Goal: Task Accomplishment & Management: Manage account settings

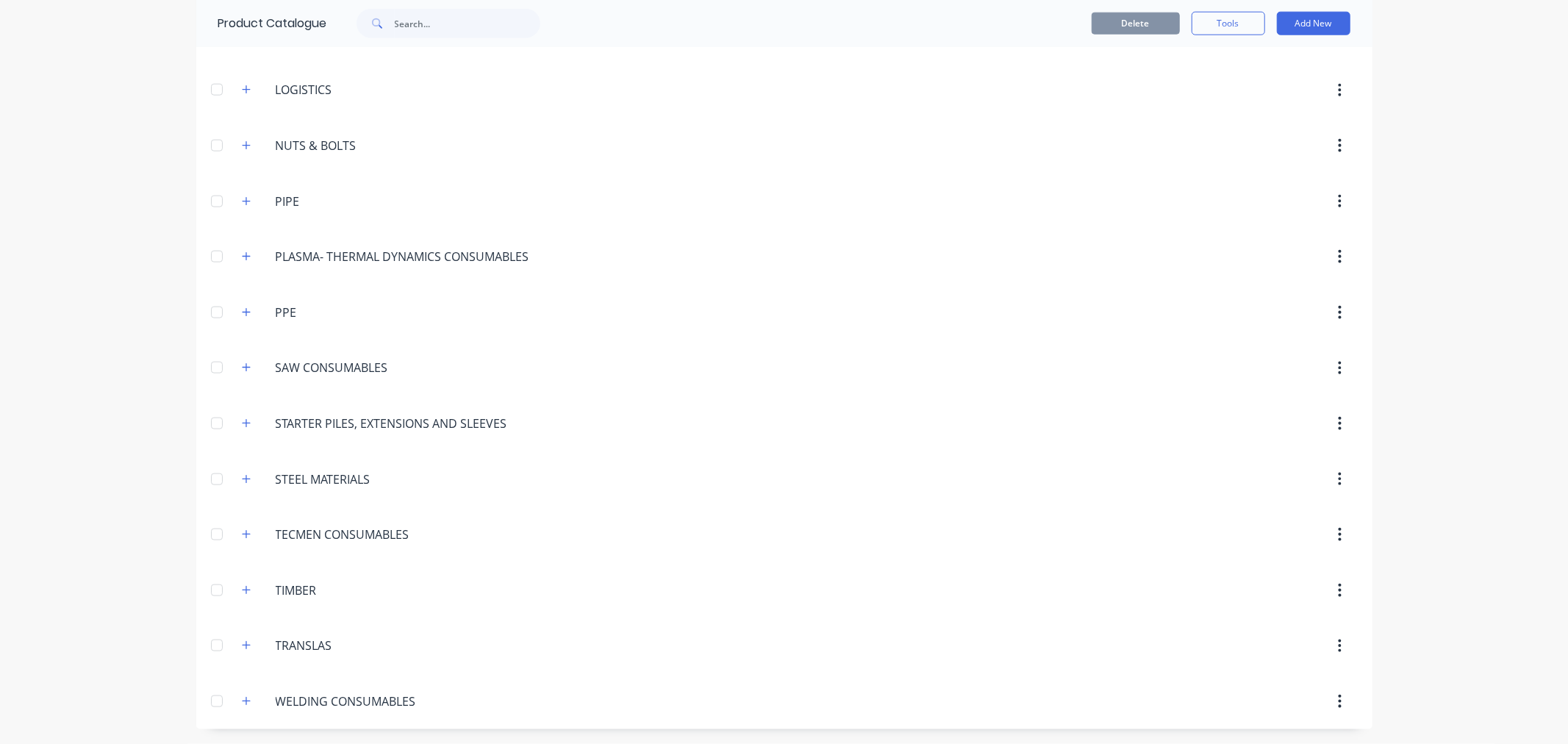
scroll to position [966, 0]
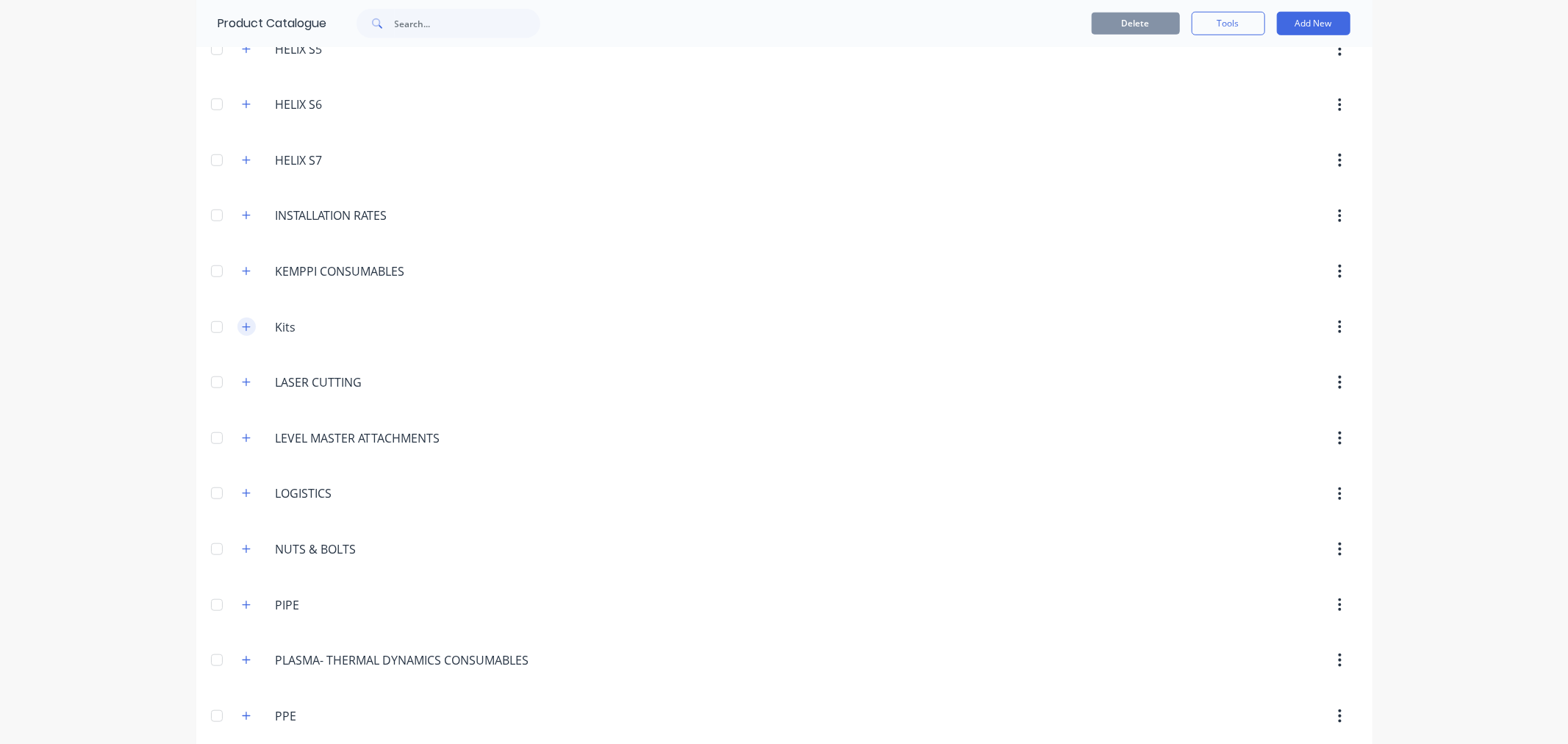
click at [243, 328] on icon "button" at bounding box center [247, 326] width 9 height 10
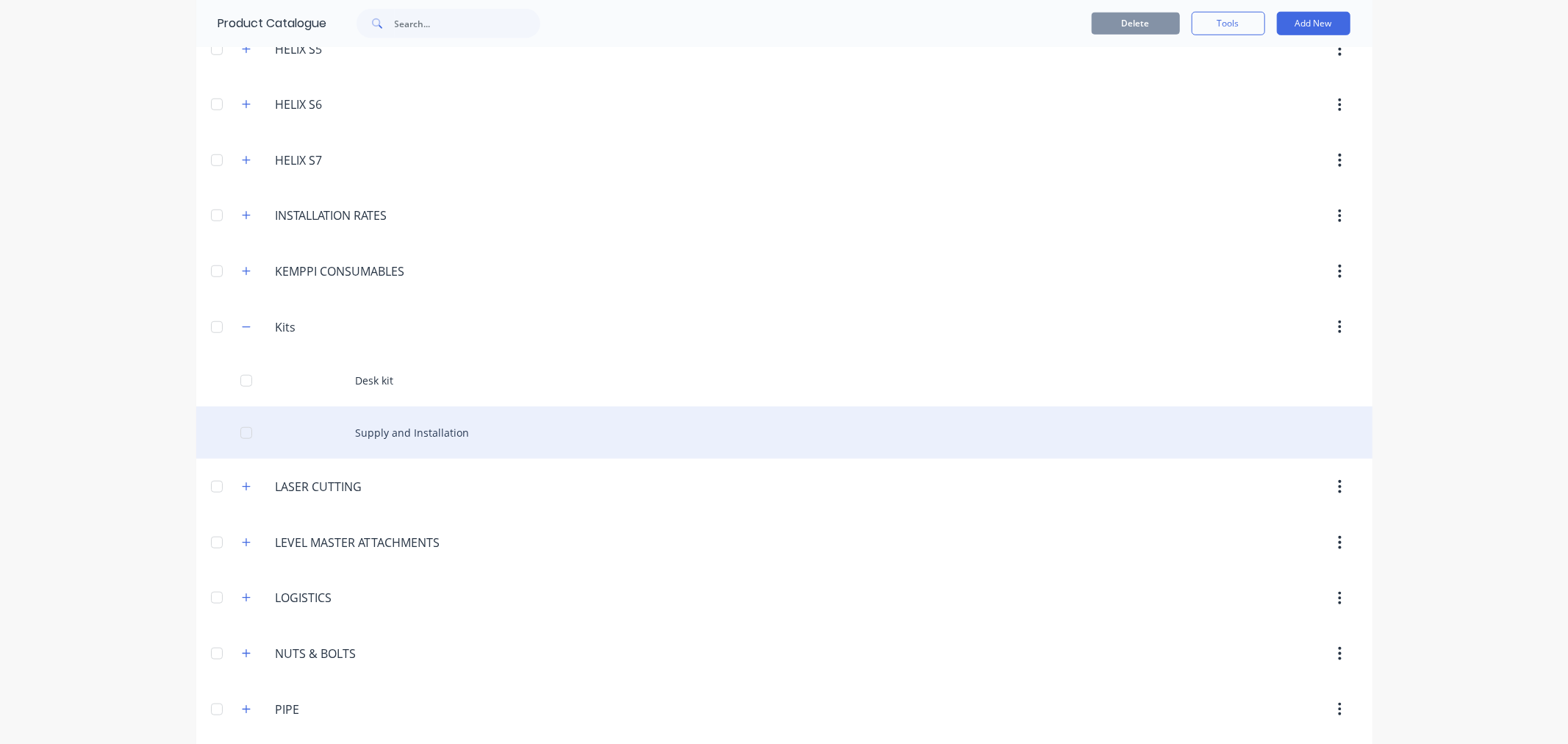
click at [444, 427] on div "Supply and Installation" at bounding box center [784, 432] width 1176 height 53
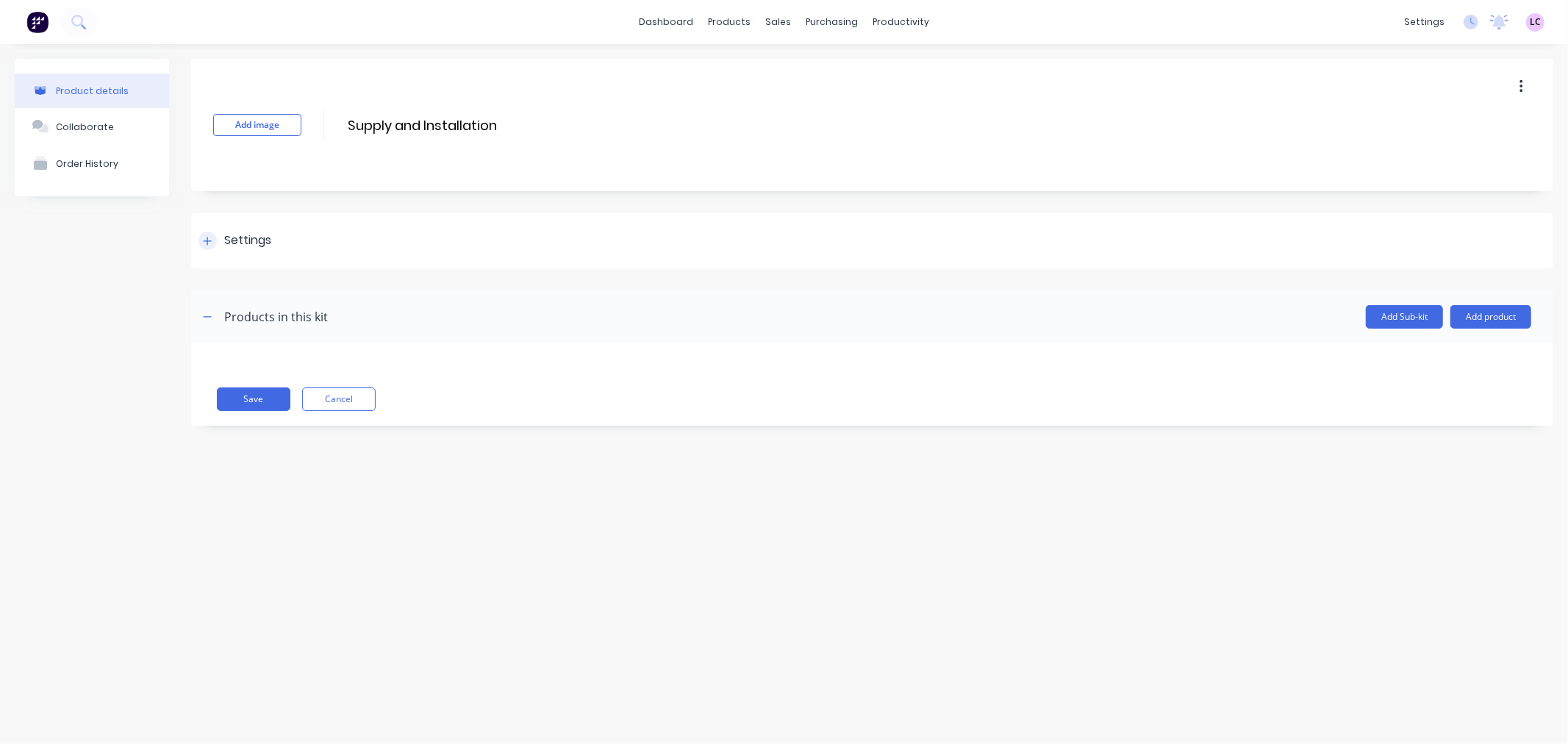
click at [215, 241] on div at bounding box center [208, 240] width 18 height 18
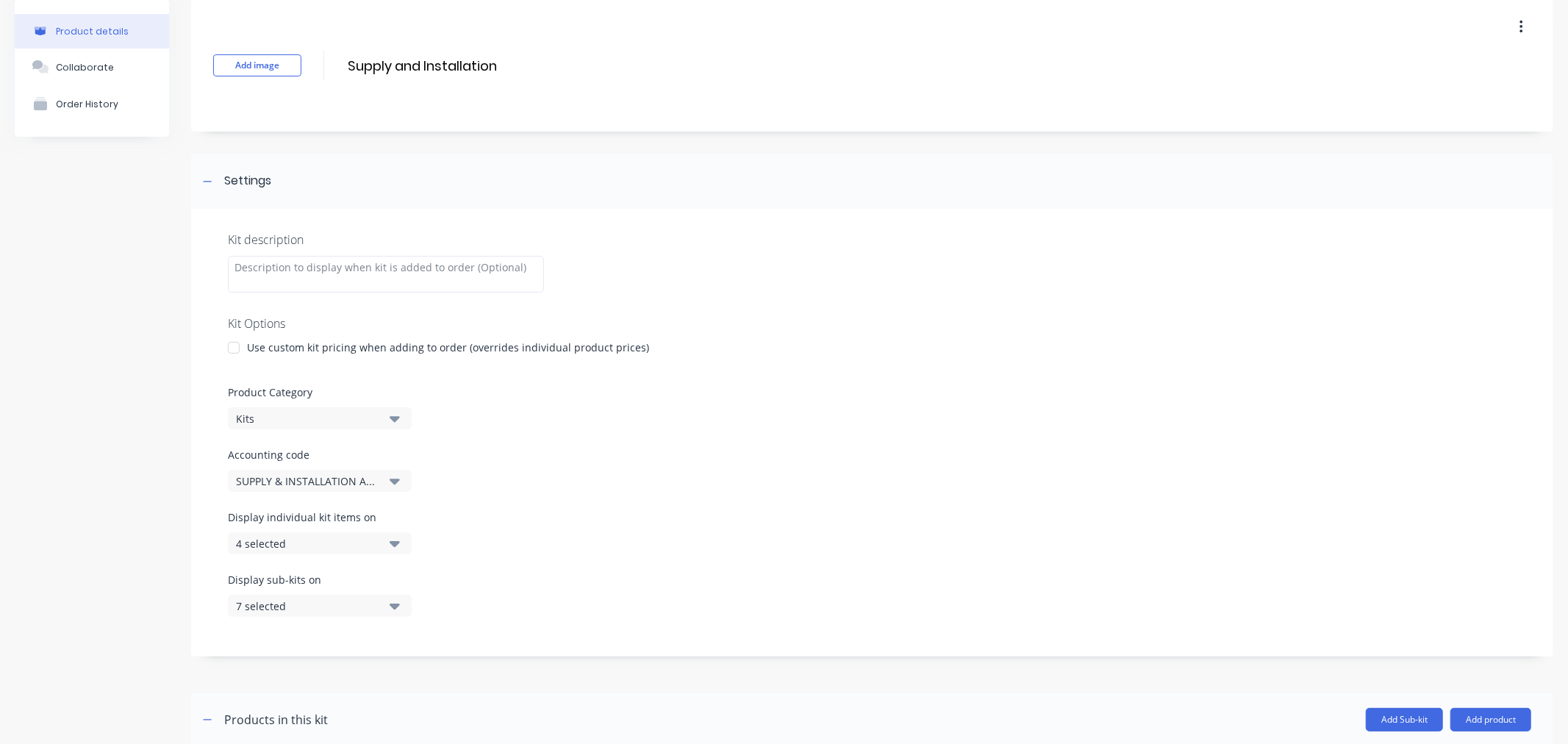
scroll to position [180, 0]
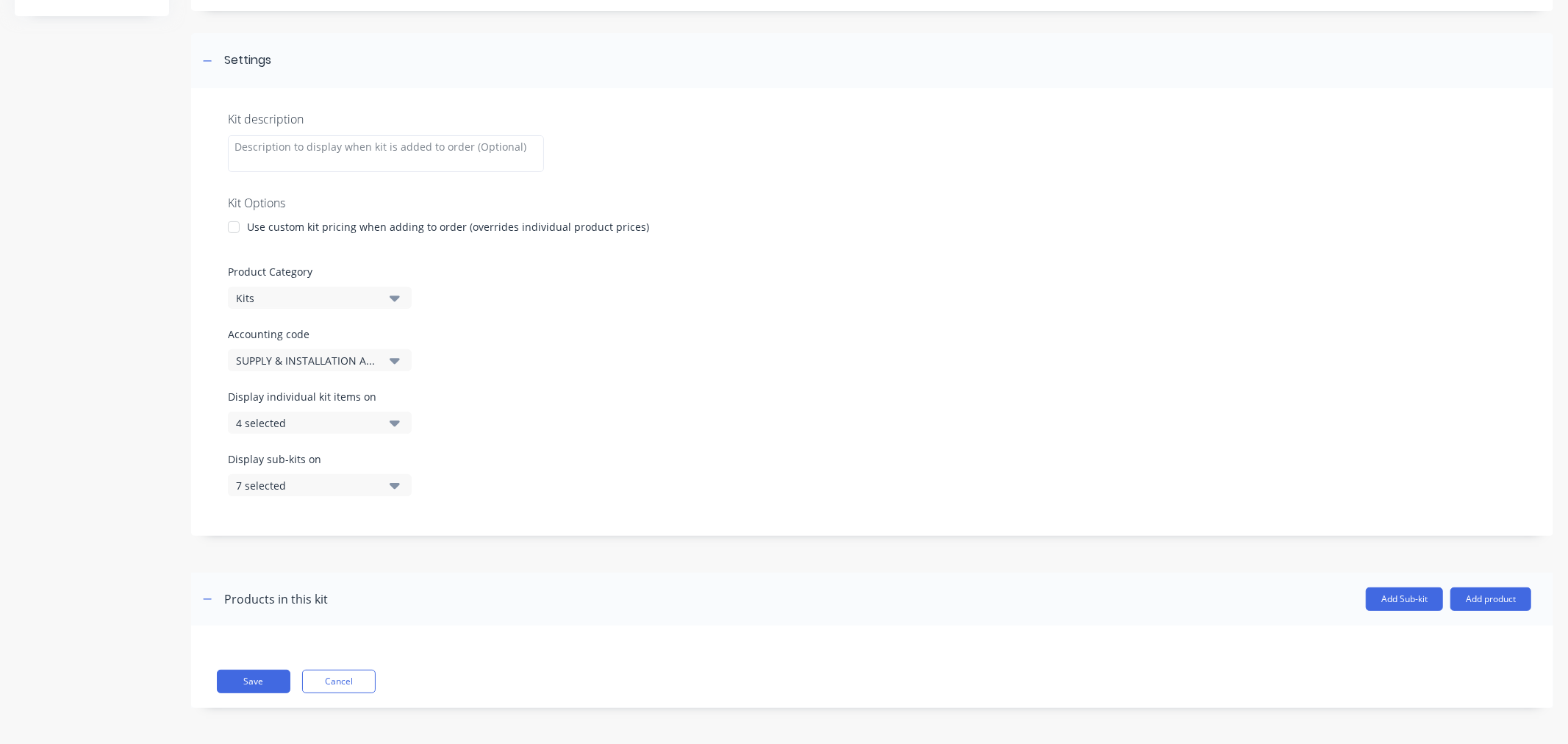
click at [399, 428] on icon "button" at bounding box center [394, 422] width 10 height 16
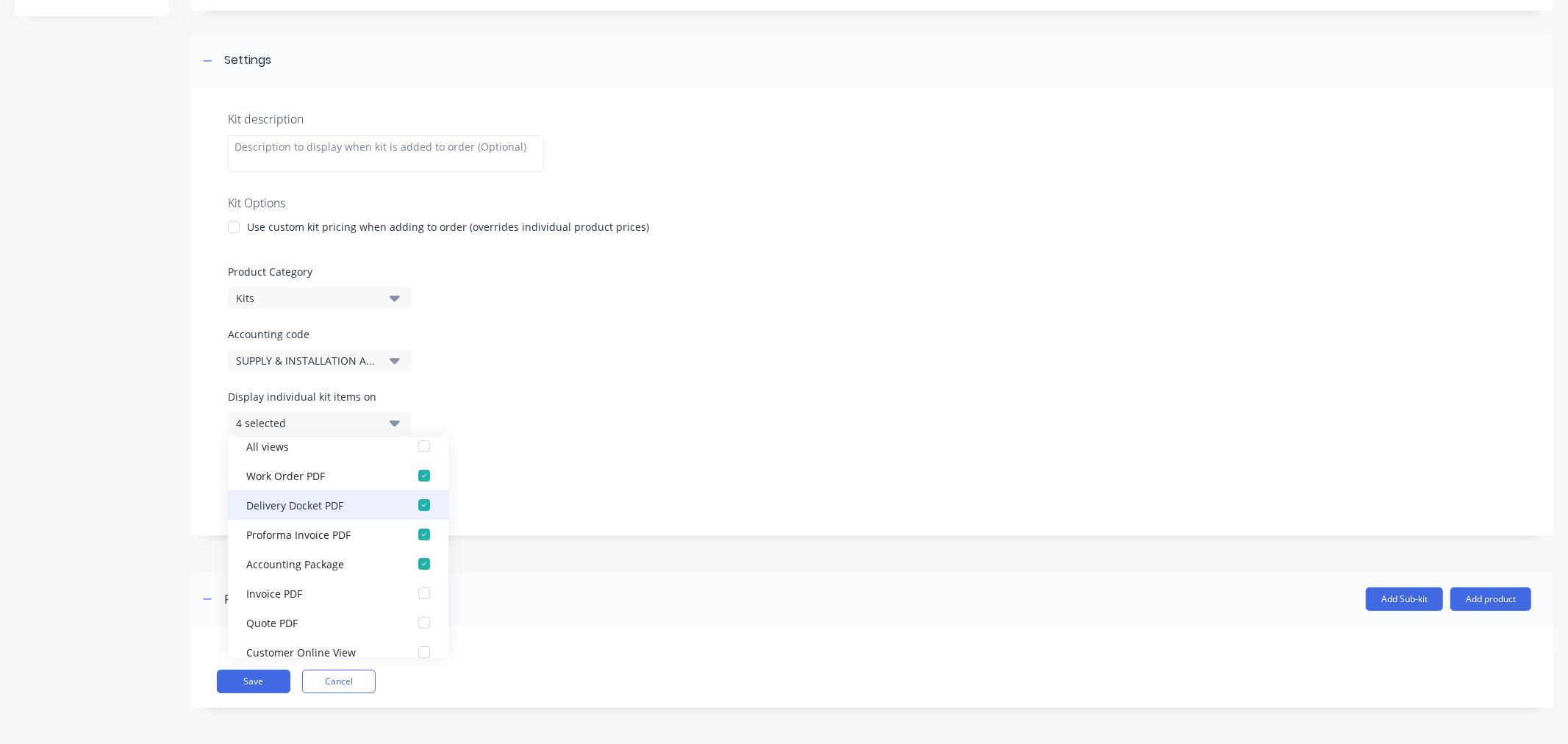
scroll to position [0, 0]
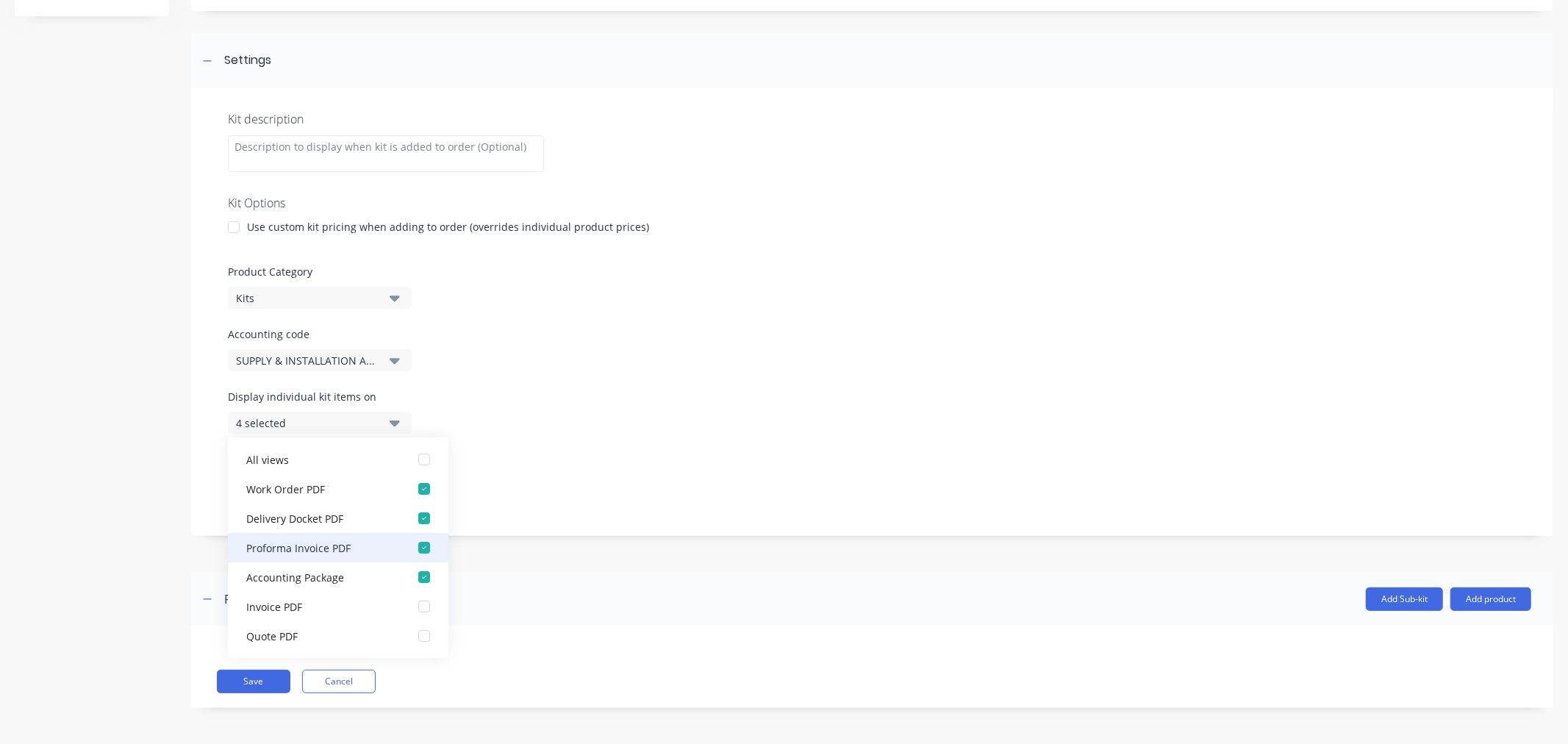
click at [412, 551] on div "button" at bounding box center [424, 547] width 29 height 29
click at [127, 648] on div "Product details Collaborate Order History" at bounding box center [92, 304] width 154 height 851
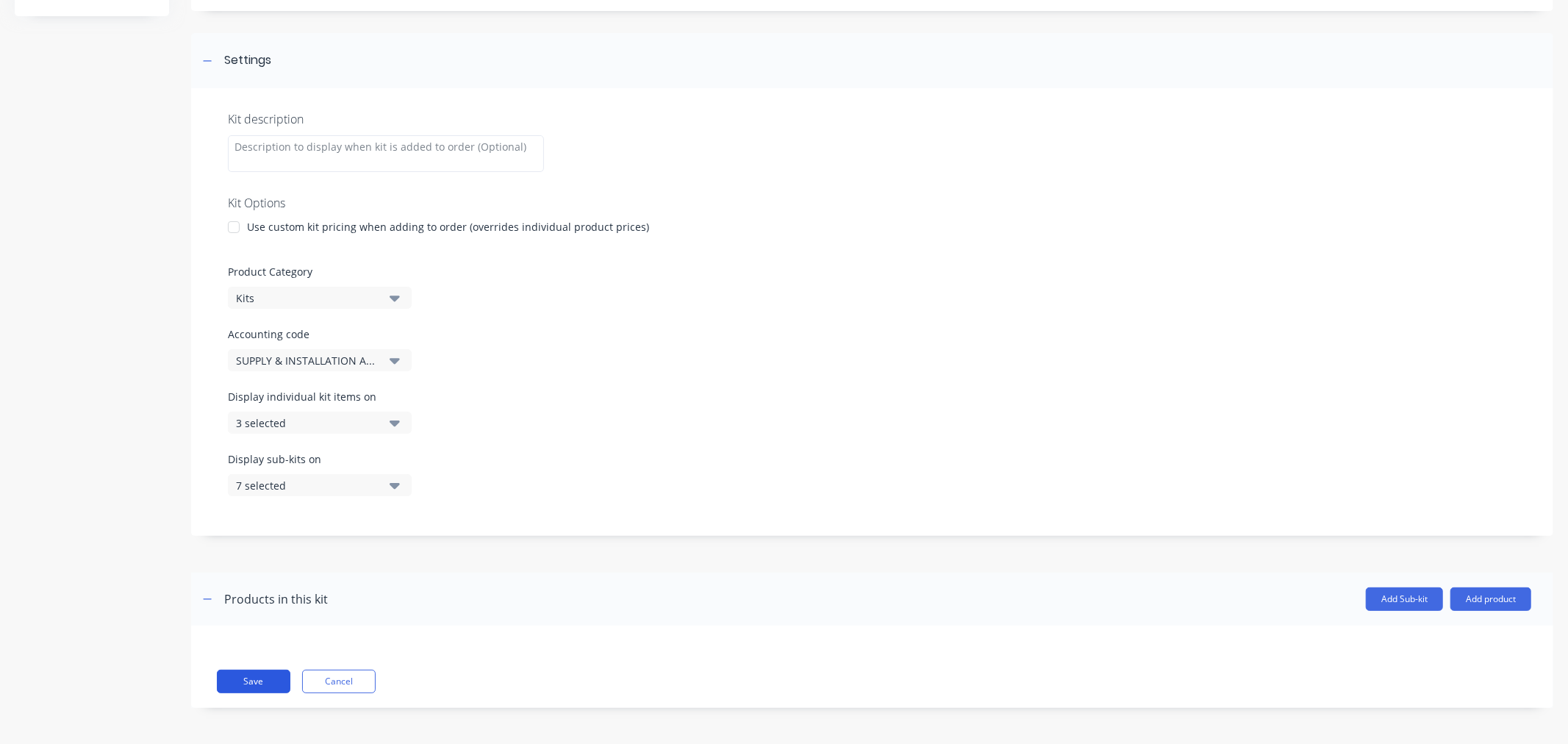
click at [277, 681] on button "Save" at bounding box center [253, 681] width 73 height 24
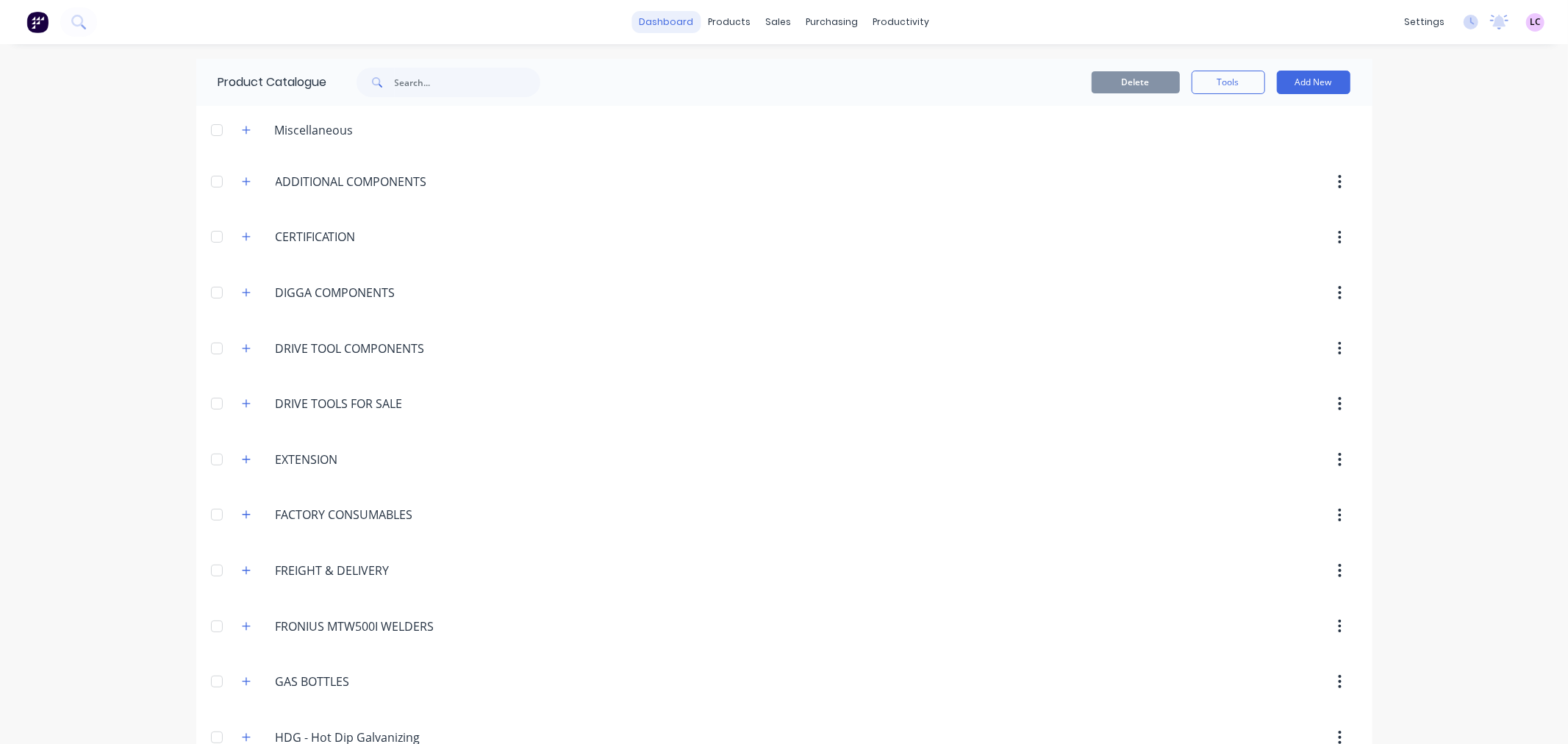
click at [682, 18] on link "dashboard" at bounding box center [666, 22] width 69 height 22
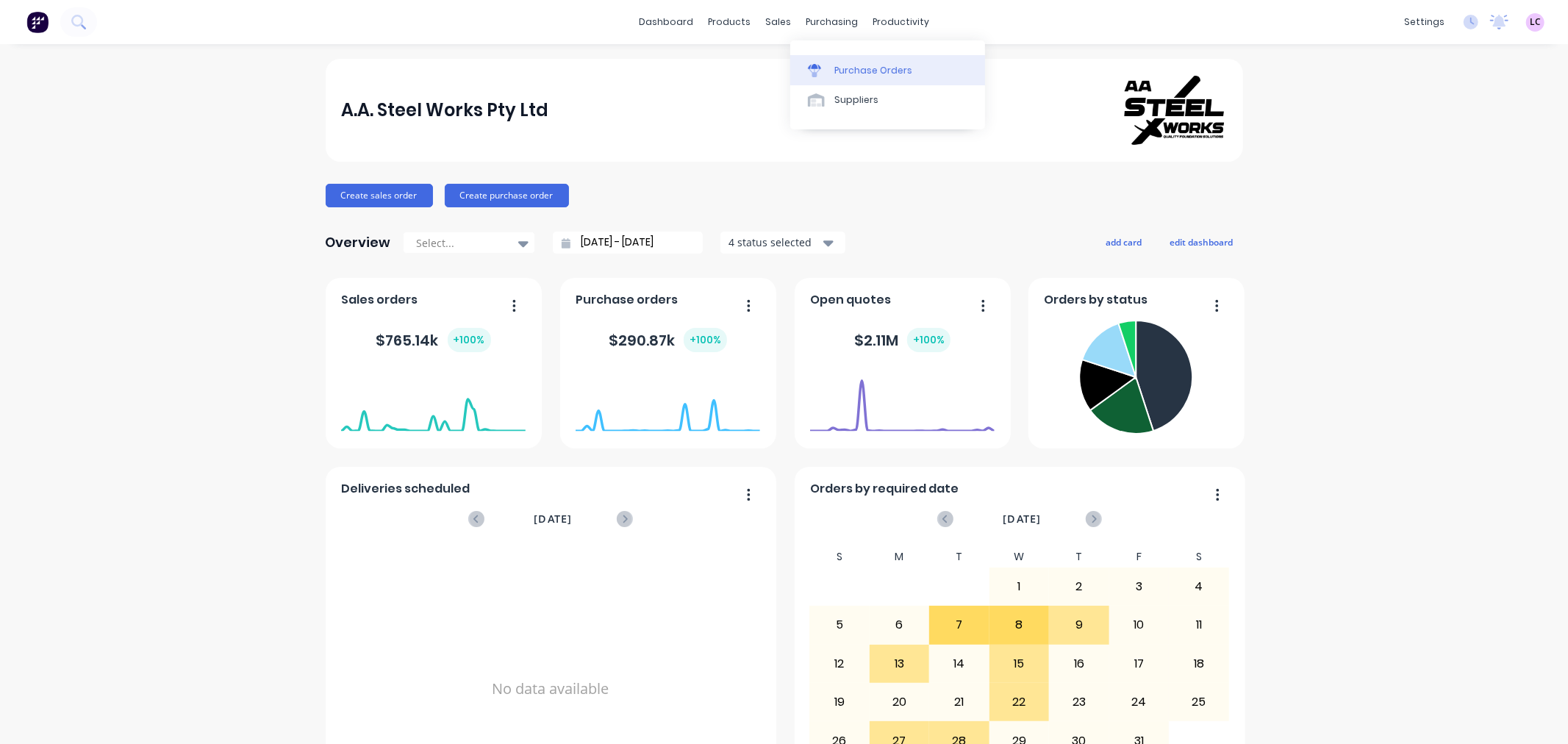
click at [841, 60] on link "Purchase Orders" at bounding box center [887, 70] width 195 height 29
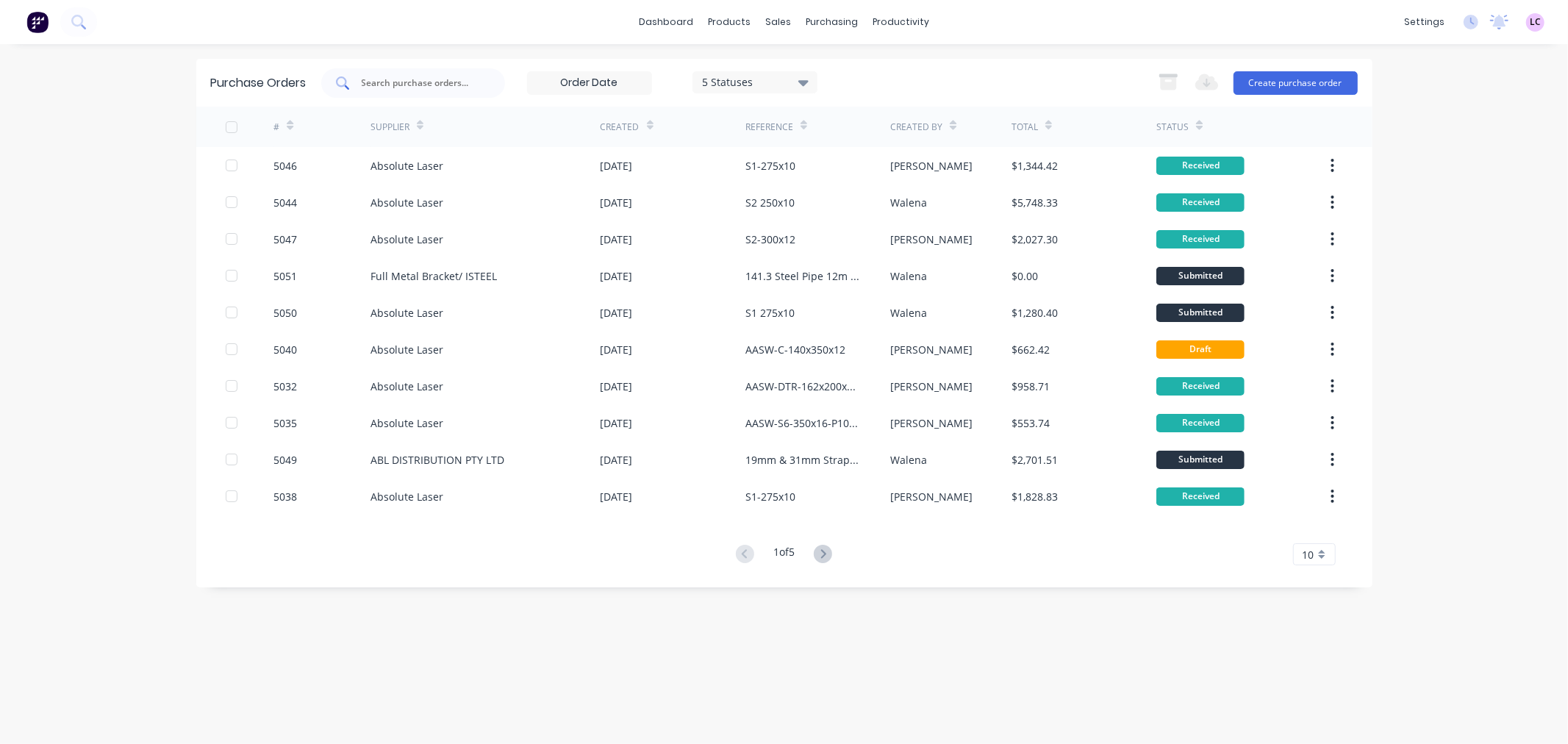
click at [383, 80] on input "text" at bounding box center [421, 83] width 122 height 14
type input "5023"
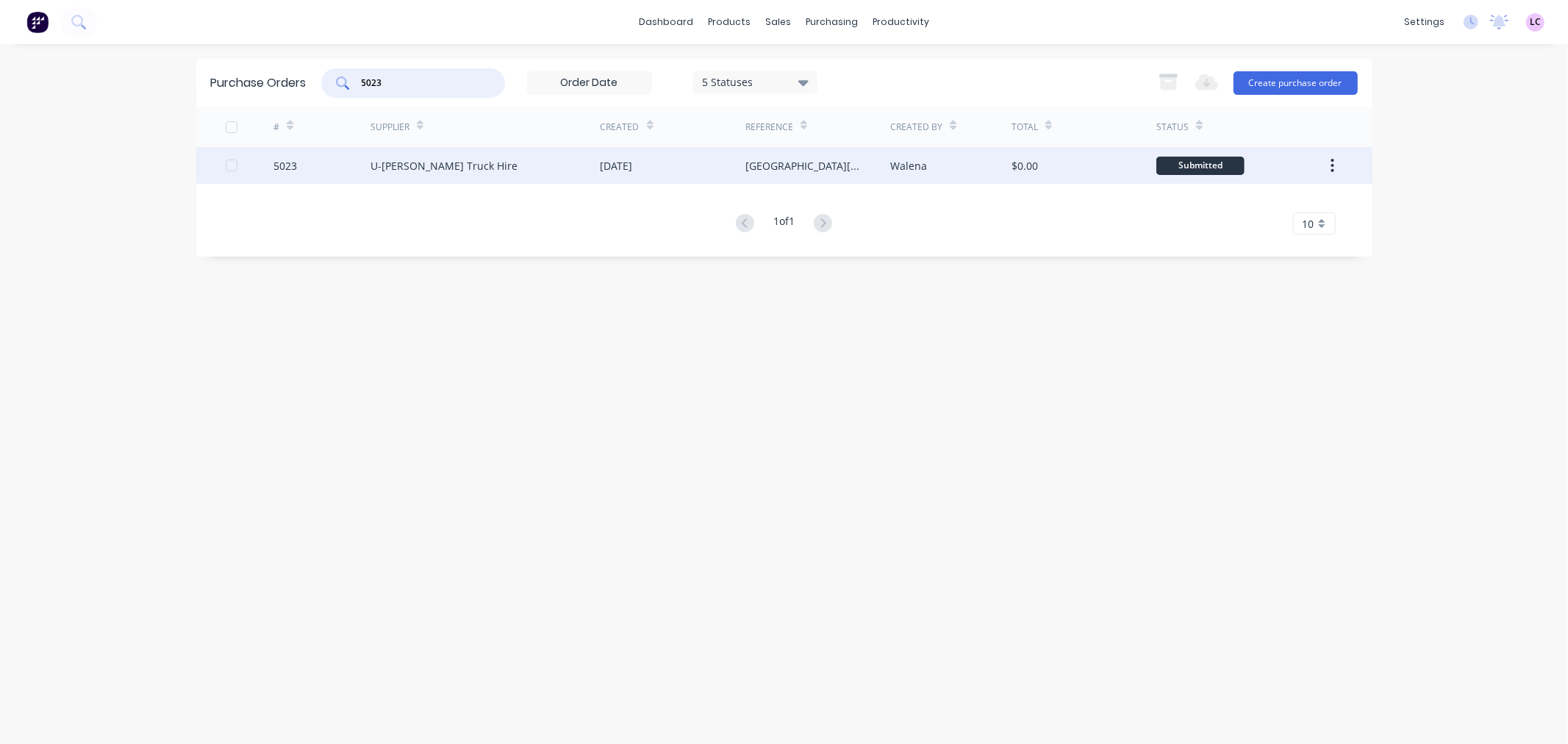
click at [436, 168] on div "U-[PERSON_NAME] Truck Hire" at bounding box center [444, 165] width 147 height 15
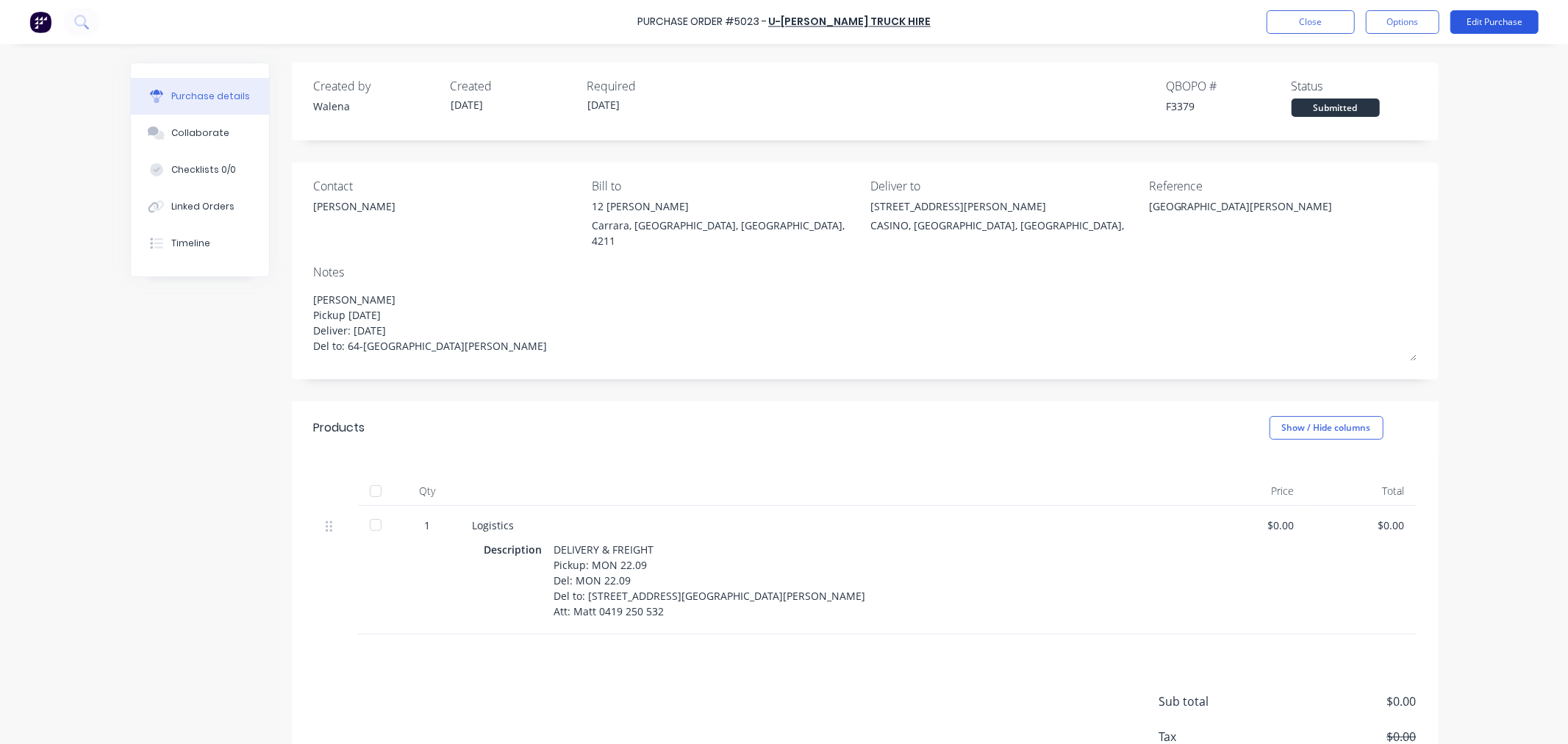
click at [1483, 21] on button "Edit Purchase" at bounding box center [1494, 22] width 88 height 24
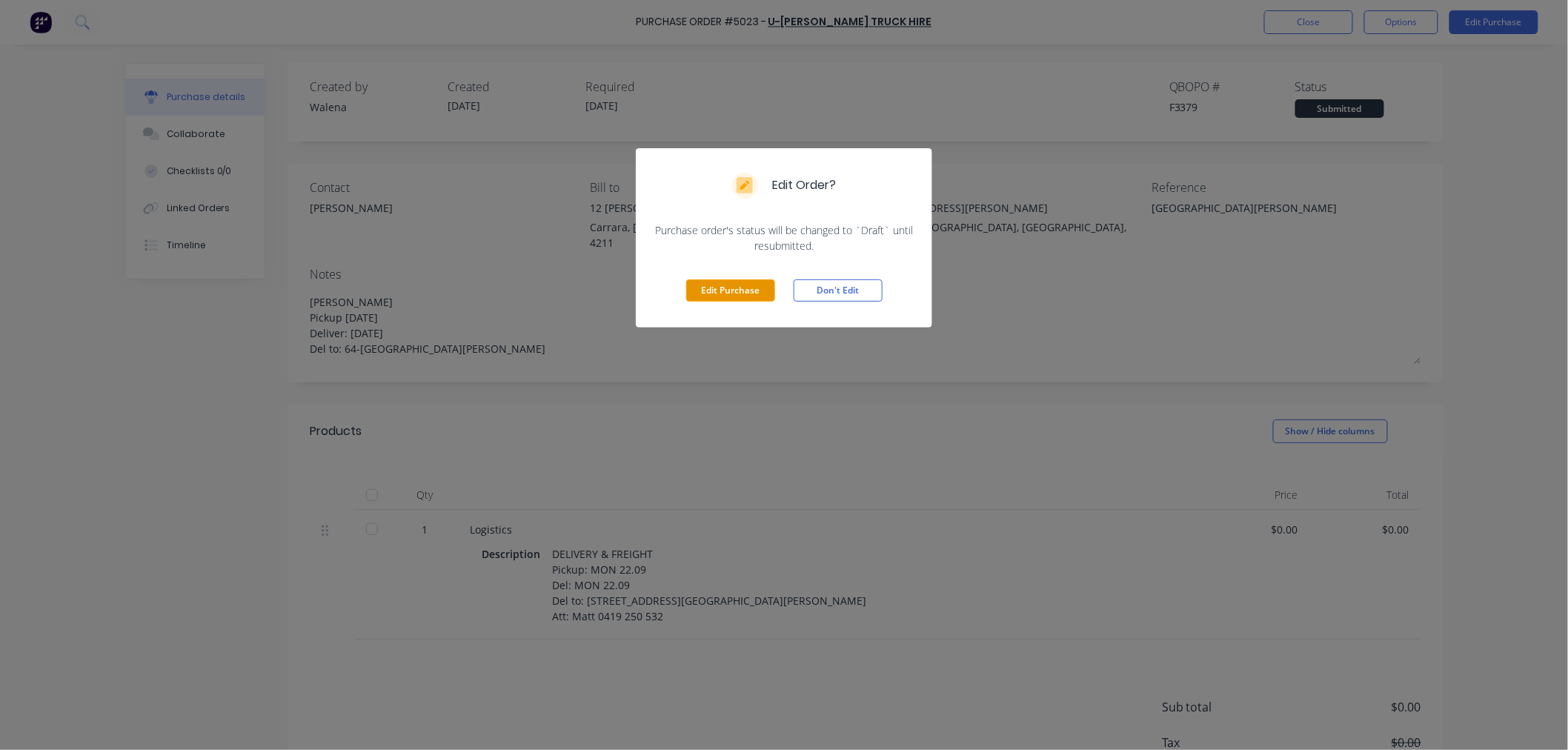
click at [728, 286] on button "Edit Purchase" at bounding box center [730, 290] width 89 height 22
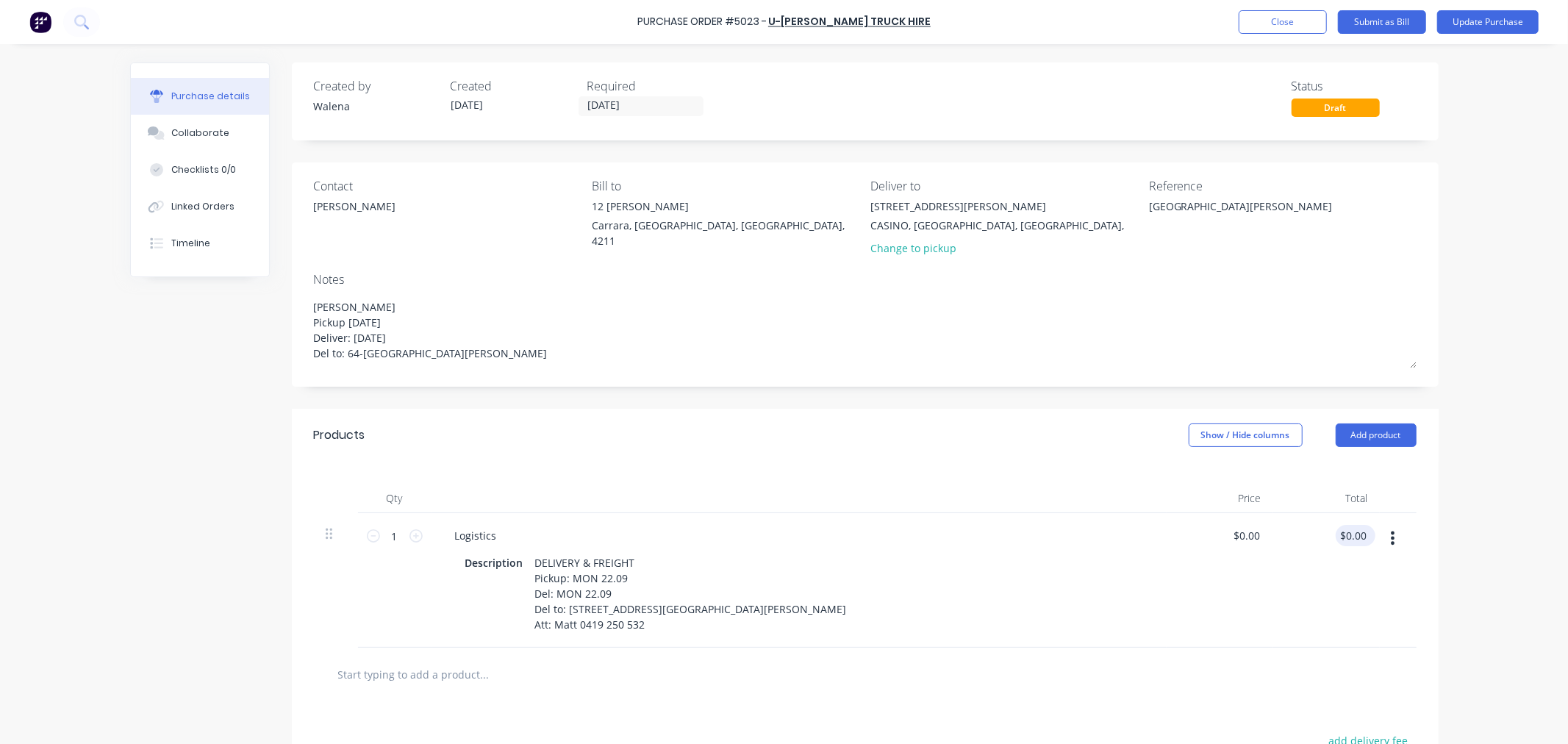
type textarea "x"
type input "0.00"
click at [1342, 538] on input "0.00" at bounding box center [1355, 536] width 28 height 22
type textarea "x"
click at [1342, 538] on input "0.00" at bounding box center [1355, 536] width 28 height 22
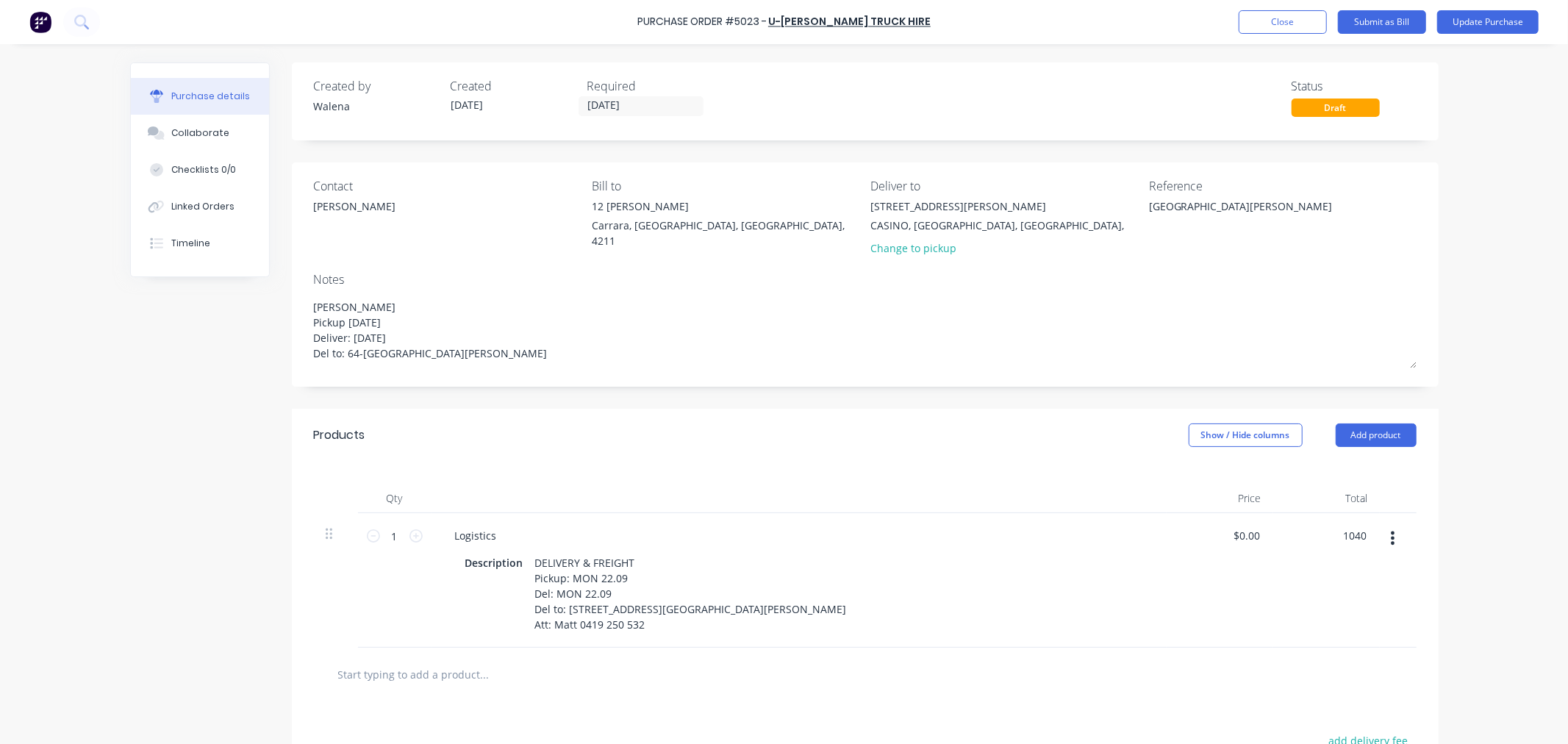
type input "1040"
type textarea "x"
type input "$1,040.00"
click at [1486, 515] on div "Purchase Order #5023 - U-[PERSON_NAME] Truck Hire Add product Close Submit as B…" at bounding box center [784, 372] width 1568 height 744
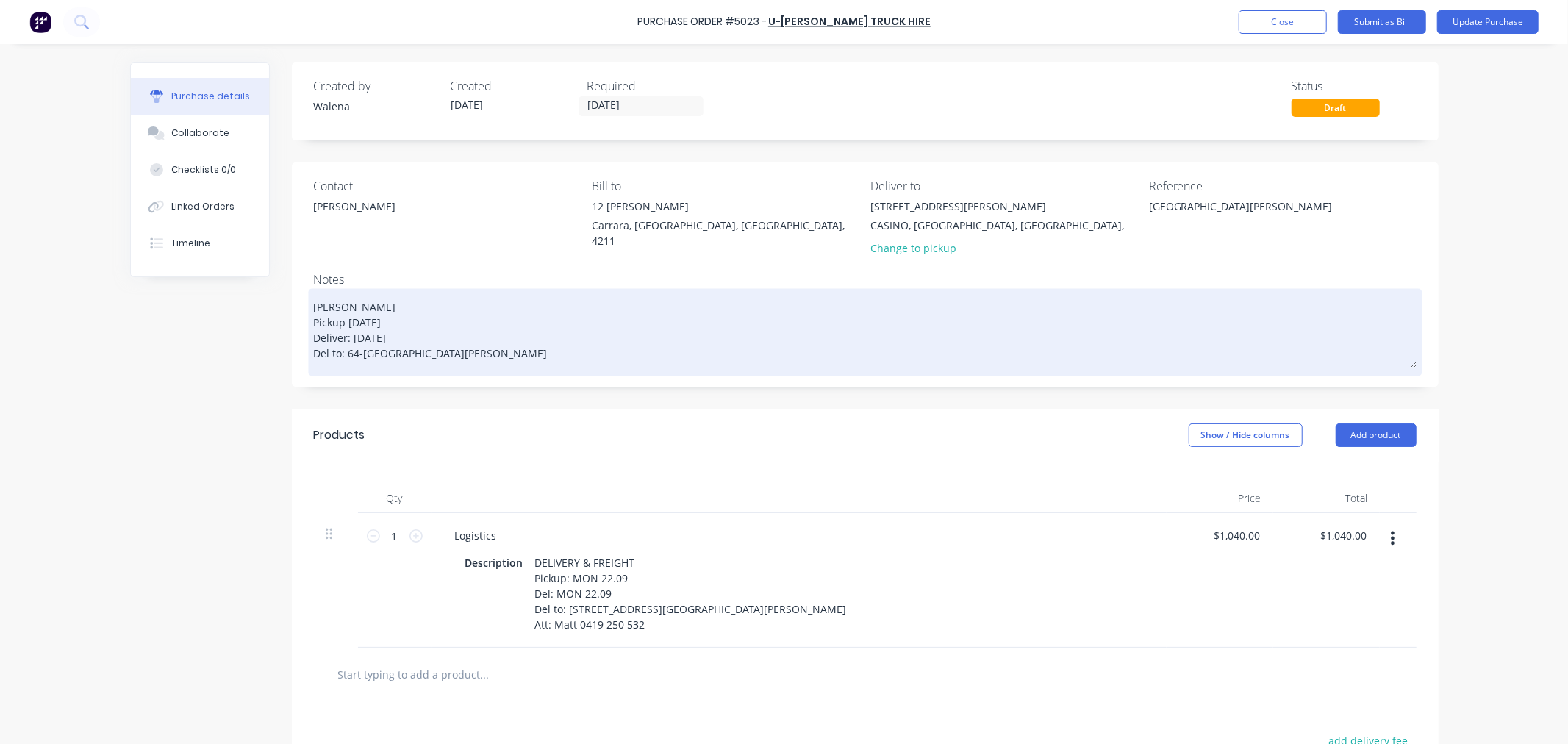
click at [314, 301] on textarea "[PERSON_NAME] Pickup [DATE] Deliver: [DATE] Del to: 64-[GEOGRAPHIC_DATA][PERSON…" at bounding box center [865, 330] width 1102 height 76
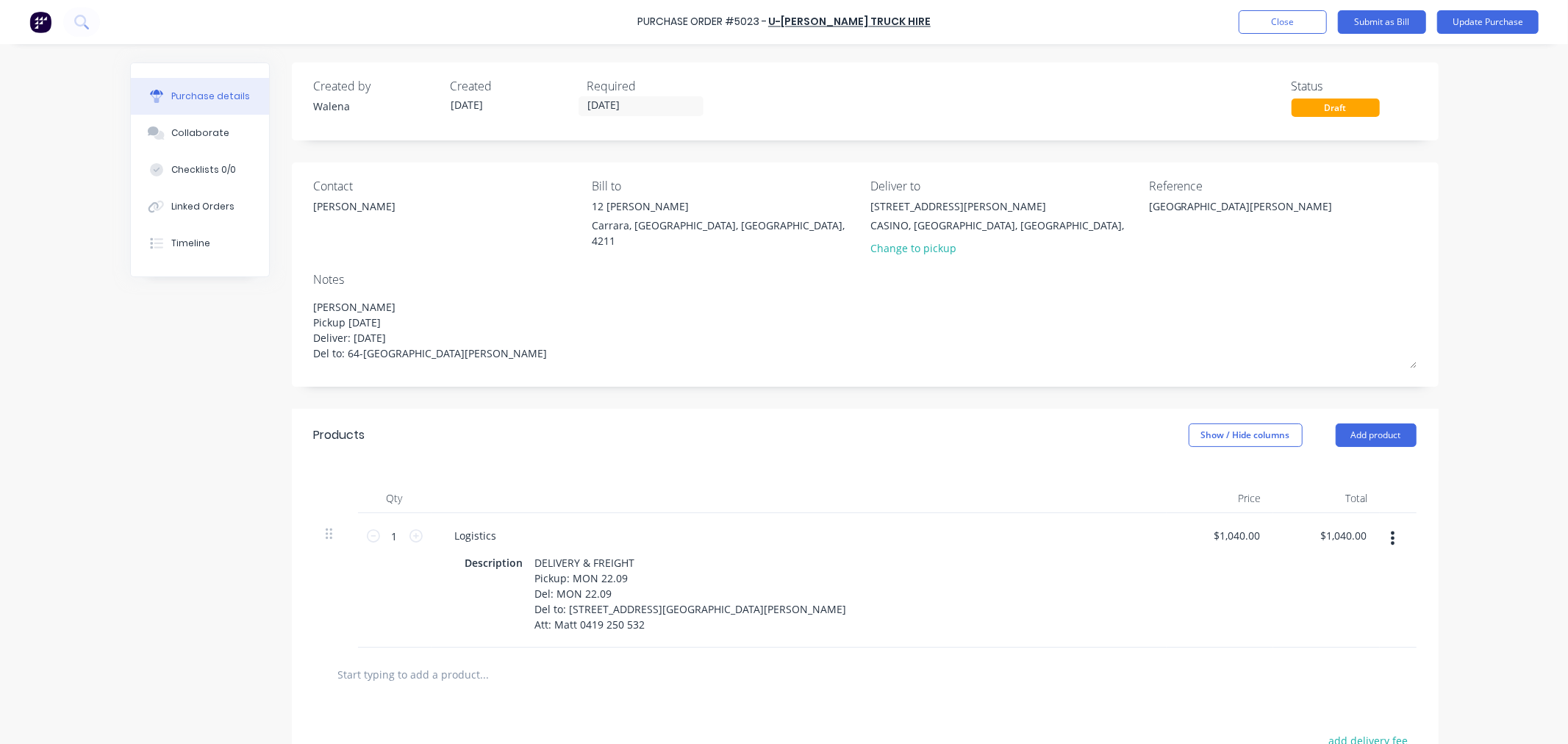
type textarea "x"
type textarea "[PERSON_NAME] Pickup [DATE] Deliver: [DATE] Del to: 64-[GEOGRAPHIC_DATA][PERSON…"
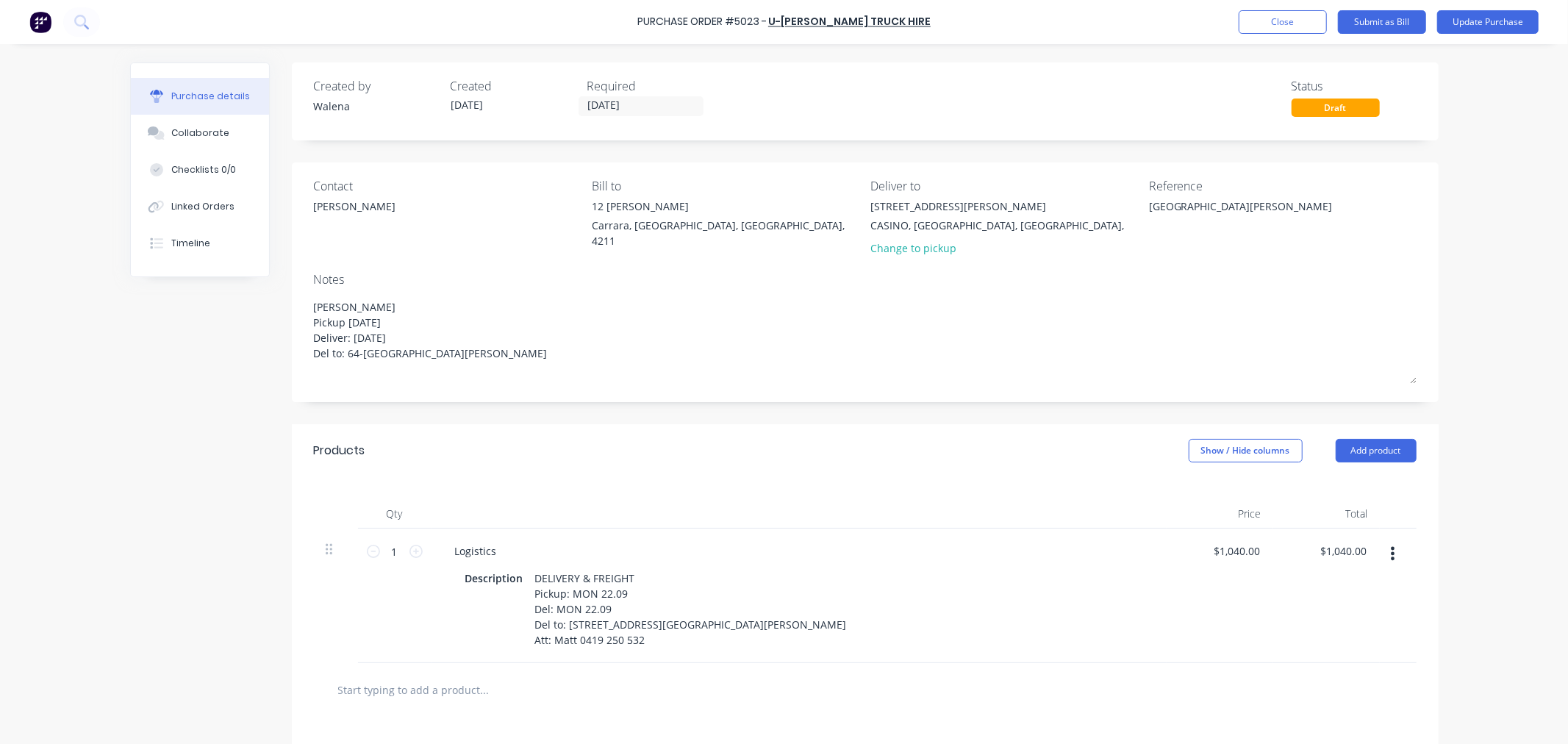
type textarea "x"
type textarea "PO [PERSON_NAME] Pickup [DATE] Deliver: [DATE] Del to: 64-[GEOGRAPHIC_DATA][PER…"
type textarea "x"
type textarea "PO [PERSON_NAME] Pickup [DATE] Deliver: [DATE] Del to: 64-[GEOGRAPHIC_DATA][PER…"
type textarea "x"
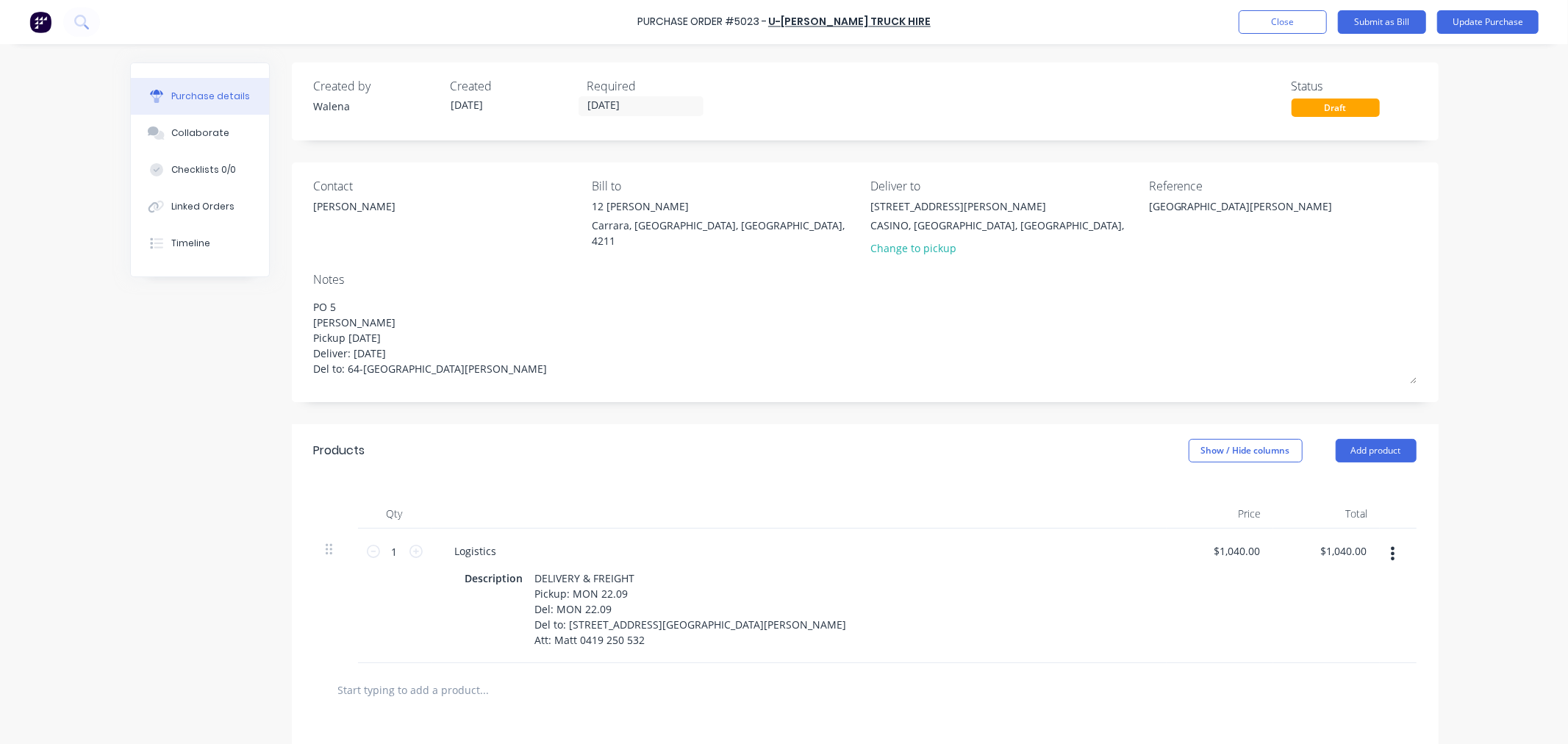
type textarea "PO 50 [PERSON_NAME] Pickup [DATE] Deliver: [DATE] Del to: 64-[GEOGRAPHIC_DATA][…"
type textarea "x"
type textarea "PO 5023 [PERSON_NAME] Pickup [DATE] Deliver: [DATE] Del to: 64-[GEOGRAPHIC_DATA…"
type textarea "x"
type textarea "PO 5023 [PERSON_NAME] Pickup [DATE] Deliver: [DATE] Del to: 64-[GEOGRAPHIC_DATA…"
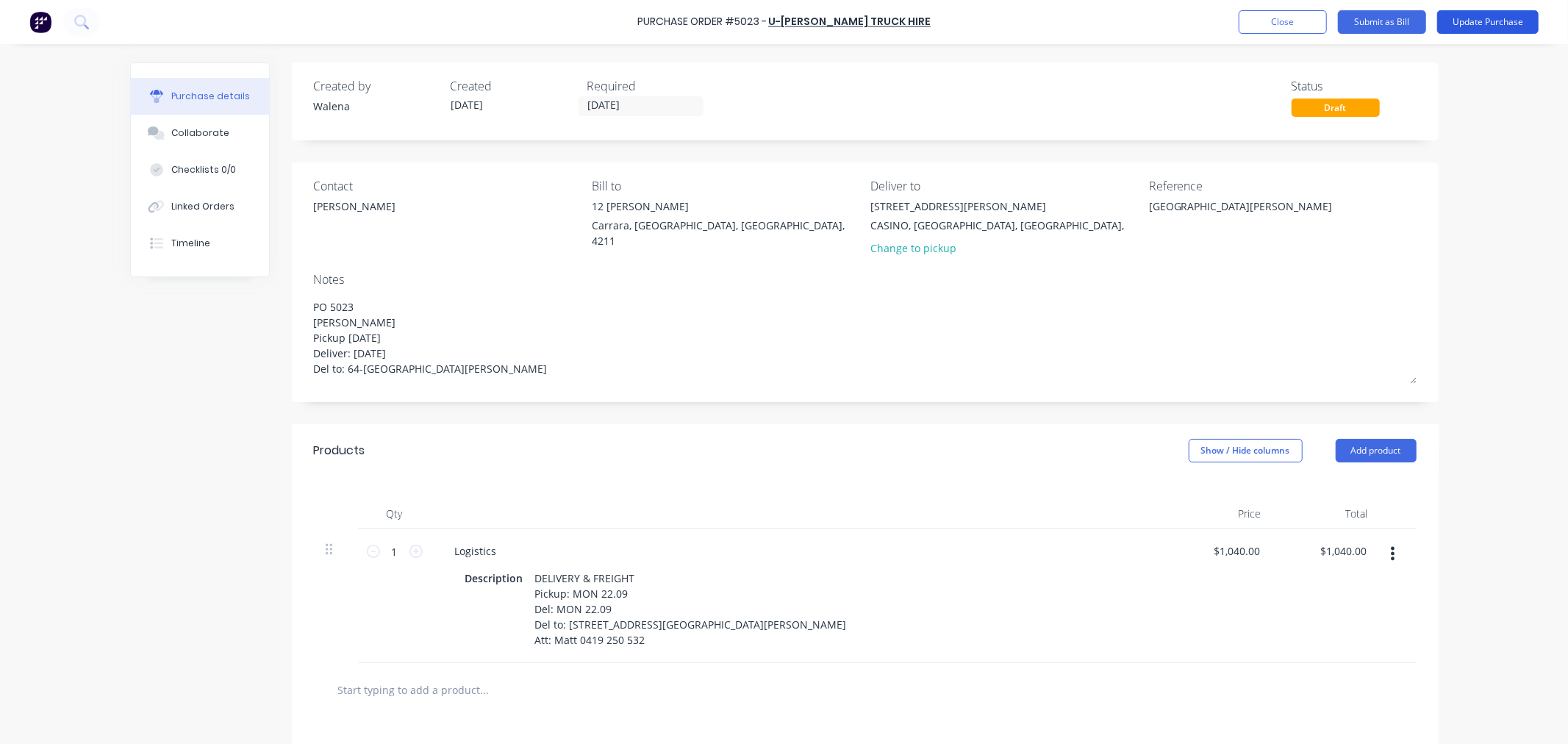
type textarea "x"
type textarea "PO 5023 [PERSON_NAME] Pickup [DATE] Deliver: [DATE] Del to: 64-[GEOGRAPHIC_DATA…"
click at [1467, 17] on button "Update Purchase" at bounding box center [1487, 22] width 102 height 24
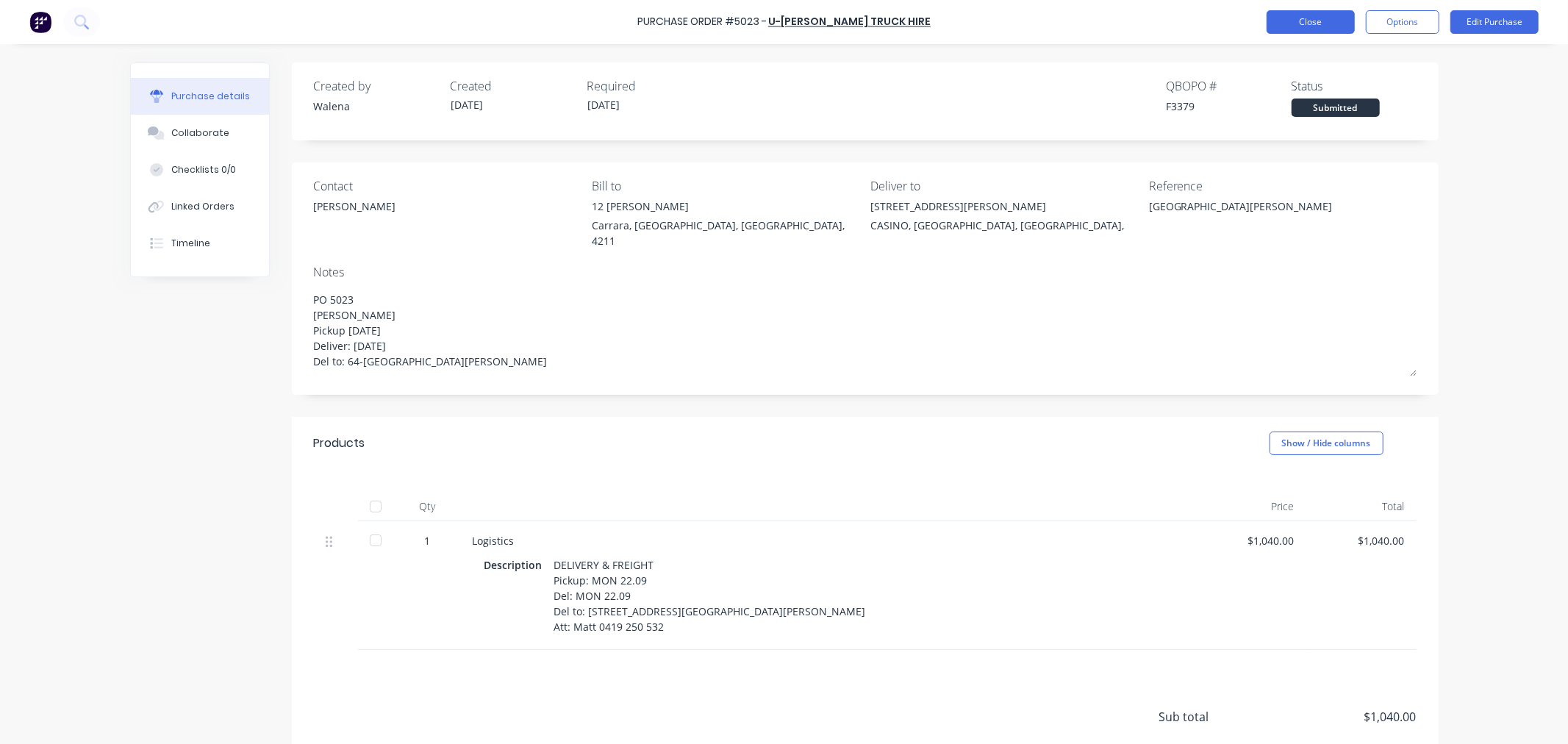
click at [1319, 14] on button "Close" at bounding box center [1310, 22] width 88 height 24
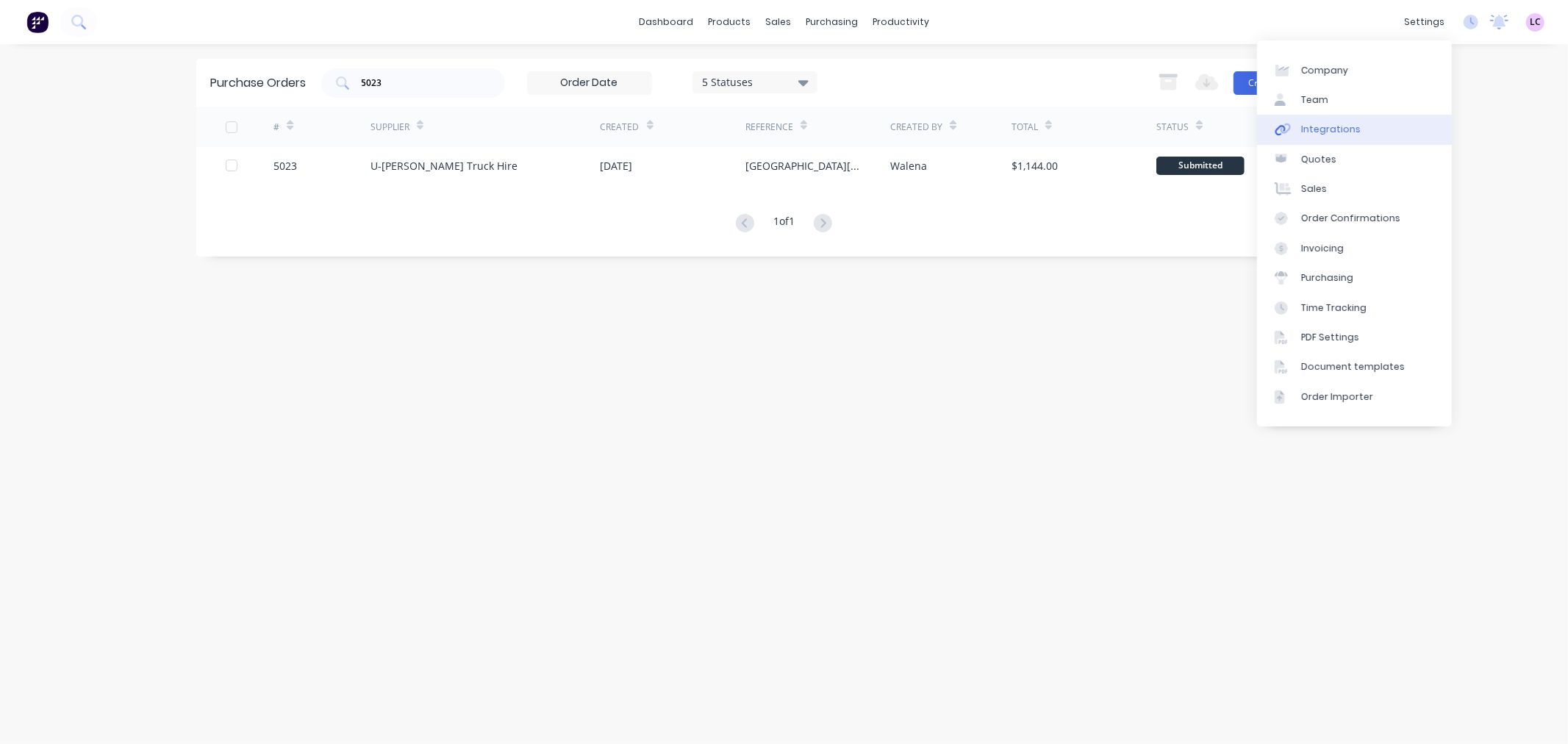
click at [1332, 126] on div "Integrations" at bounding box center [1331, 129] width 60 height 14
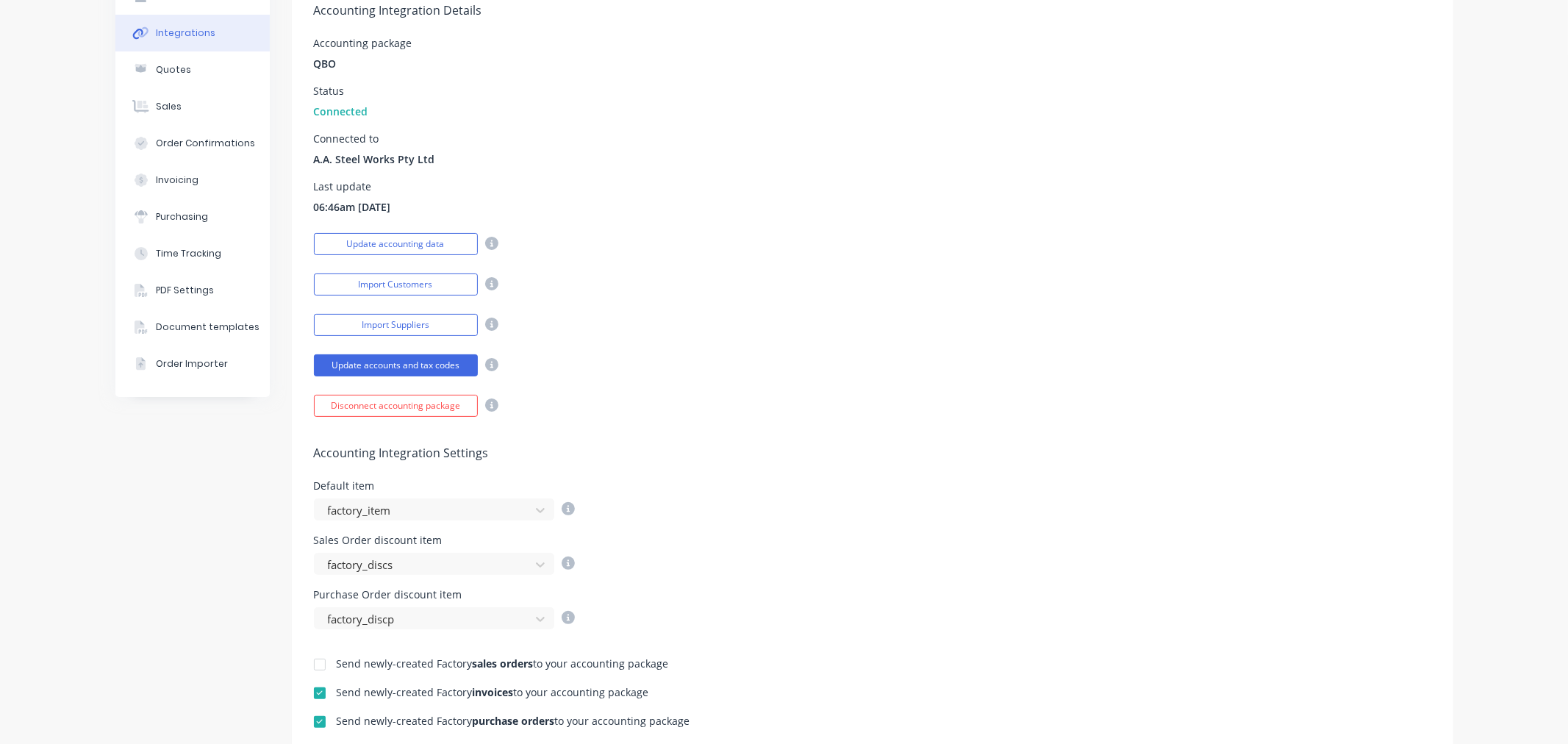
scroll to position [408, 0]
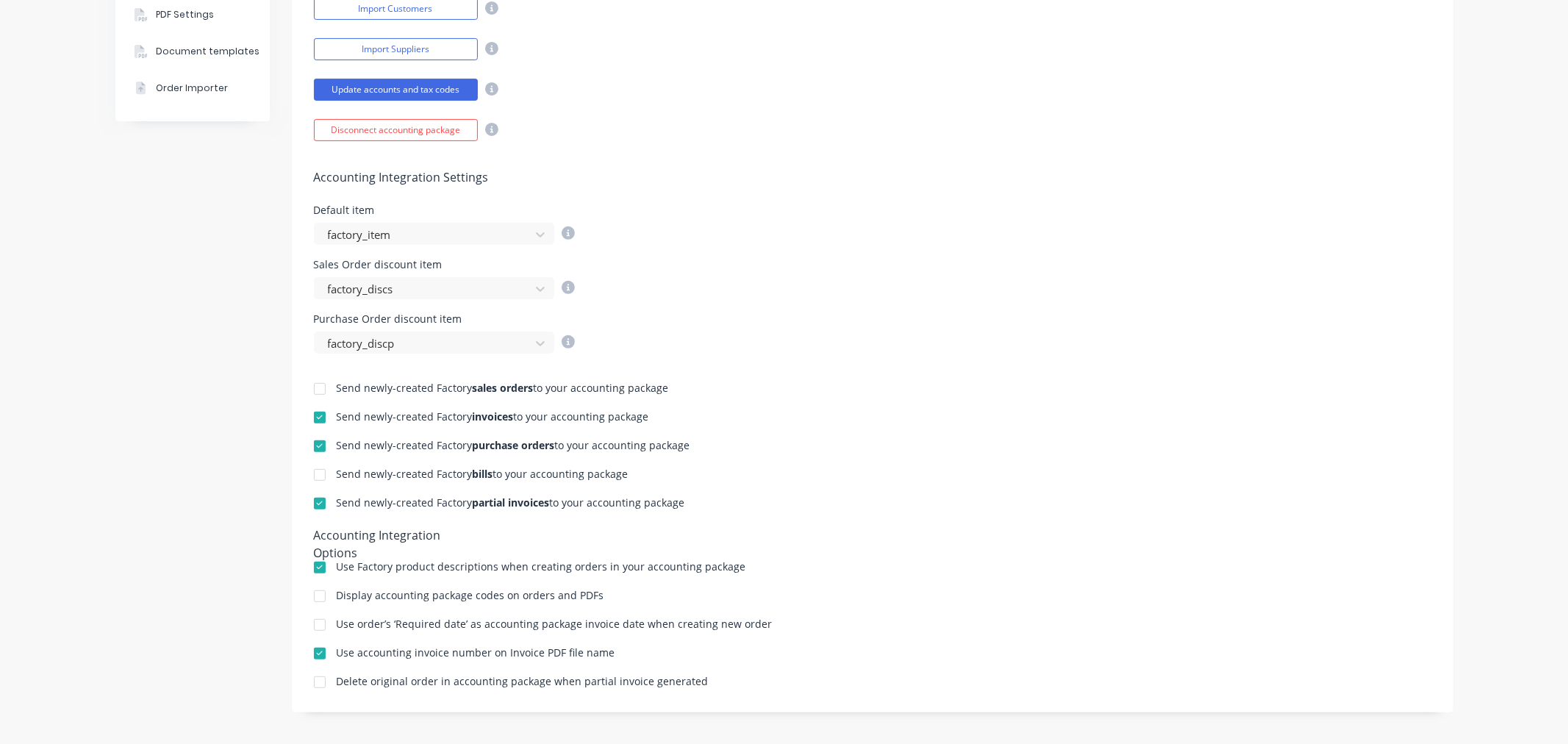
click at [315, 475] on div at bounding box center [320, 475] width 29 height 29
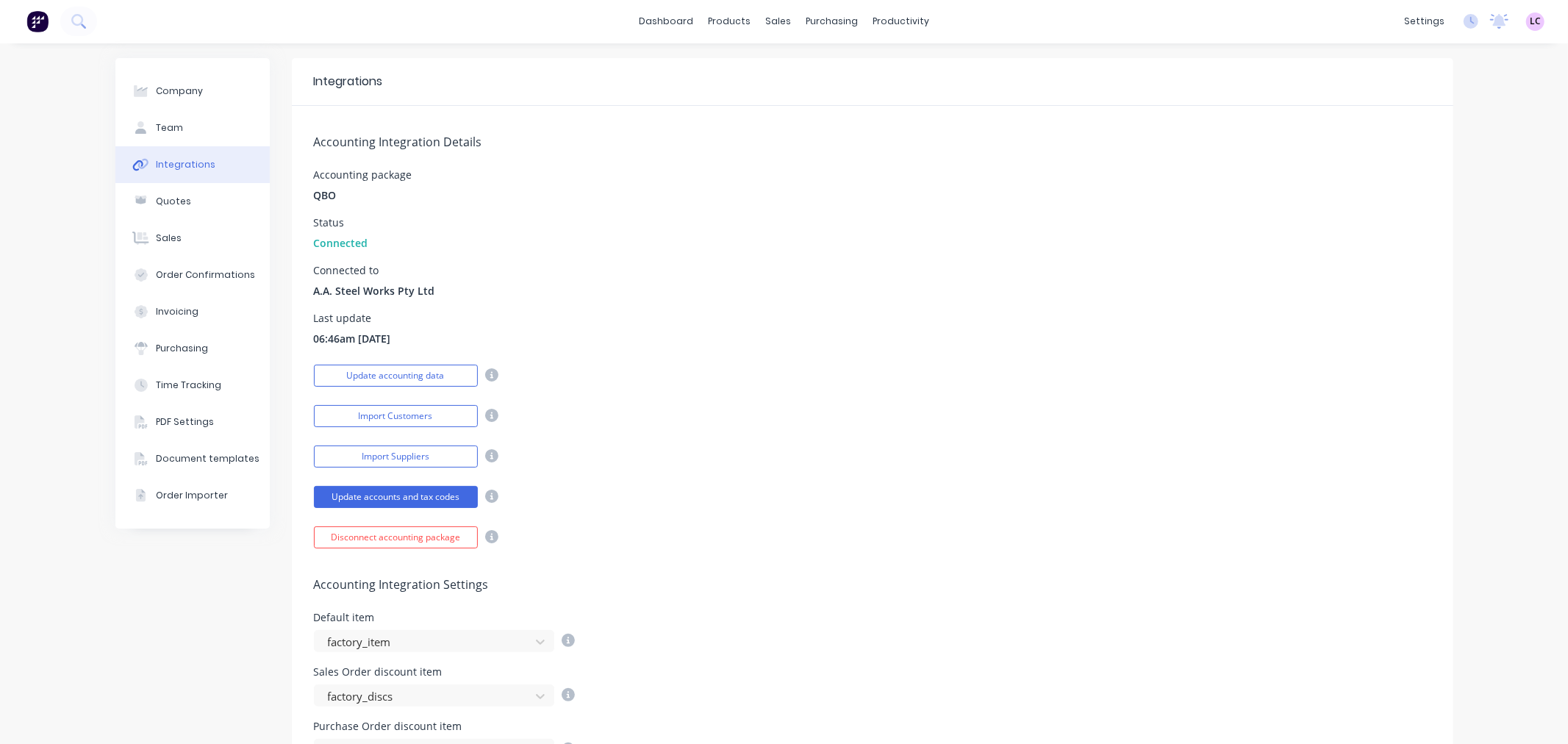
scroll to position [0, 0]
click at [837, 55] on link "Purchase Orders" at bounding box center [887, 70] width 195 height 29
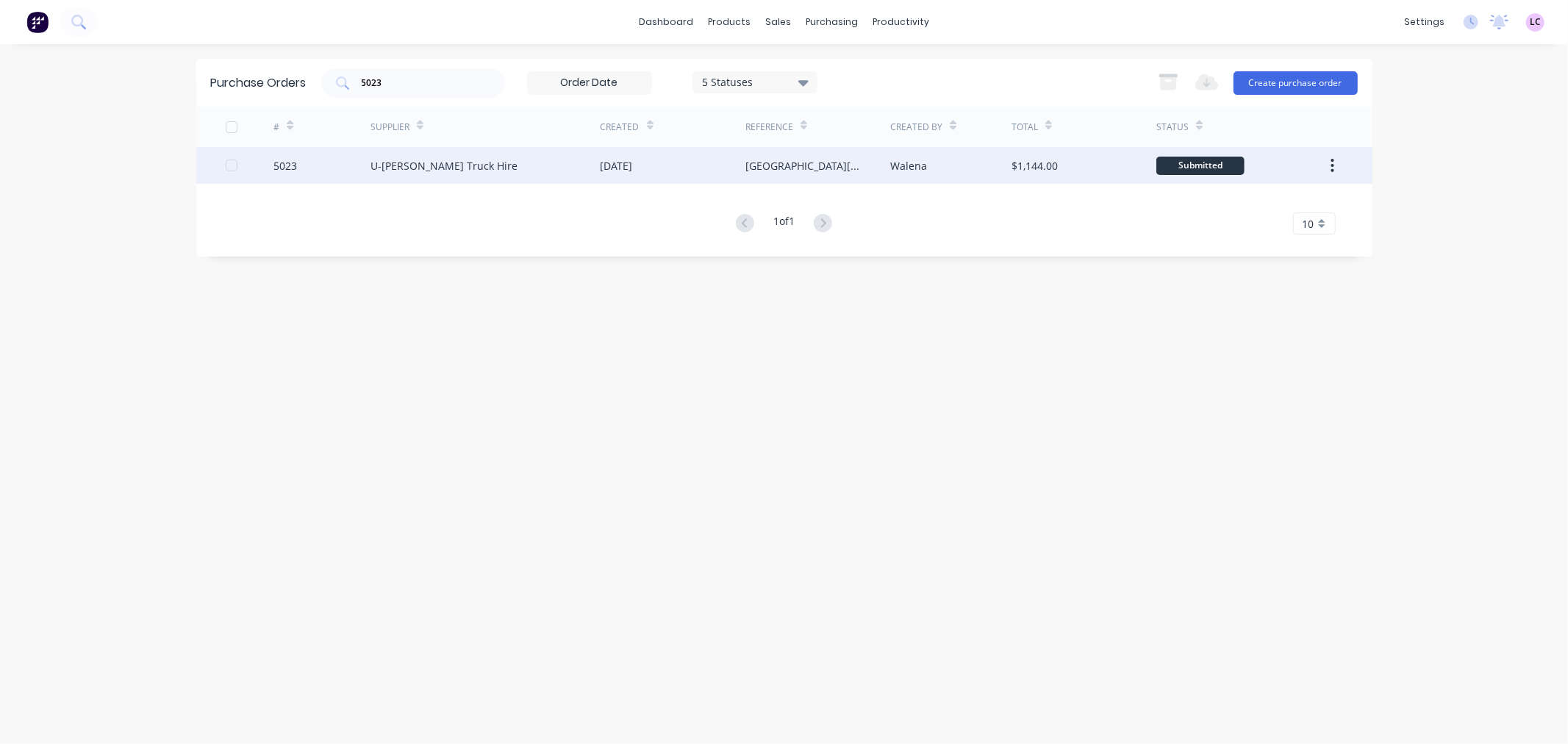
click at [295, 162] on div "5023" at bounding box center [286, 165] width 24 height 15
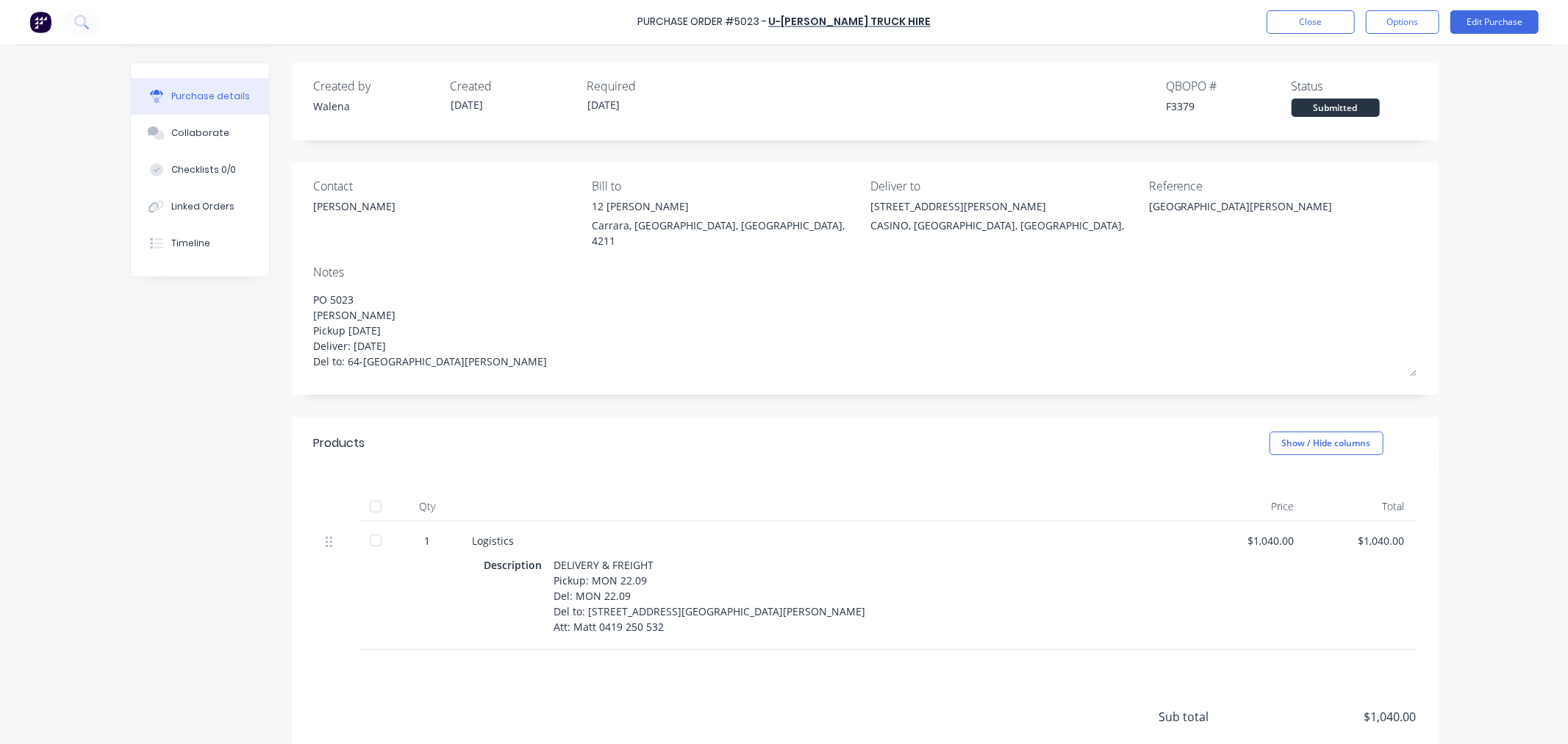
click at [369, 491] on div at bounding box center [375, 506] width 29 height 29
click at [1412, 24] on button "Options" at bounding box center [1402, 22] width 73 height 24
click at [1378, 88] on div "Convert to Bill" at bounding box center [1369, 90] width 113 height 22
type textarea "x"
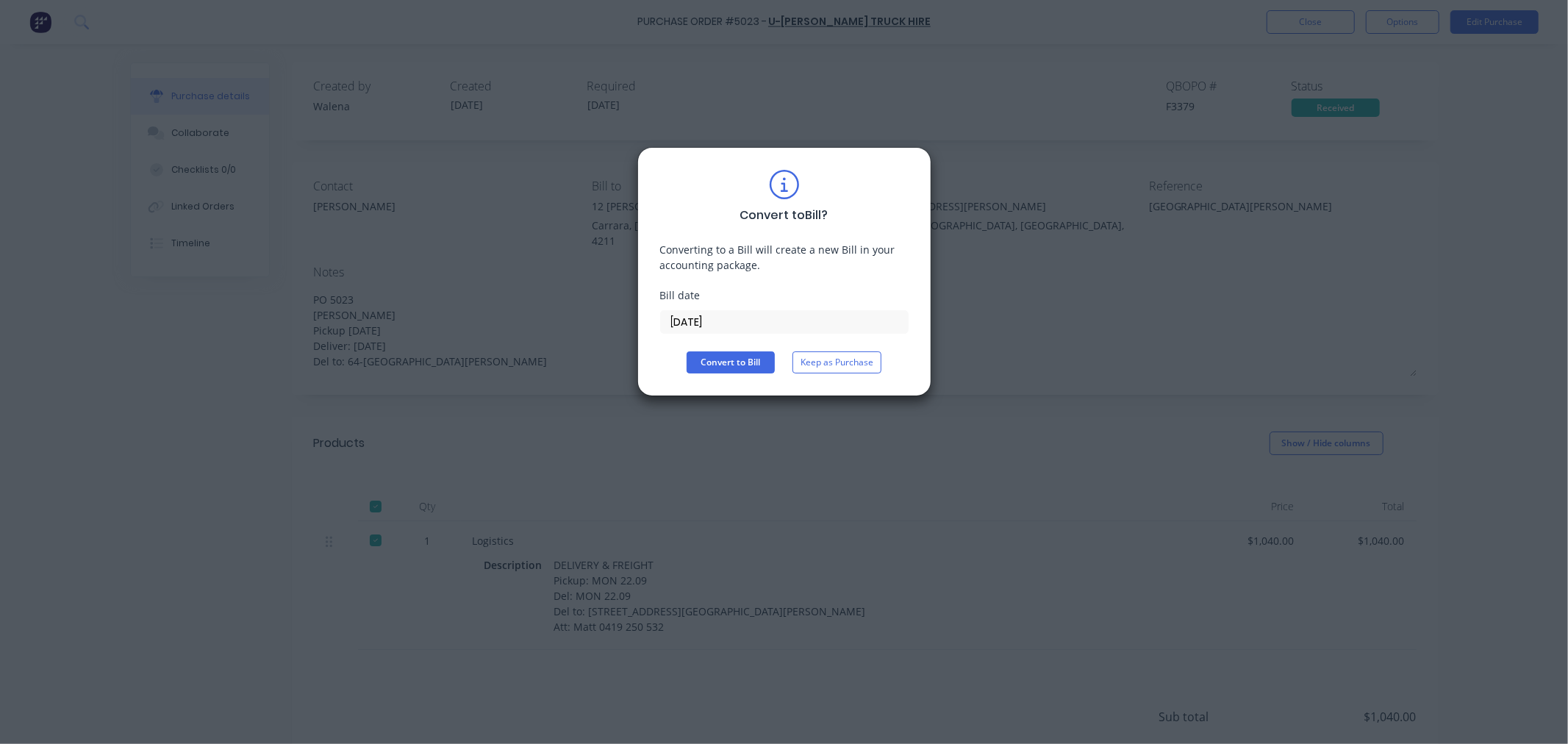
drag, startPoint x: 711, startPoint y: 319, endPoint x: 647, endPoint y: 322, distance: 64.1
click at [647, 322] on div "Convert to Bill ? Converting to a Bill will create a new Bill in your accountin…" at bounding box center [784, 271] width 294 height 249
type input "[DATE]"
click at [744, 362] on button "Convert to Bill" at bounding box center [730, 362] width 88 height 22
type textarea "x"
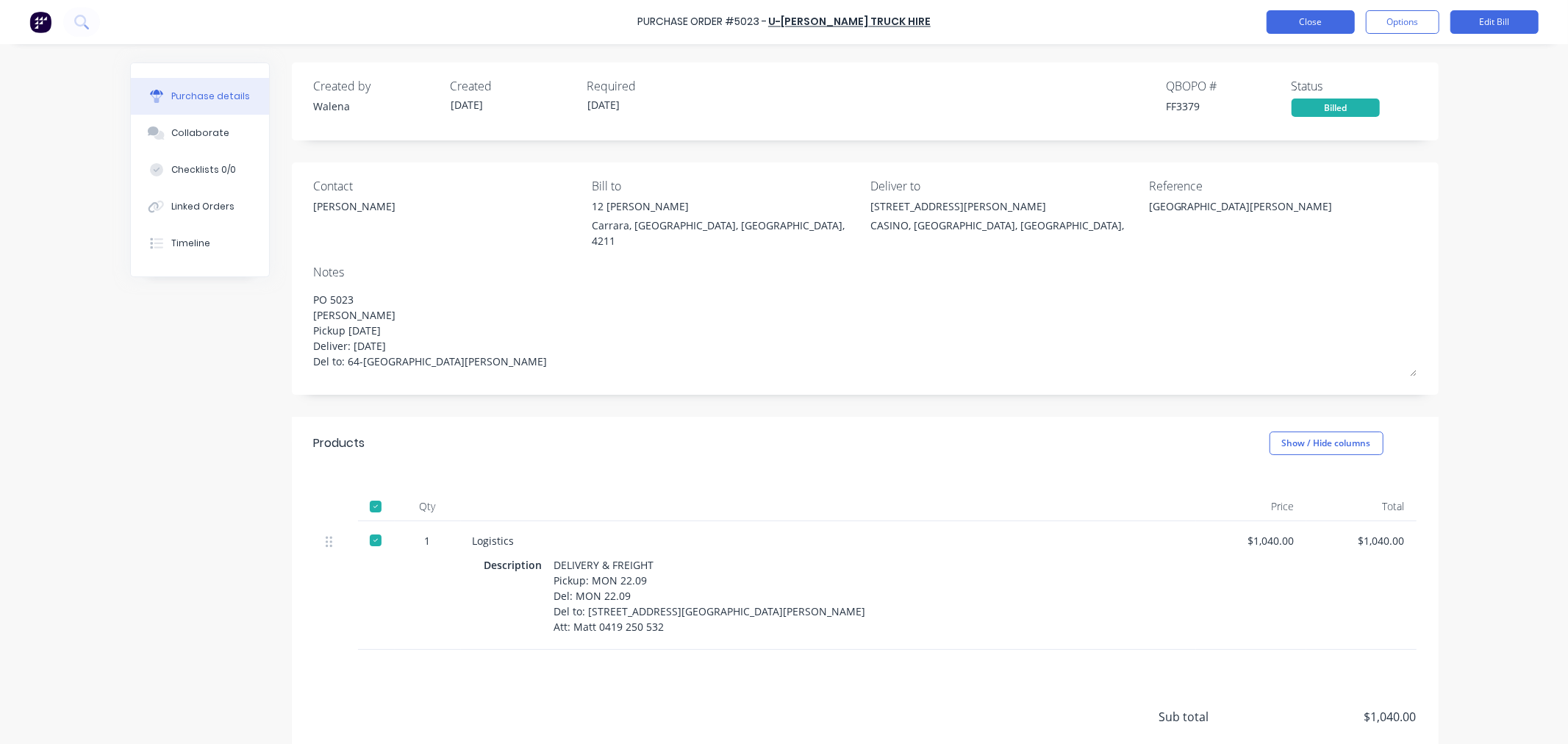
click at [1291, 24] on button "Close" at bounding box center [1310, 22] width 88 height 24
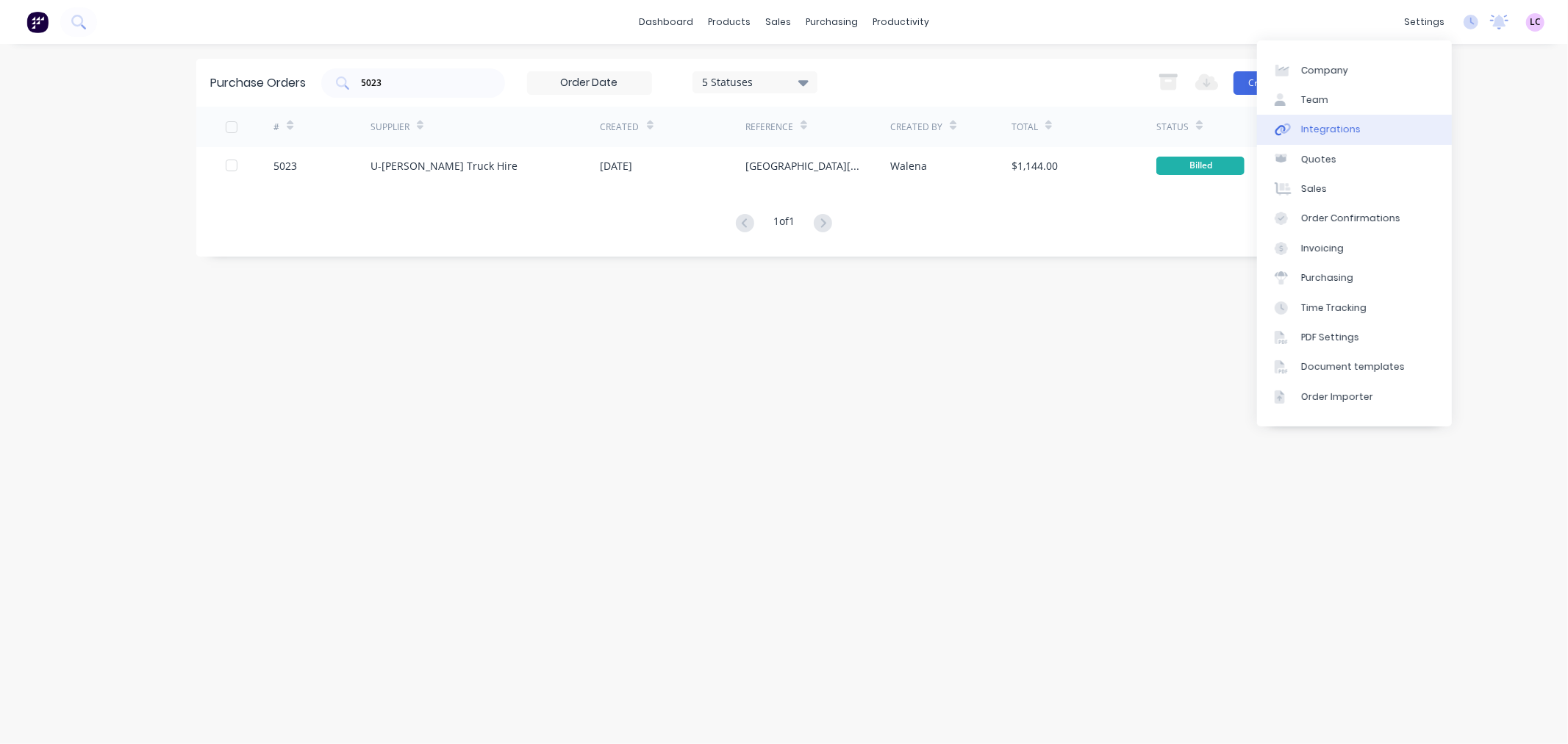
click at [1345, 134] on div "Integrations" at bounding box center [1331, 129] width 60 height 14
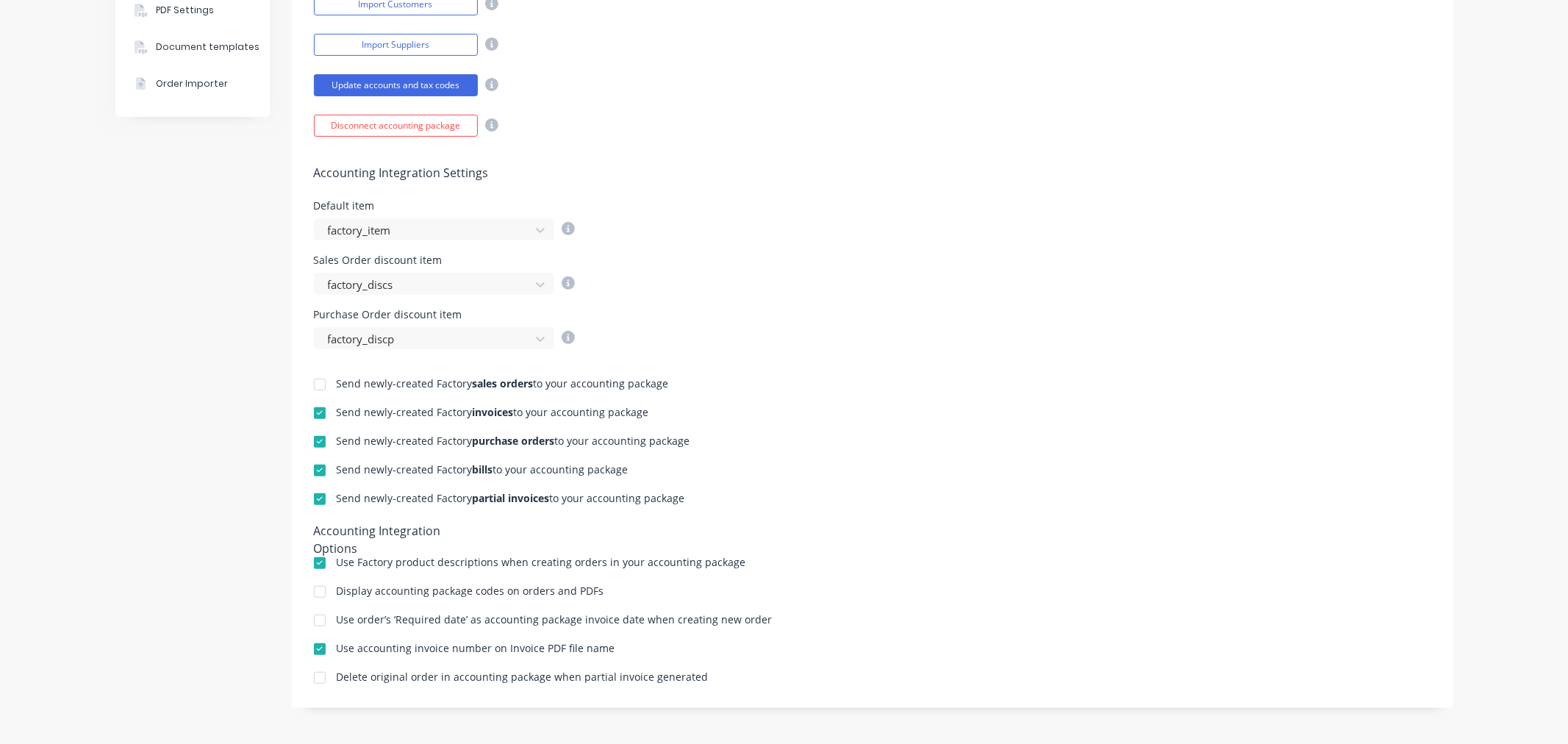
scroll to position [414, 0]
click at [317, 468] on div at bounding box center [320, 469] width 29 height 29
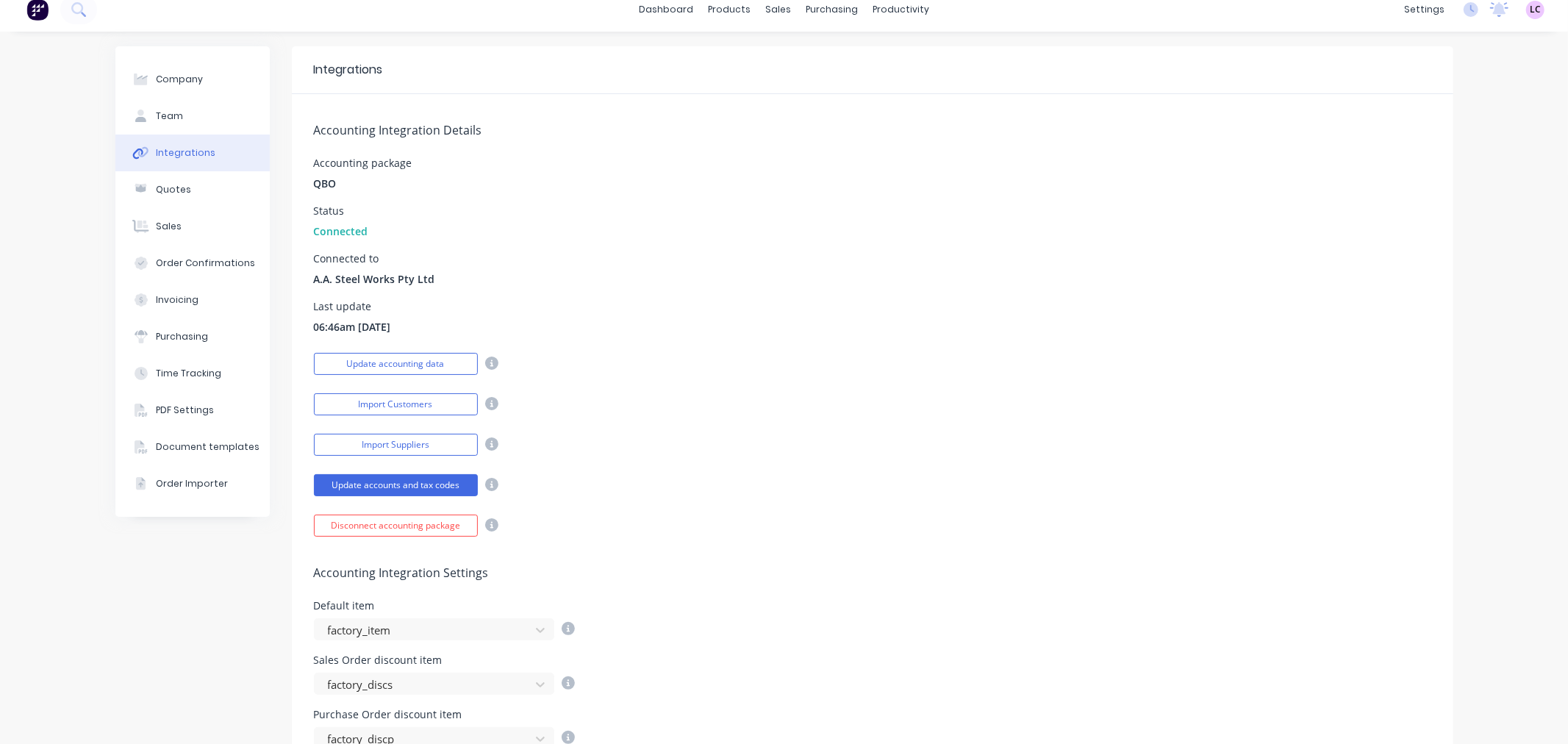
scroll to position [0, 0]
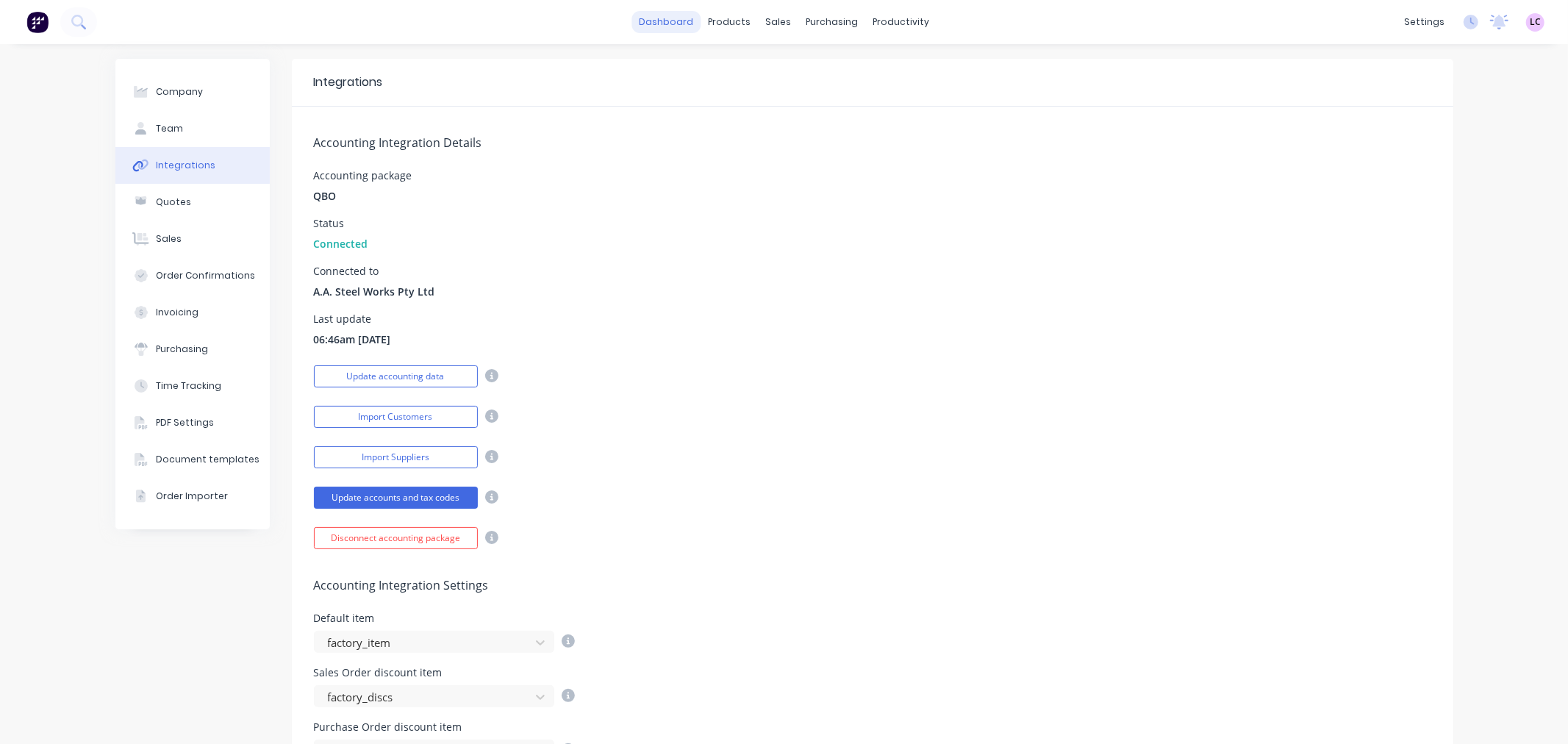
click at [651, 19] on link "dashboard" at bounding box center [666, 22] width 69 height 22
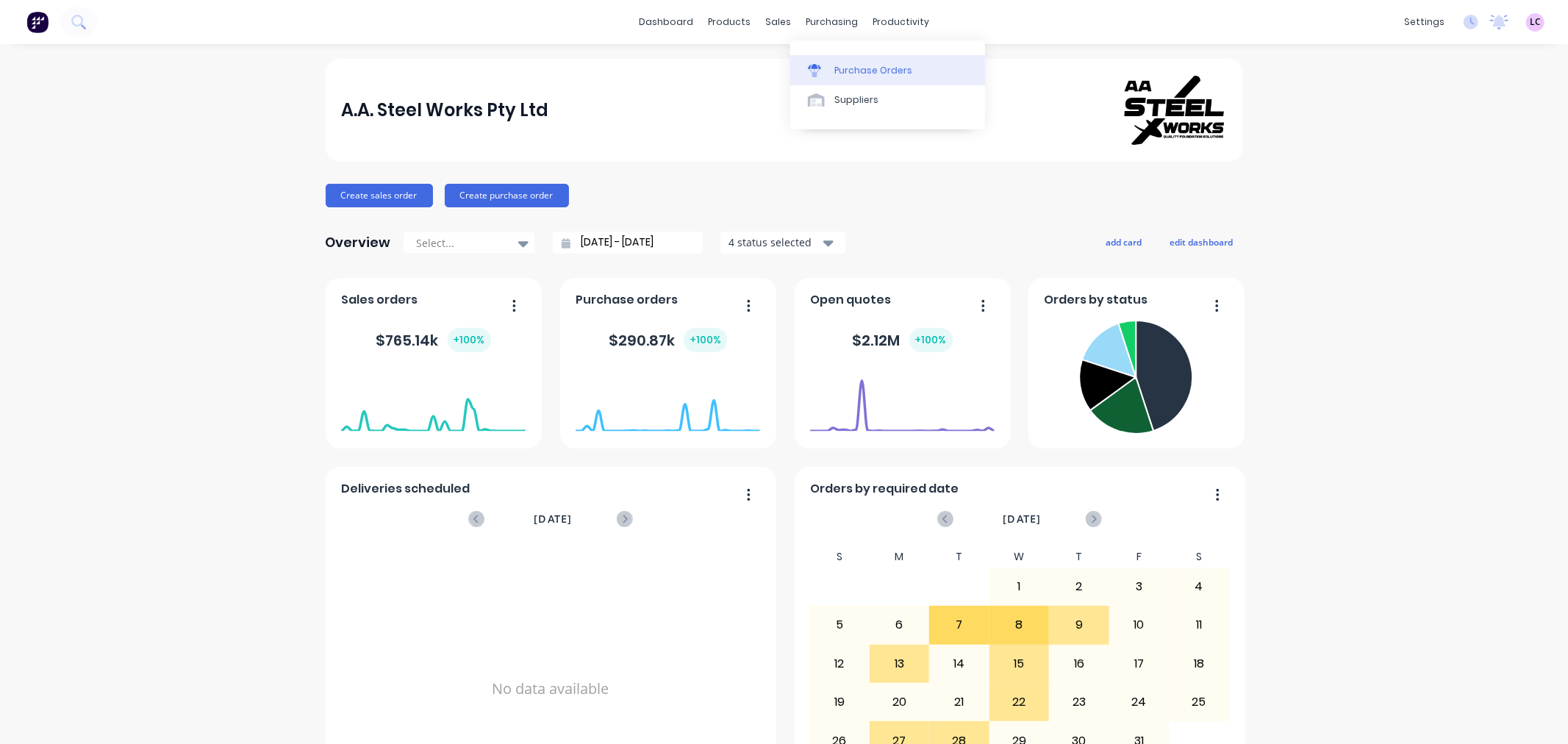
click at [828, 64] on div at bounding box center [818, 71] width 22 height 14
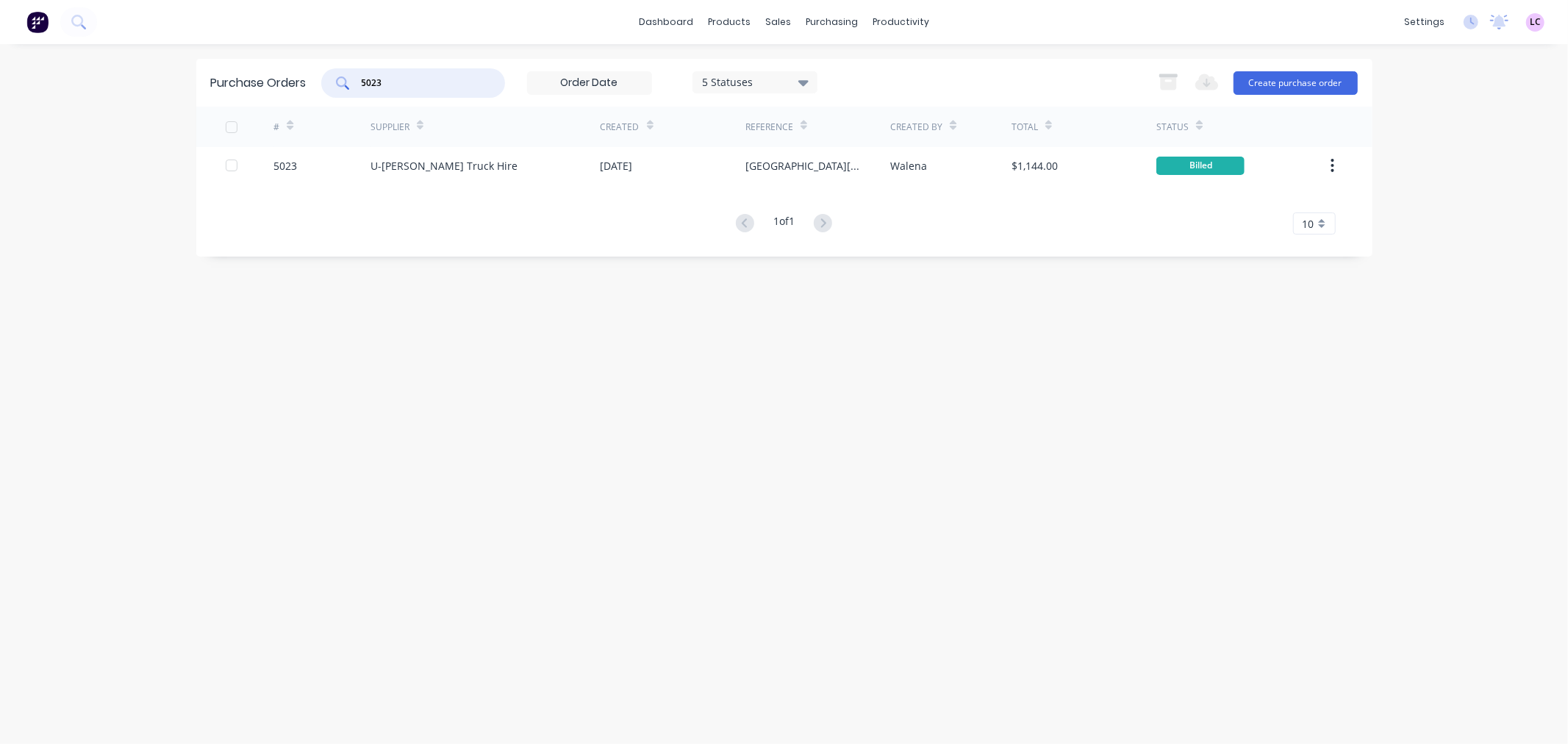
drag, startPoint x: 397, startPoint y: 78, endPoint x: 202, endPoint y: 93, distance: 195.6
click at [202, 93] on div "Purchase Orders 5023 5 Statuses 5 Statuses Export to Excel (XLSX) Create purcha…" at bounding box center [784, 82] width 1176 height 48
type input "5045"
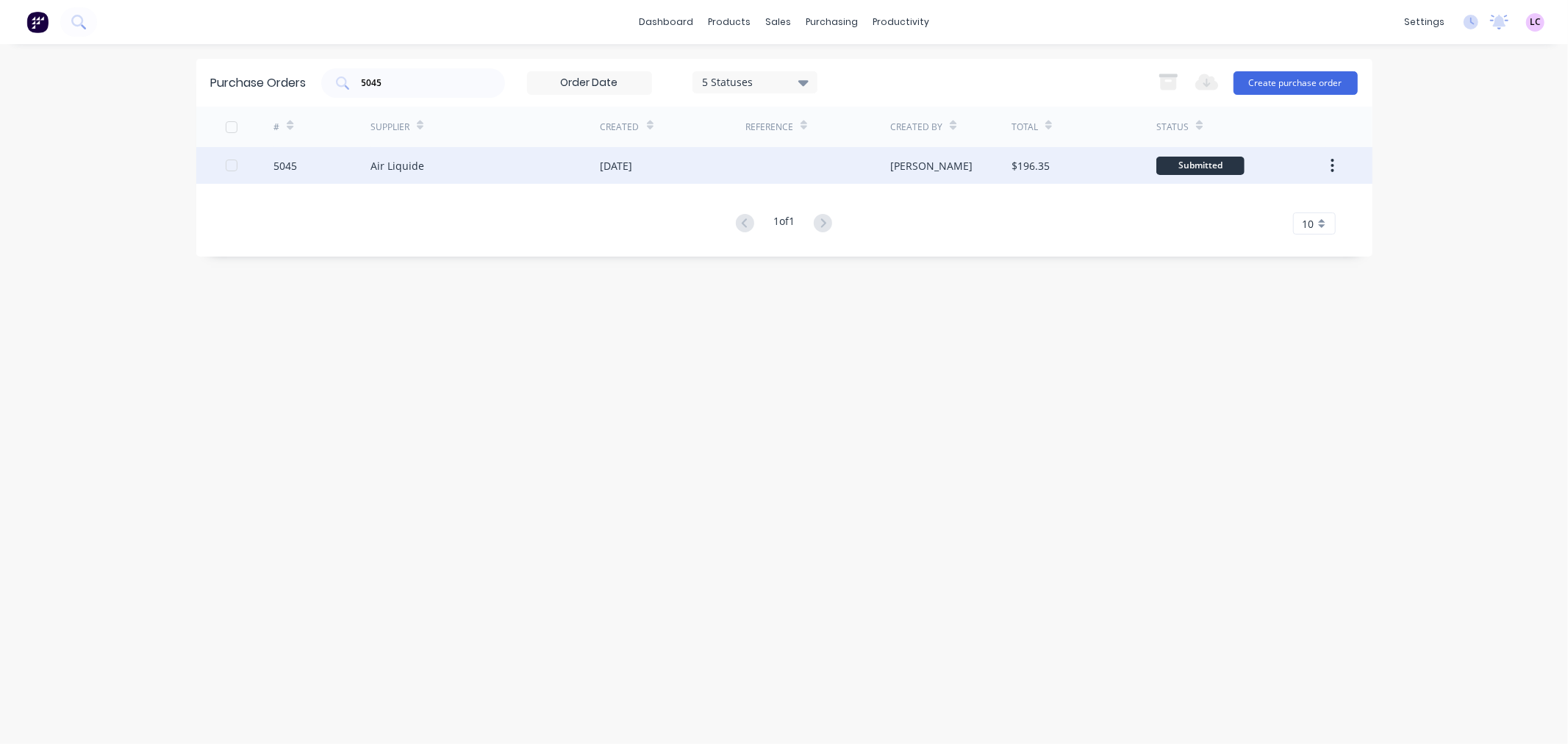
click at [295, 168] on div "5045" at bounding box center [286, 165] width 24 height 15
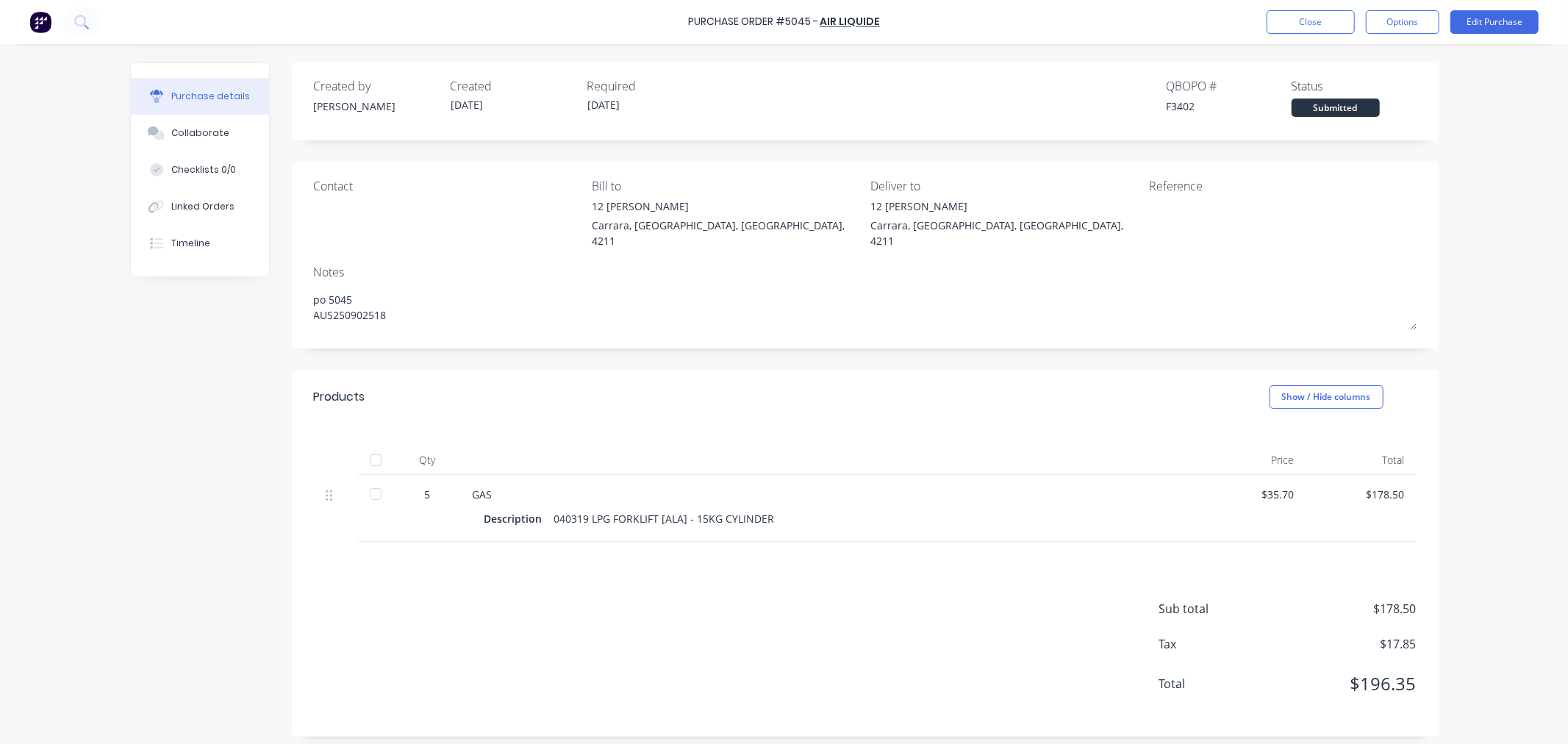
click at [375, 445] on div at bounding box center [375, 459] width 29 height 29
click at [1294, 24] on button "Close" at bounding box center [1310, 22] width 88 height 24
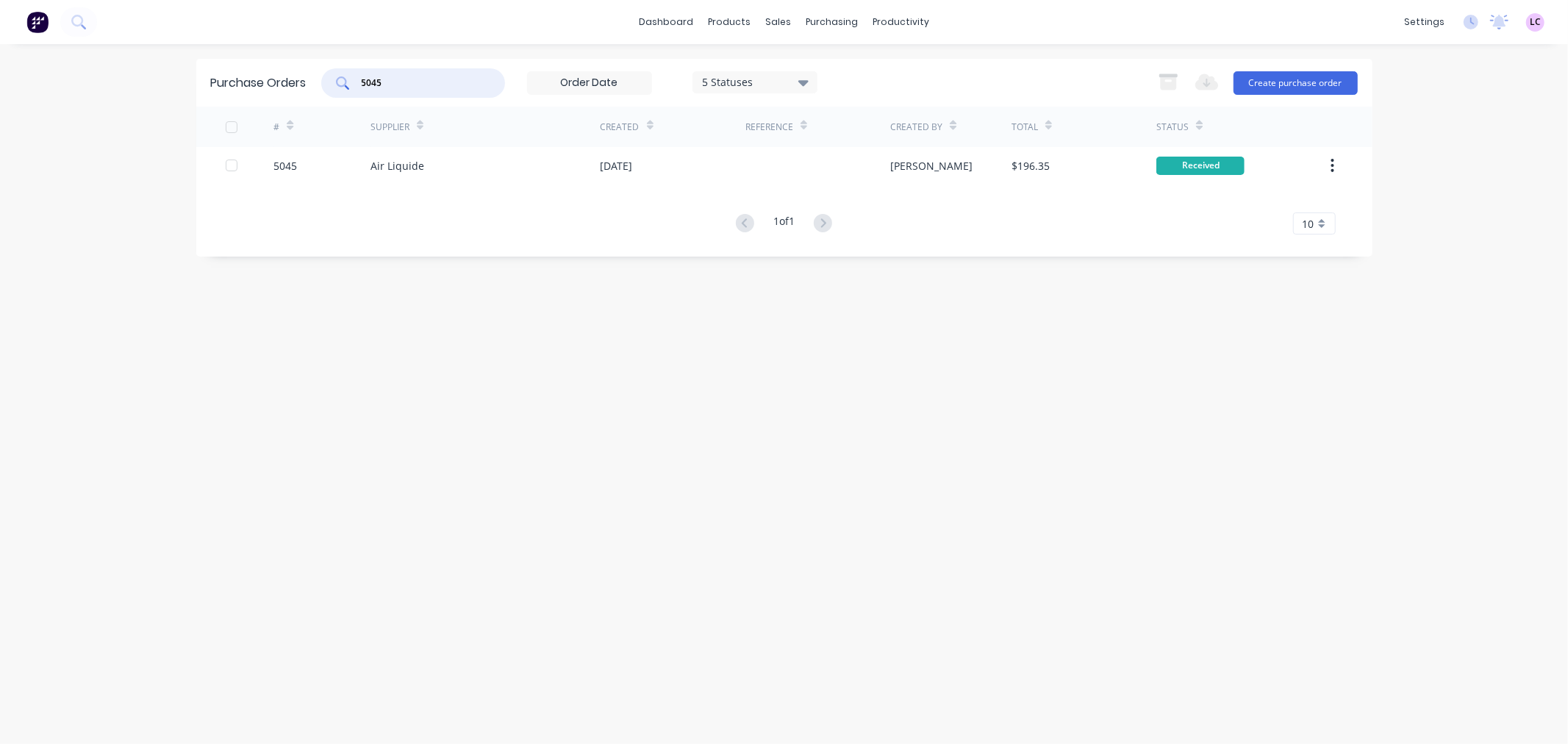
drag, startPoint x: 390, startPoint y: 83, endPoint x: 273, endPoint y: 74, distance: 117.3
click at [273, 74] on div "Purchase Orders 5045 5 Statuses 5 Statuses Export to Excel (XLSX) Create purcha…" at bounding box center [784, 82] width 1176 height 48
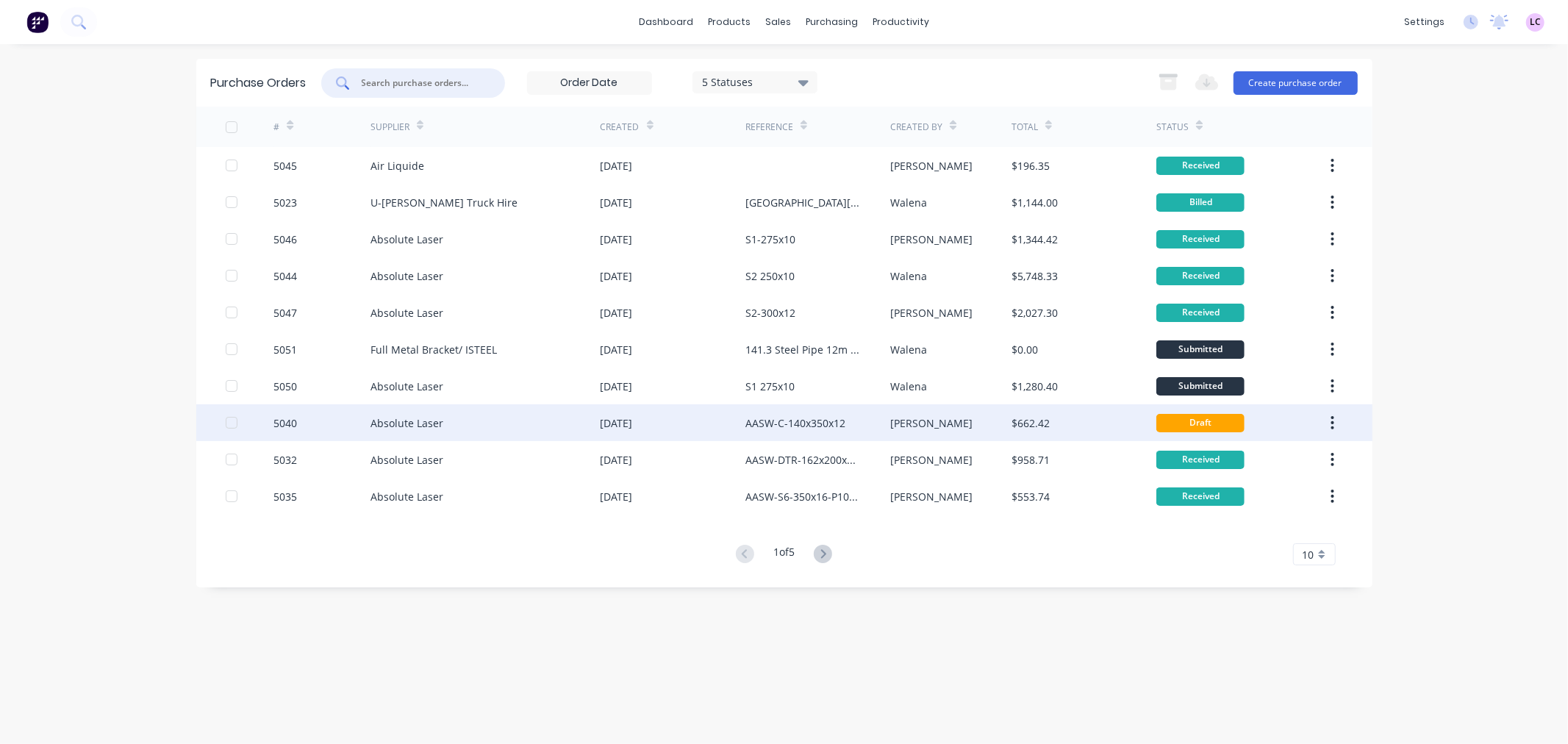
click at [361, 421] on div "5040" at bounding box center [322, 422] width 97 height 37
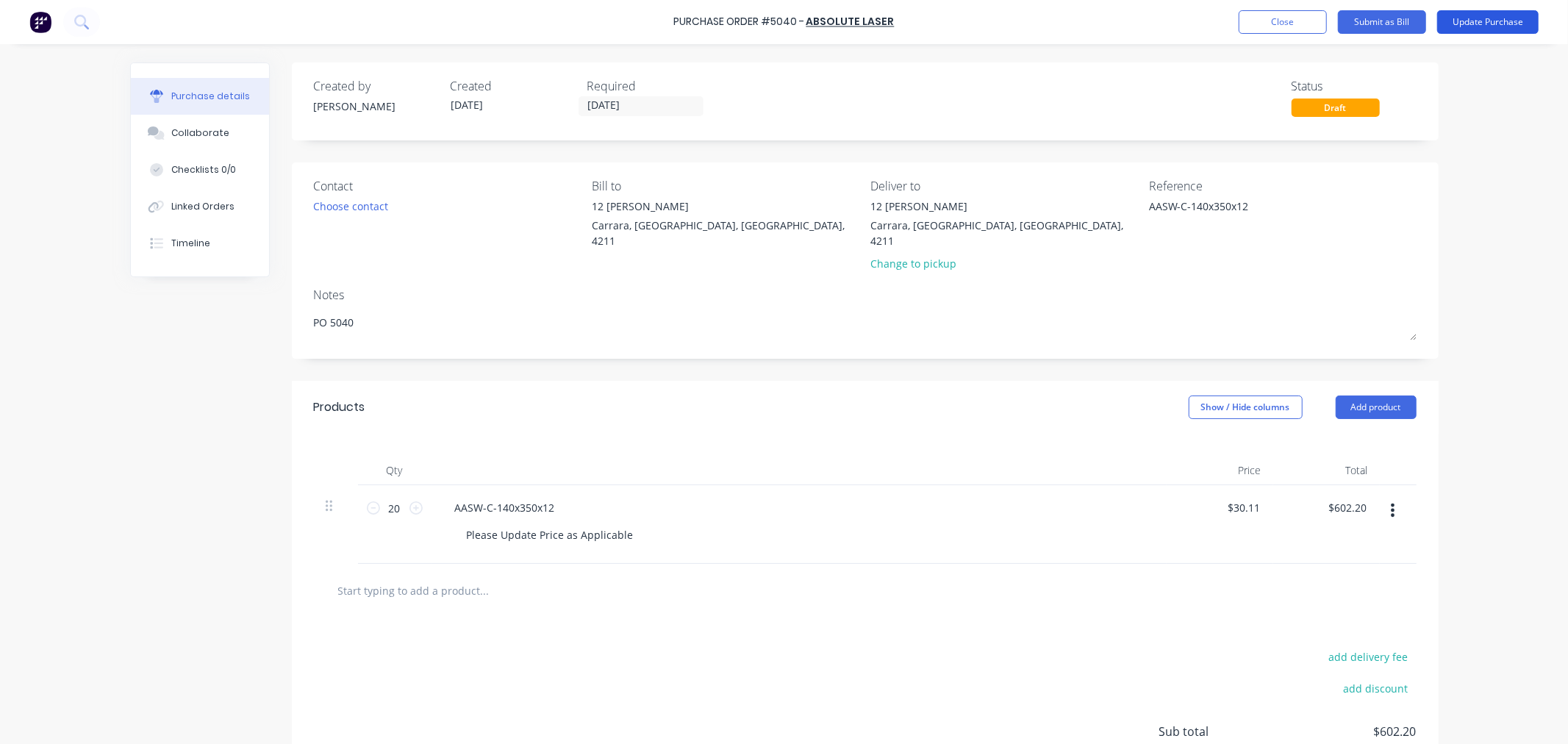
click at [1486, 23] on button "Update Purchase" at bounding box center [1487, 22] width 102 height 24
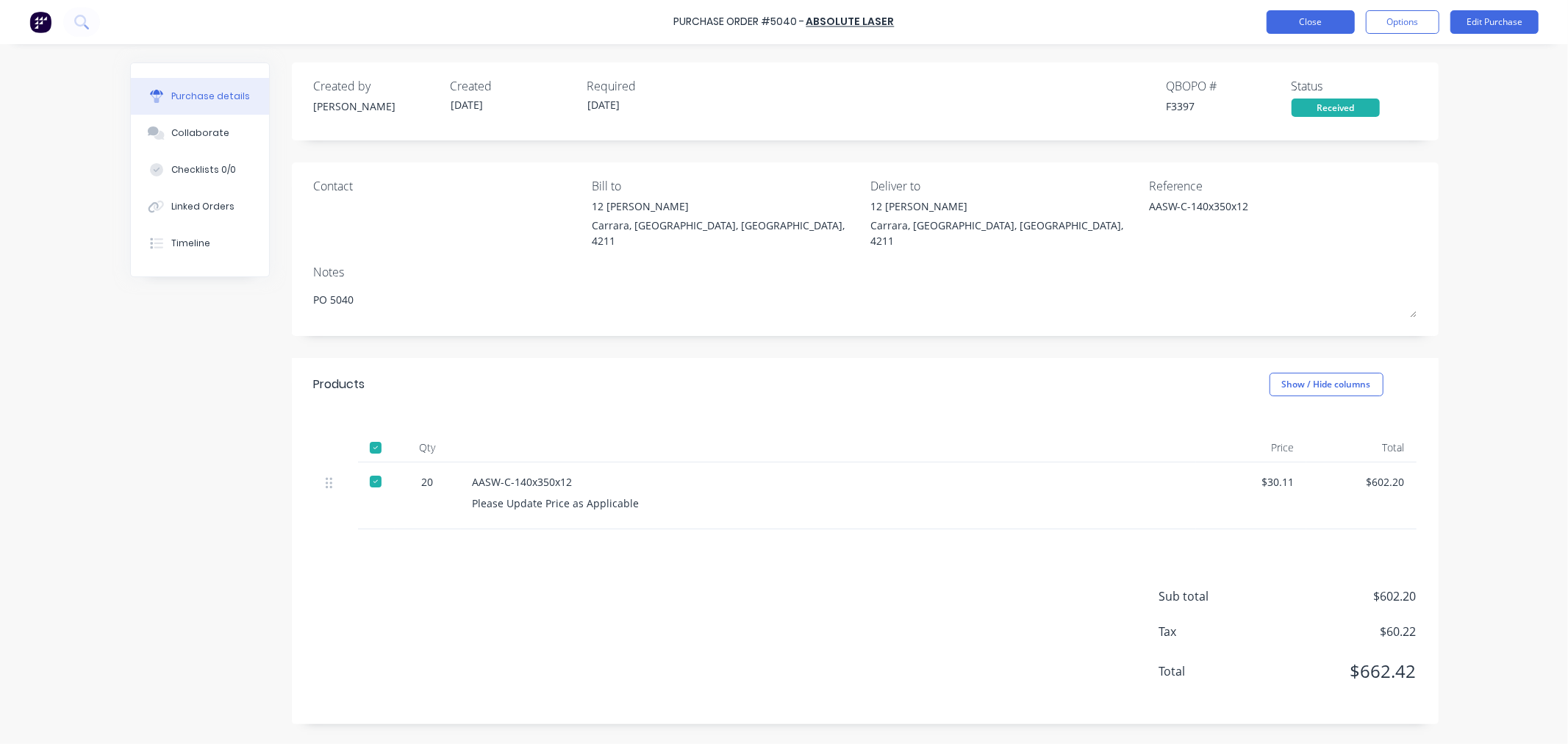
click at [1324, 25] on button "Close" at bounding box center [1310, 22] width 88 height 24
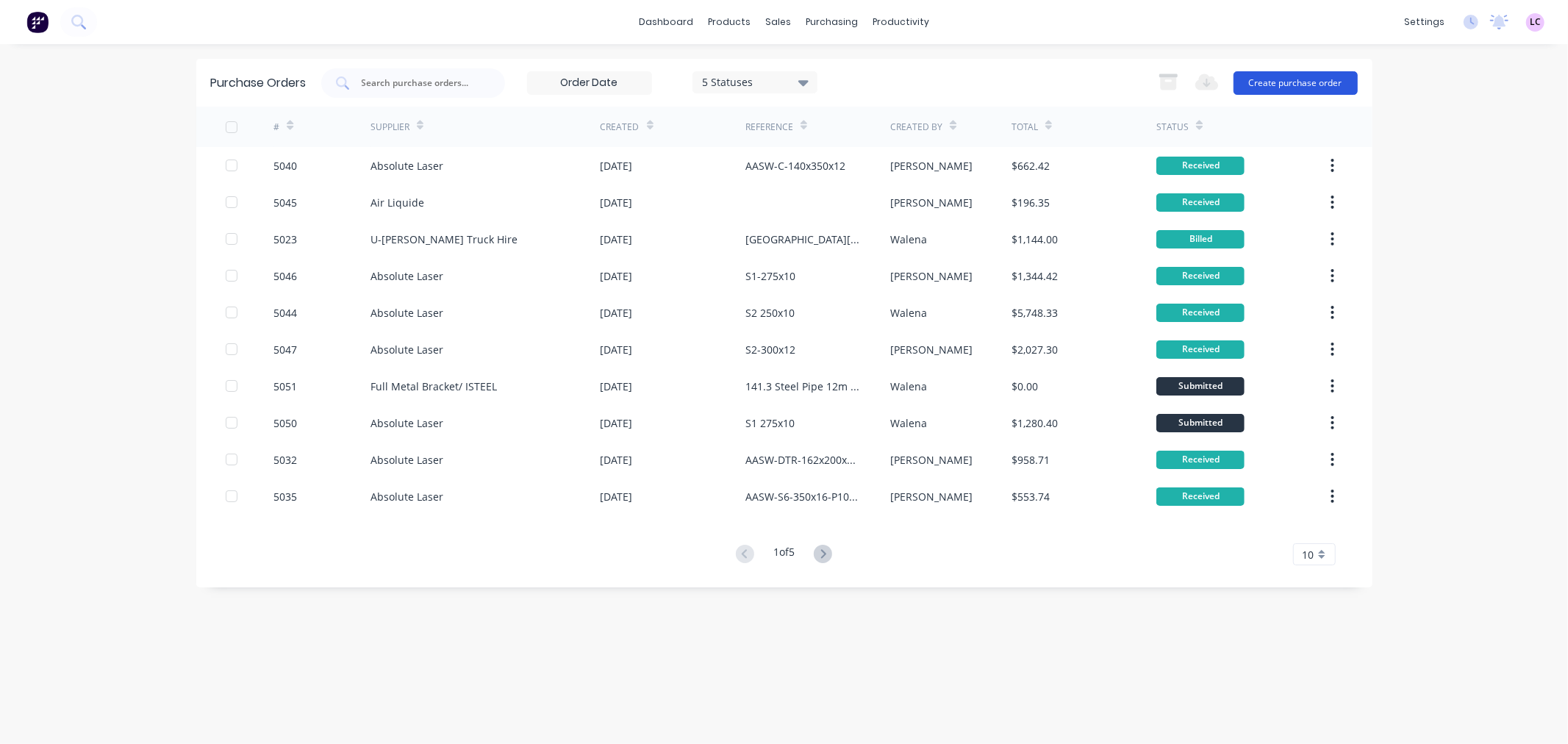
click at [1323, 85] on button "Create purchase order" at bounding box center [1295, 83] width 124 height 24
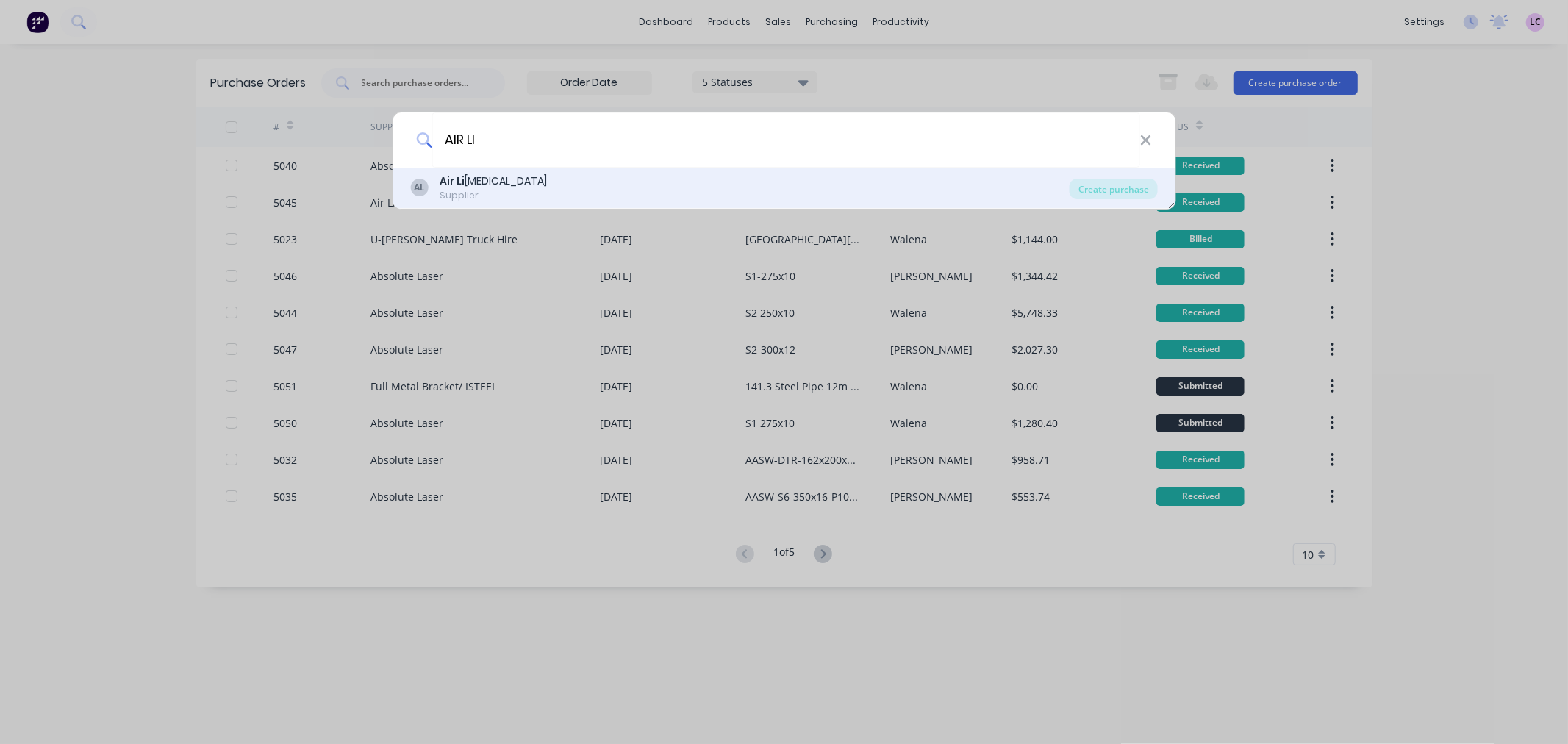
type input "AIR LI"
click at [460, 189] on div "Supplier" at bounding box center [493, 195] width 107 height 14
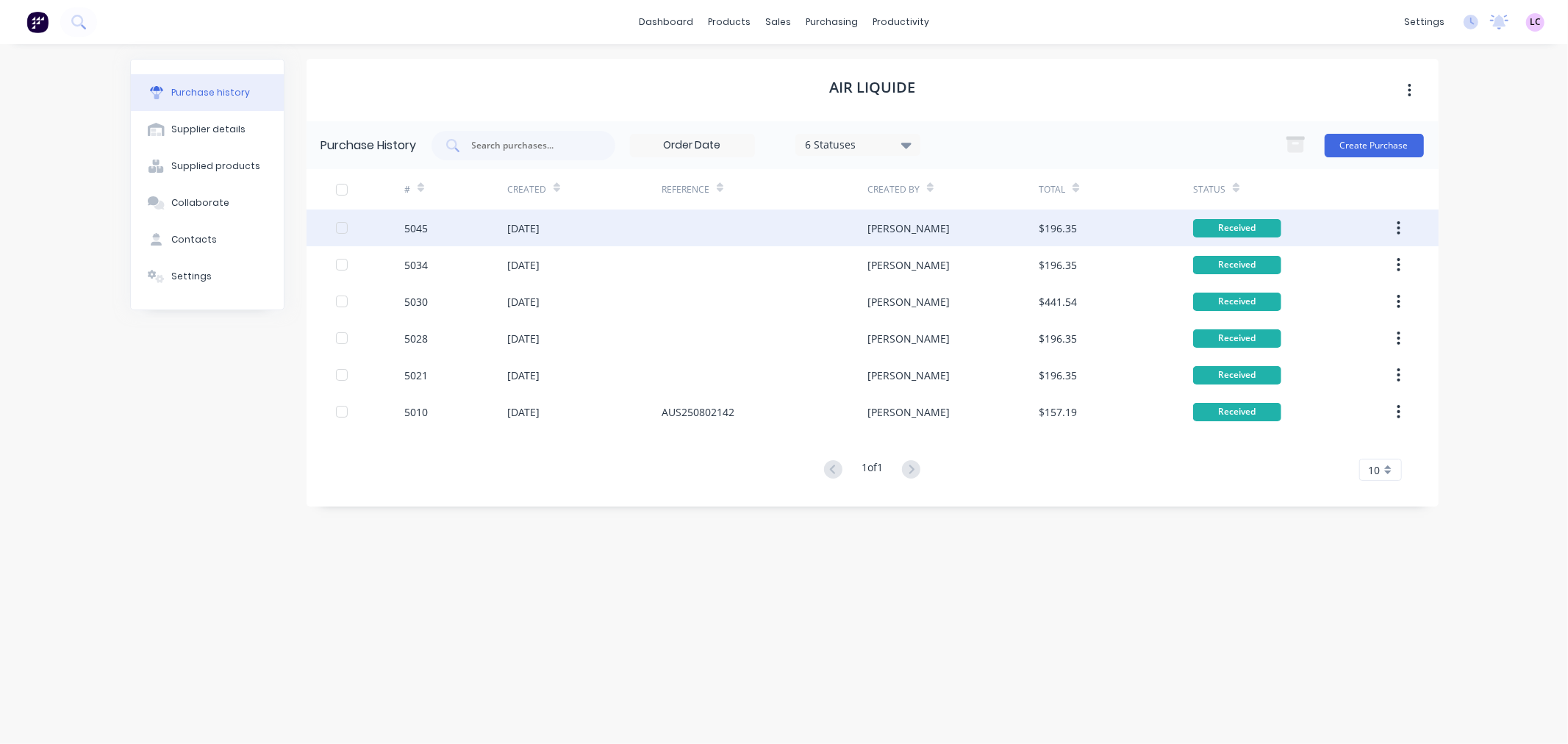
click at [1397, 230] on icon "button" at bounding box center [1399, 227] width 4 height 16
click at [1363, 289] on div "Duplicate" at bounding box center [1346, 296] width 113 height 22
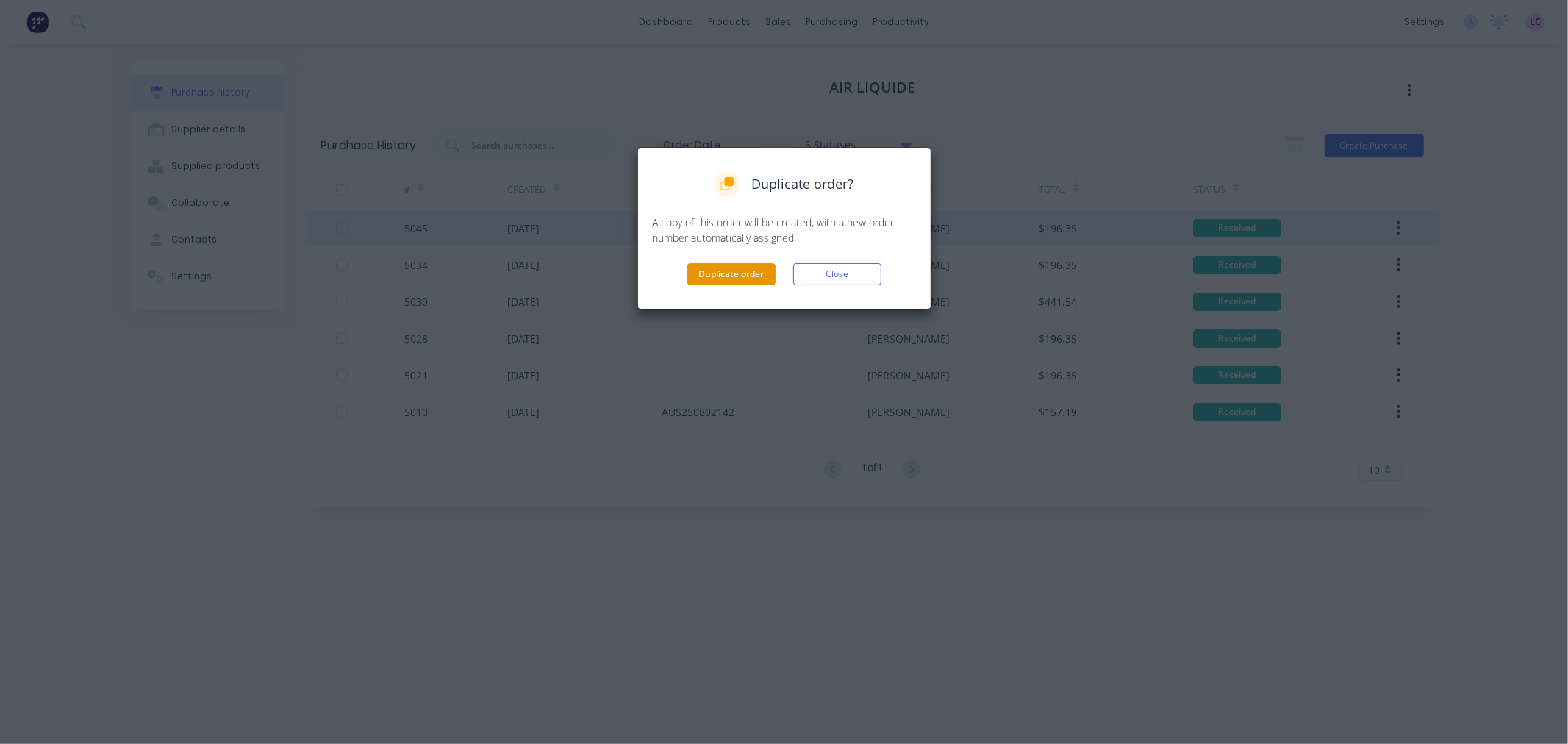
click at [757, 266] on button "Duplicate order" at bounding box center [731, 274] width 88 height 22
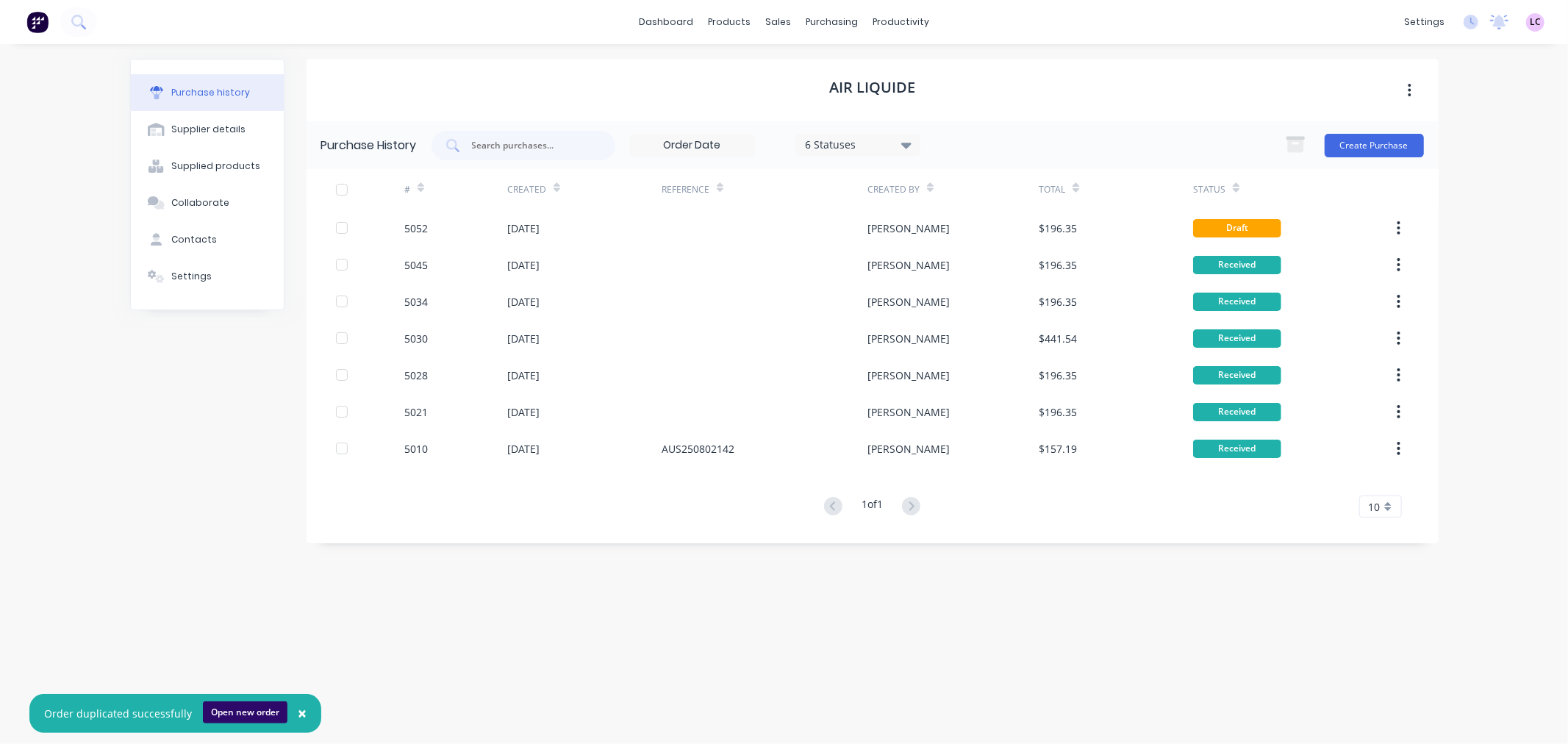
click at [221, 713] on button "Open new order" at bounding box center [245, 712] width 84 height 22
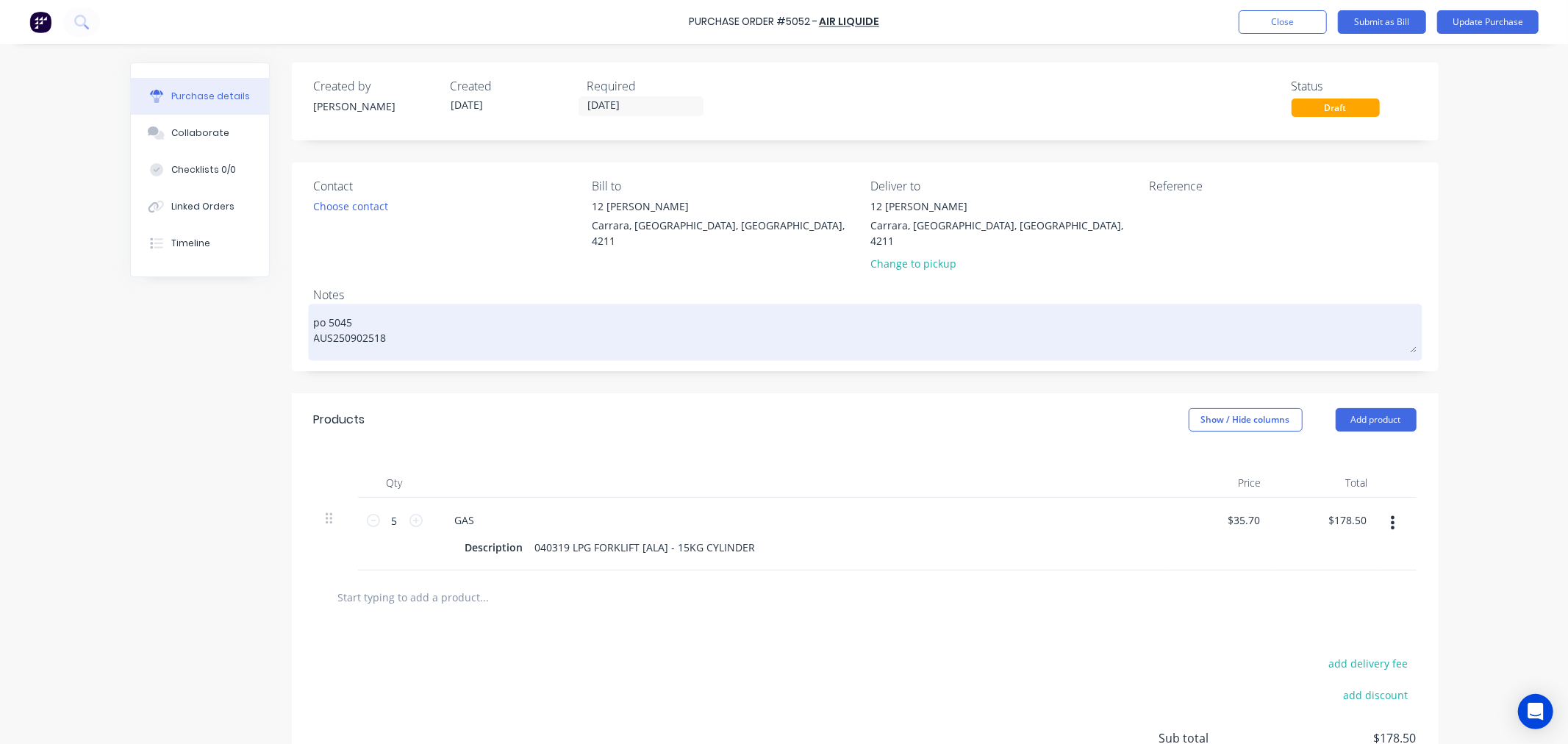
type textarea "x"
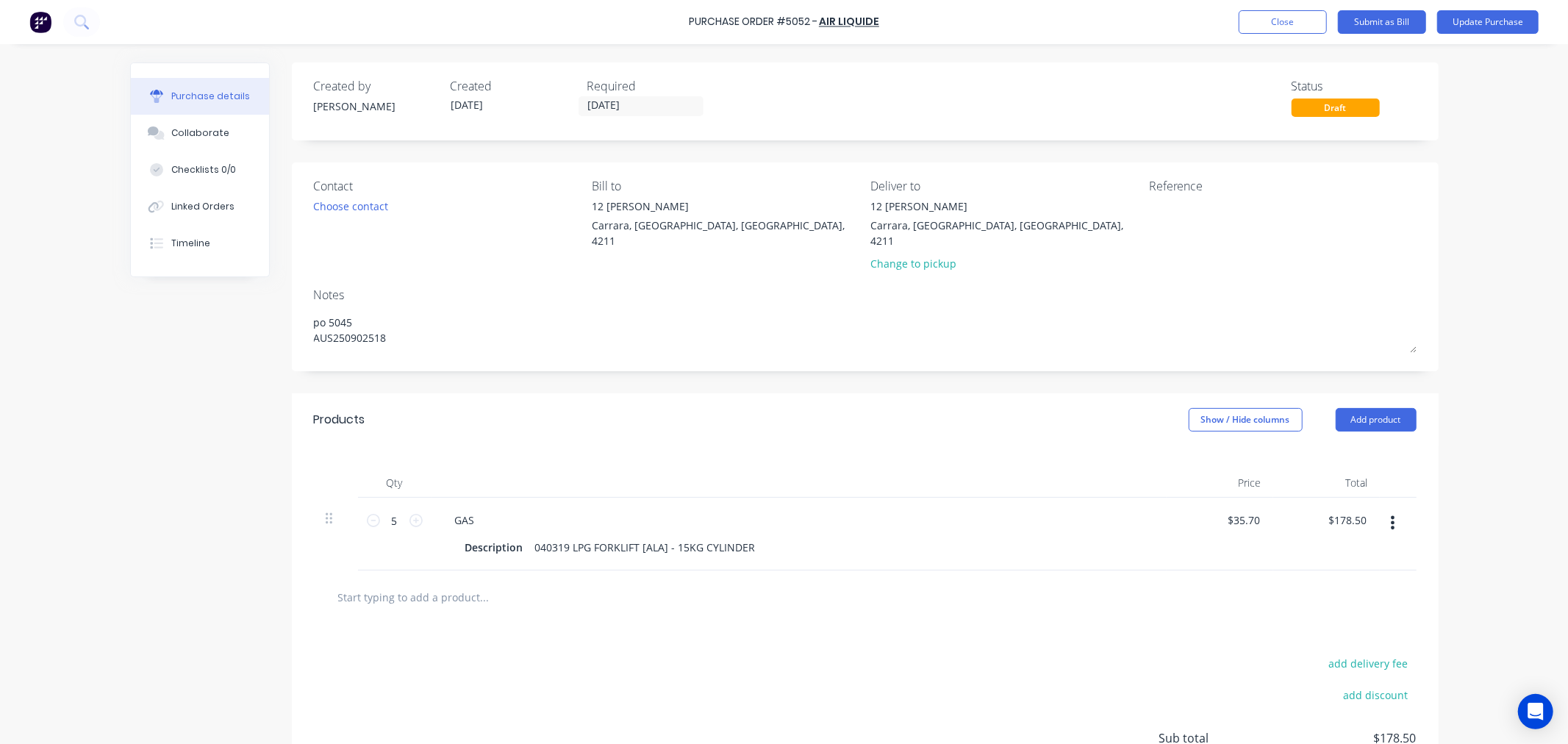
drag, startPoint x: 395, startPoint y: 314, endPoint x: 274, endPoint y: 302, distance: 121.6
click at [274, 302] on div "Created by Leesa Created 01/10/25 Required 01/10/25 Status Draft Contact Choose…" at bounding box center [784, 464] width 1308 height 803
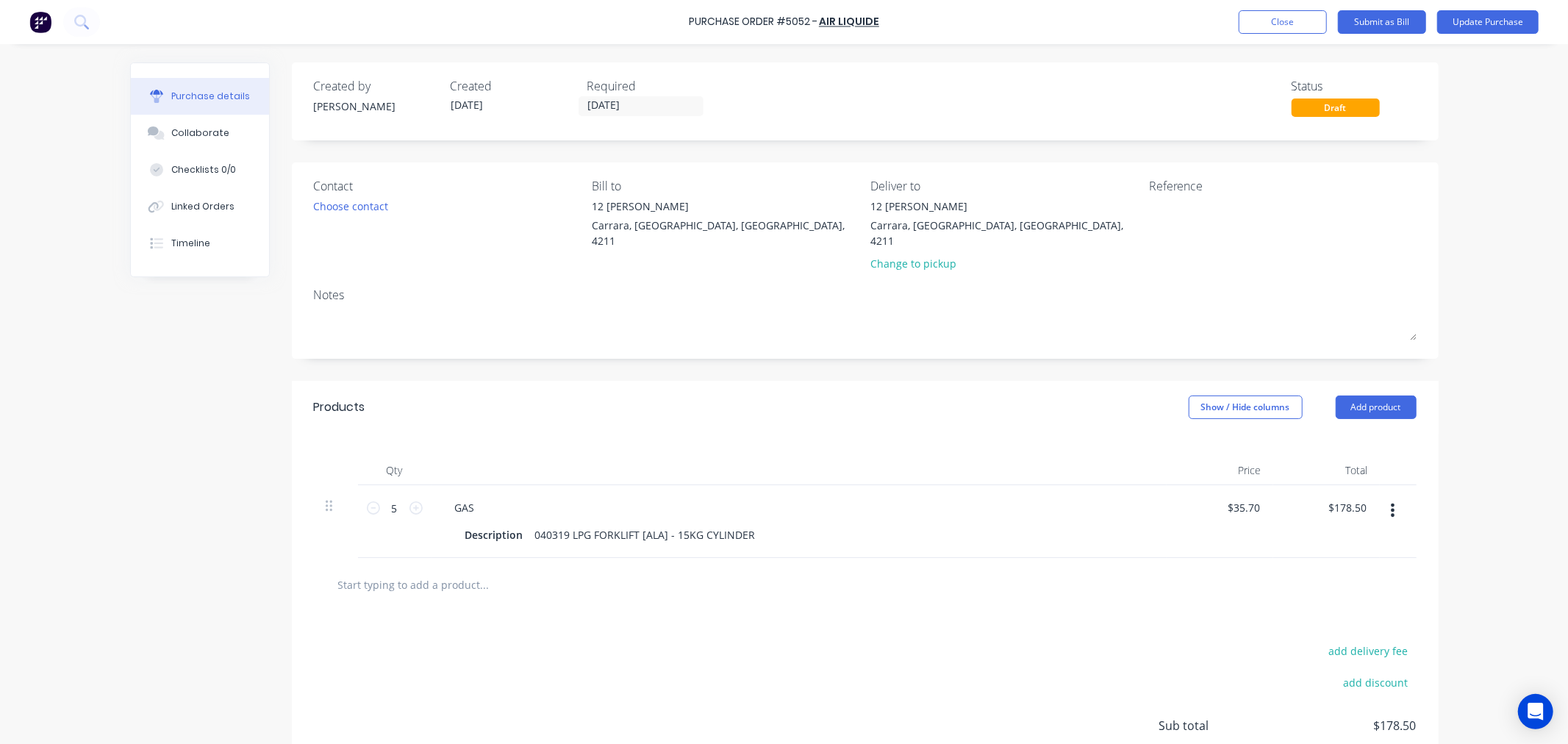
type textarea "P"
type textarea "x"
type textarea "PO"
type textarea "x"
type textarea "PO"
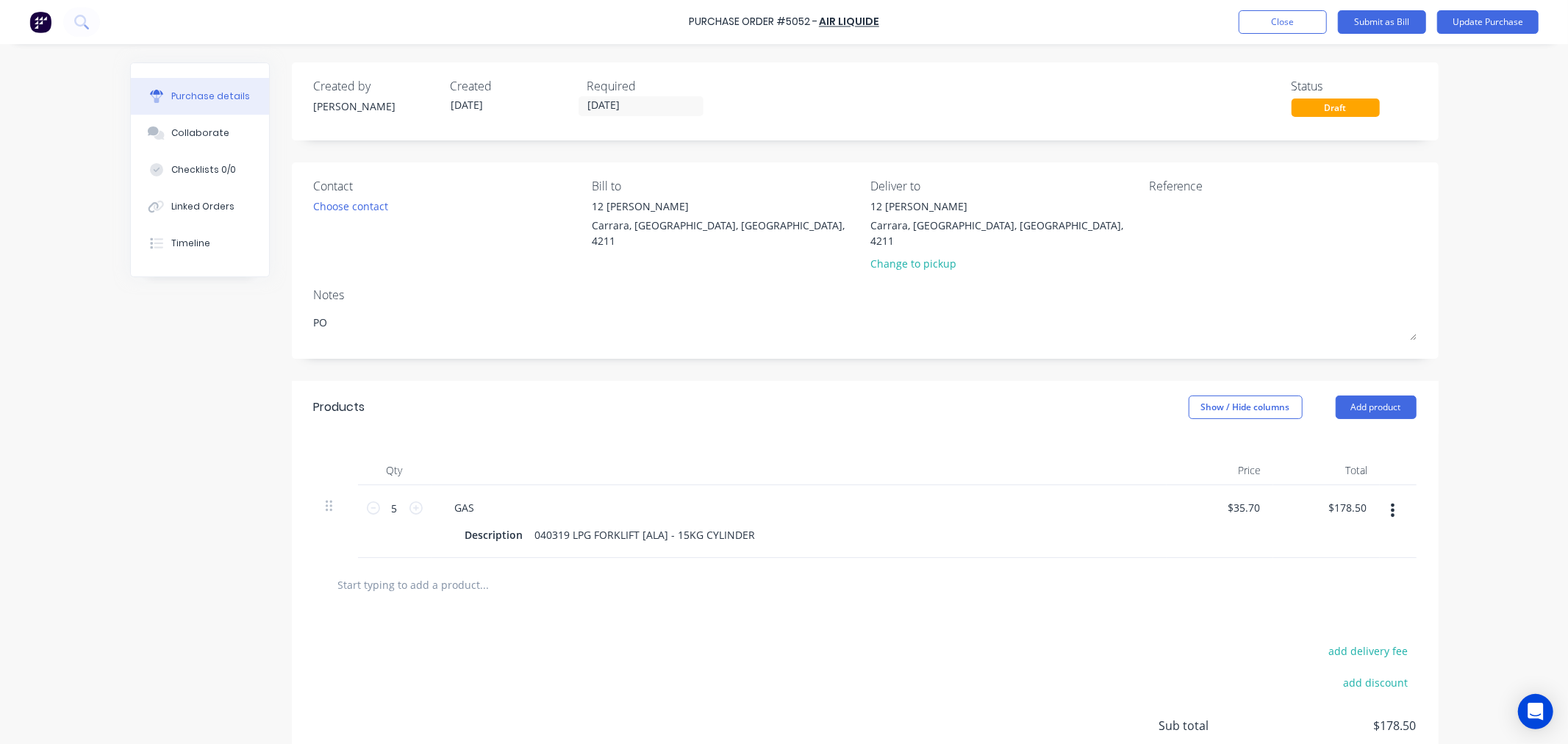
type textarea "x"
type textarea "PO 5"
type textarea "x"
type textarea "PO 50"
type textarea "x"
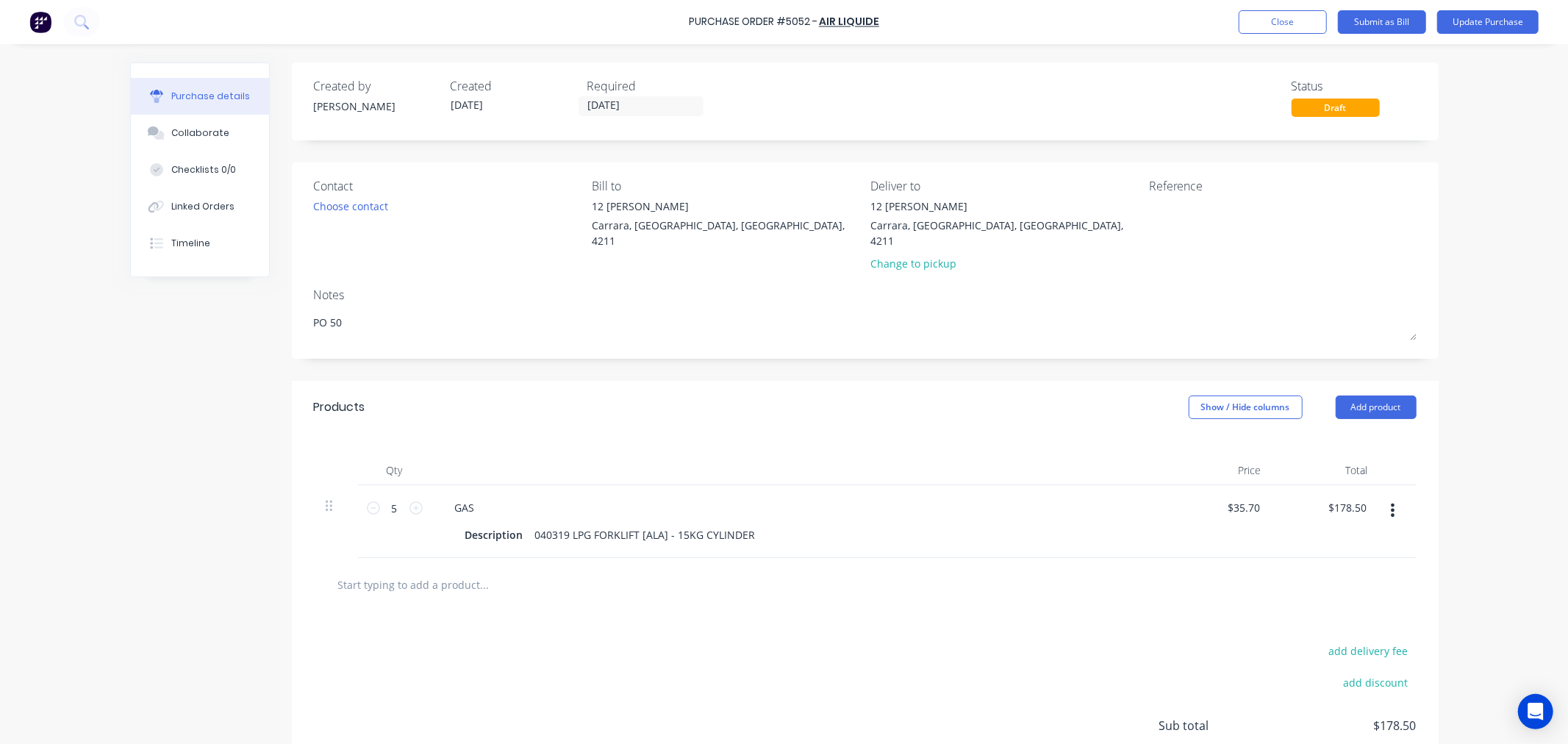
type textarea "PO 505"
type textarea "x"
type textarea "PO 5052"
type textarea "x"
type textarea "PO 5052"
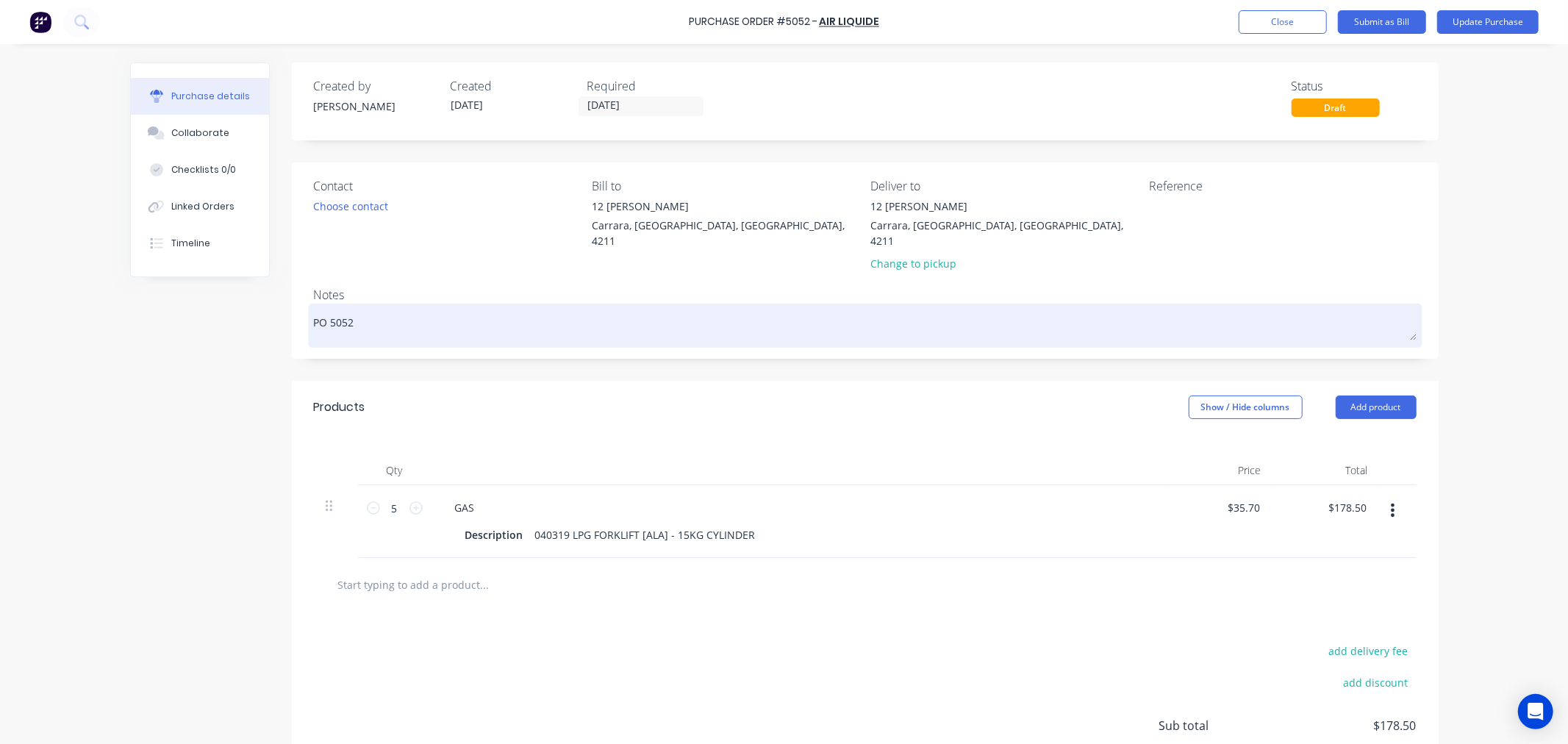
type textarea "x"
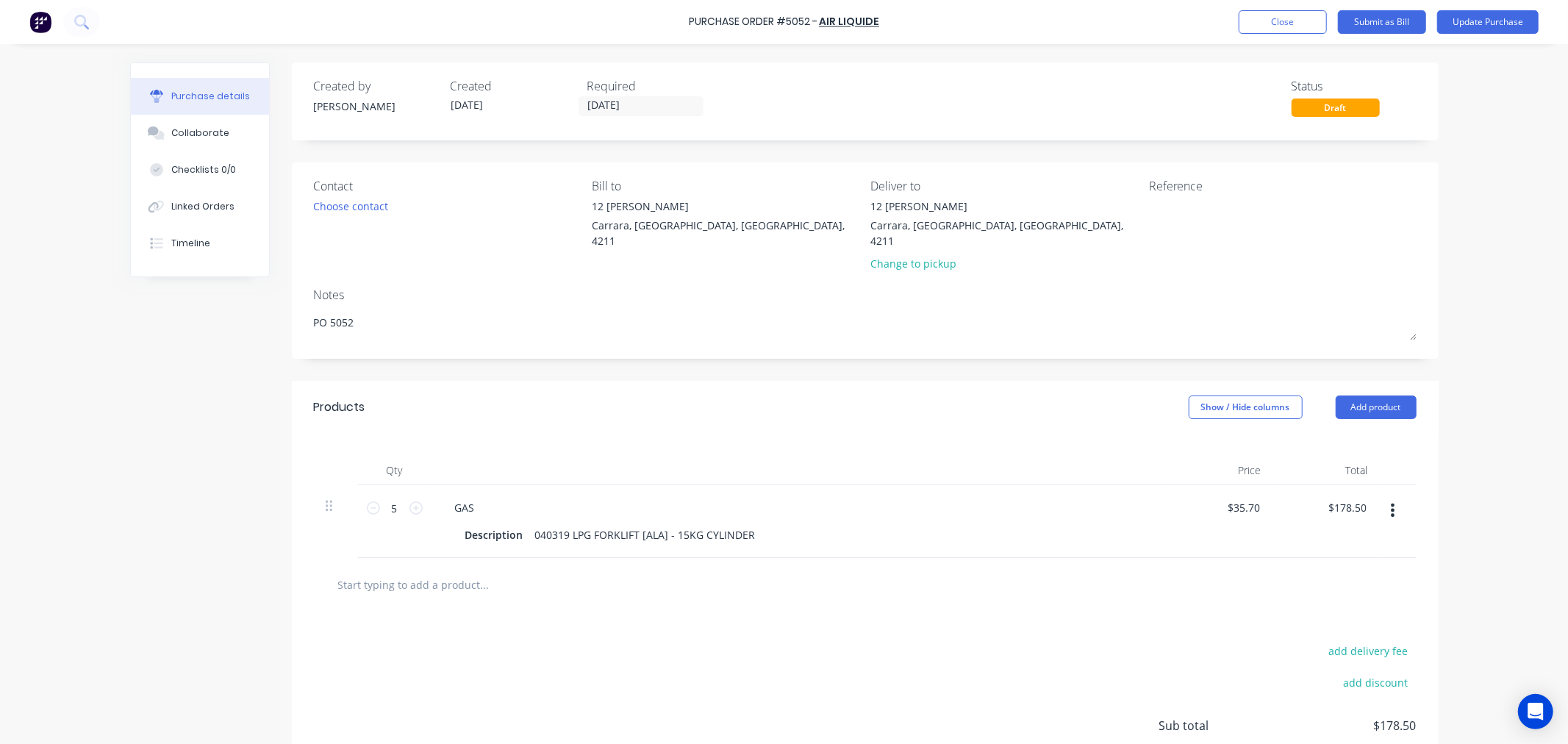
drag, startPoint x: 363, startPoint y: 313, endPoint x: 226, endPoint y: 297, distance: 137.9
click at [226, 297] on div "Created by Leesa Created 01/10/25 Required 01/10/25 Status Draft Contact Choose…" at bounding box center [784, 458] width 1308 height 791
paste textarea "AvaCeejmygirls1"
type textarea "AvaCeejmygirls12"
type textarea "x"
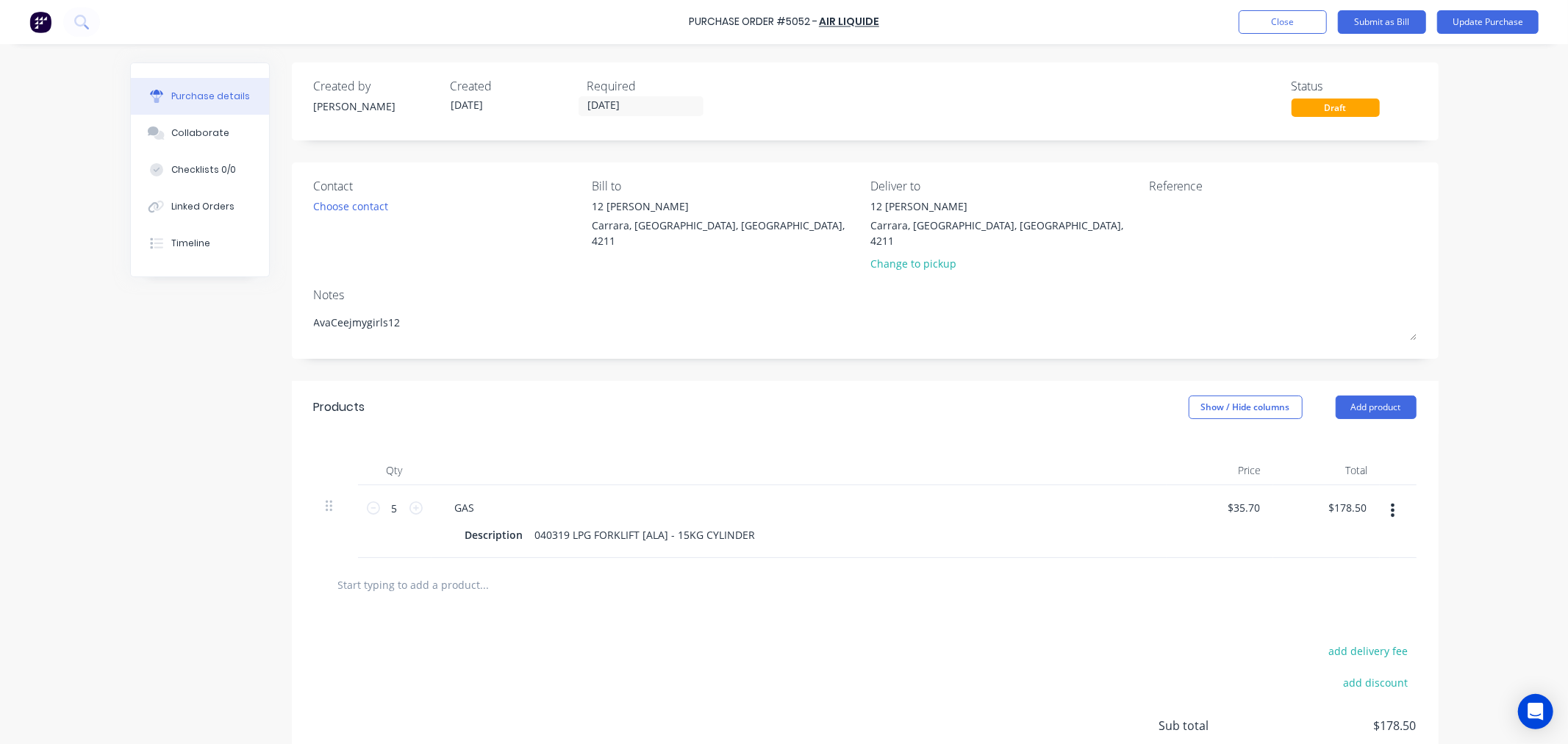
type textarea "PO 5052"
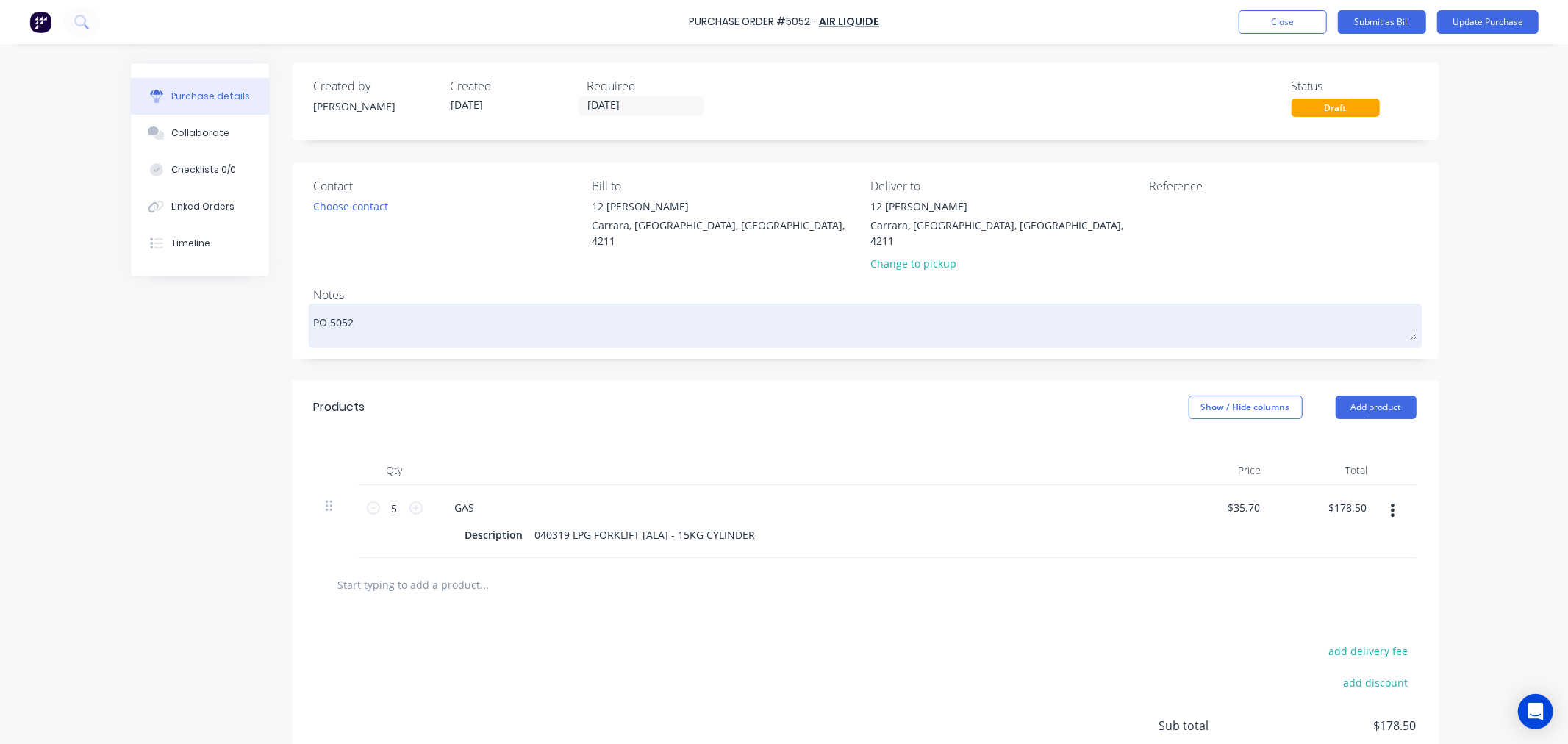
type textarea "x"
click at [371, 307] on textarea "PO 5052" at bounding box center [865, 324] width 1102 height 33
type textarea "PO 5052"
type textarea "x"
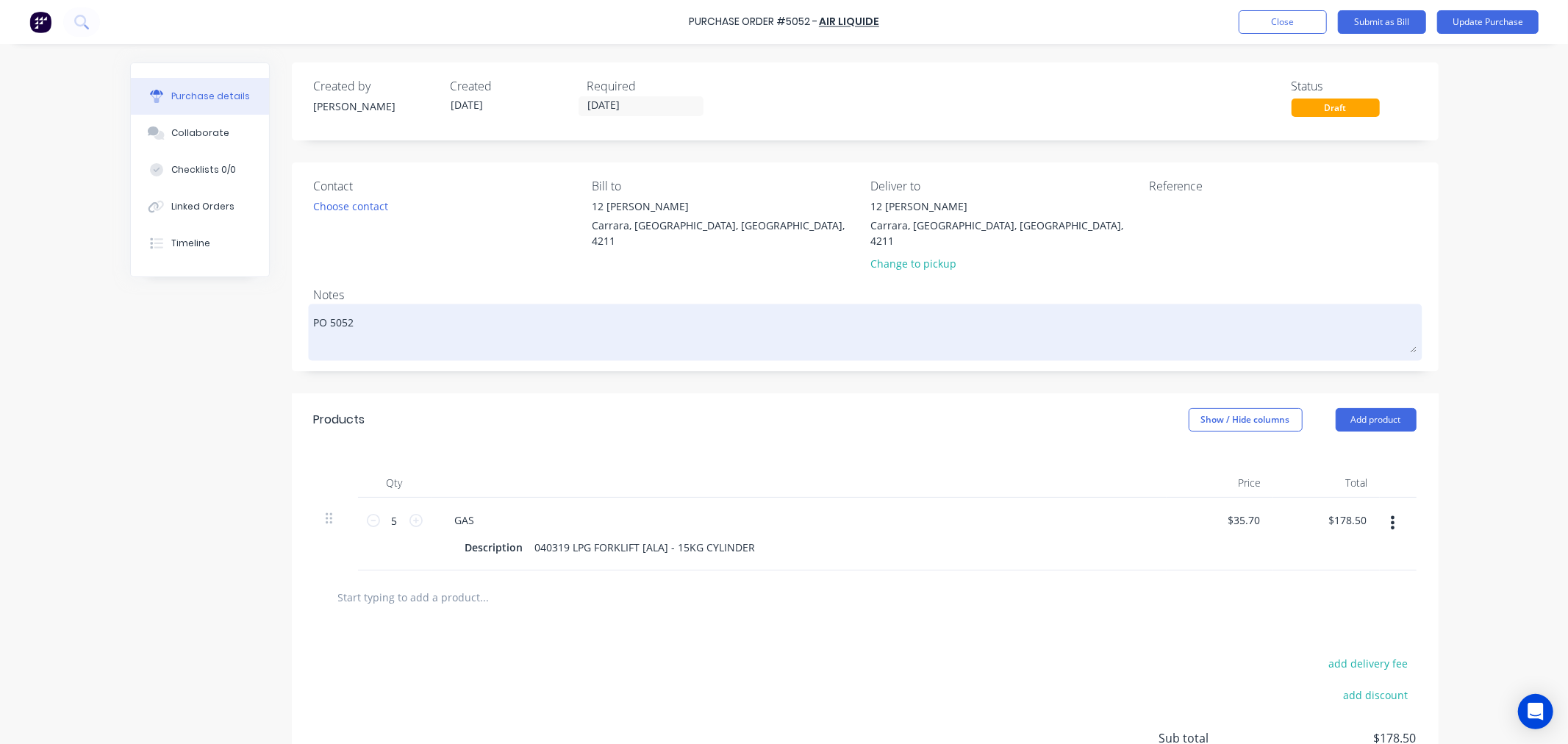
paste textarea "AUS251000004"
type textarea "PO 5052 AUS251000004"
type textarea "x"
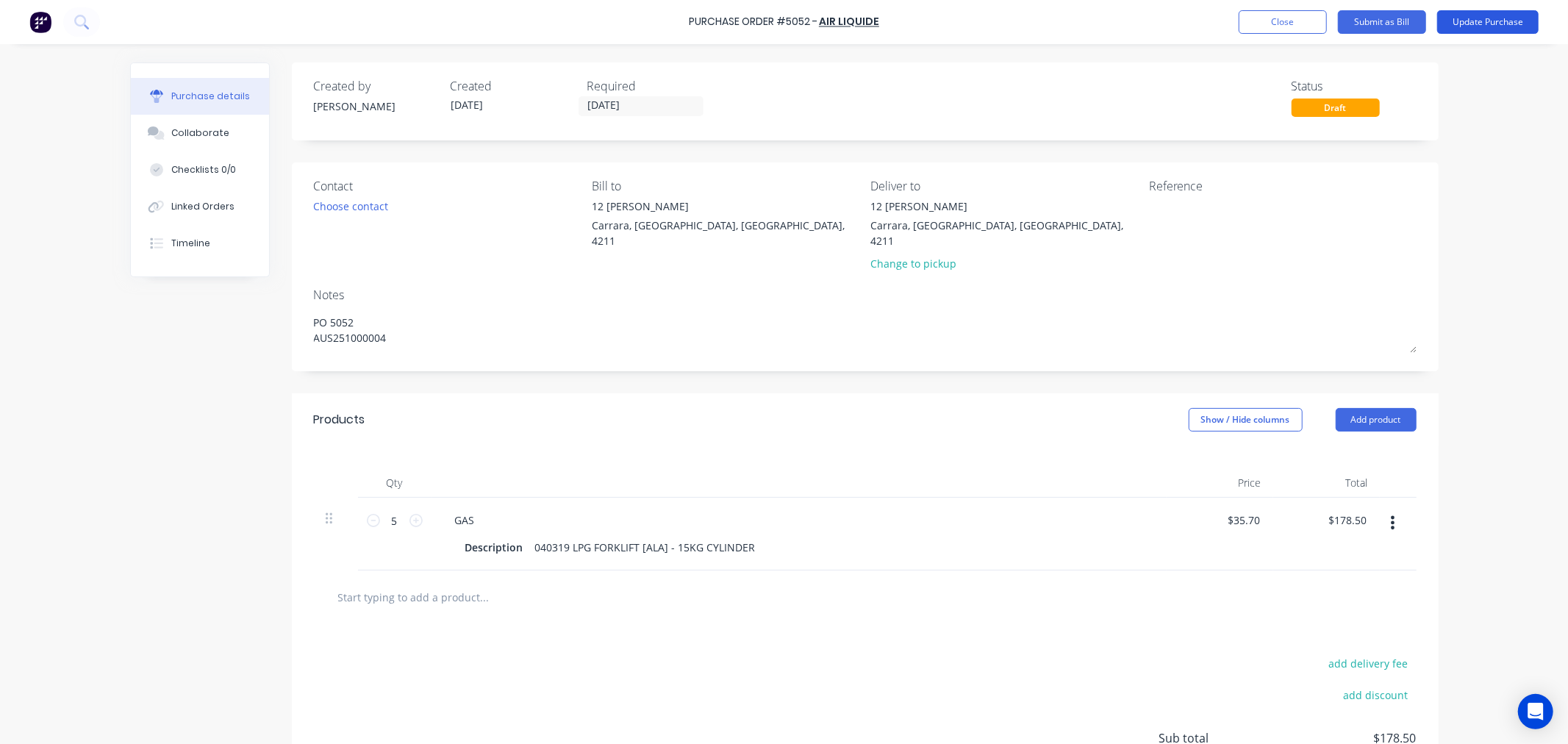
type textarea "PO 5052 AUS251000004"
click at [1475, 18] on button "Update Purchase" at bounding box center [1487, 22] width 102 height 24
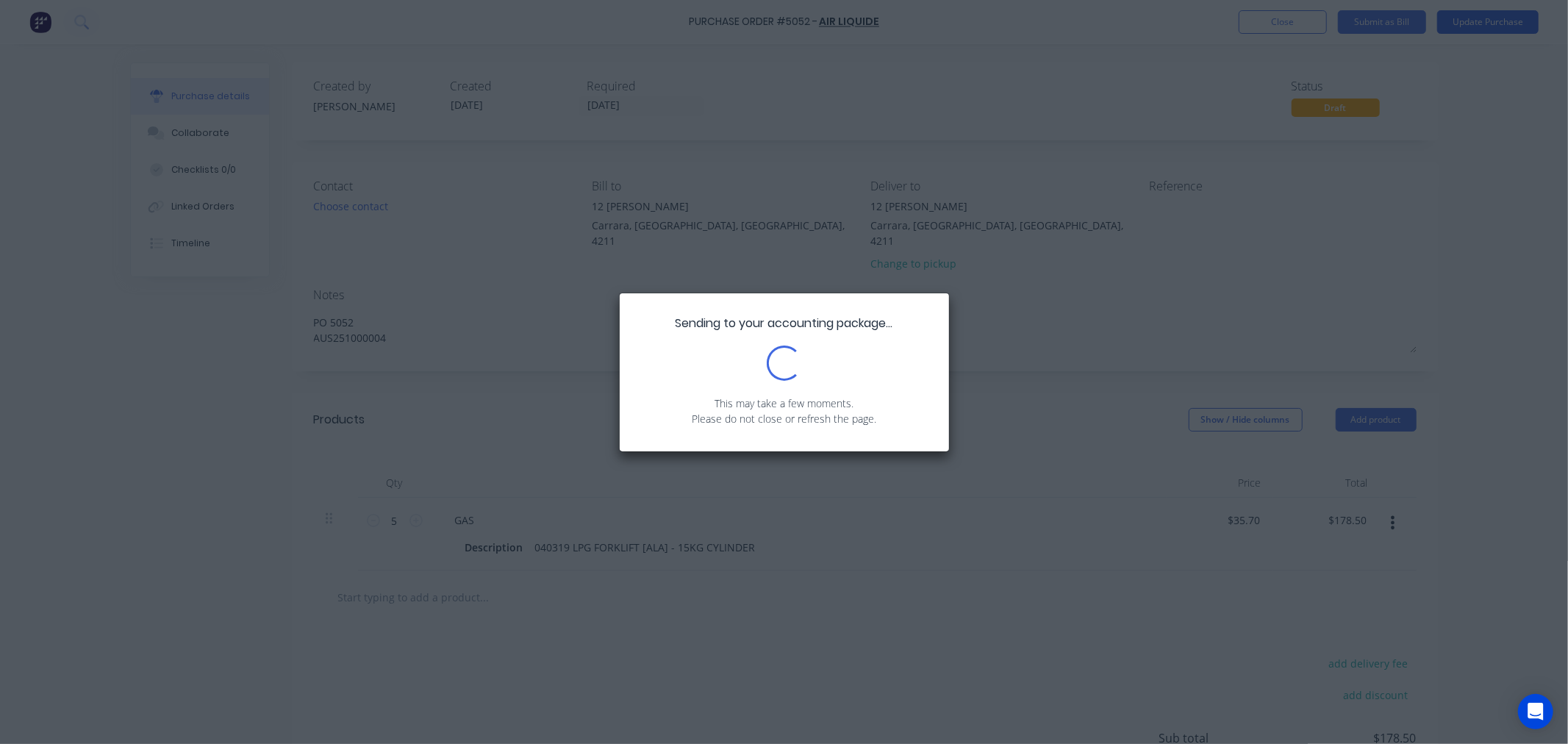
type textarea "x"
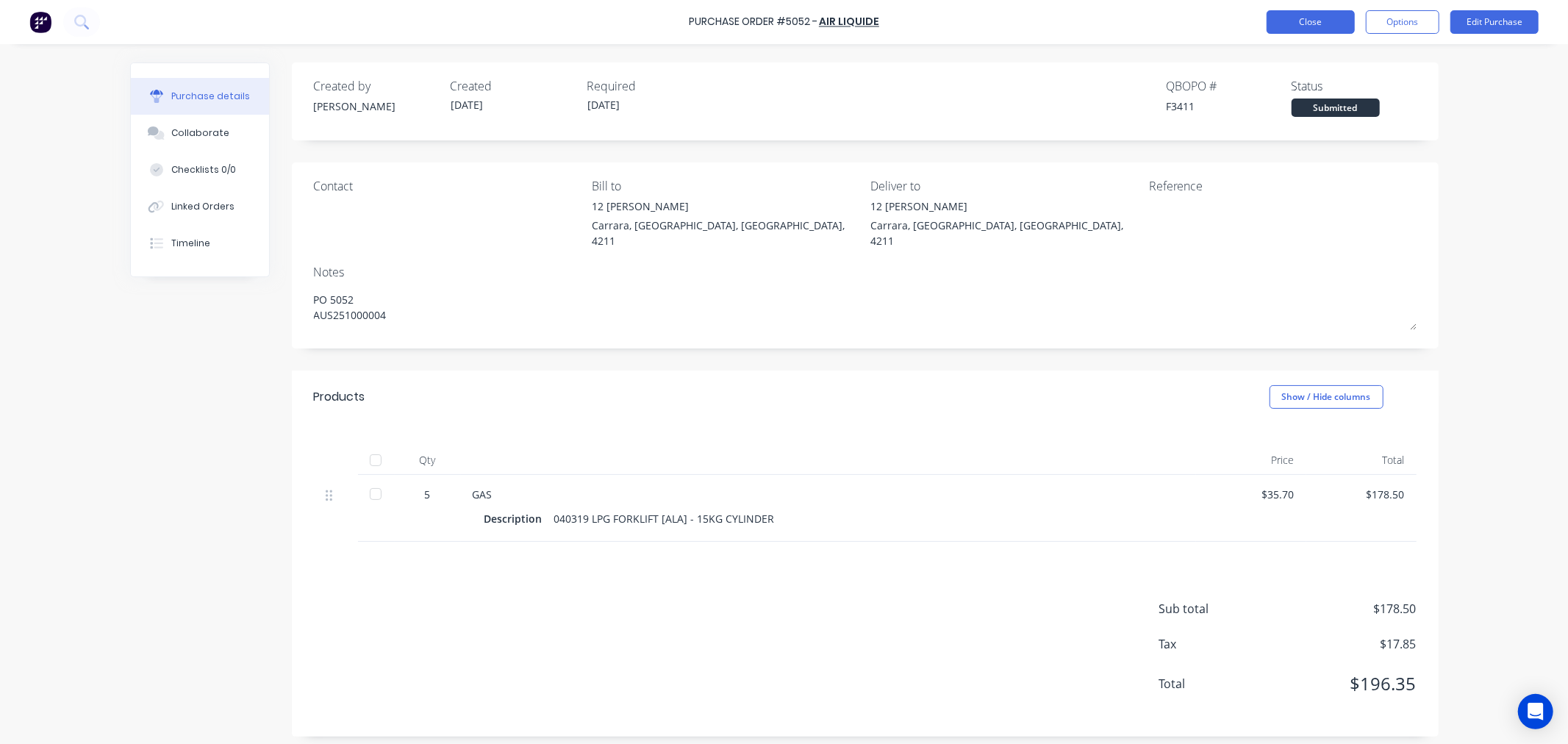
click at [1324, 24] on button "Close" at bounding box center [1310, 22] width 88 height 24
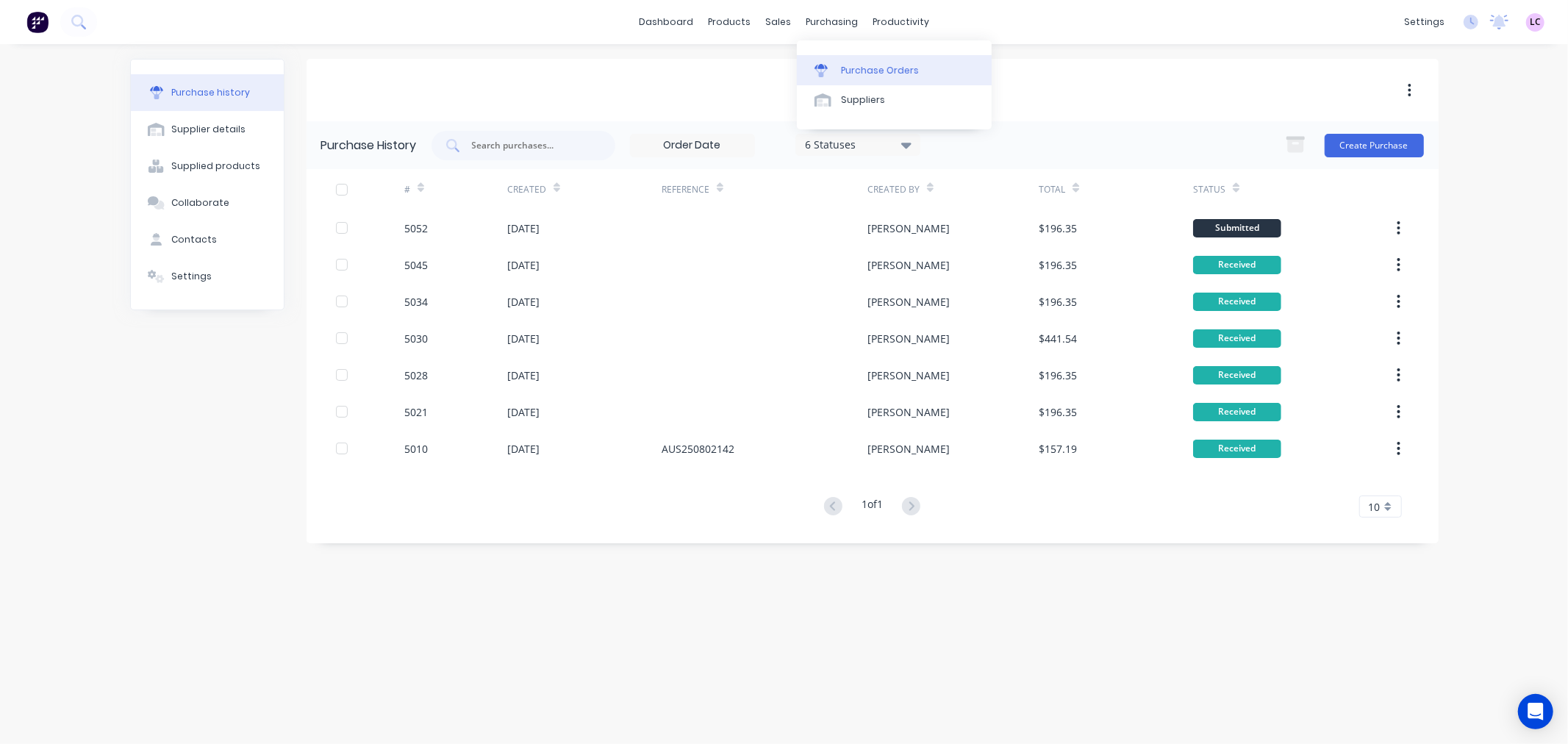
click at [853, 64] on div "Purchase Orders" at bounding box center [880, 71] width 78 height 14
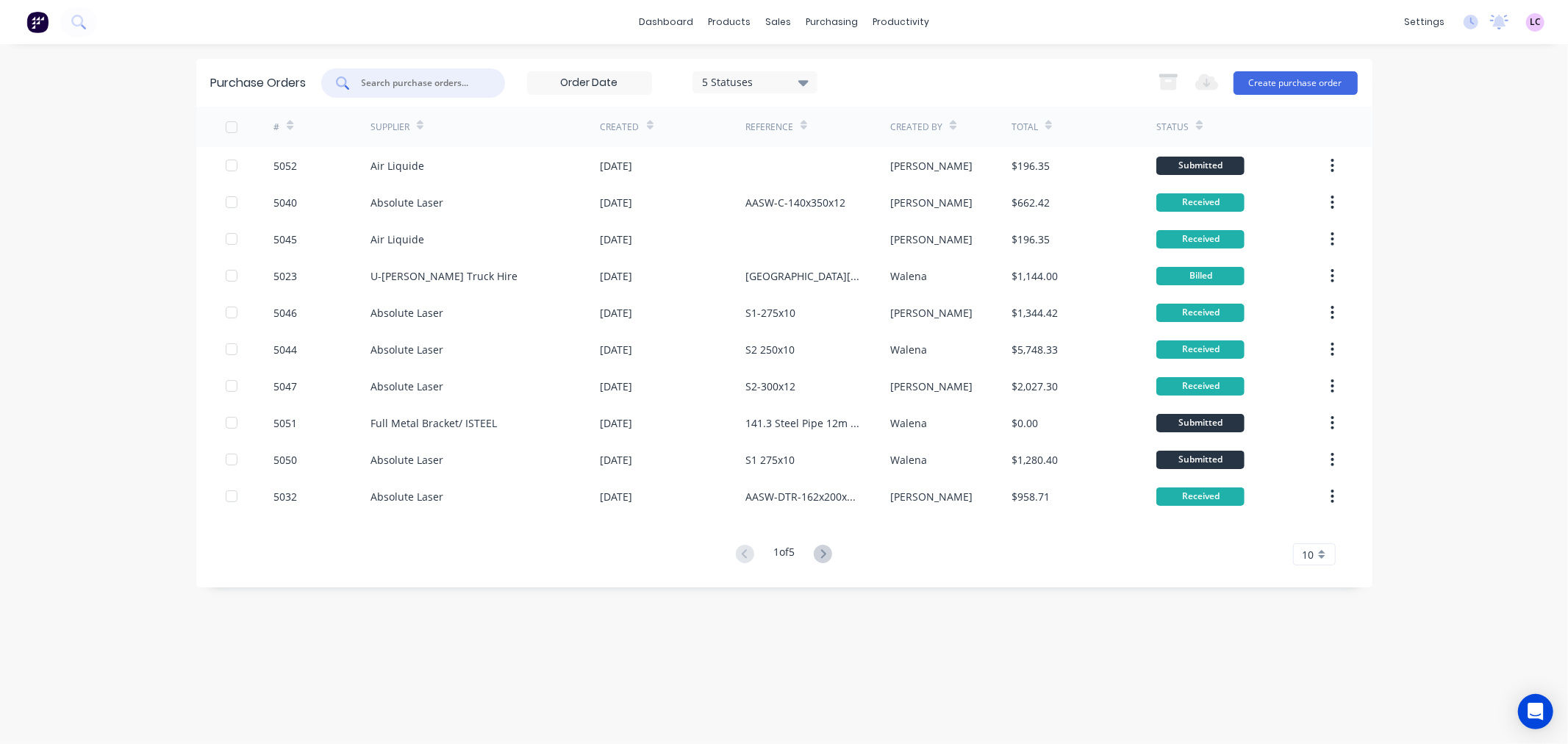
click at [408, 82] on input "text" at bounding box center [421, 83] width 122 height 14
type input "5049"
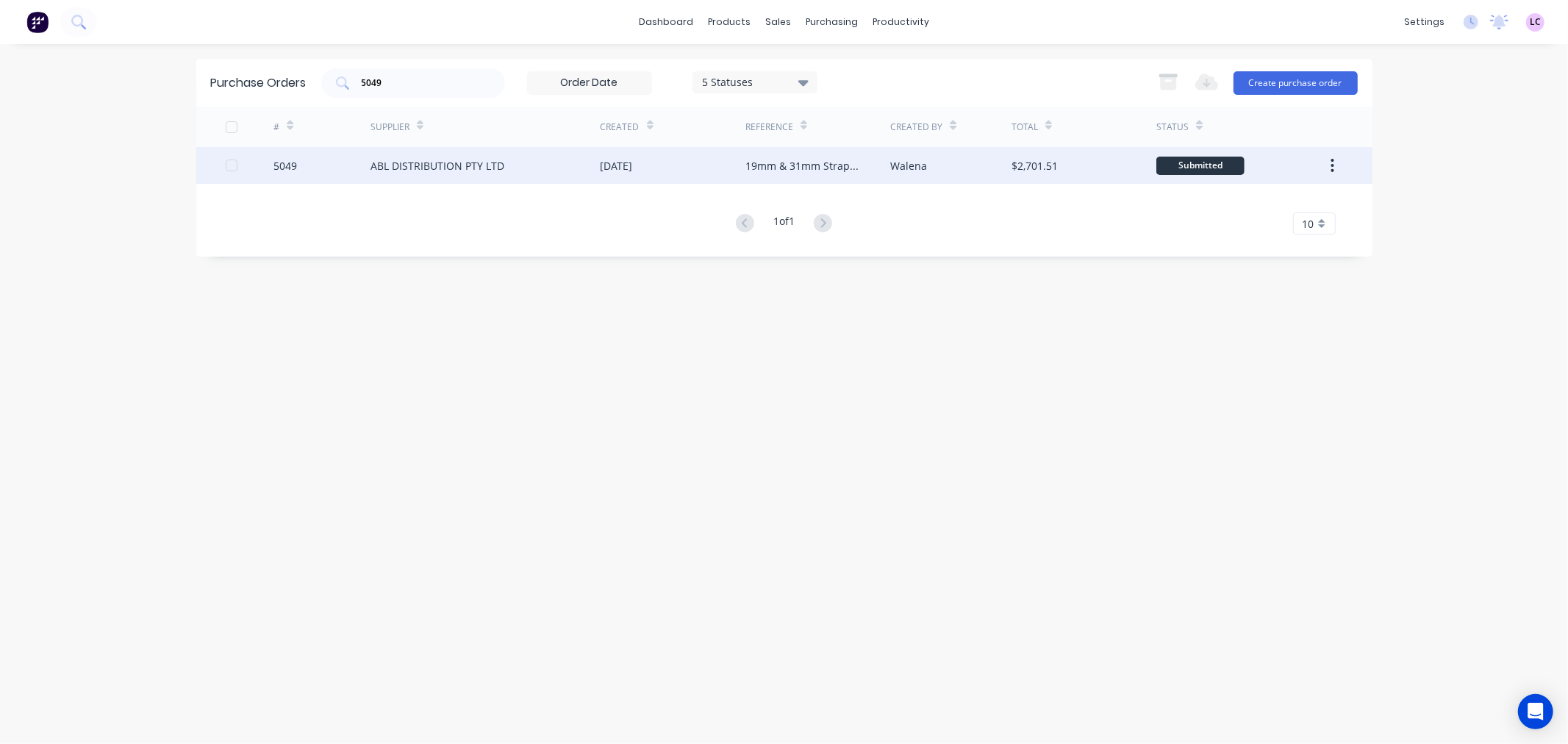
click at [416, 159] on div "ABL DISTRIBUTION PTY LTD" at bounding box center [438, 165] width 134 height 15
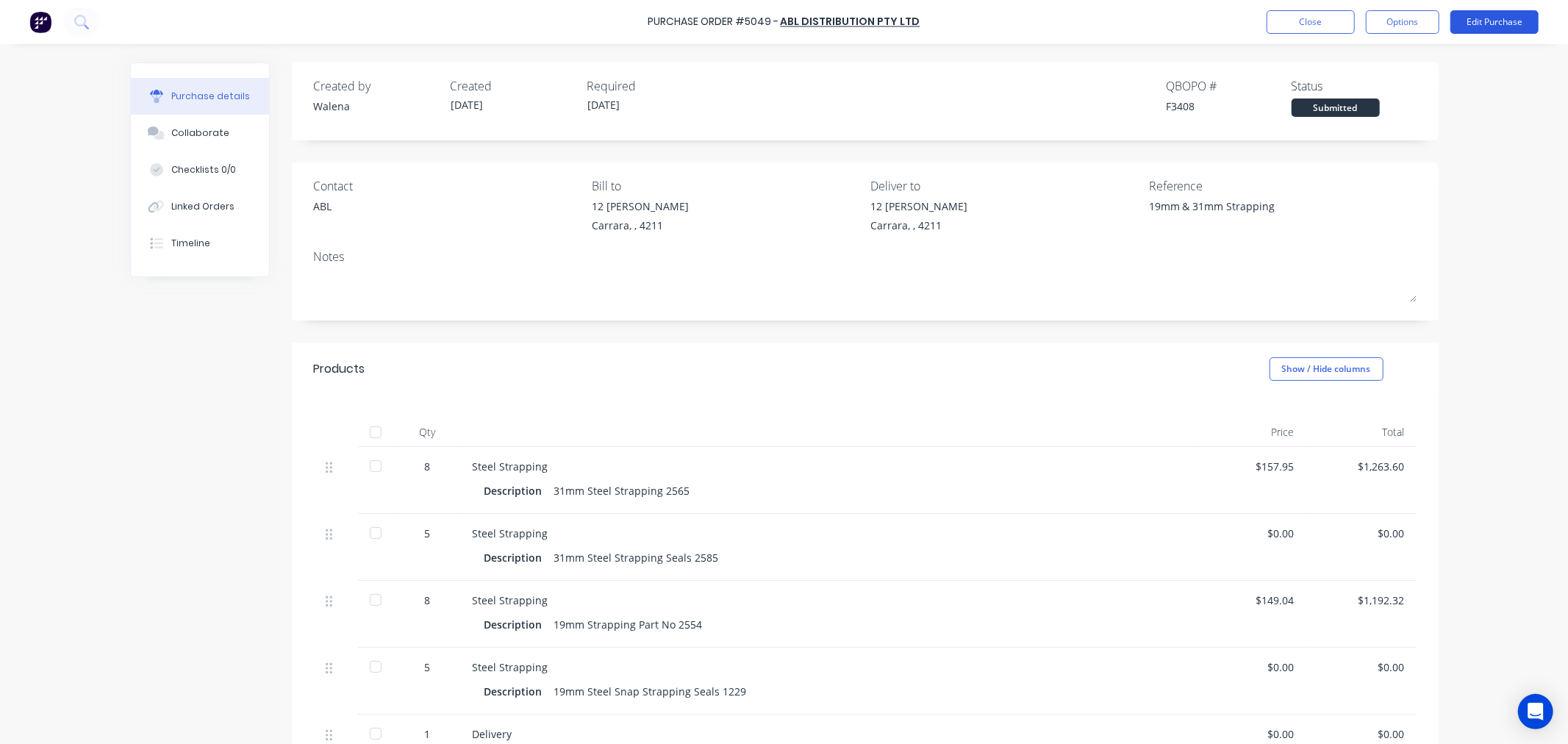
click at [1500, 23] on button "Edit Purchase" at bounding box center [1494, 22] width 88 height 24
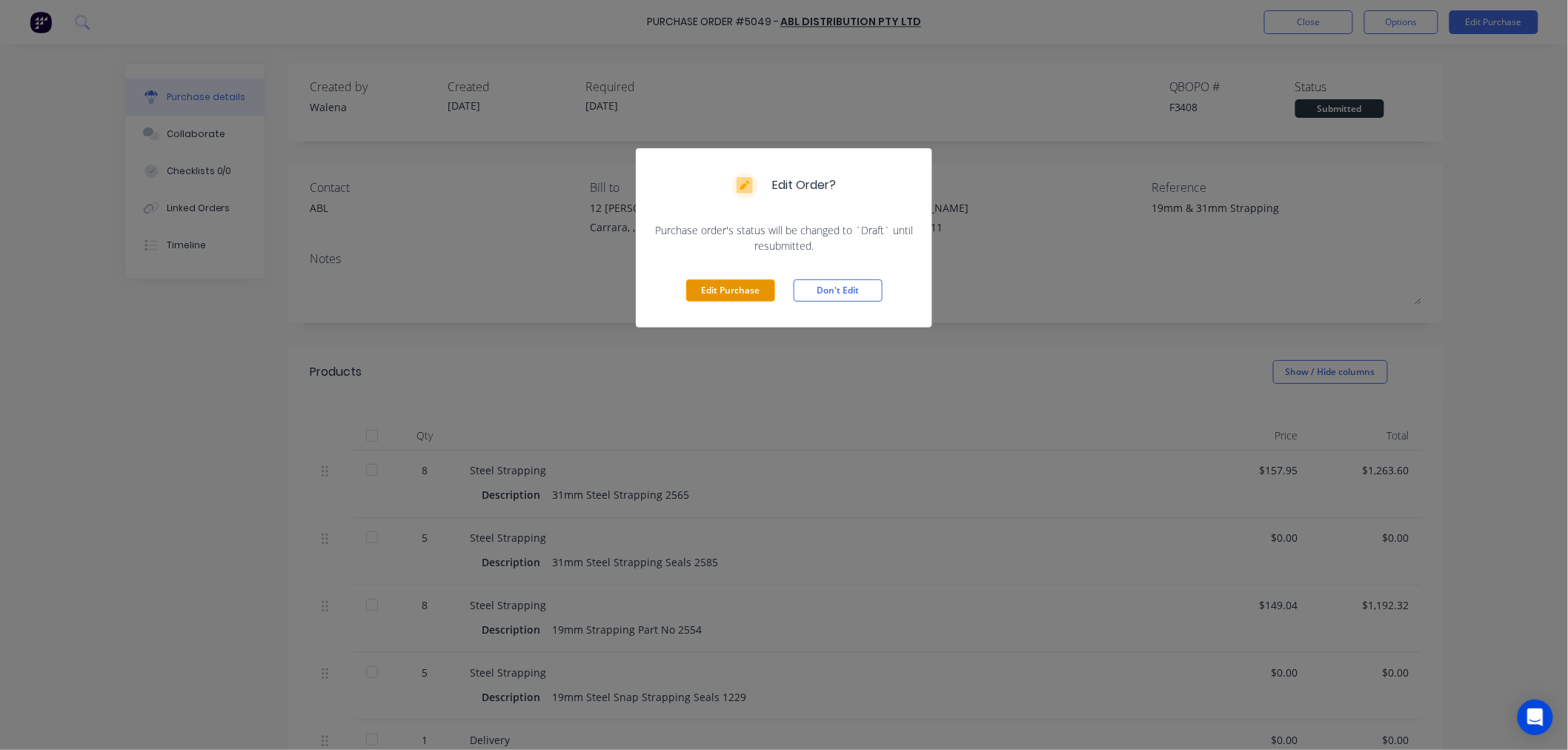
click at [730, 283] on button "Edit Purchase" at bounding box center [730, 290] width 89 height 22
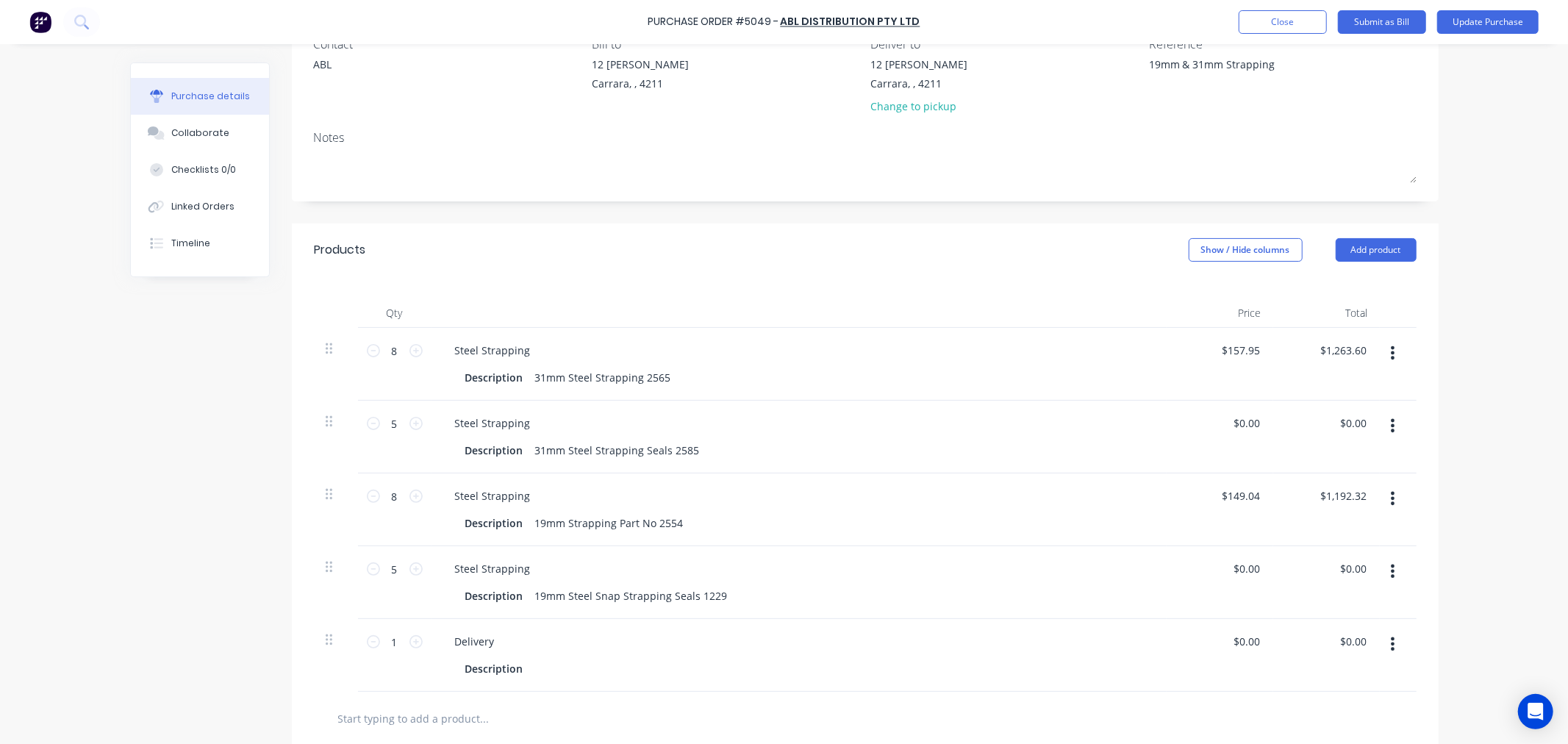
scroll to position [163, 0]
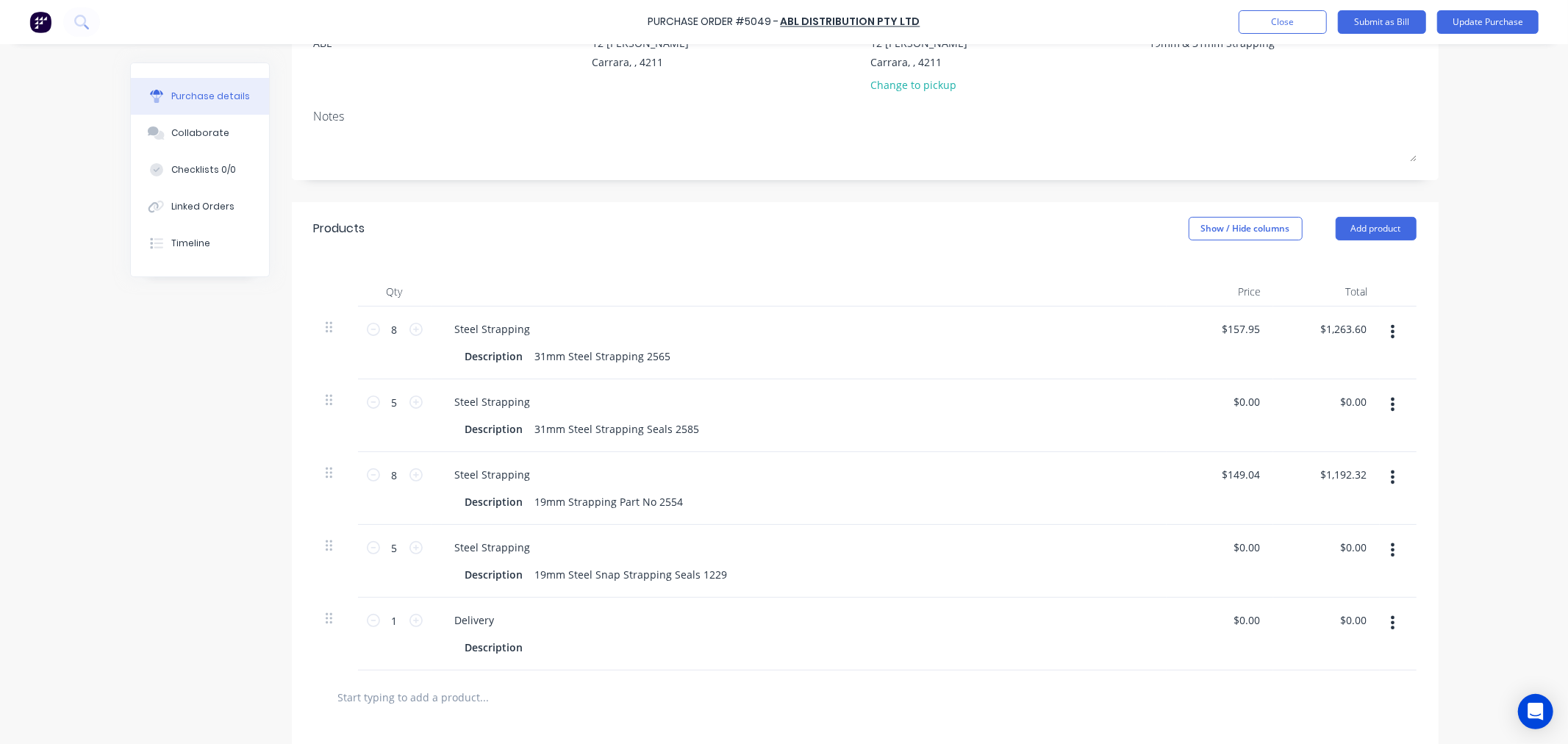
click at [1381, 401] on button "button" at bounding box center [1392, 403] width 34 height 26
click at [1316, 442] on button "Edit" at bounding box center [1348, 443] width 125 height 29
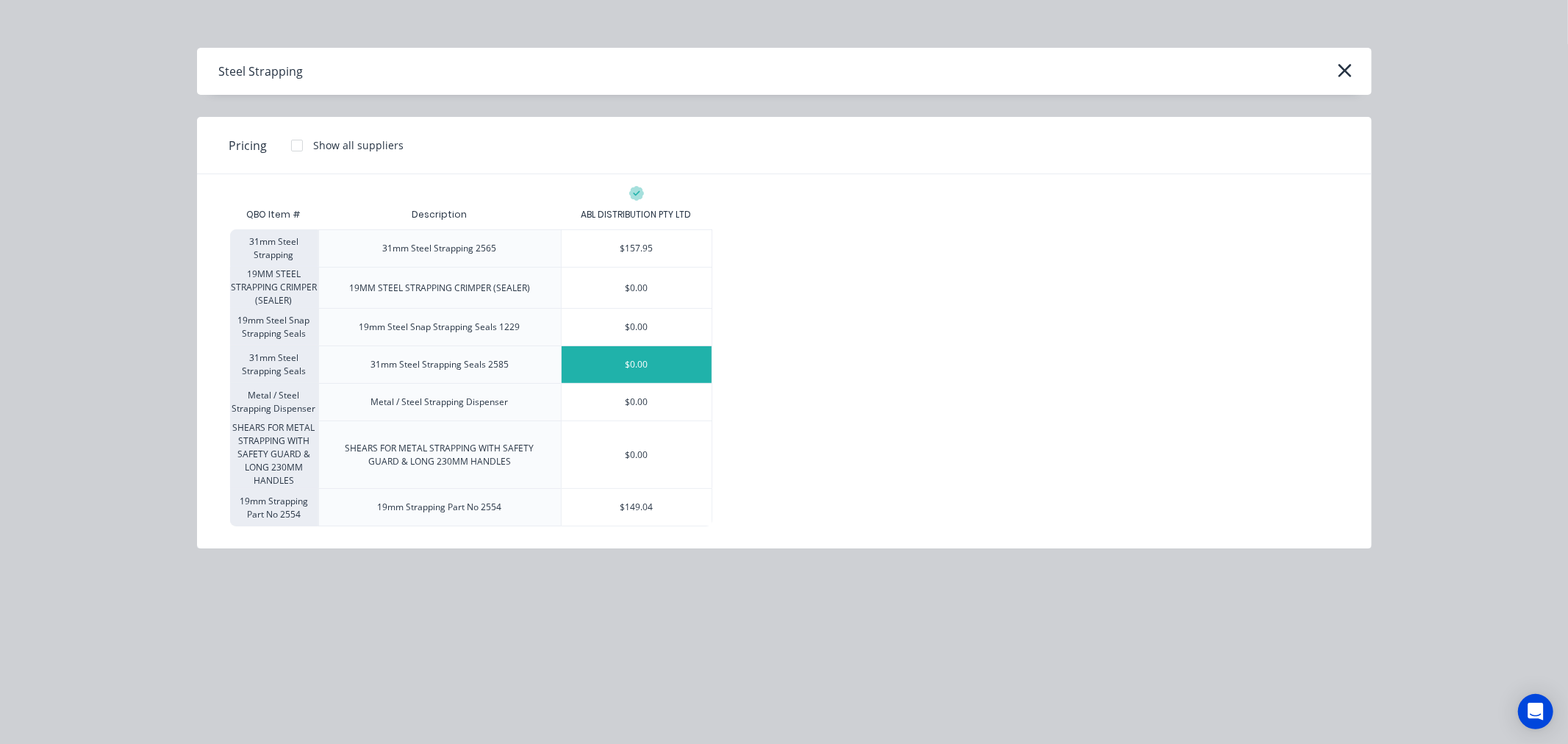
drag, startPoint x: 1345, startPoint y: 66, endPoint x: 923, endPoint y: 83, distance: 422.3
click at [923, 83] on div "Steel Strapping" at bounding box center [784, 72] width 1175 height 47
click at [642, 368] on div "$0.00" at bounding box center [636, 364] width 150 height 37
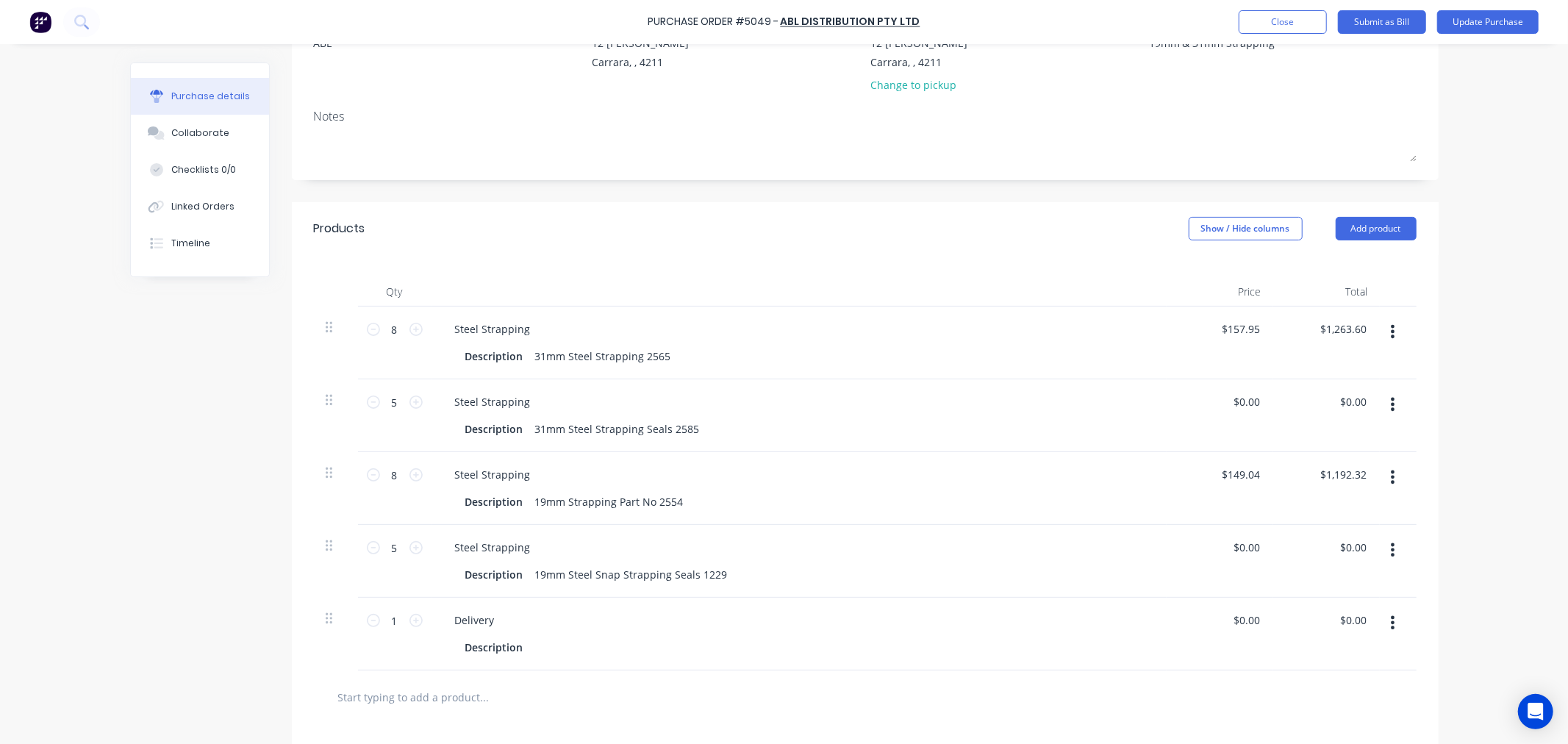
click at [1390, 408] on icon "button" at bounding box center [1392, 404] width 4 height 16
click at [1350, 469] on button "Duplicate" at bounding box center [1348, 472] width 125 height 29
type textarea "x"
type input "1"
click at [367, 402] on icon at bounding box center [373, 401] width 14 height 14
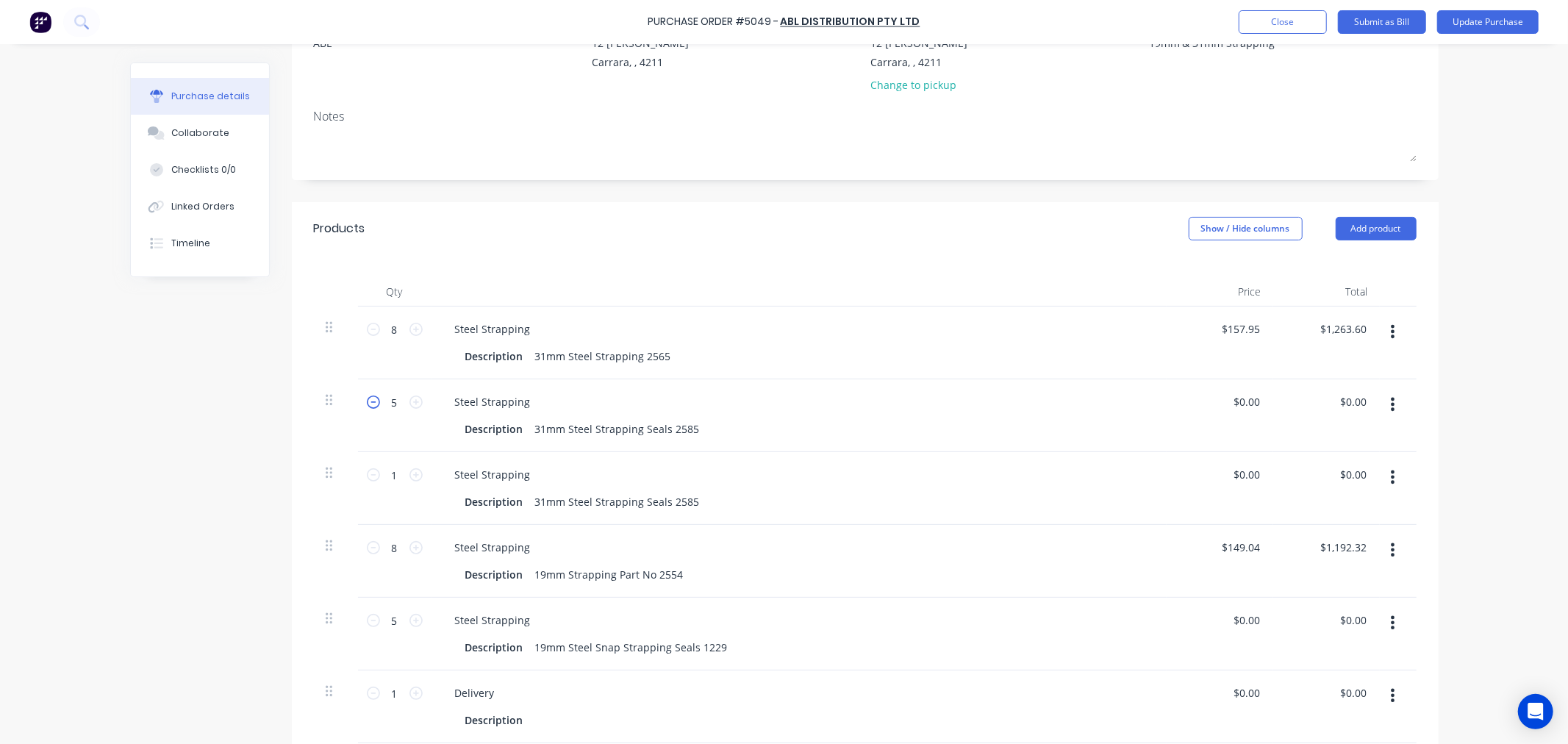
type textarea "x"
type input "4"
click at [174, 460] on div "Created by Walena Created 25/09/25 Required 29/09/25 Status Draft Contact ABL B…" at bounding box center [784, 469] width 1308 height 1139
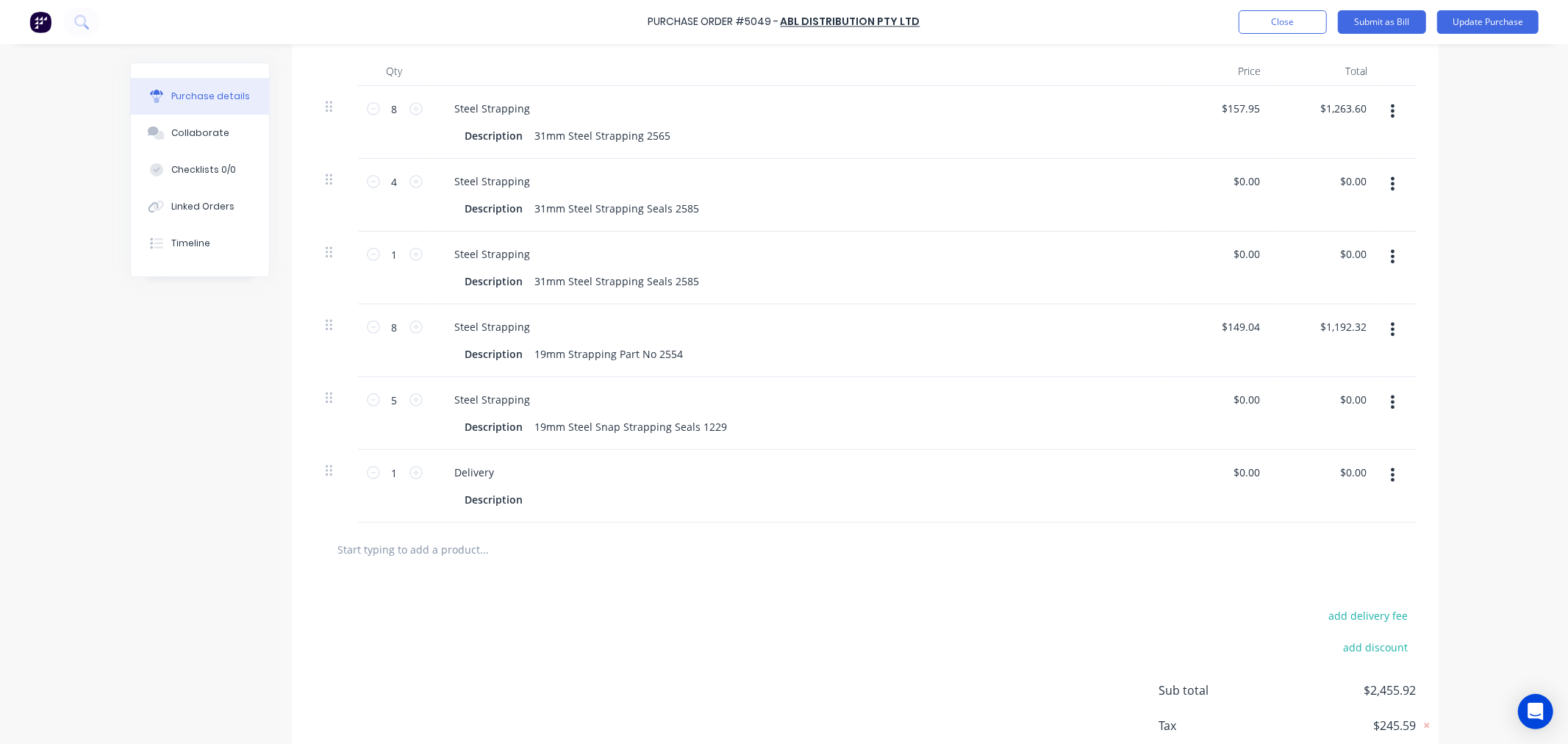
scroll to position [408, 0]
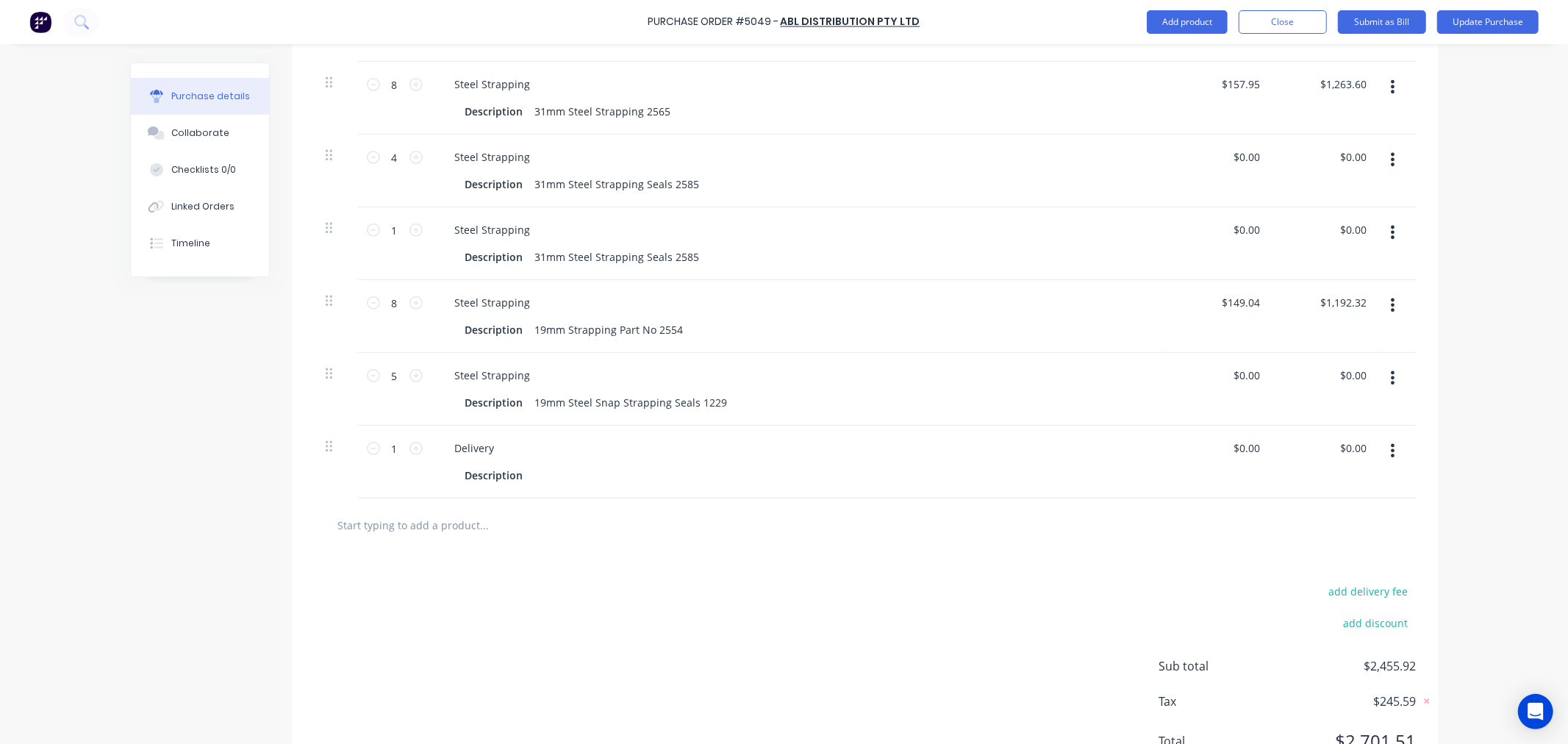
click at [1383, 452] on button "button" at bounding box center [1392, 449] width 34 height 26
click at [1331, 574] on button "Delete" at bounding box center [1348, 577] width 125 height 29
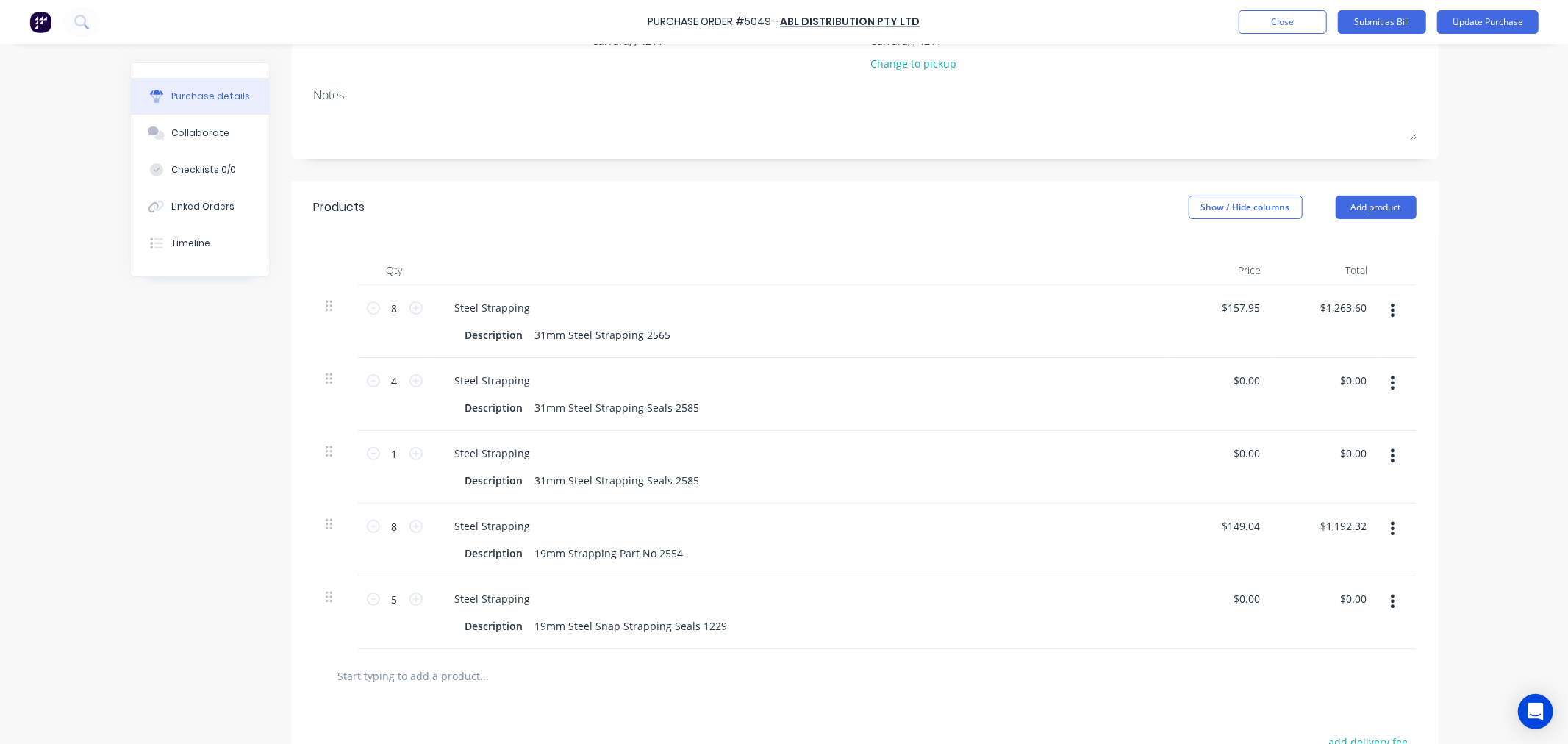
scroll to position [157, 0]
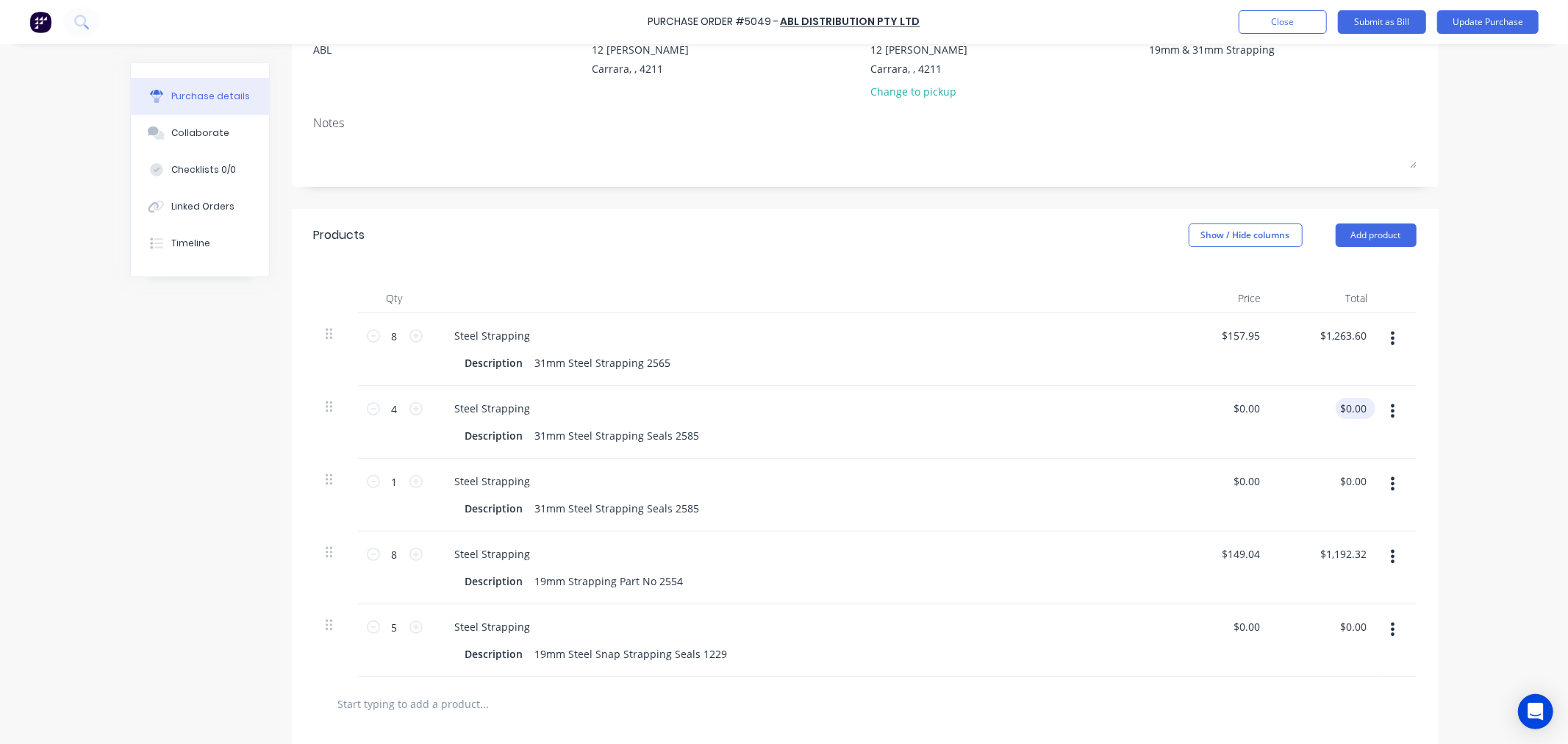
type textarea "x"
type input "0.00"
click at [1334, 405] on div "0.00 $0.00" at bounding box center [1326, 422] width 107 height 72
click at [1348, 410] on input "0.00" at bounding box center [1355, 409] width 28 height 22
type textarea "x"
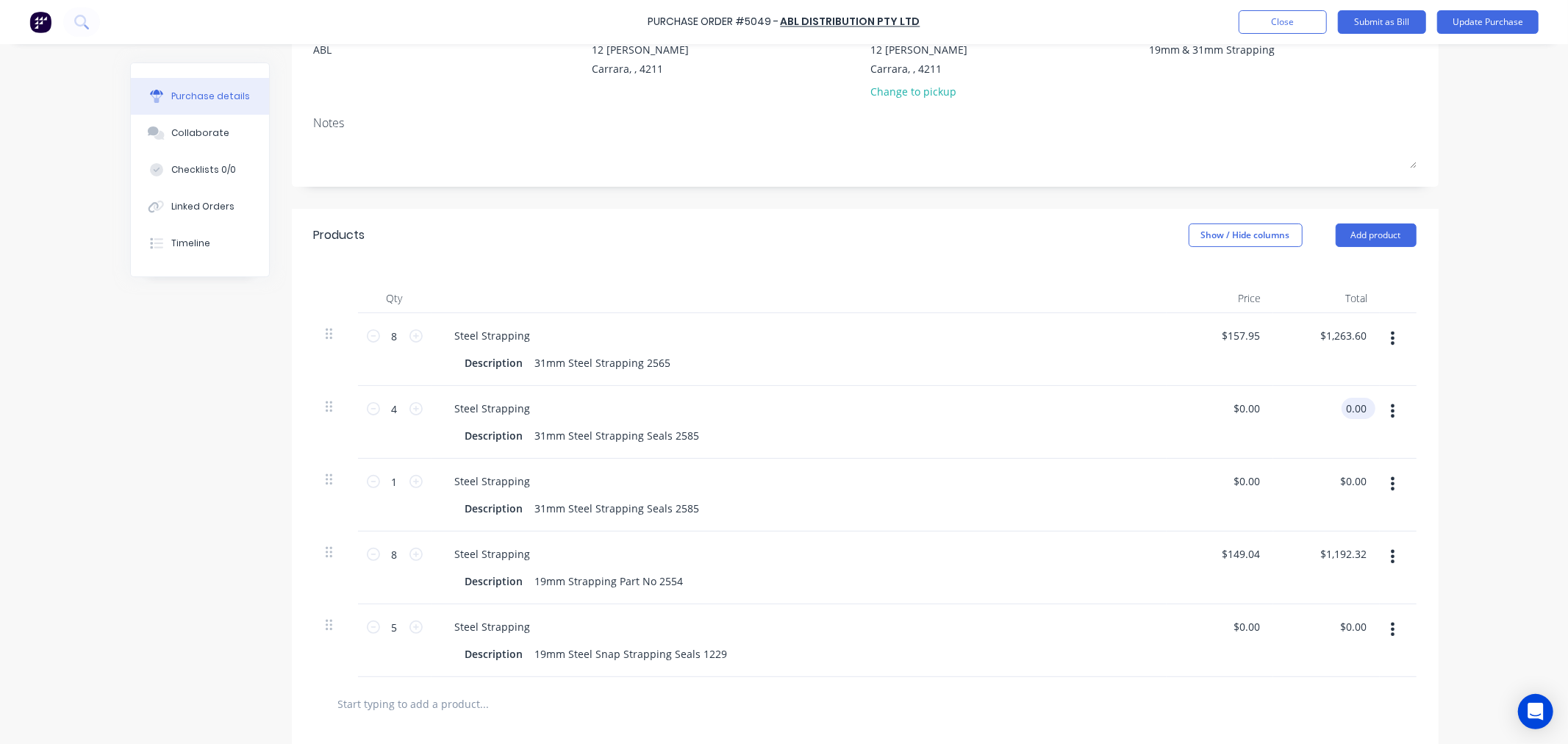
click at [1348, 410] on input "0.00" at bounding box center [1355, 409] width 28 height 22
type input "472.84"
type textarea "x"
type input "0.00"
type input "$118.21"
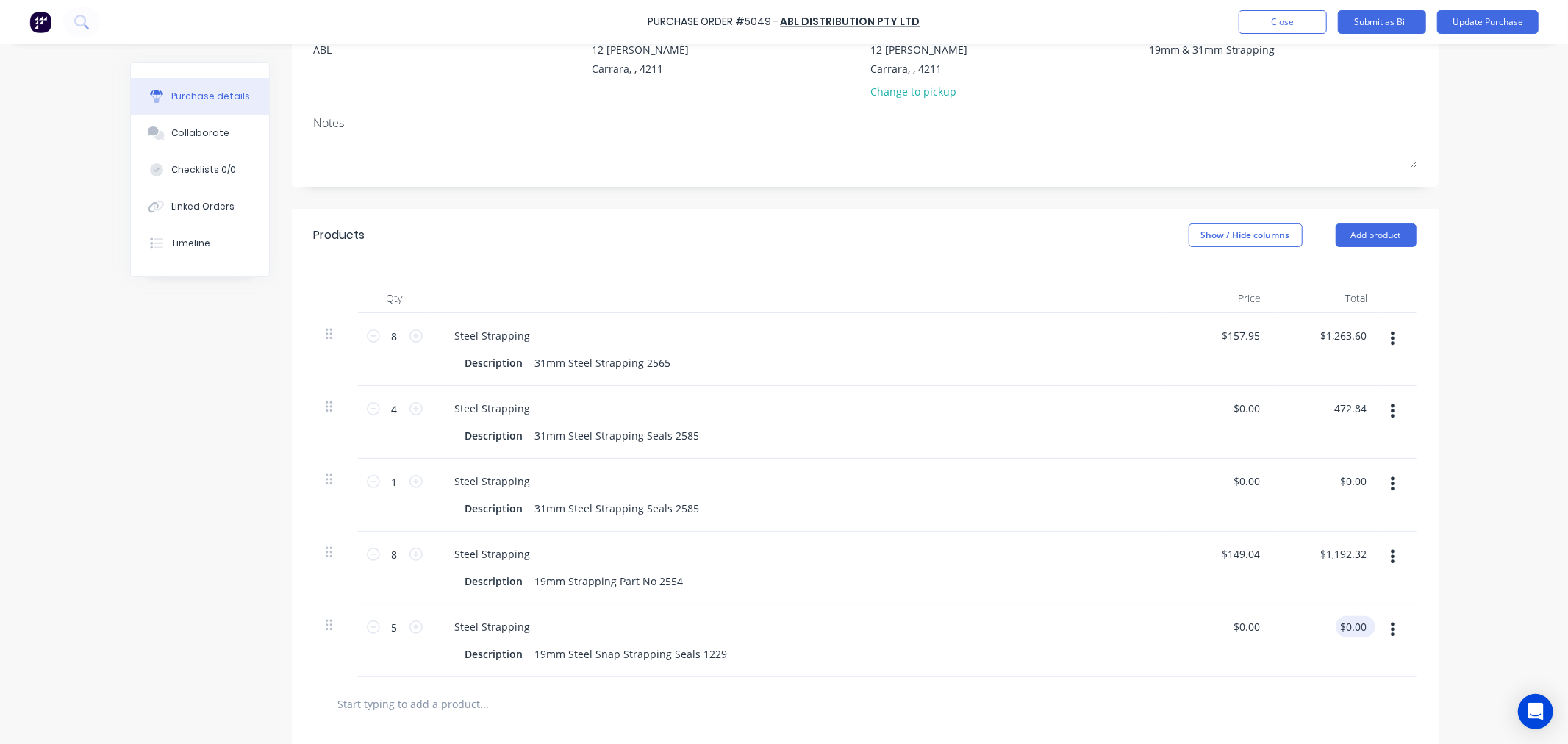
type input "$472.84"
click at [1353, 623] on input "0.00" at bounding box center [1351, 627] width 34 height 22
click at [1353, 623] on input "0.00" at bounding box center [1355, 627] width 28 height 22
type textarea "x"
click at [1353, 623] on input "0.00" at bounding box center [1355, 627] width 28 height 22
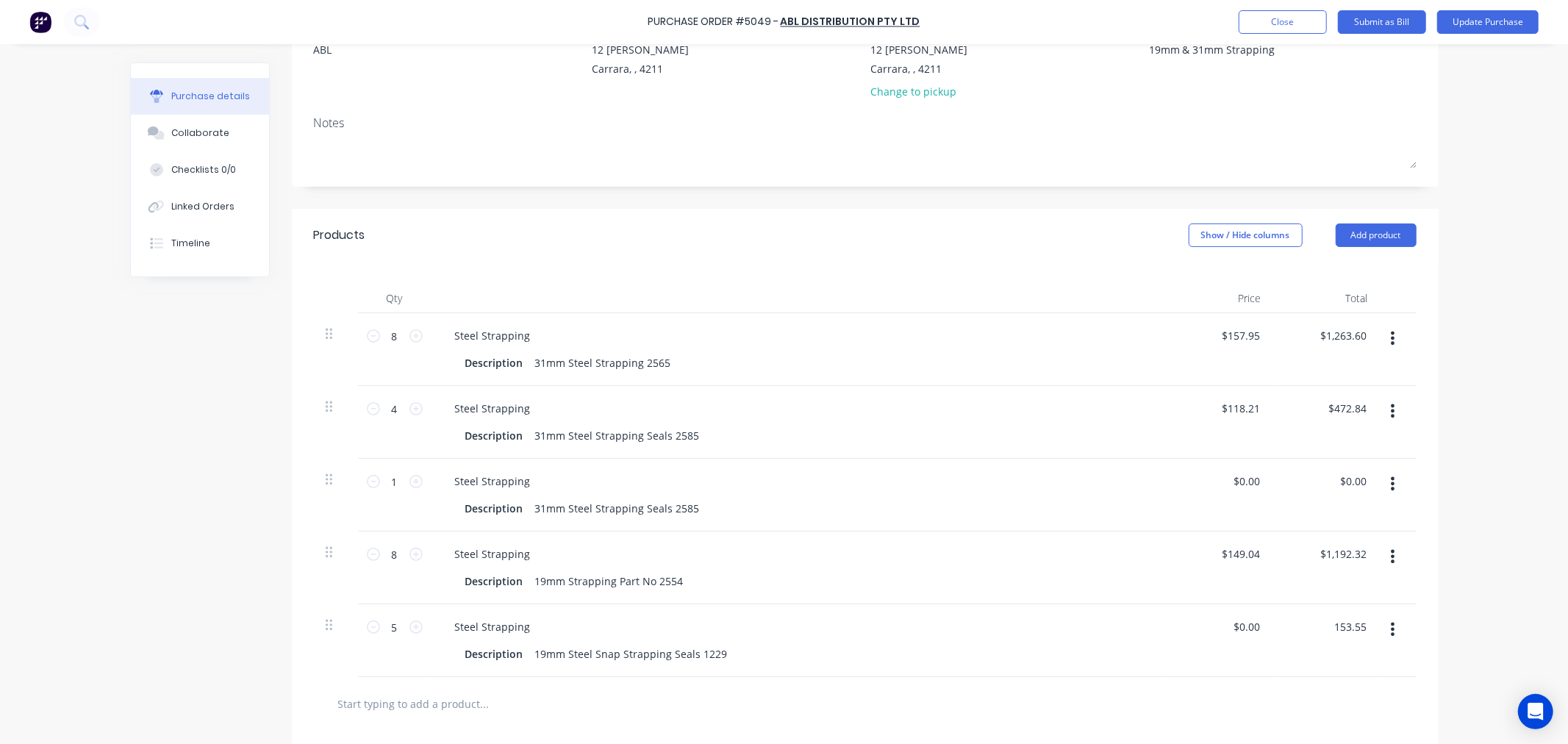
type input "153.55"
type textarea "x"
type input "$30.71"
type input "$153.55"
click at [1463, 594] on div "Purchase Order #5049 - ABL DISTRIBUTION PTY LTD Add product Close Submit as Bil…" at bounding box center [784, 372] width 1568 height 744
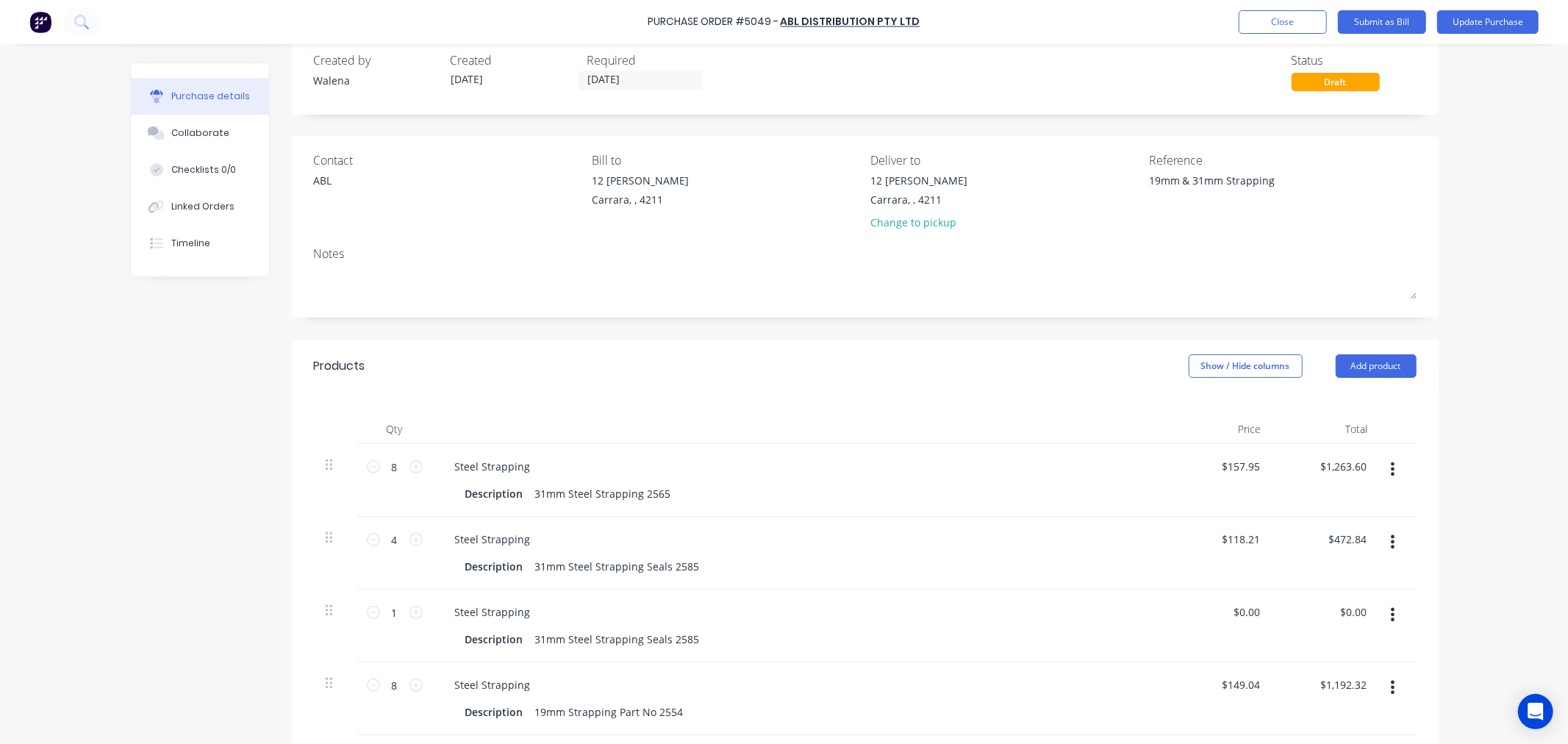
scroll to position [0, 0]
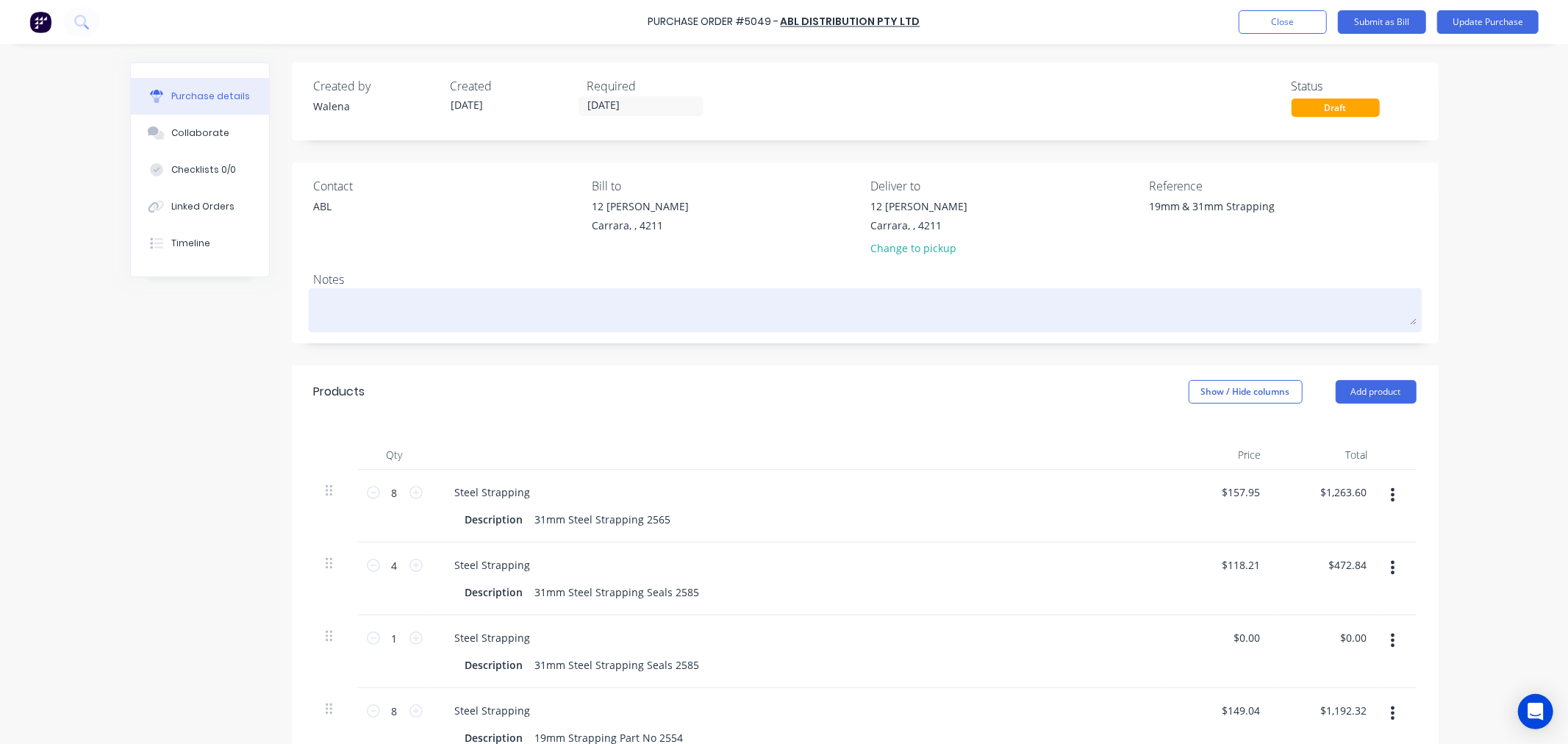
click at [350, 300] on textarea at bounding box center [865, 308] width 1102 height 33
type textarea "x"
type textarea "P"
type textarea "x"
type textarea "PO"
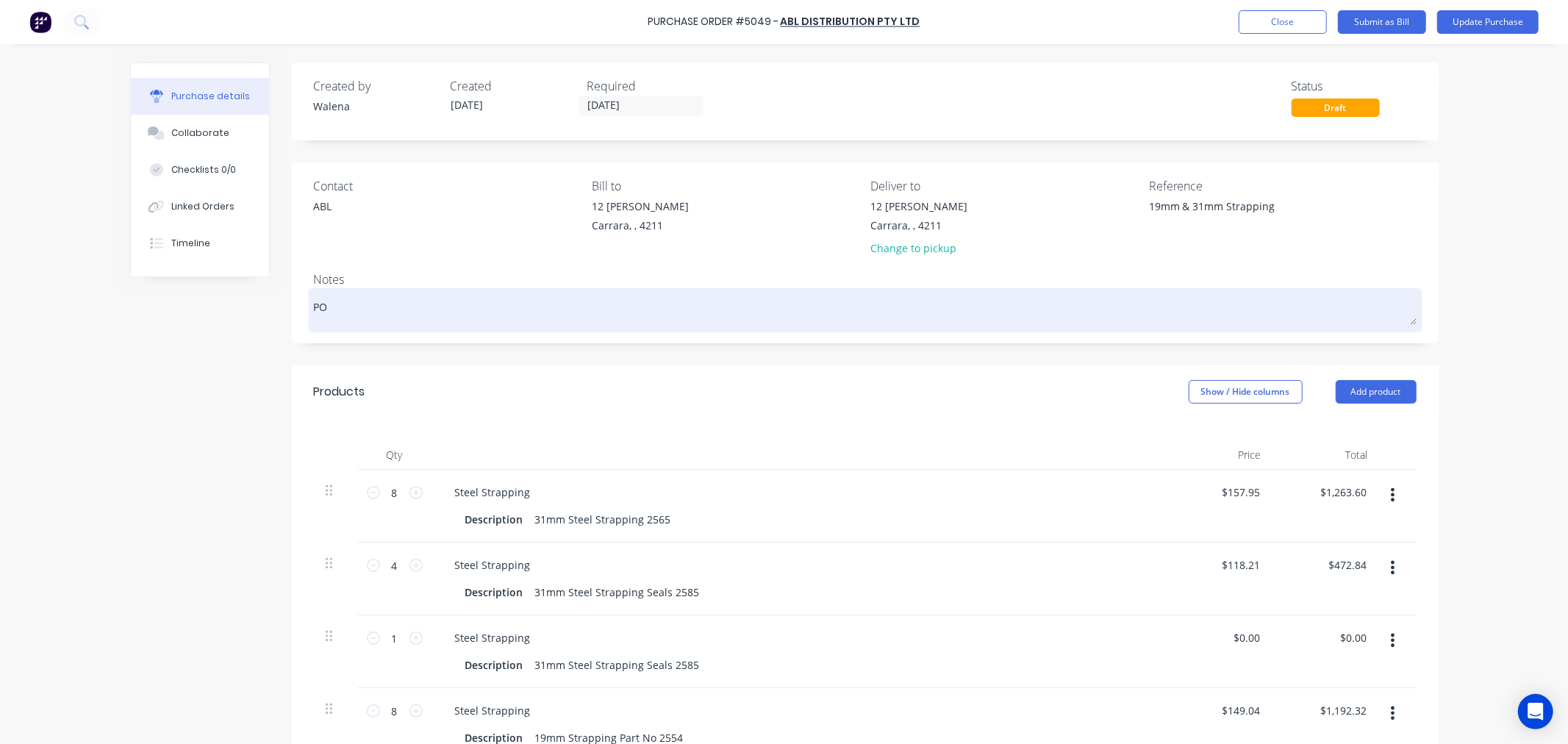
type textarea "x"
type textarea "PO"
type textarea "x"
type textarea "PO 5"
type textarea "x"
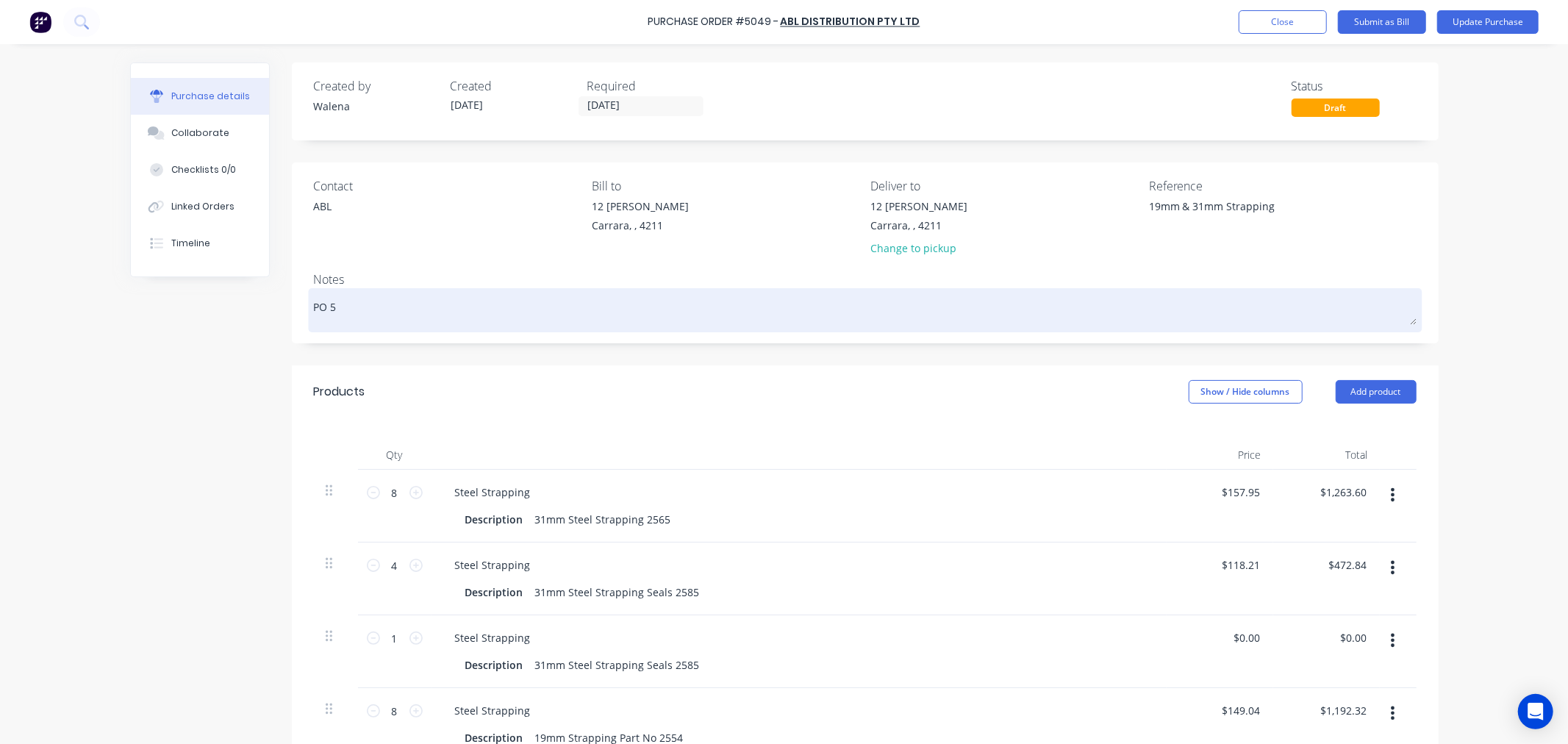
type textarea "PO 50"
type textarea "x"
type textarea "PO 5049"
type textarea "x"
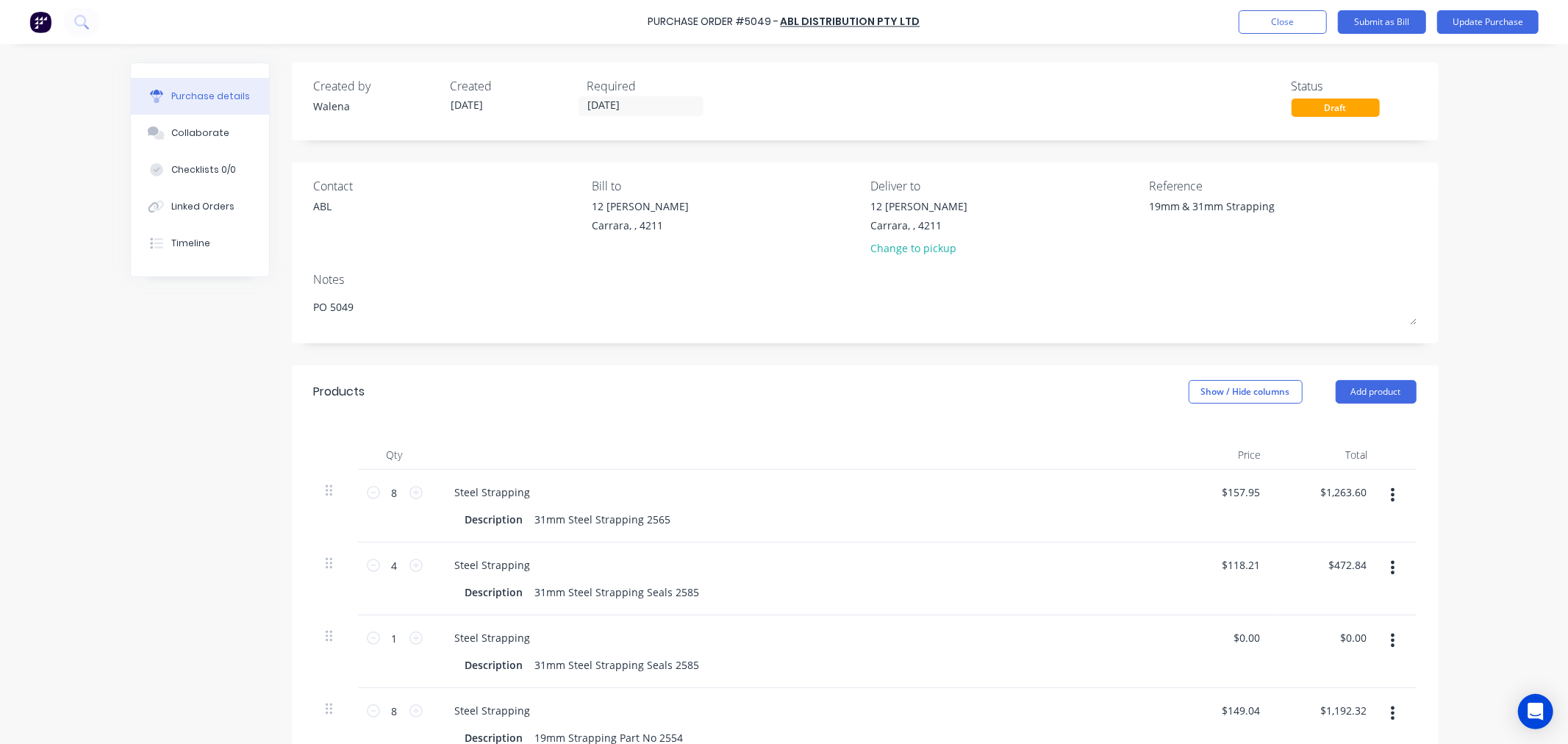
type textarea "PO 5049"
type textarea "x"
type textarea "PO 5049"
click at [1567, 35] on div "Purchase Order #5049 - ABL DISTRIBUTION PTY LTD Add product Close Submit as Bil…" at bounding box center [784, 22] width 1568 height 44
click at [1472, 24] on button "Update Purchase" at bounding box center [1487, 22] width 102 height 24
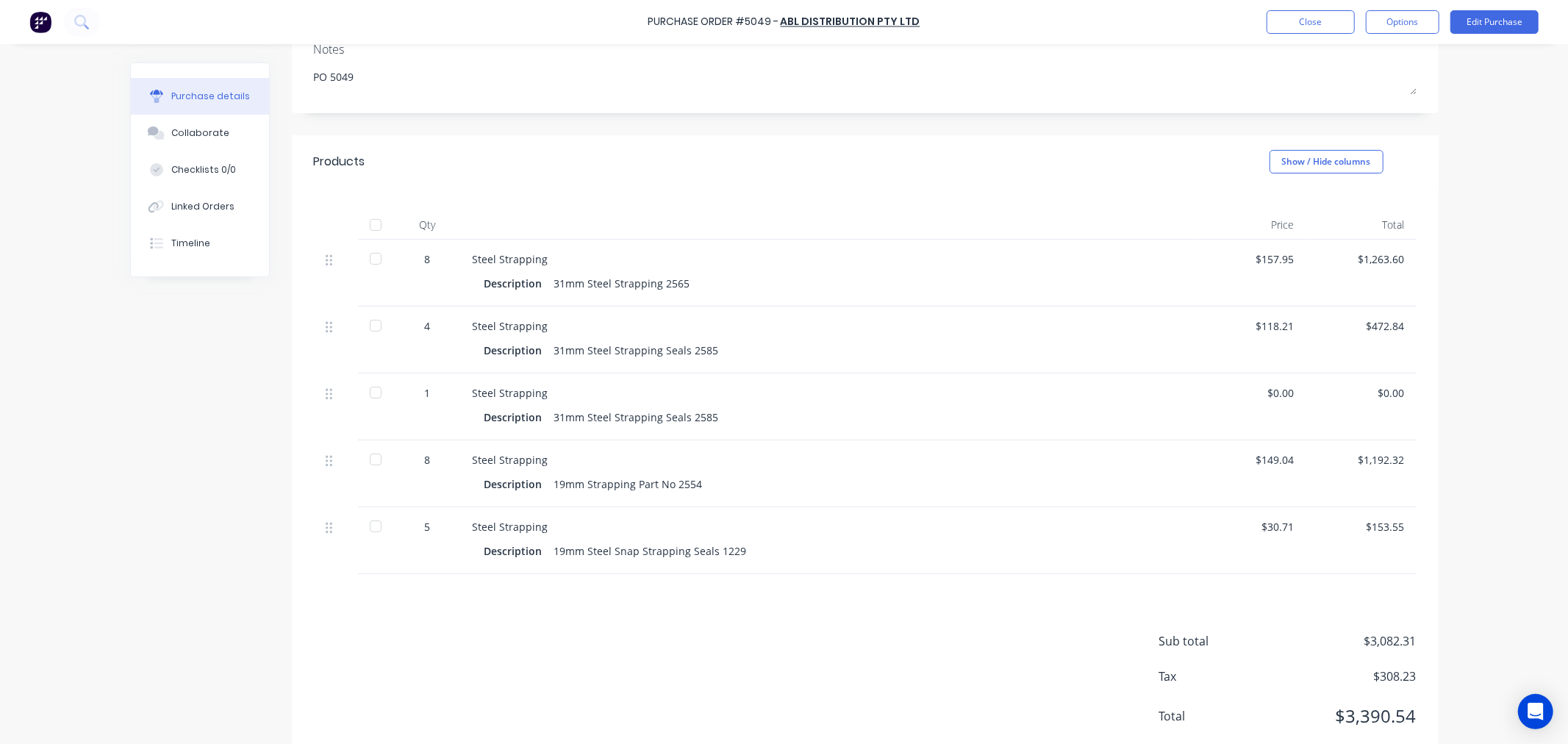
scroll to position [245, 0]
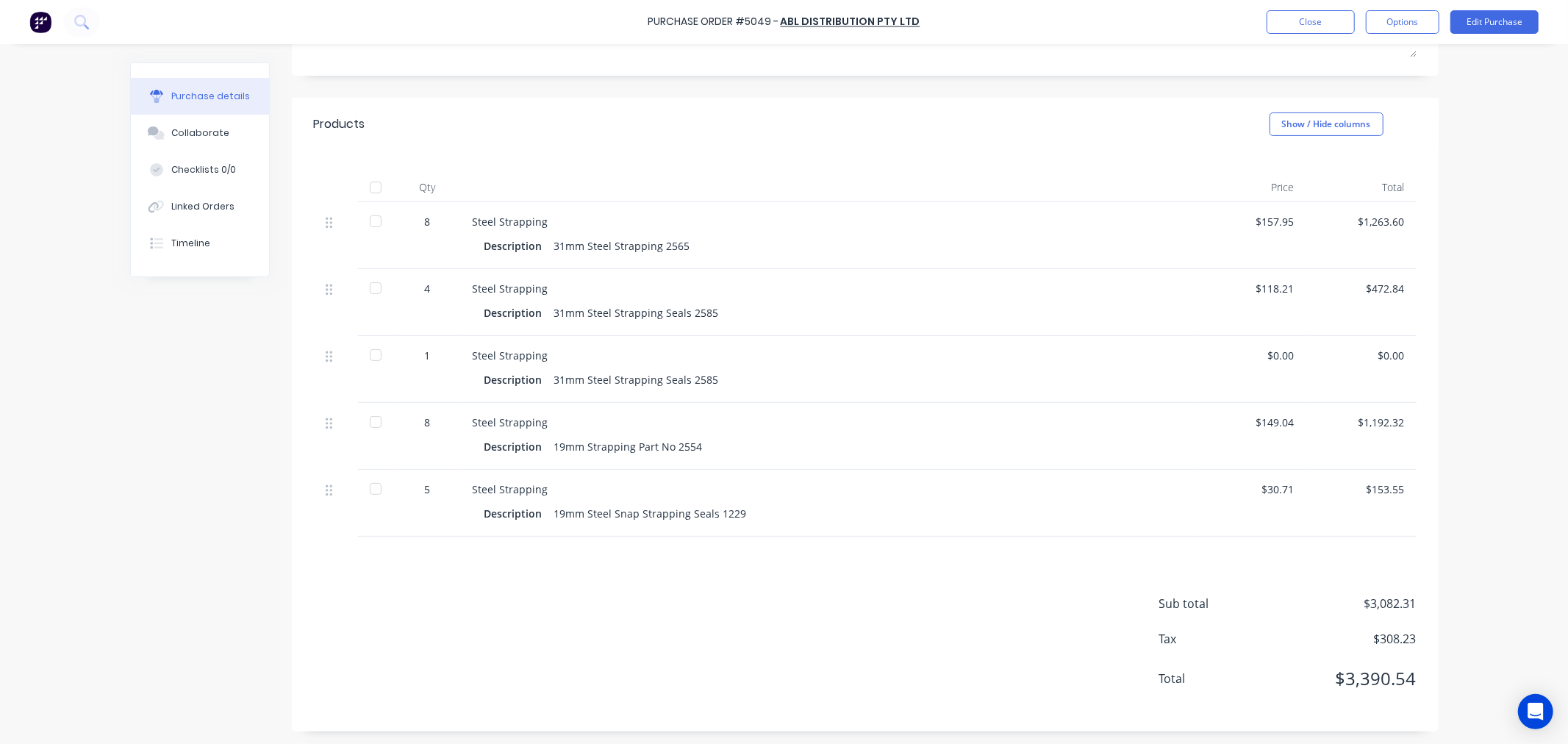
click at [371, 185] on div at bounding box center [375, 188] width 29 height 29
click at [370, 353] on div at bounding box center [375, 354] width 29 height 29
type textarea "x"
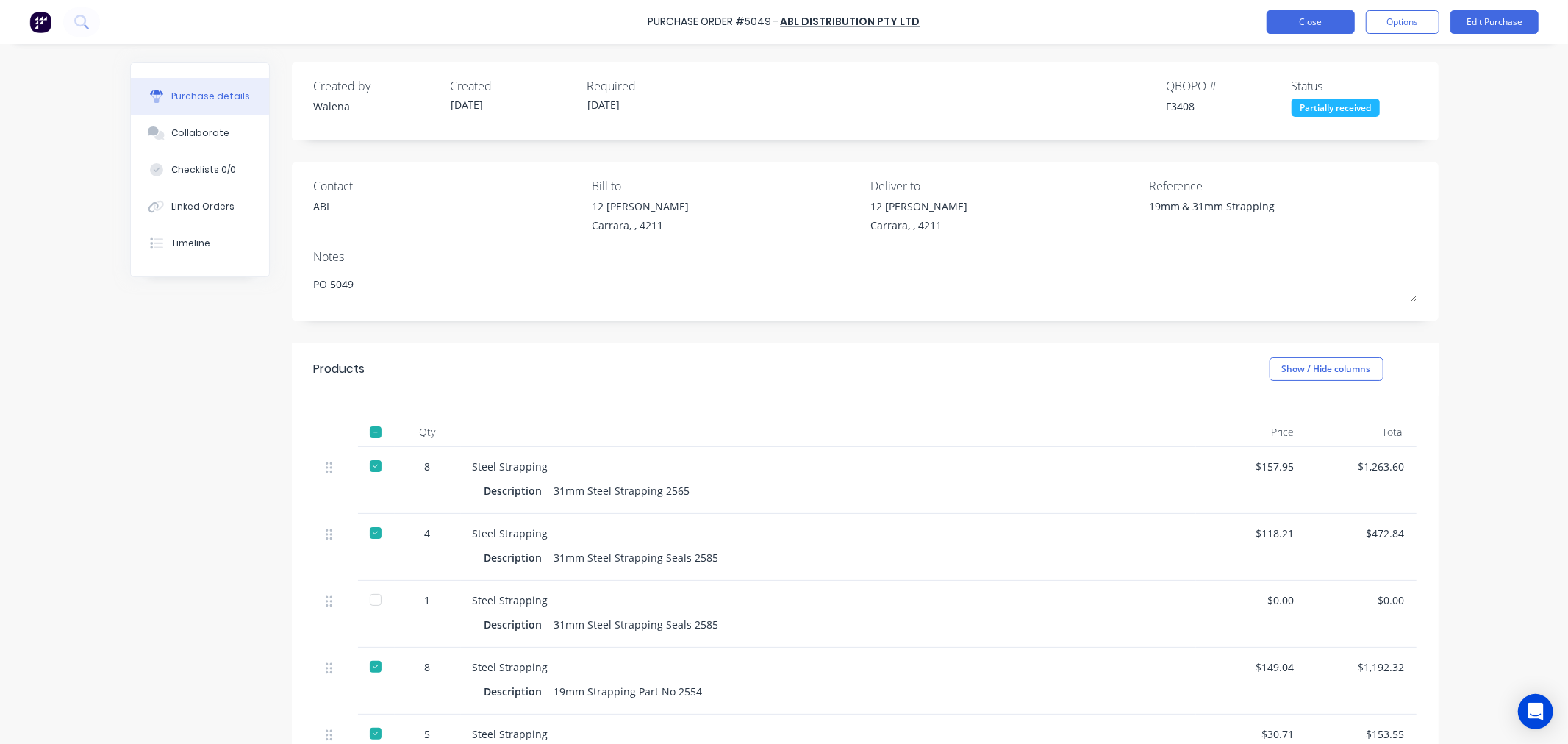
click at [1327, 19] on button "Close" at bounding box center [1310, 22] width 88 height 24
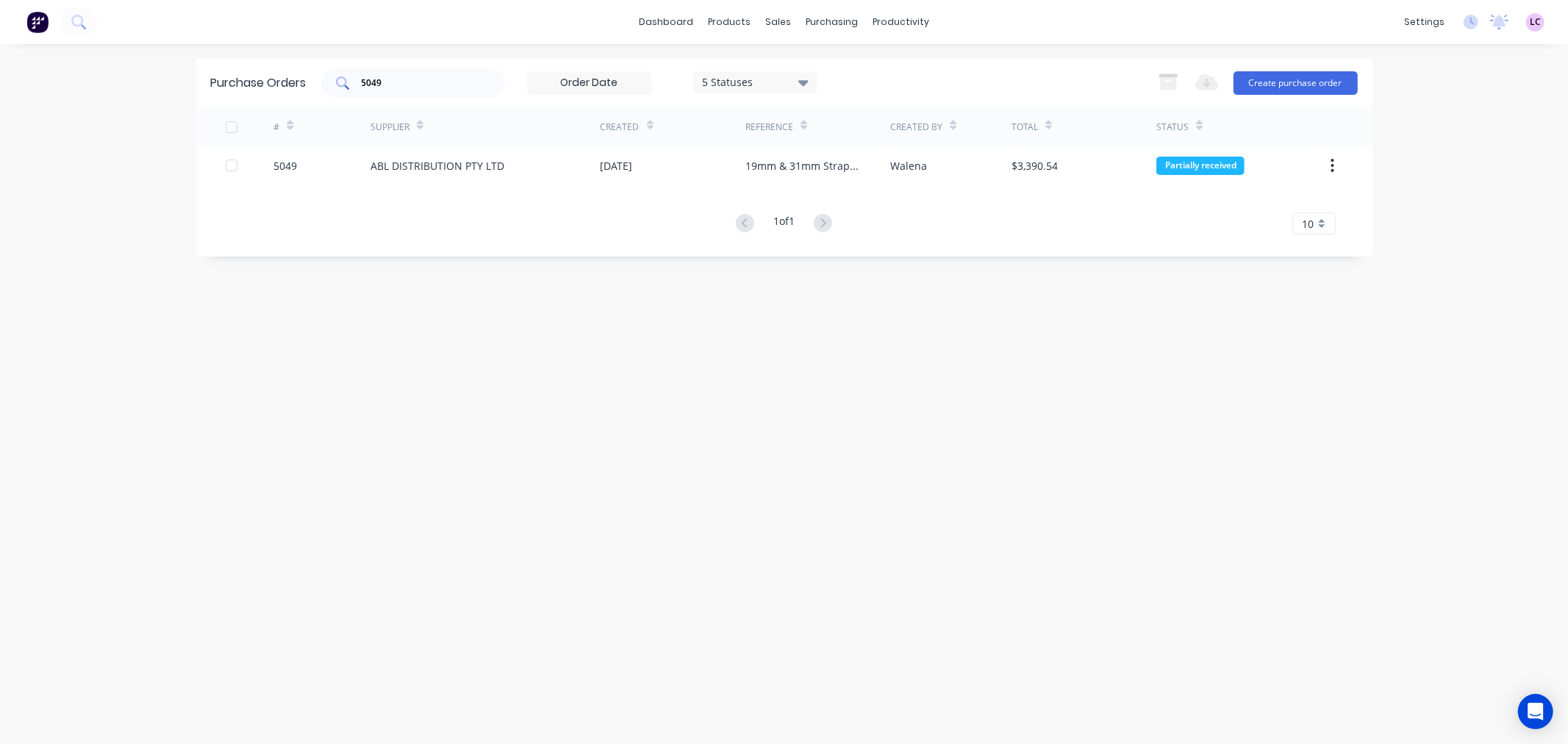
drag, startPoint x: 430, startPoint y: 95, endPoint x: 363, endPoint y: 76, distance: 69.6
click at [363, 76] on div "5049" at bounding box center [412, 82] width 184 height 29
drag, startPoint x: 382, startPoint y: 86, endPoint x: 227, endPoint y: 107, distance: 156.4
click at [243, 99] on div "Purchase Orders 50495041 5 Statuses 5 Statuses Export to Excel (XLSX) Create pu…" at bounding box center [784, 82] width 1176 height 48
type input "5041"
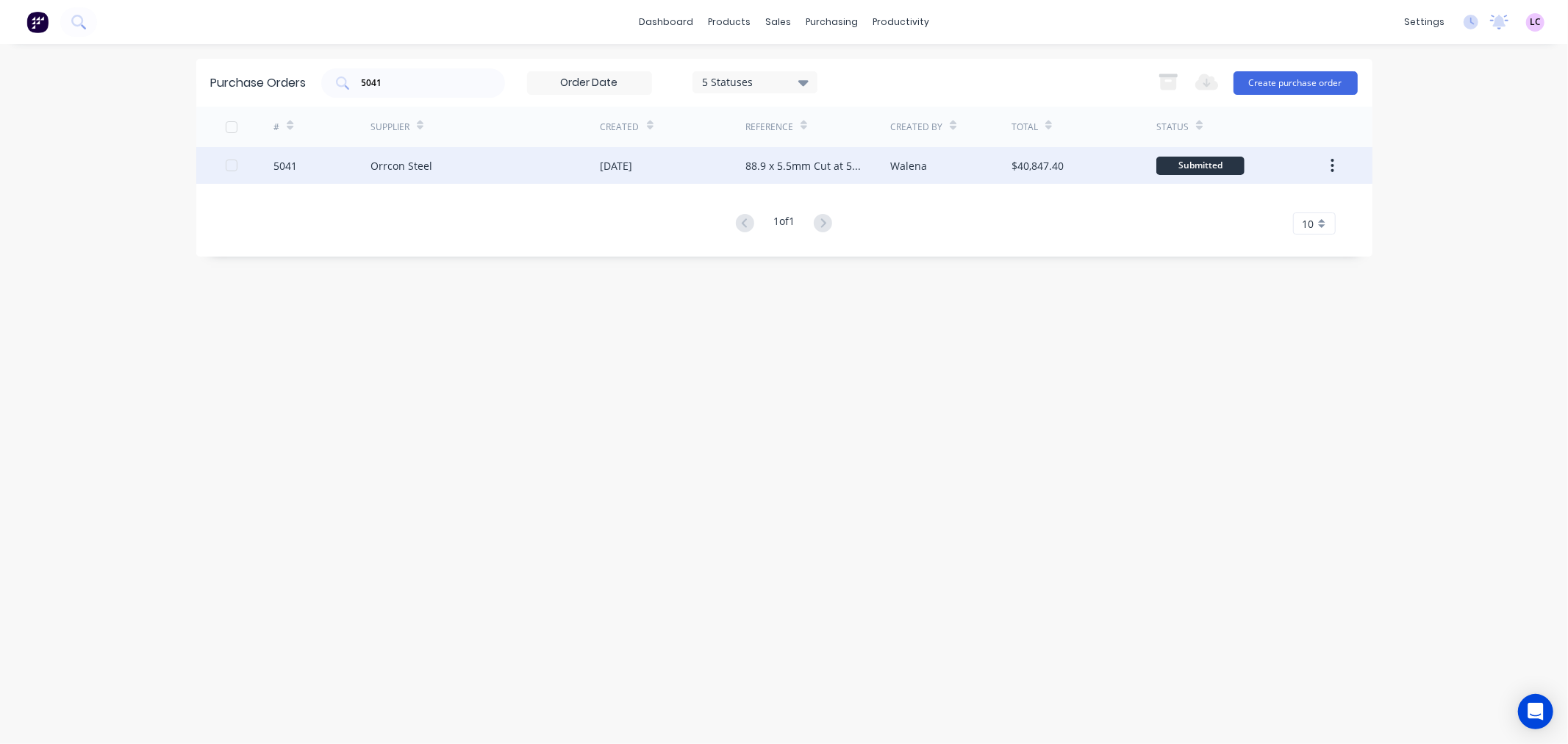
click at [407, 161] on div "Orrcon Steel" at bounding box center [402, 165] width 62 height 15
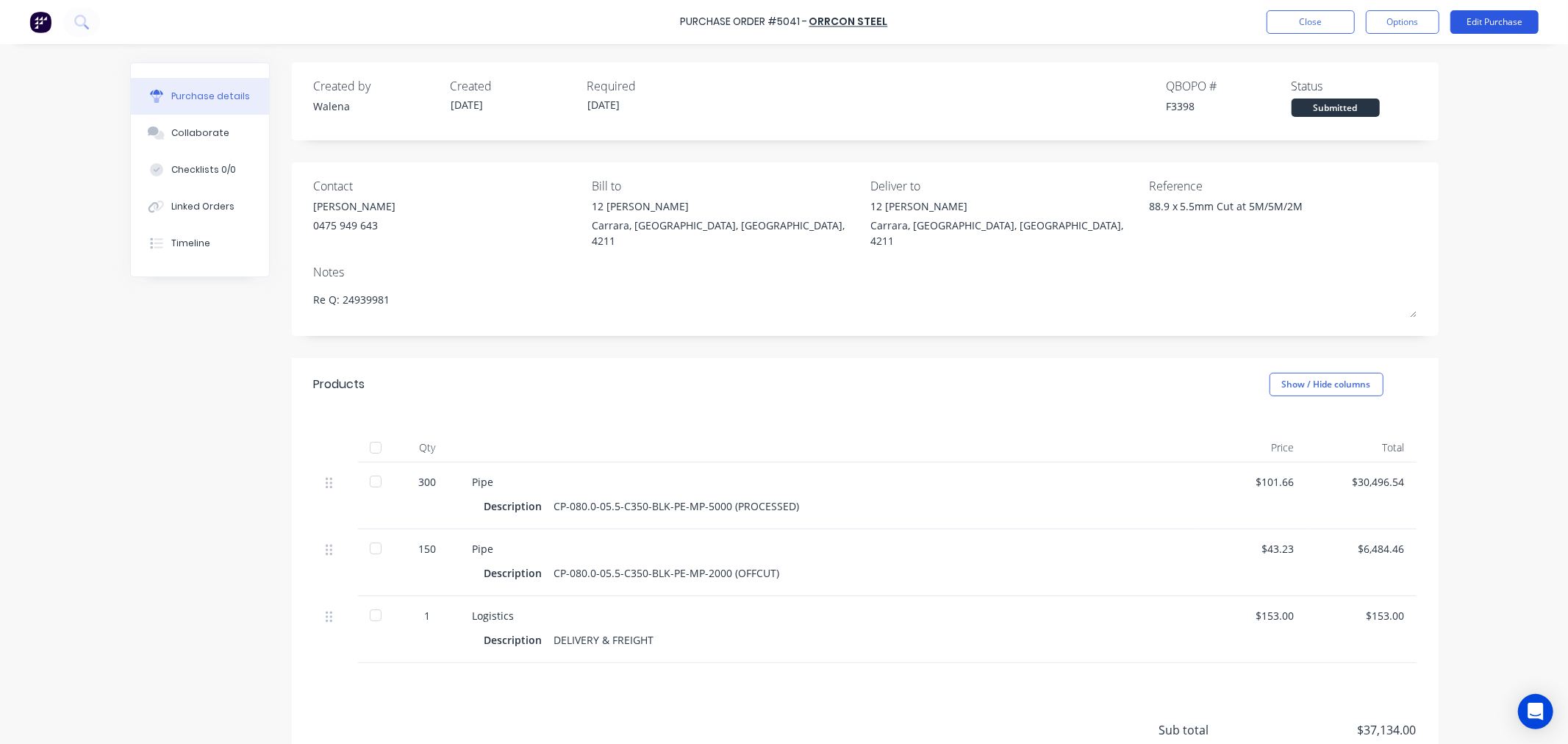
click at [1502, 24] on button "Edit Purchase" at bounding box center [1494, 22] width 88 height 24
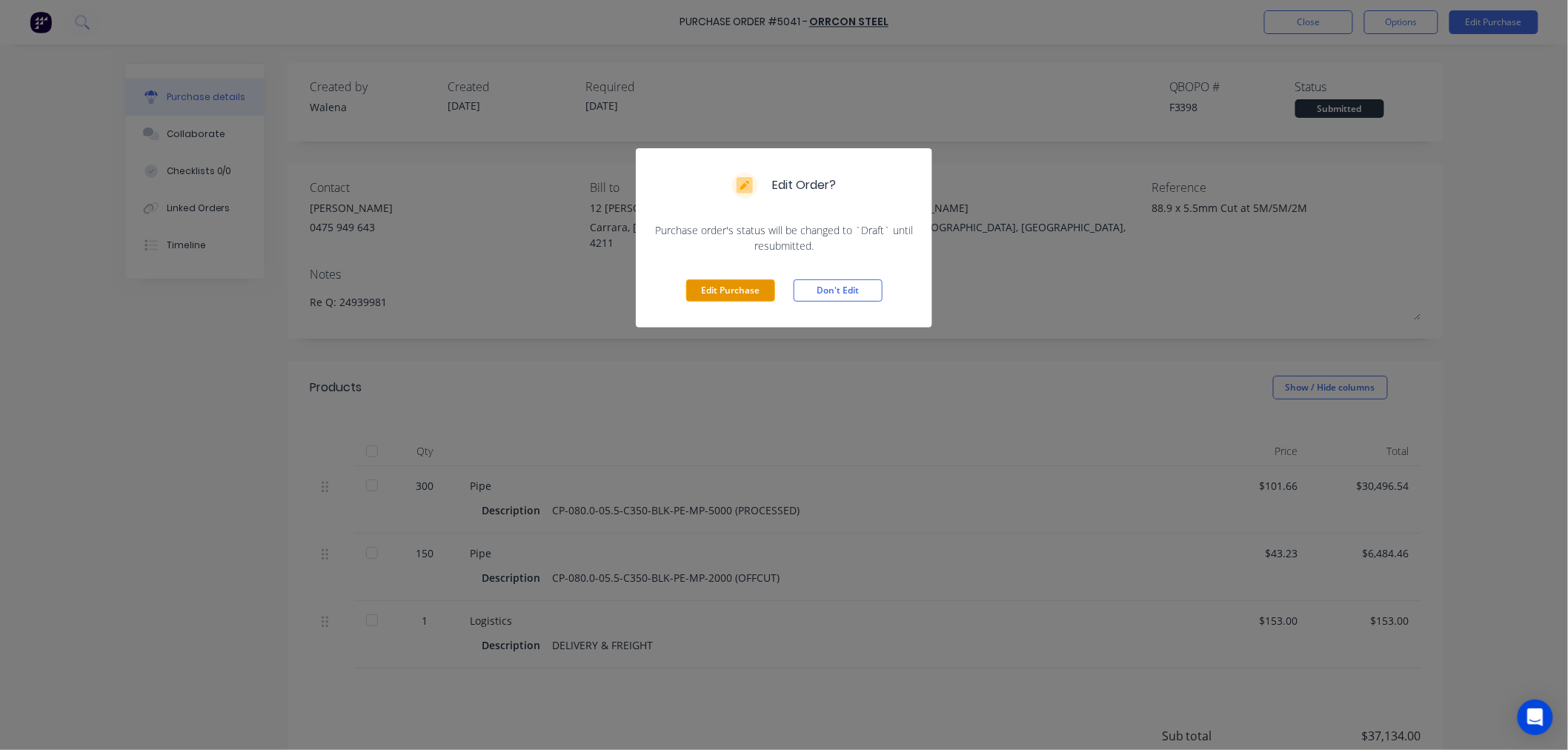
click at [754, 284] on button "Edit Purchase" at bounding box center [730, 290] width 89 height 22
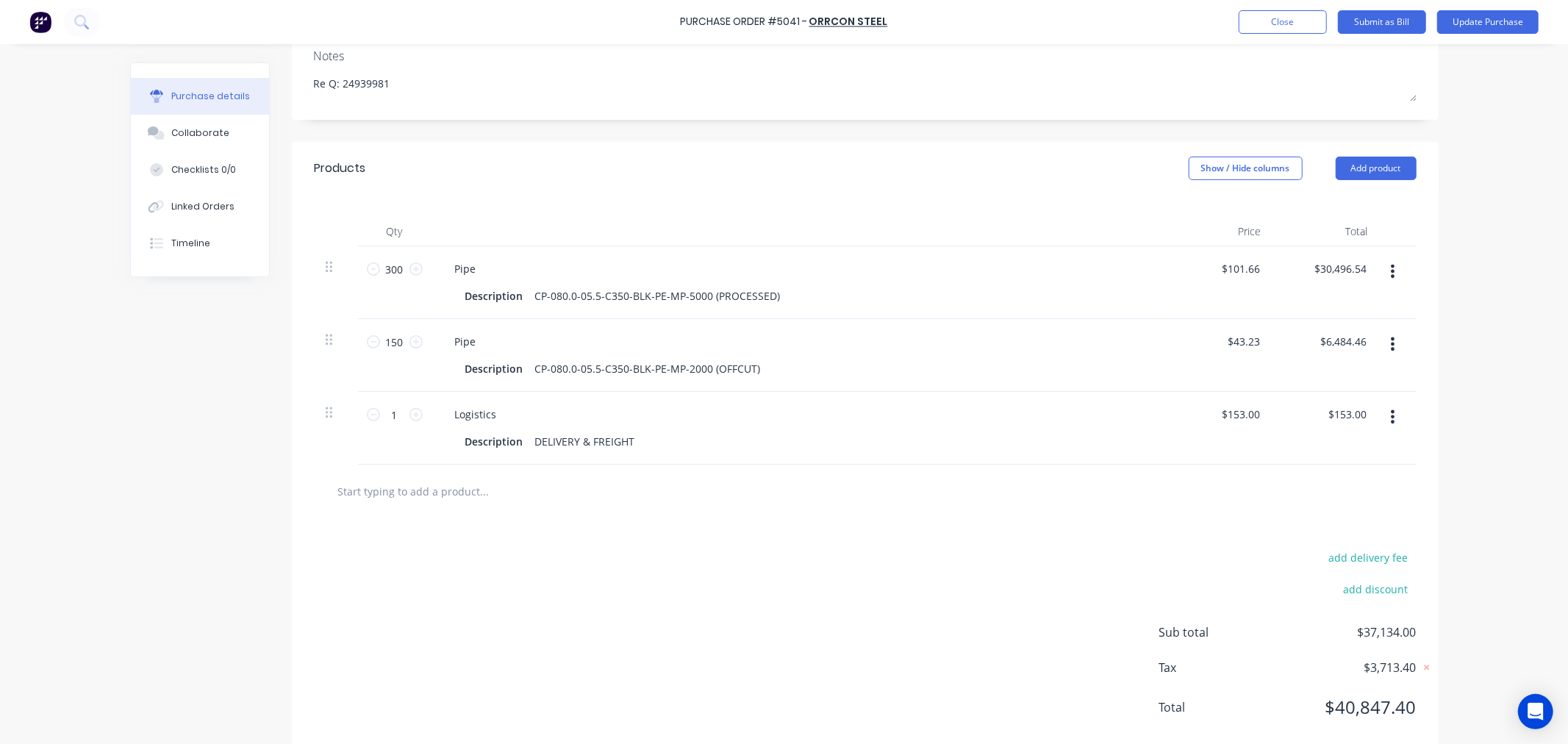
scroll to position [245, 0]
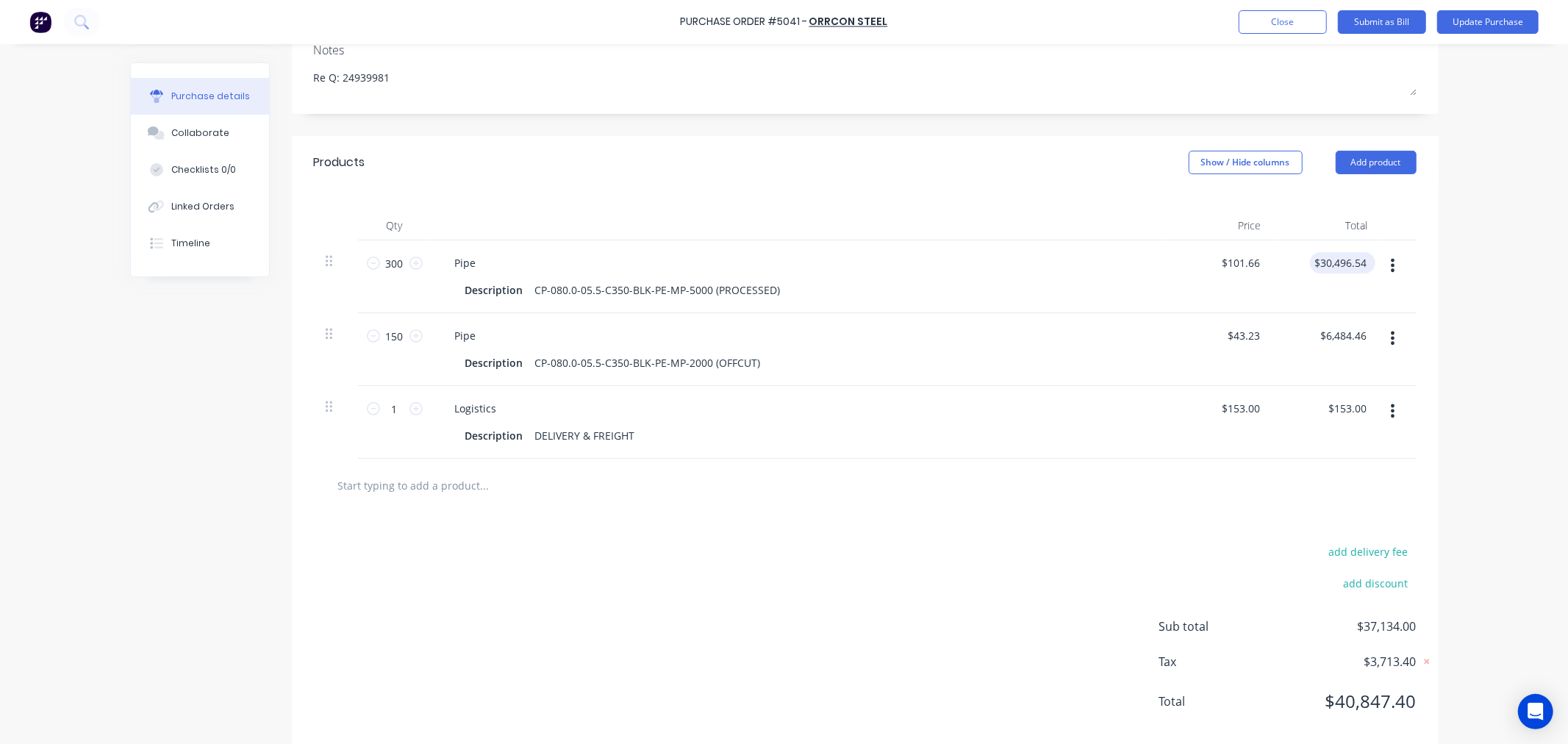
type textarea "x"
type input "30496.54"
click at [1345, 252] on input "30496.54" at bounding box center [1340, 263] width 60 height 22
type textarea "x"
click at [1345, 252] on input "30496.54" at bounding box center [1343, 263] width 52 height 22
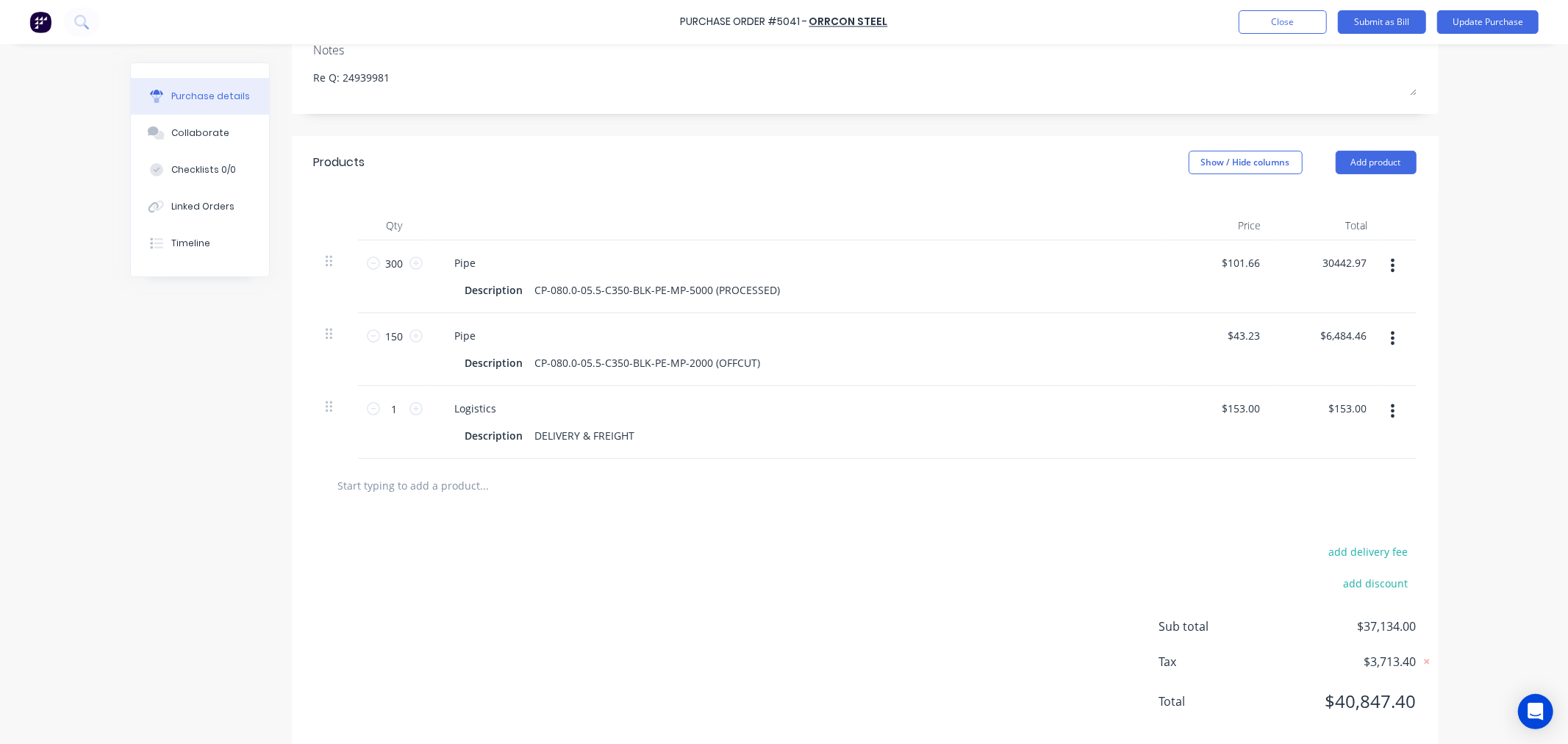
type input "30442.97"
click at [1466, 320] on div "Purchase Order #5041 - Orrcon Steel Add product Close Submit as Bill Update Pur…" at bounding box center [784, 372] width 1568 height 744
type textarea "x"
type input "$101.4766"
type input "$30,442.97"
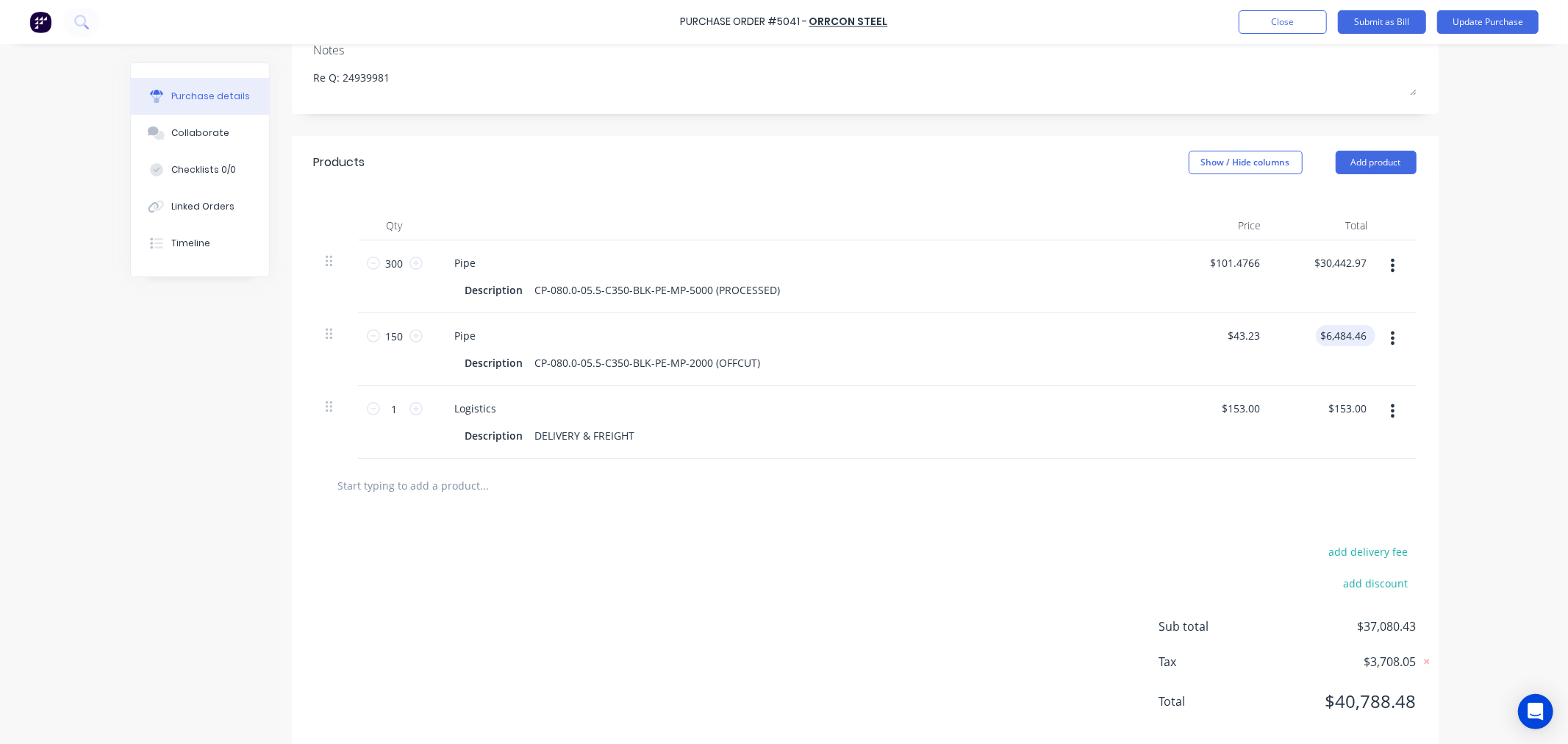
type textarea "x"
type input "6484.46"
click at [1343, 324] on input "6484.46" at bounding box center [1341, 335] width 53 height 22
type textarea "x"
click at [1343, 324] on input "6484.46" at bounding box center [1346, 335] width 45 height 22
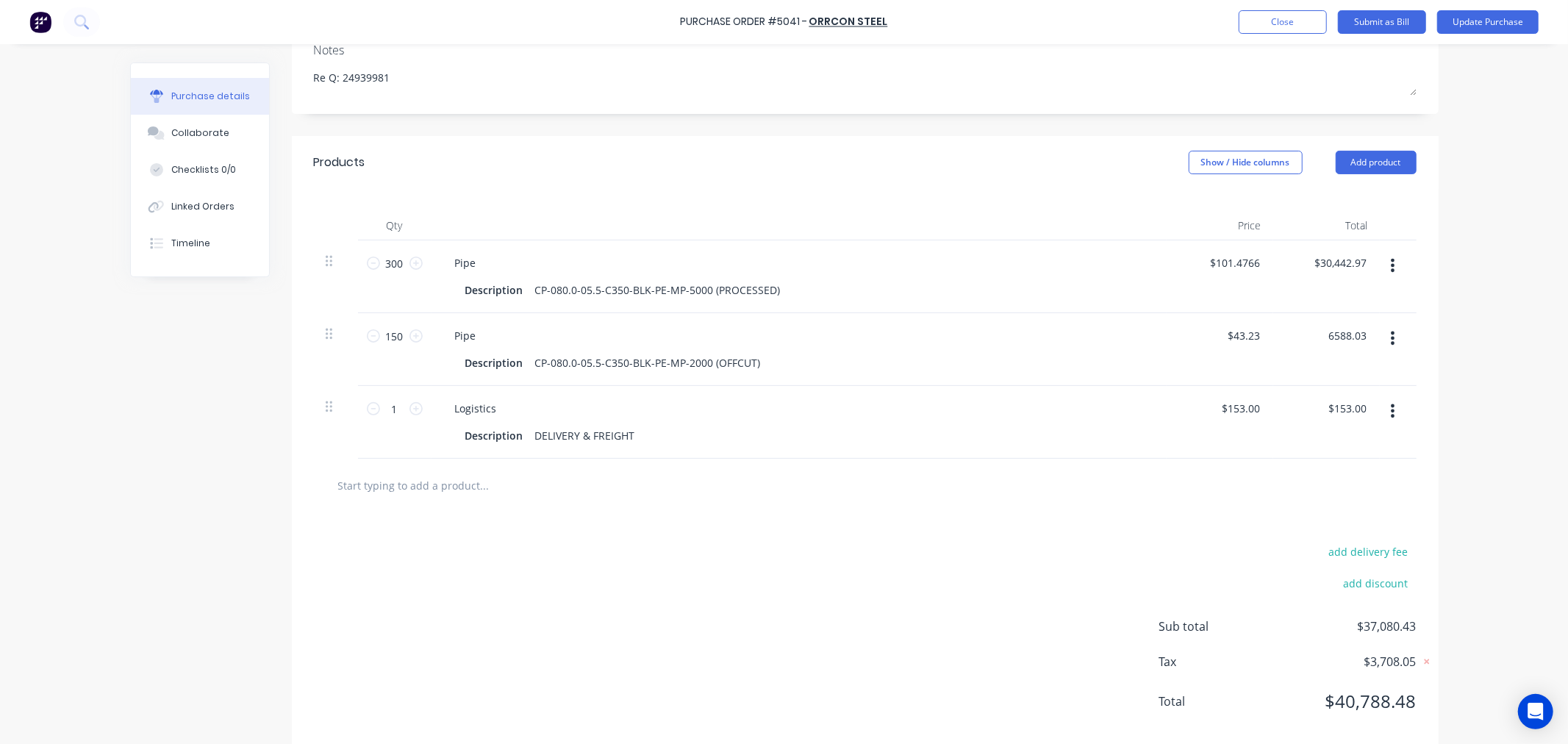
type input "6588.03"
click at [1476, 356] on div "Purchase Order #5041 - Orrcon Steel Add product Close Submit as Bill Update Pur…" at bounding box center [784, 372] width 1568 height 744
type textarea "x"
type input "$43.9202"
type input "$6,588.03"
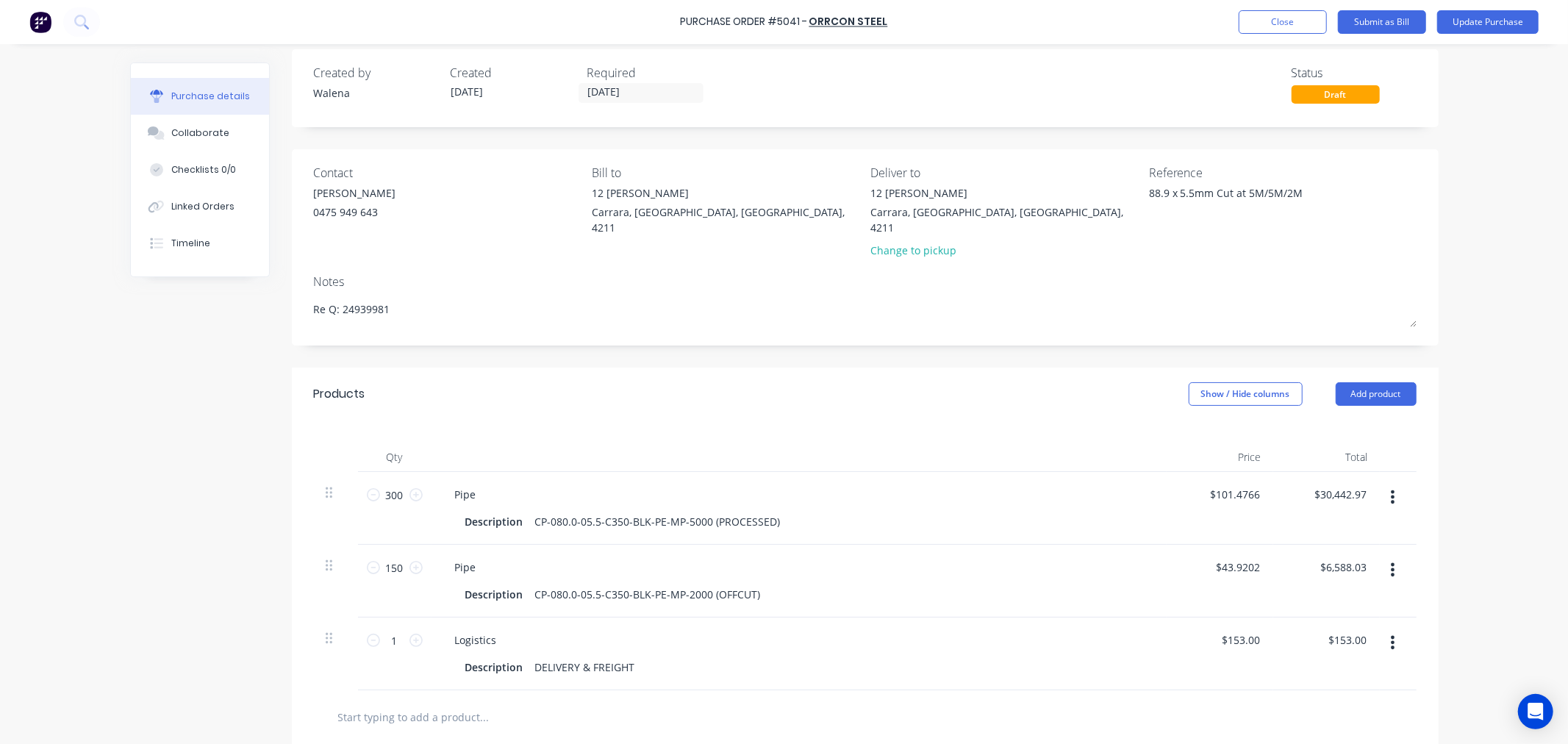
scroll to position [0, 0]
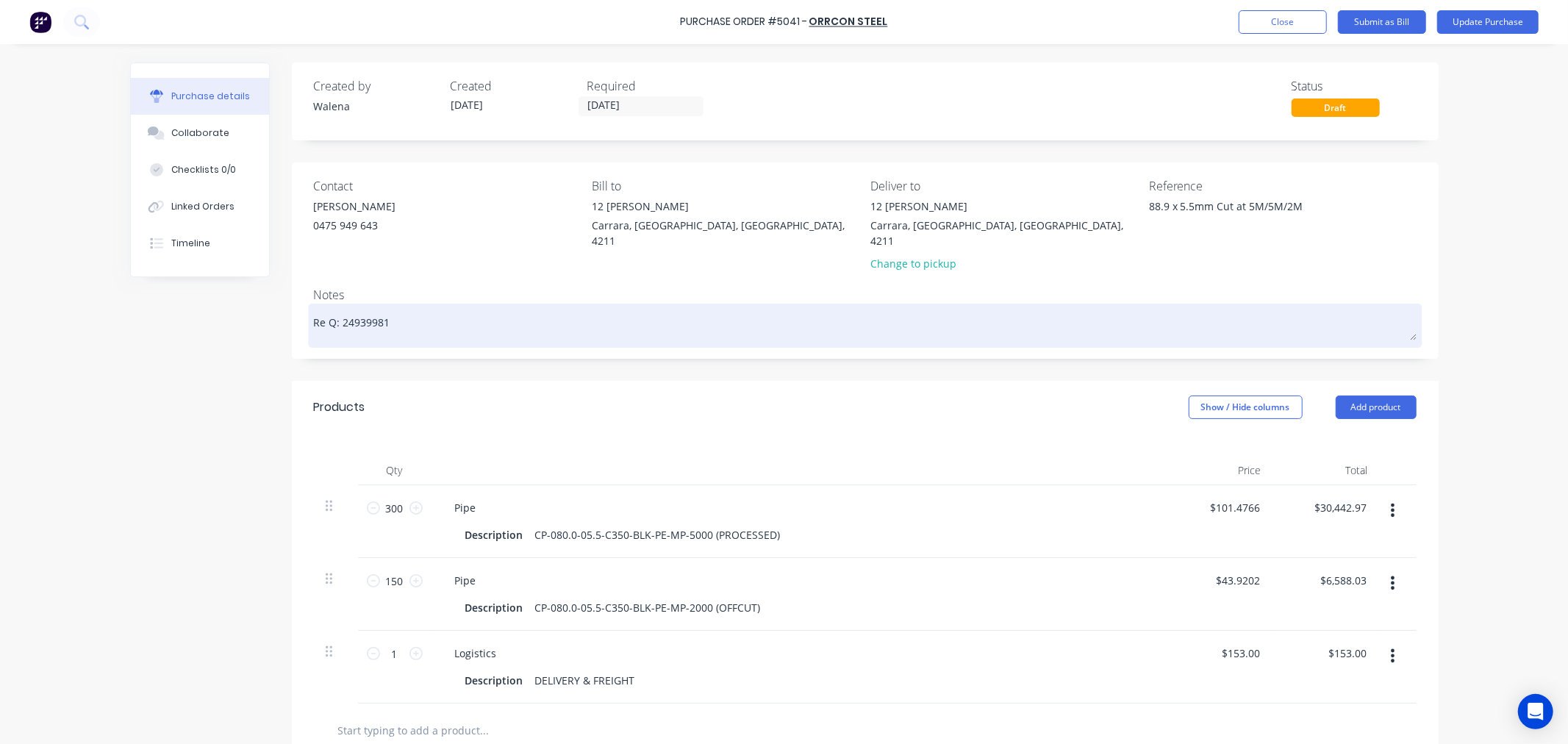
click at [314, 307] on textarea "Re Q: 24939981" at bounding box center [865, 324] width 1102 height 33
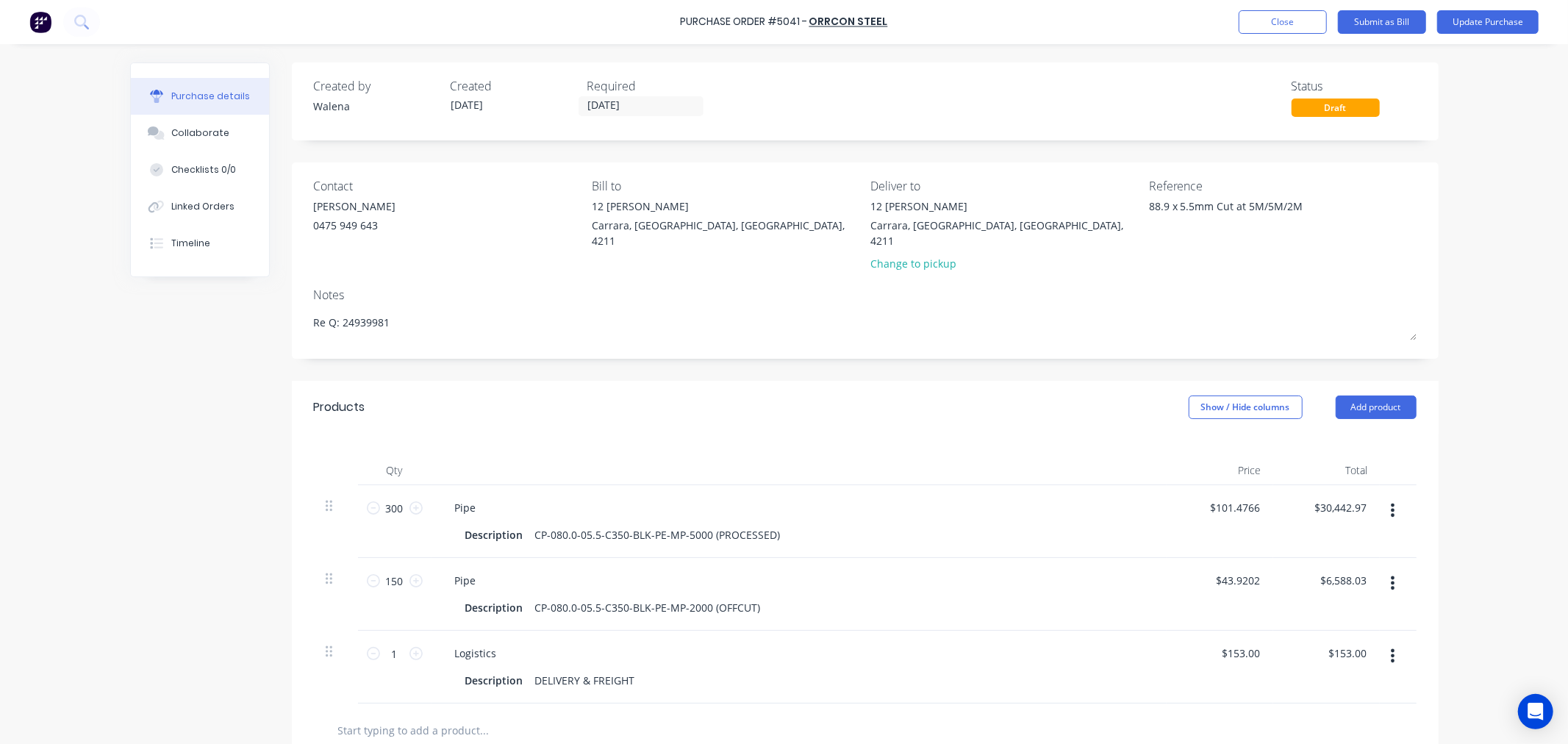
type textarea "x"
type textarea "Re Q: 24939981"
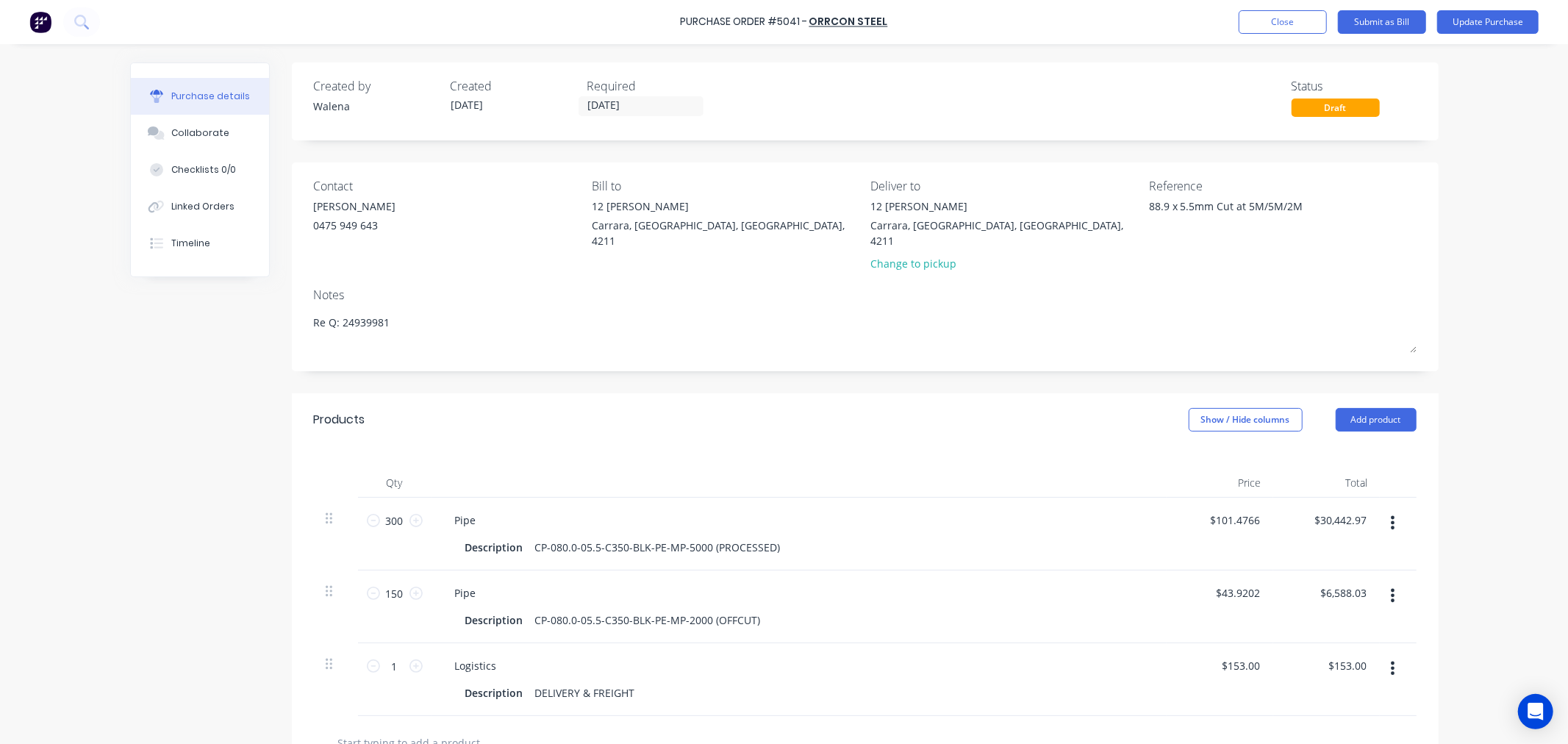
type textarea "x"
type textarea "P Re Q: 24939981"
type textarea "x"
type textarea "PO Re Q: 24939981"
type textarea "x"
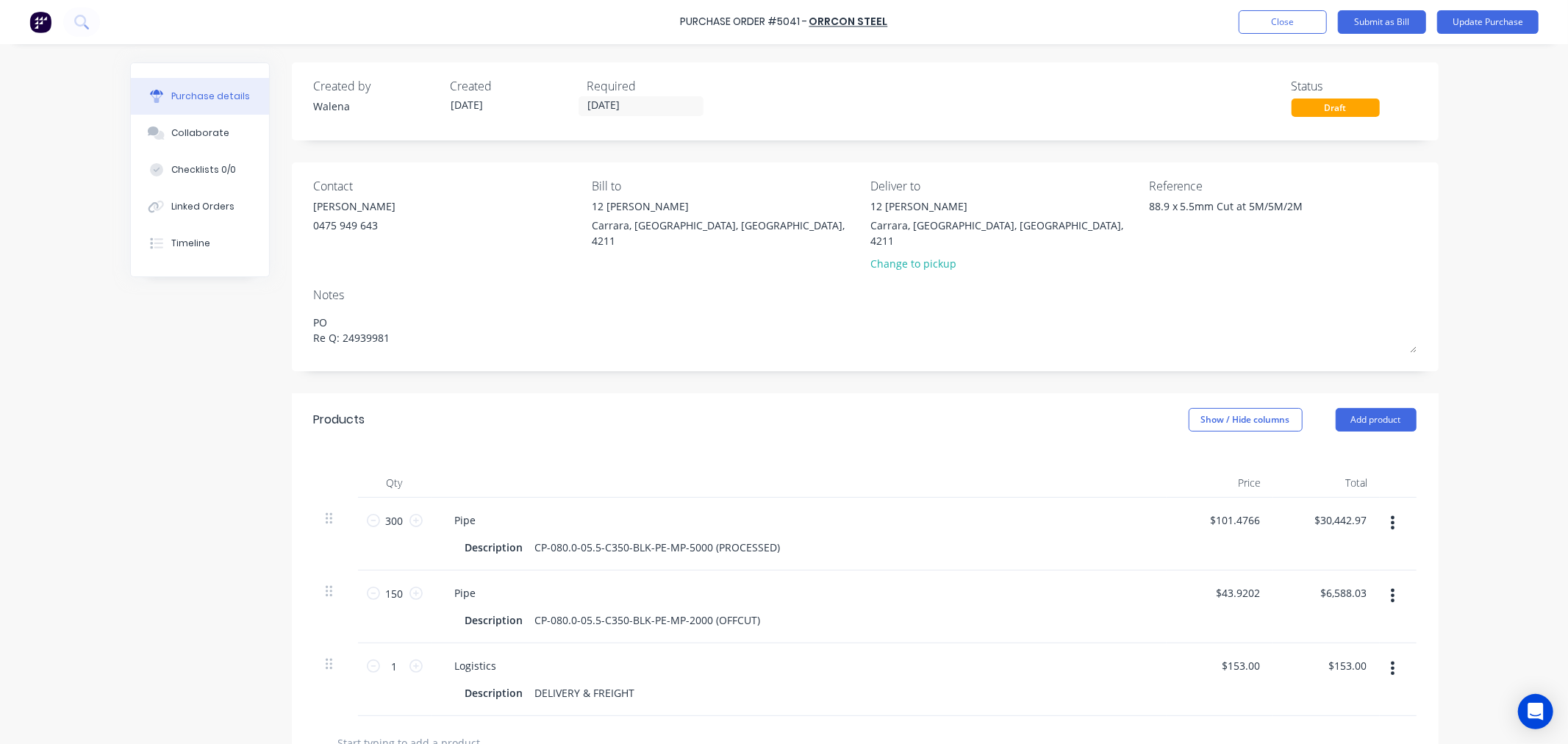
type textarea "PO Re Q: 24939981"
type textarea "x"
type textarea "PO 5 Re Q: 24939981"
type textarea "x"
type textarea "PO 50 Re Q: 24939981"
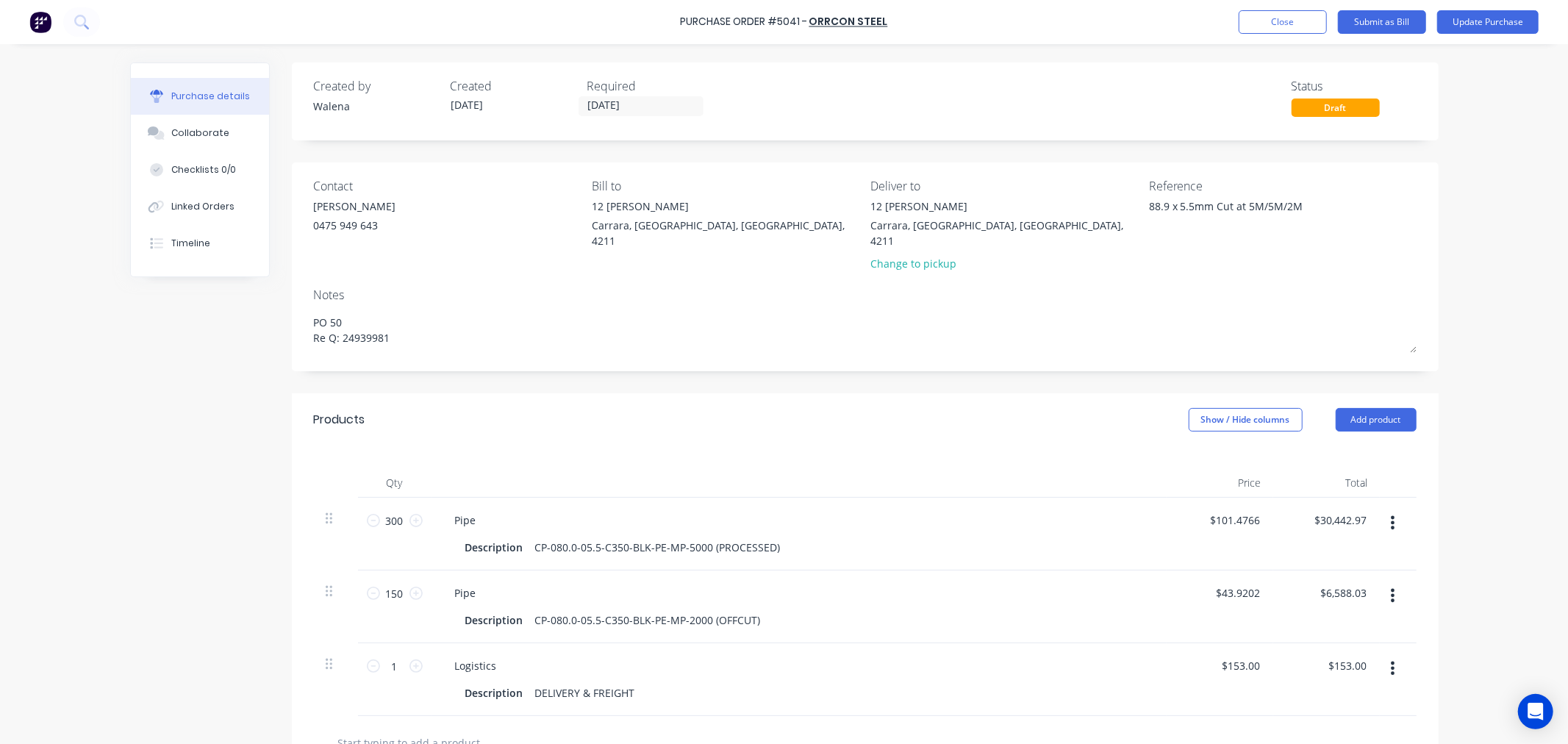
type textarea "x"
type textarea "PO 501 Re Q: 24939981"
type textarea "x"
type textarea "PO 50 Re Q: 24939981"
type textarea "x"
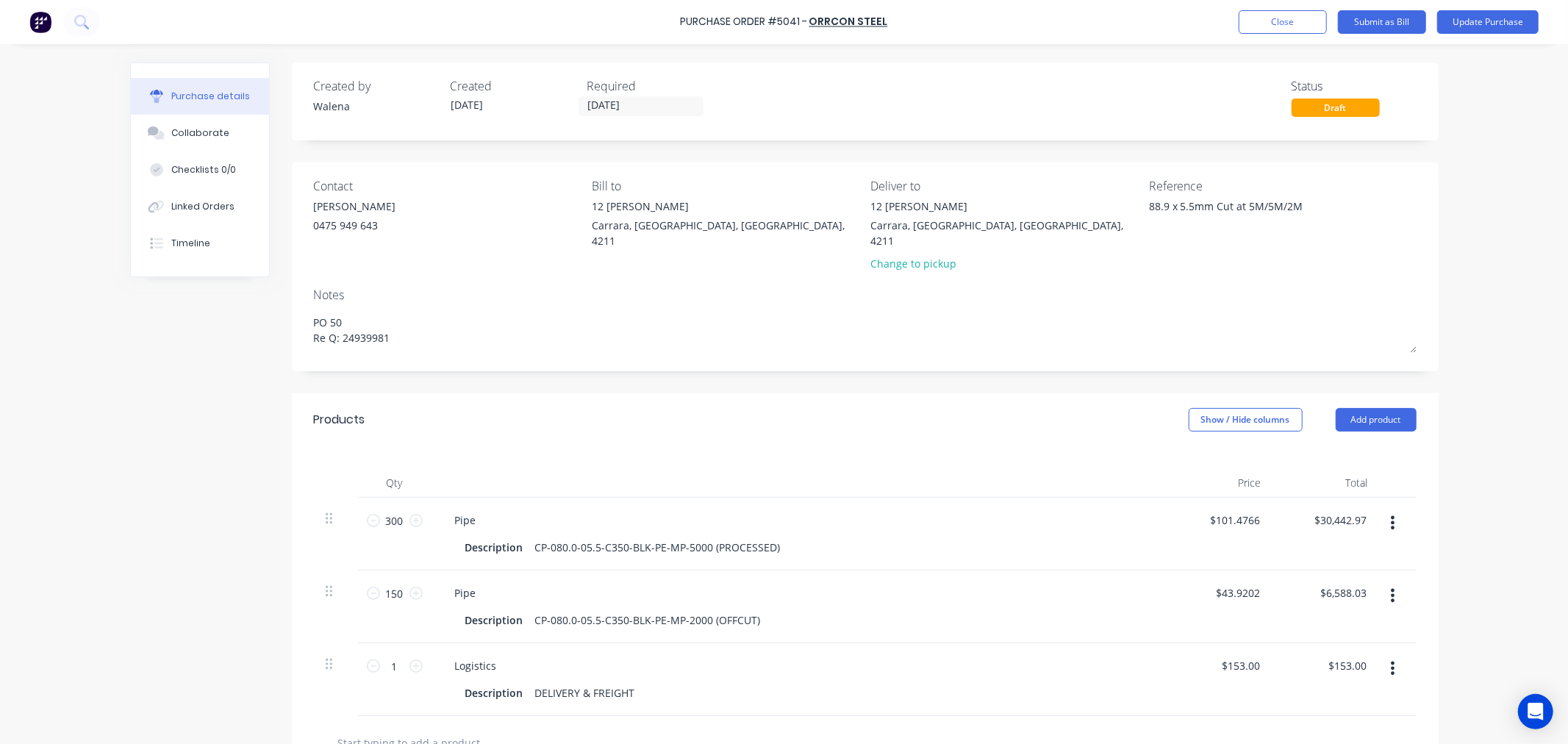
type textarea "PO 504 Re Q: 24939981"
type textarea "x"
type textarea "PO 5041 Re Q: 24939981"
type textarea "x"
type textarea "PO 5041 Re Q: 24939981"
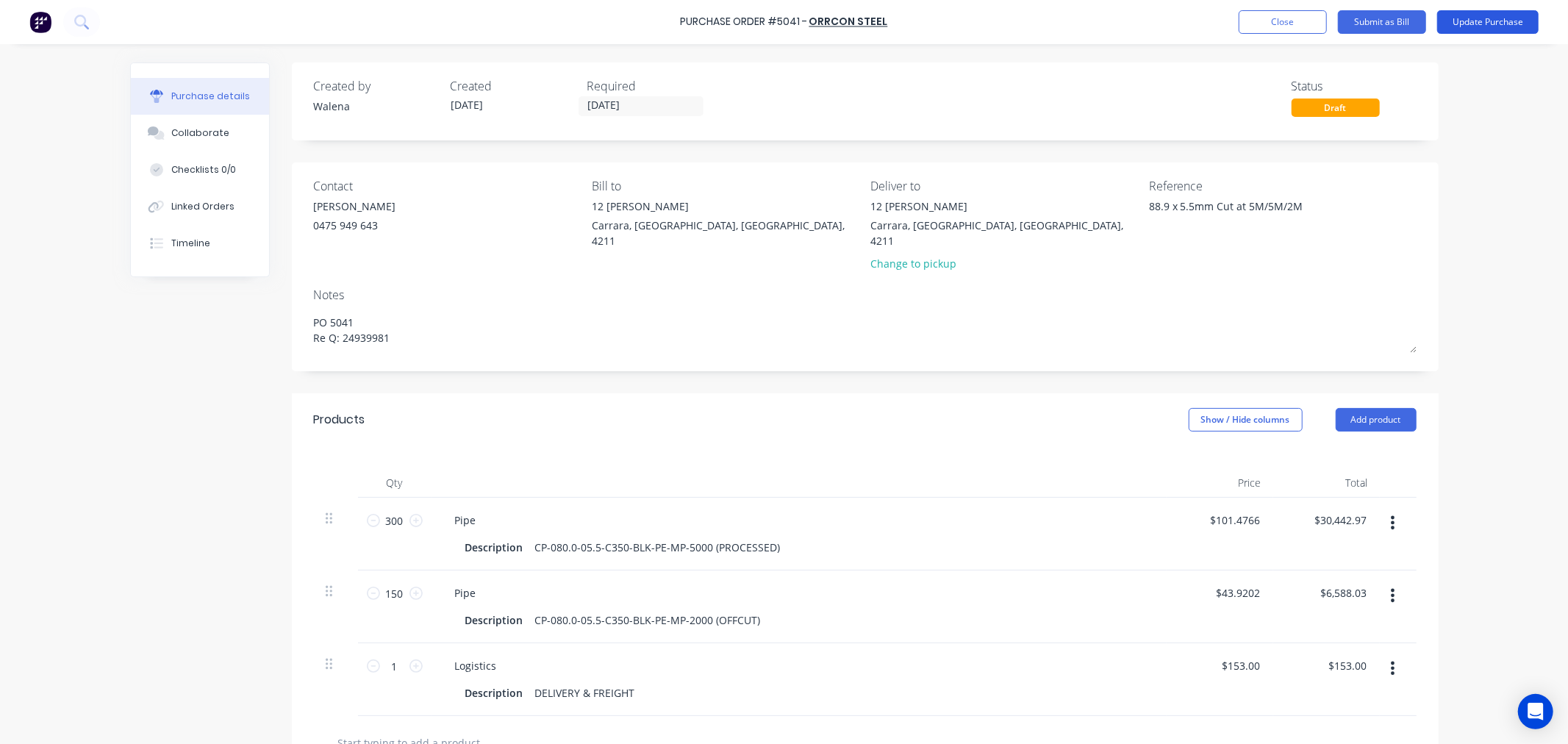
type textarea "x"
type textarea "PO 5041 Re Q: 24939981"
click at [1492, 31] on button "Update Purchase" at bounding box center [1487, 22] width 102 height 24
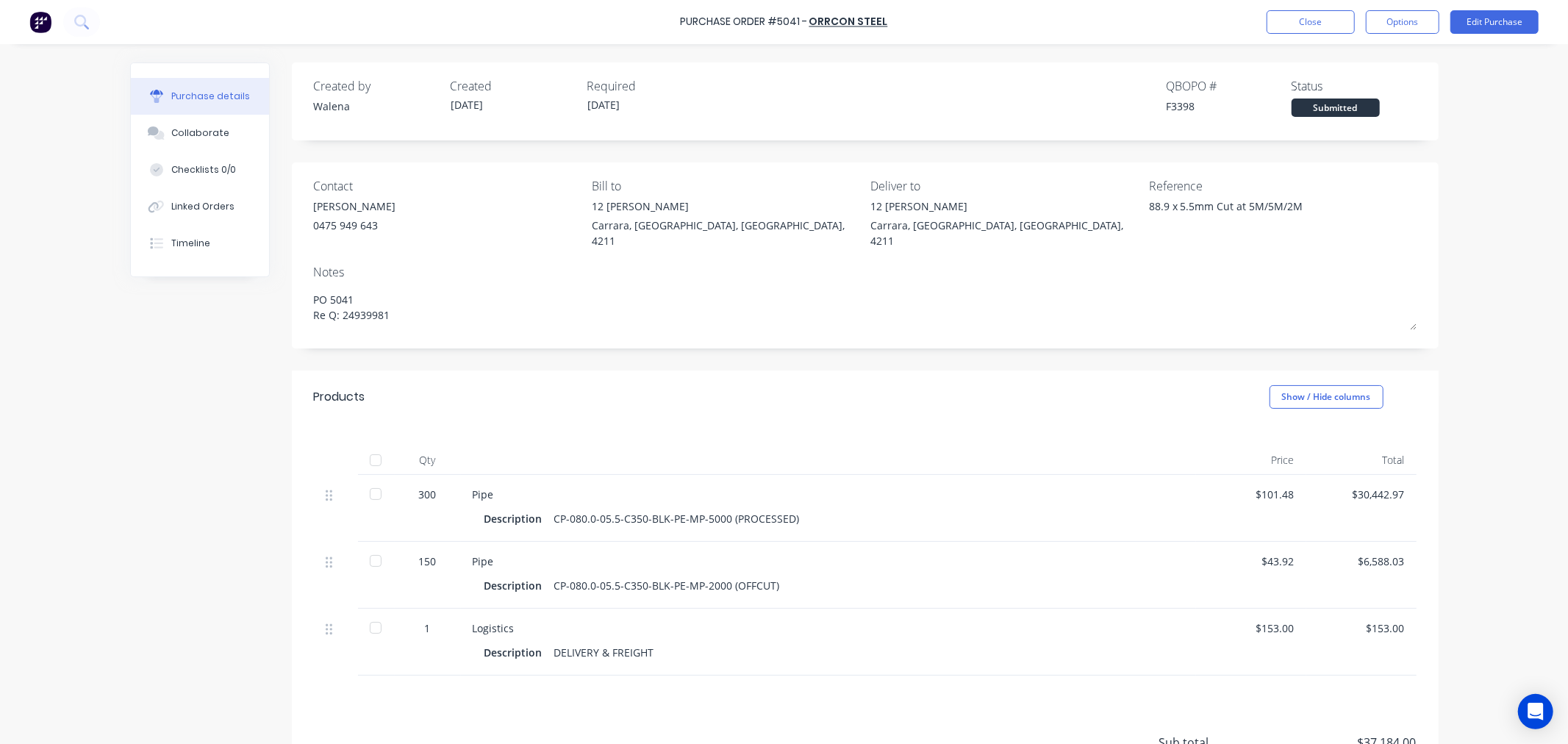
click at [364, 447] on div at bounding box center [375, 459] width 29 height 29
type textarea "x"
click at [1336, 16] on button "Close" at bounding box center [1310, 22] width 88 height 24
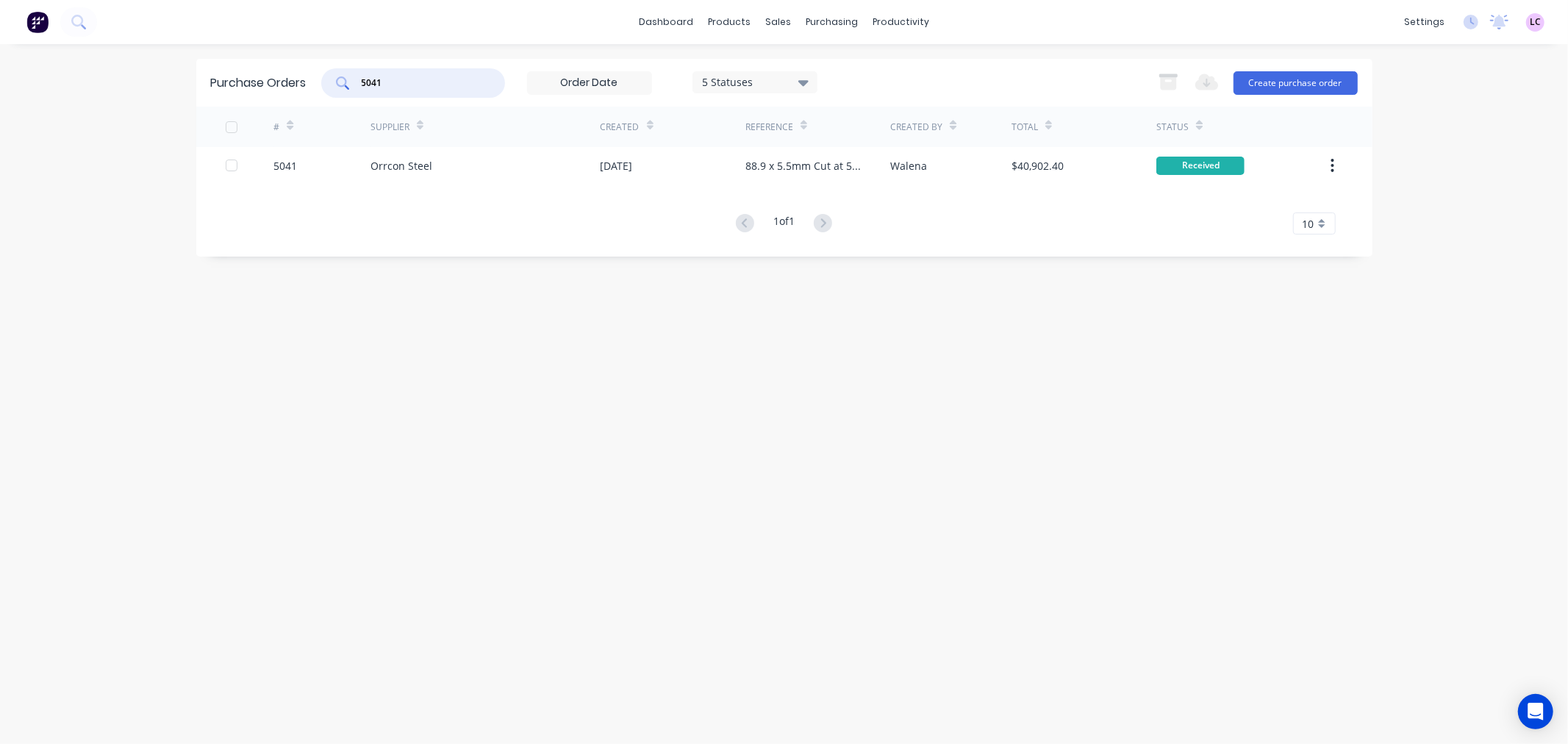
drag, startPoint x: 407, startPoint y: 89, endPoint x: 170, endPoint y: 121, distance: 239.2
click at [170, 121] on div "dashboard products sales purchasing productivity dashboard products Product Cat…" at bounding box center [784, 372] width 1568 height 744
type input "5037"
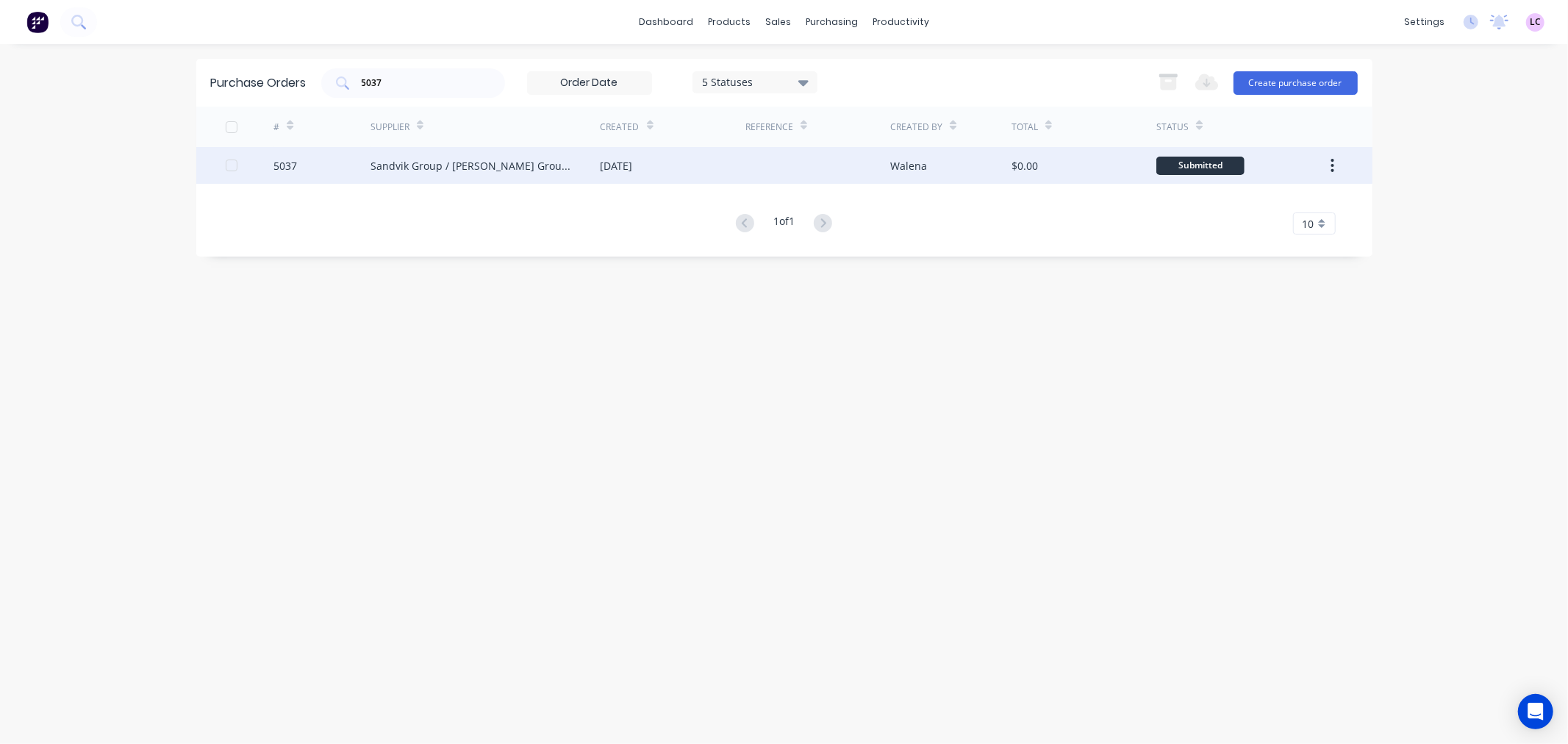
click at [283, 163] on div "5037" at bounding box center [286, 165] width 24 height 15
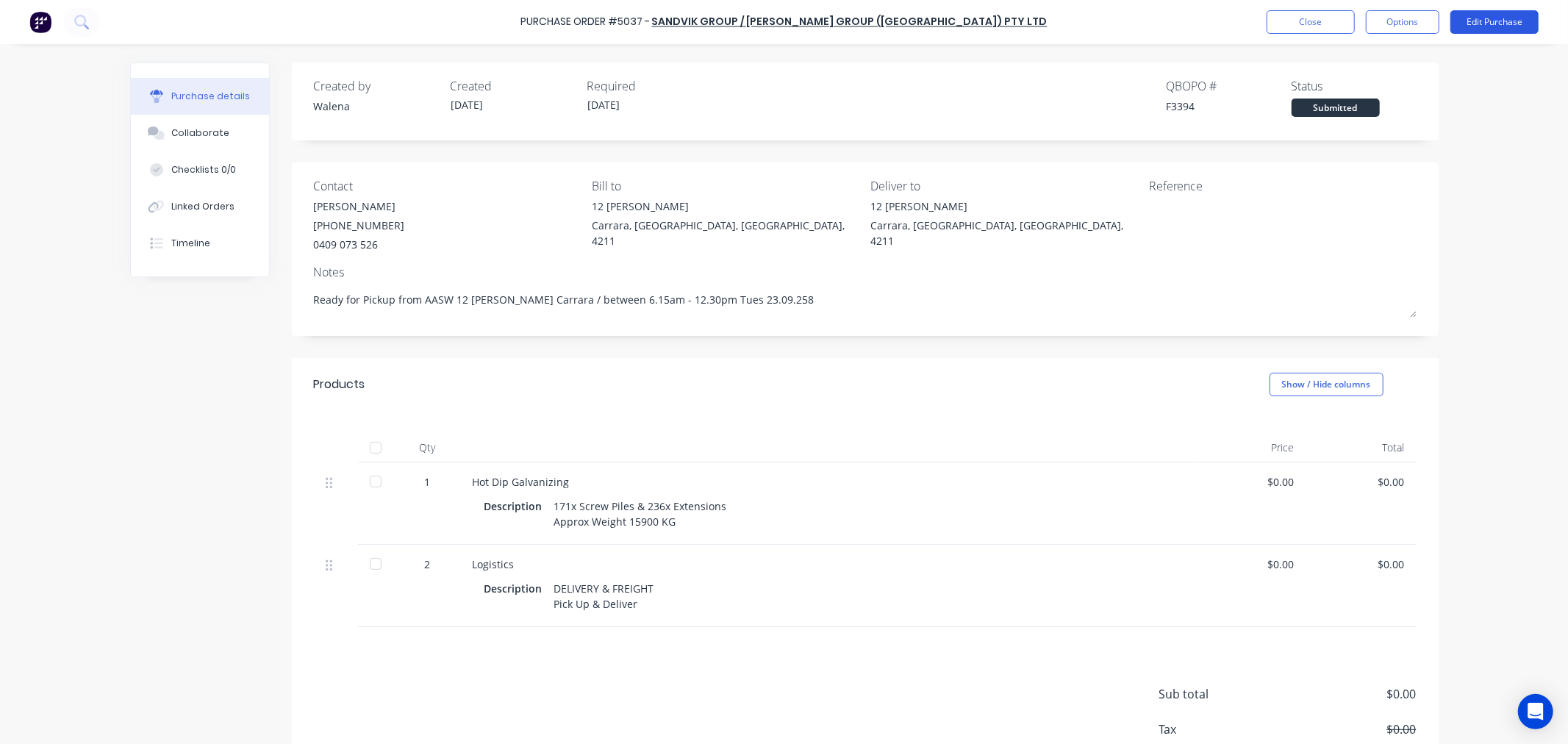
click at [1471, 19] on button "Edit Purchase" at bounding box center [1494, 22] width 88 height 24
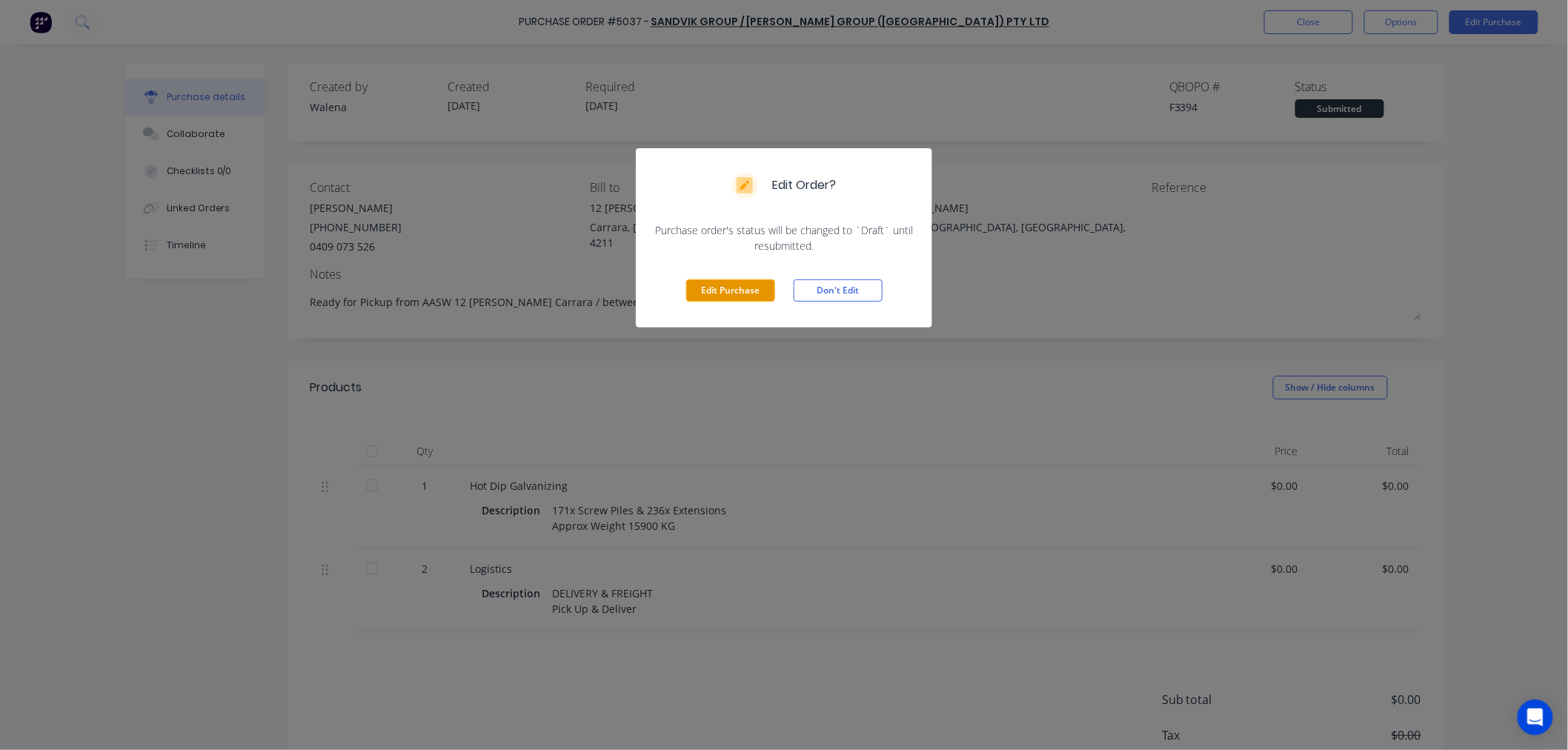
click at [723, 284] on button "Edit Purchase" at bounding box center [730, 290] width 89 height 22
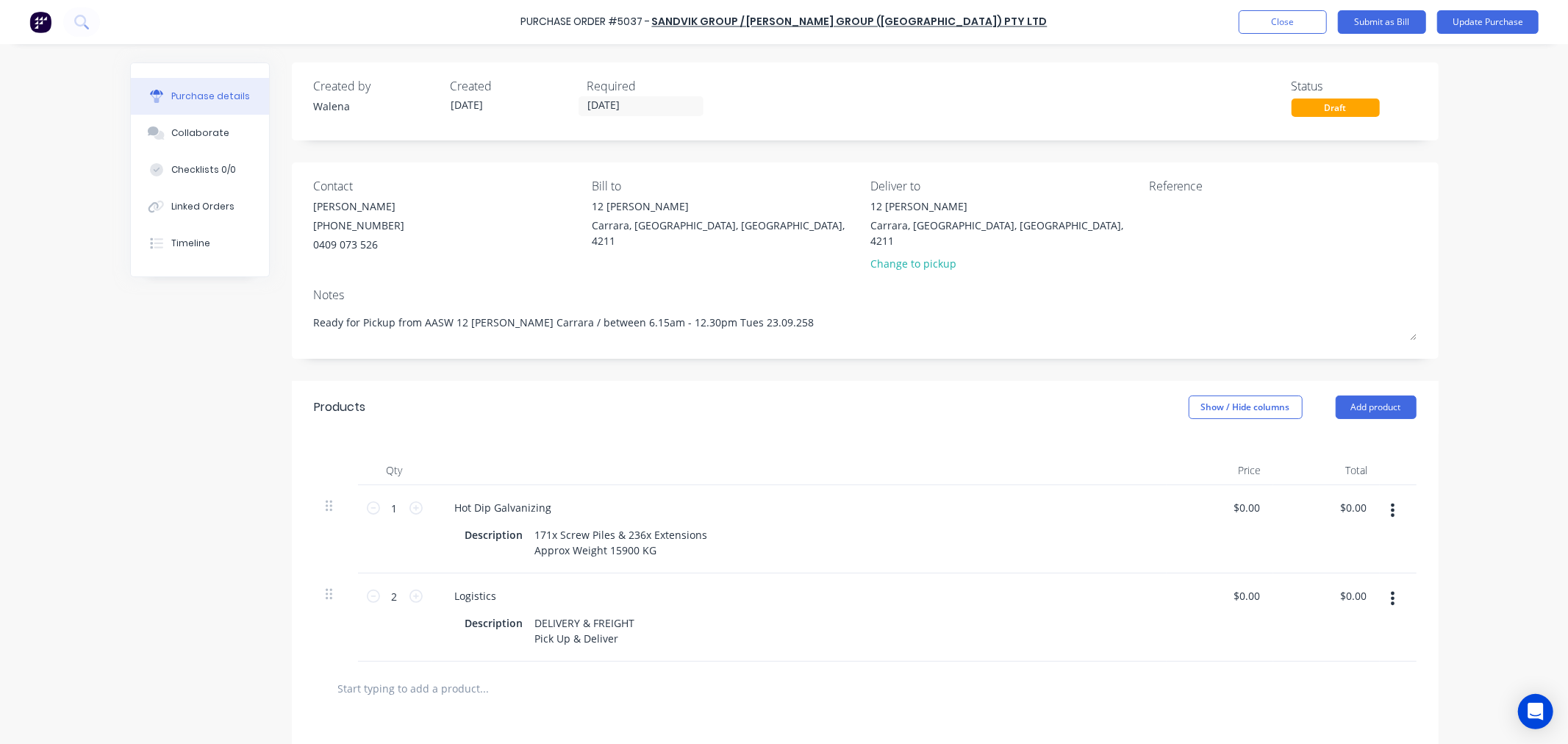
click at [439, 674] on input "text" at bounding box center [484, 688] width 294 height 29
type textarea "x"
type input "Z"
type textarea "x"
type input "ZI"
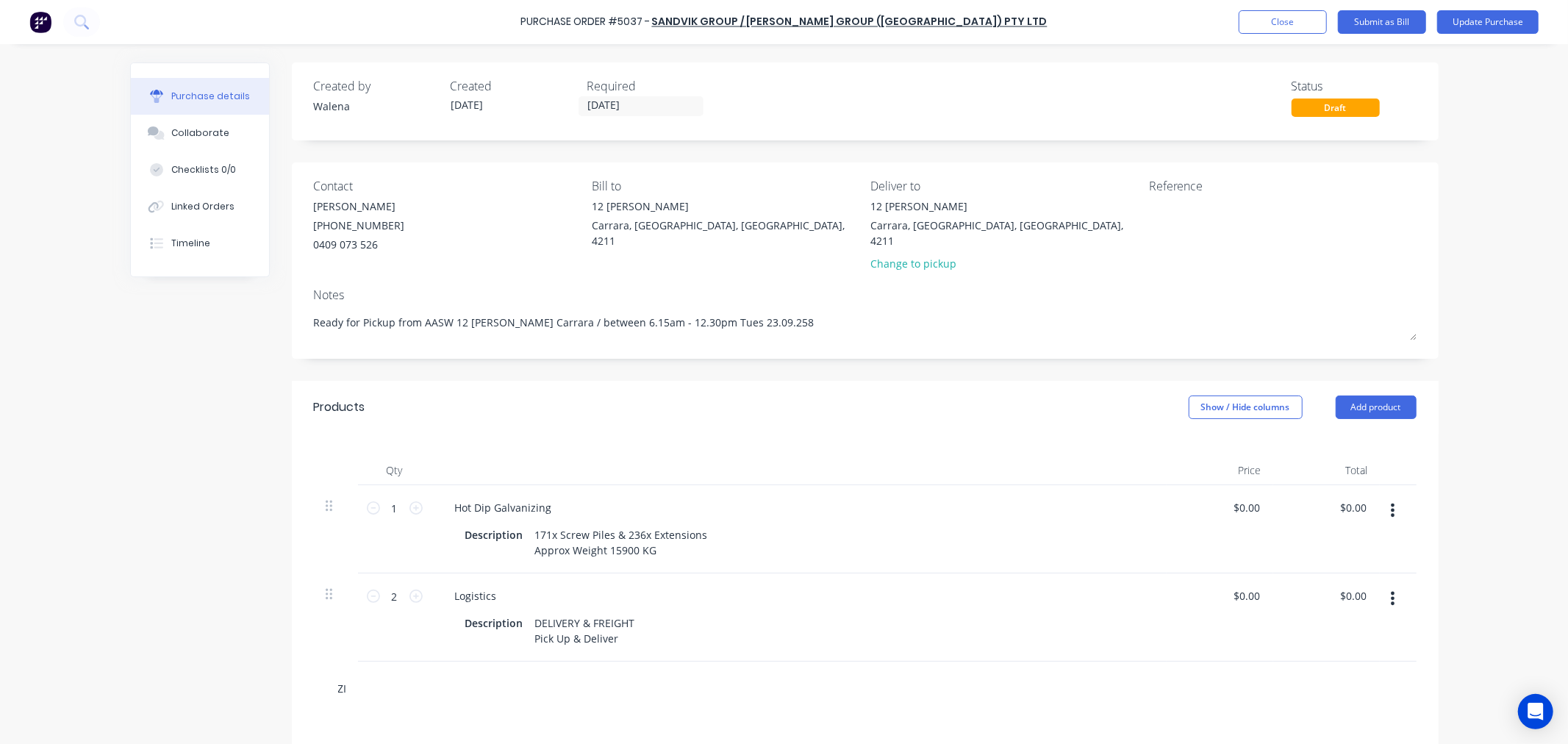
type textarea "x"
type input "ZIN"
type textarea "x"
type input "ZINC"
type textarea "x"
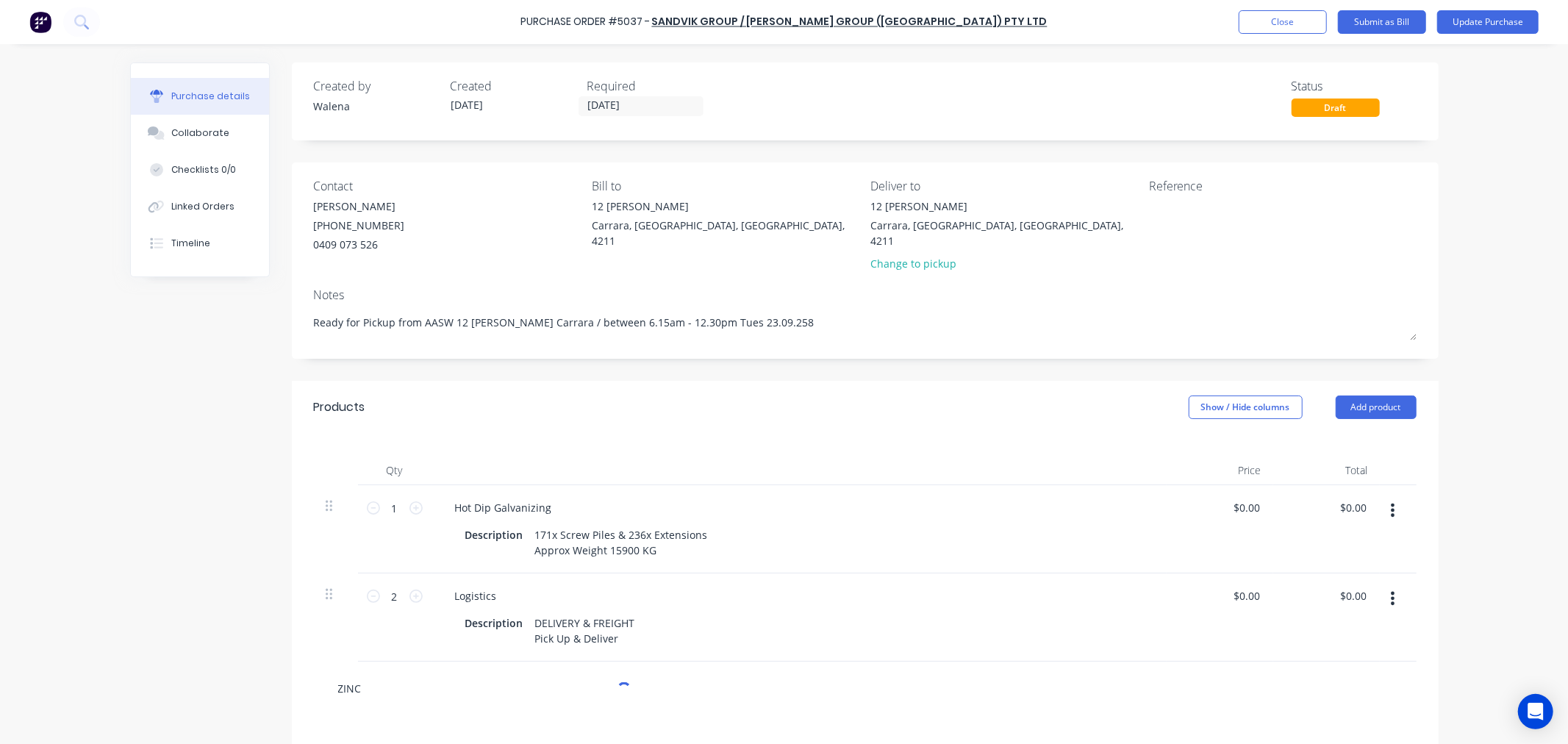
type input "ZINC"
type textarea "x"
type input "ZINC S"
type textarea "x"
type input "ZINC ST"
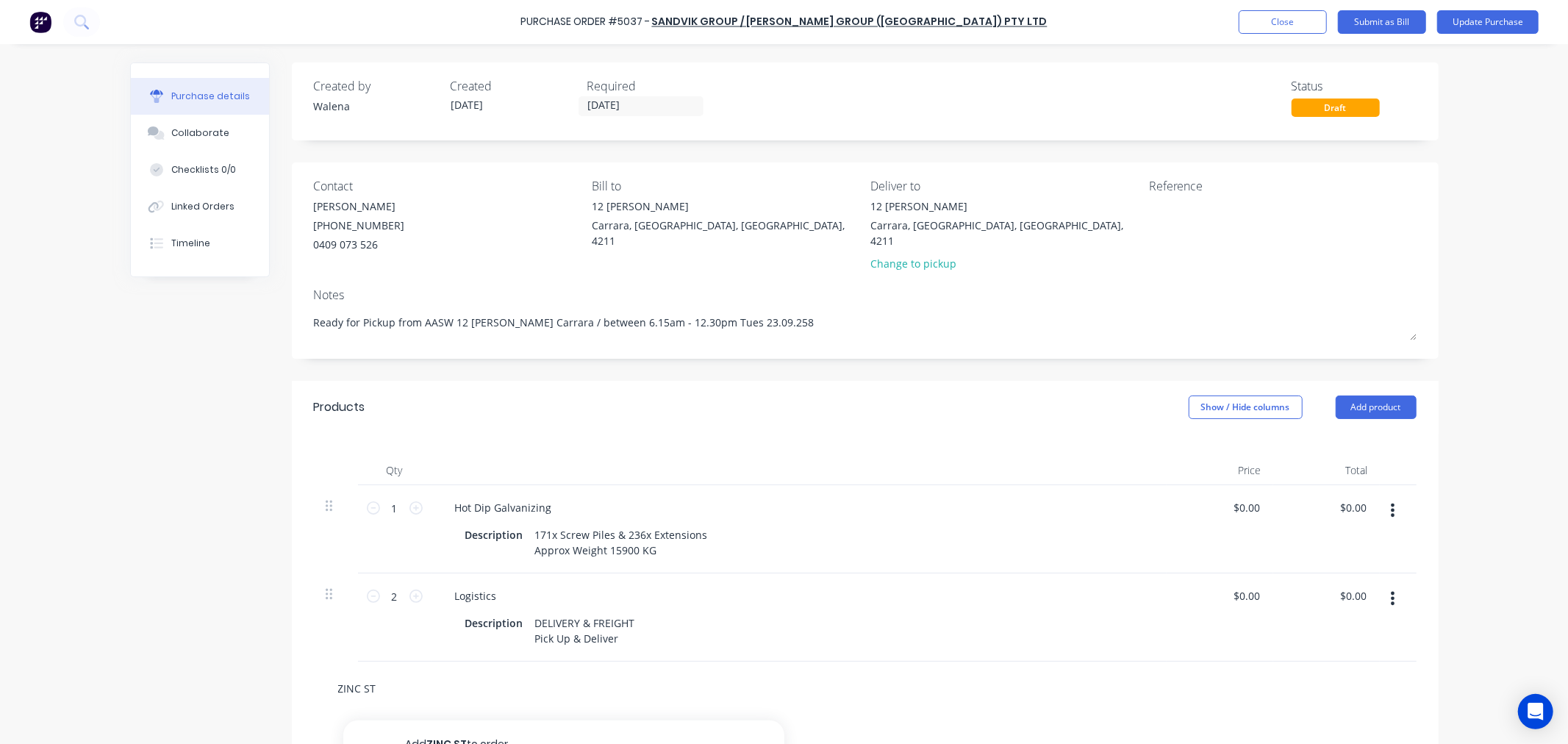
type textarea "x"
type input "ZINC STR"
type textarea "x"
type input "ZINC STRI"
type textarea "x"
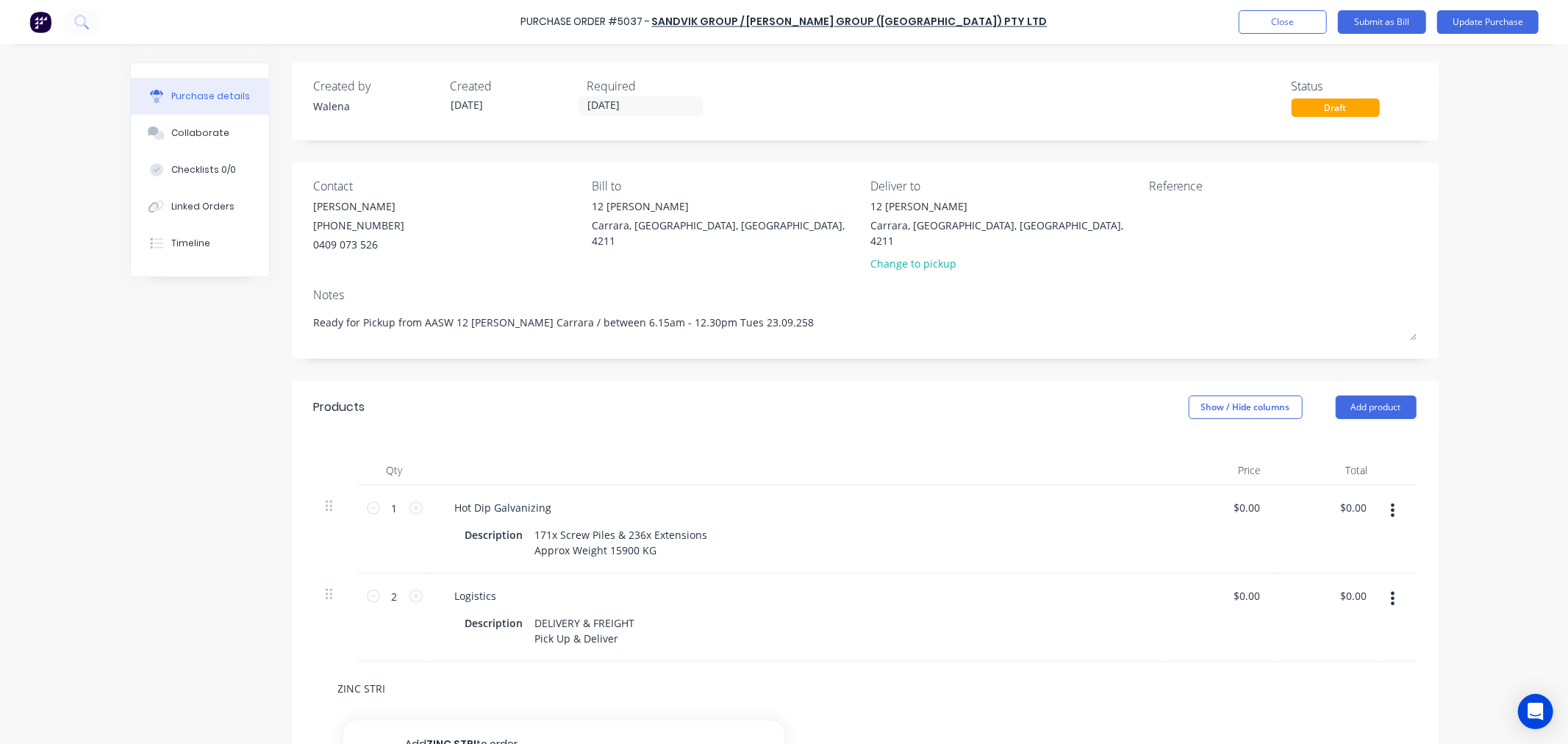
type input "ZINC STRIP"
type textarea "x"
type input "ZINC STRIPP"
type textarea "x"
type input "ZINC STRIPPI"
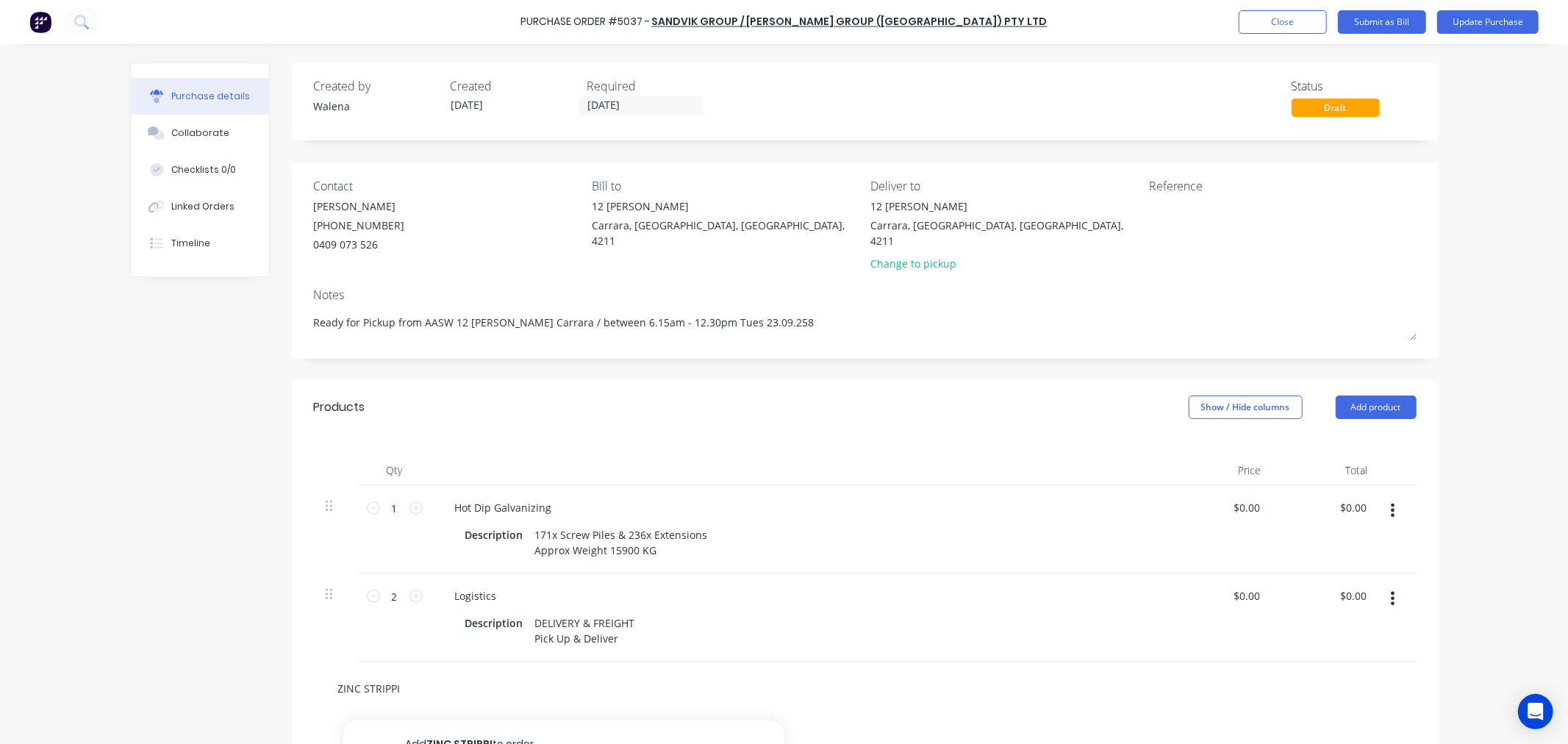
type textarea "x"
type input "ZINC STRIPPIN"
type textarea "x"
type input "ZINC STRIPPING"
type textarea "x"
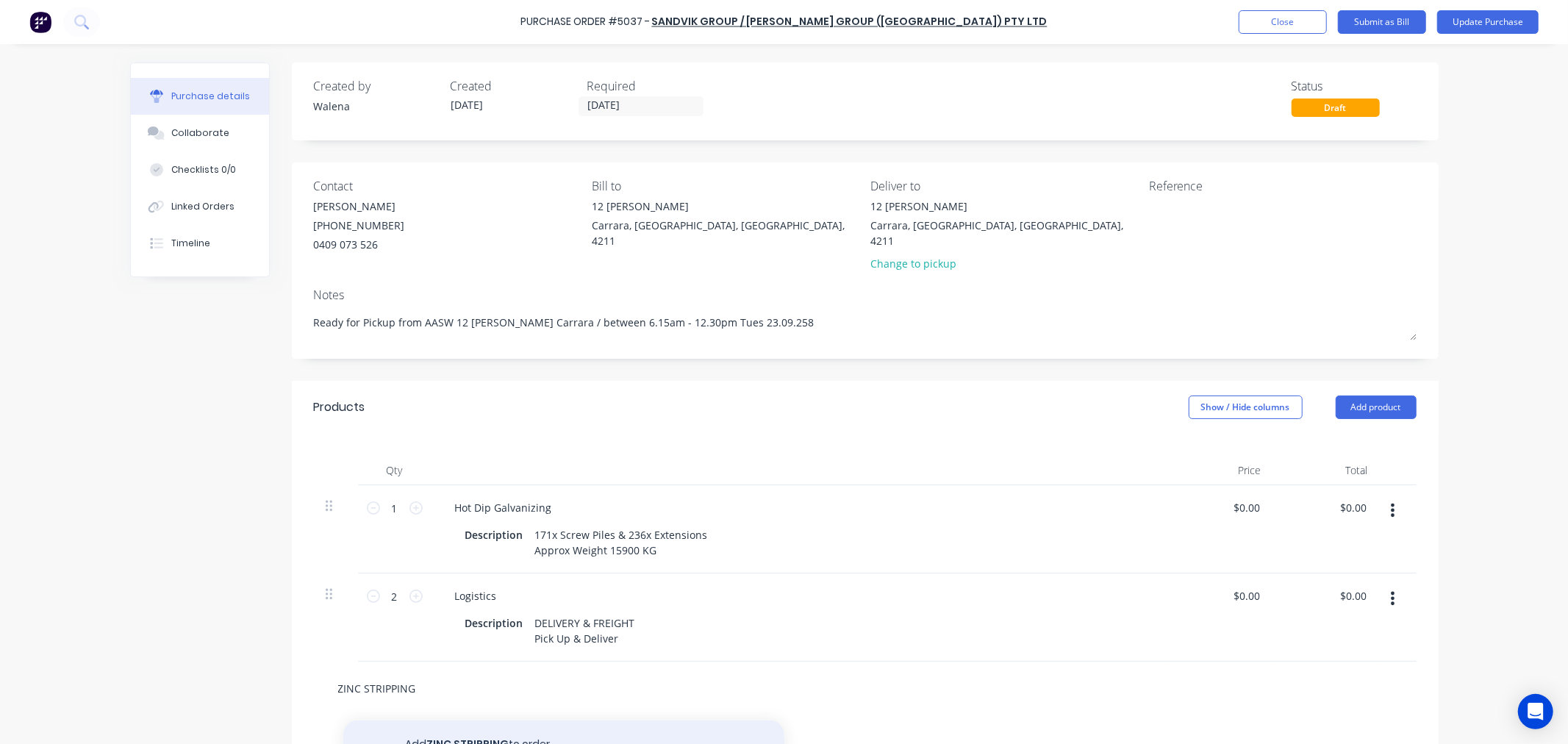
type input "ZINC STRIPPING"
click at [492, 724] on button "Add ZINC STRIPPING to order" at bounding box center [564, 744] width 441 height 47
type textarea "x"
click at [410, 678] on icon at bounding box center [416, 684] width 14 height 14
type textarea "x"
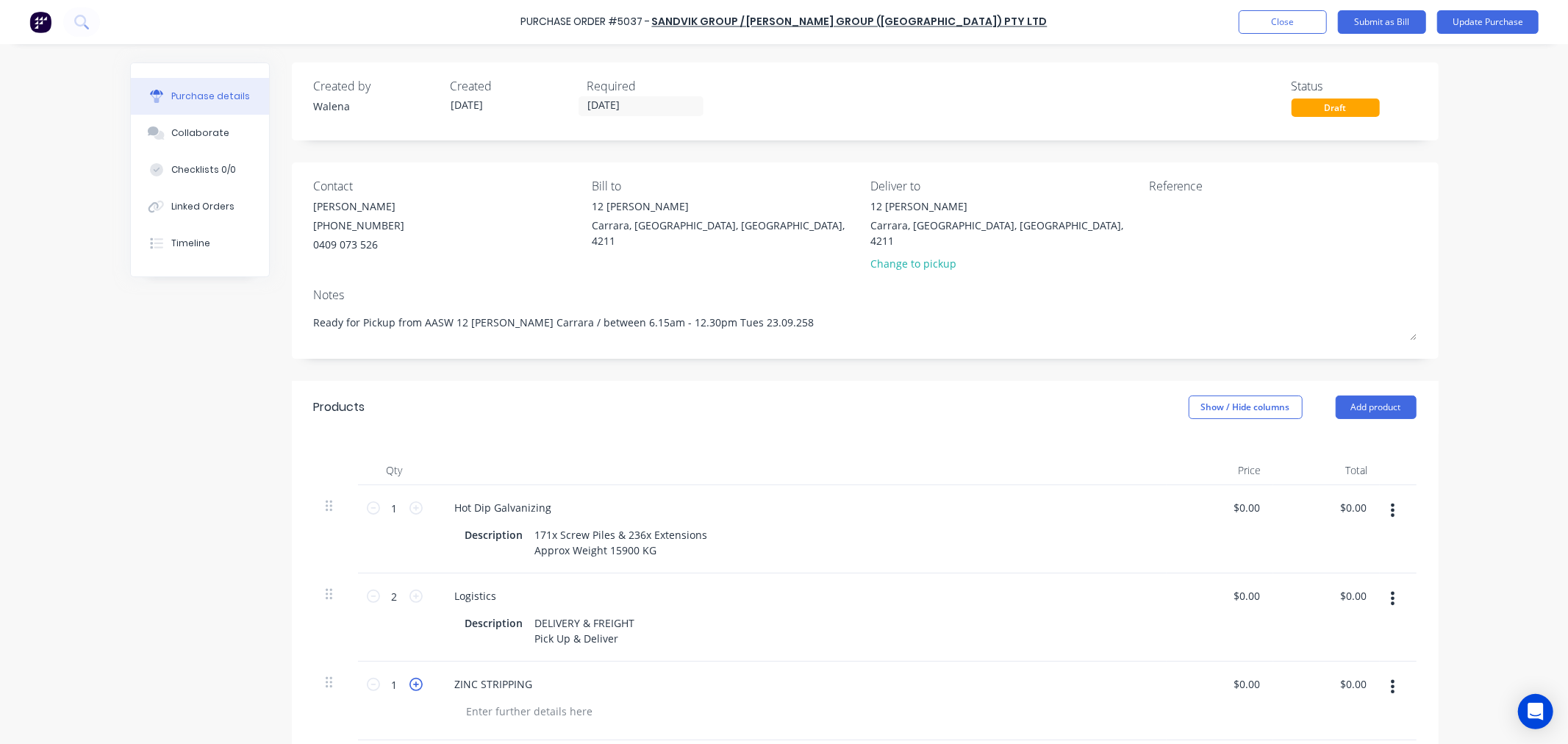
type input "2"
click at [410, 678] on icon at bounding box center [416, 684] width 14 height 14
type textarea "x"
type input "3"
click at [410, 678] on icon at bounding box center [416, 684] width 14 height 14
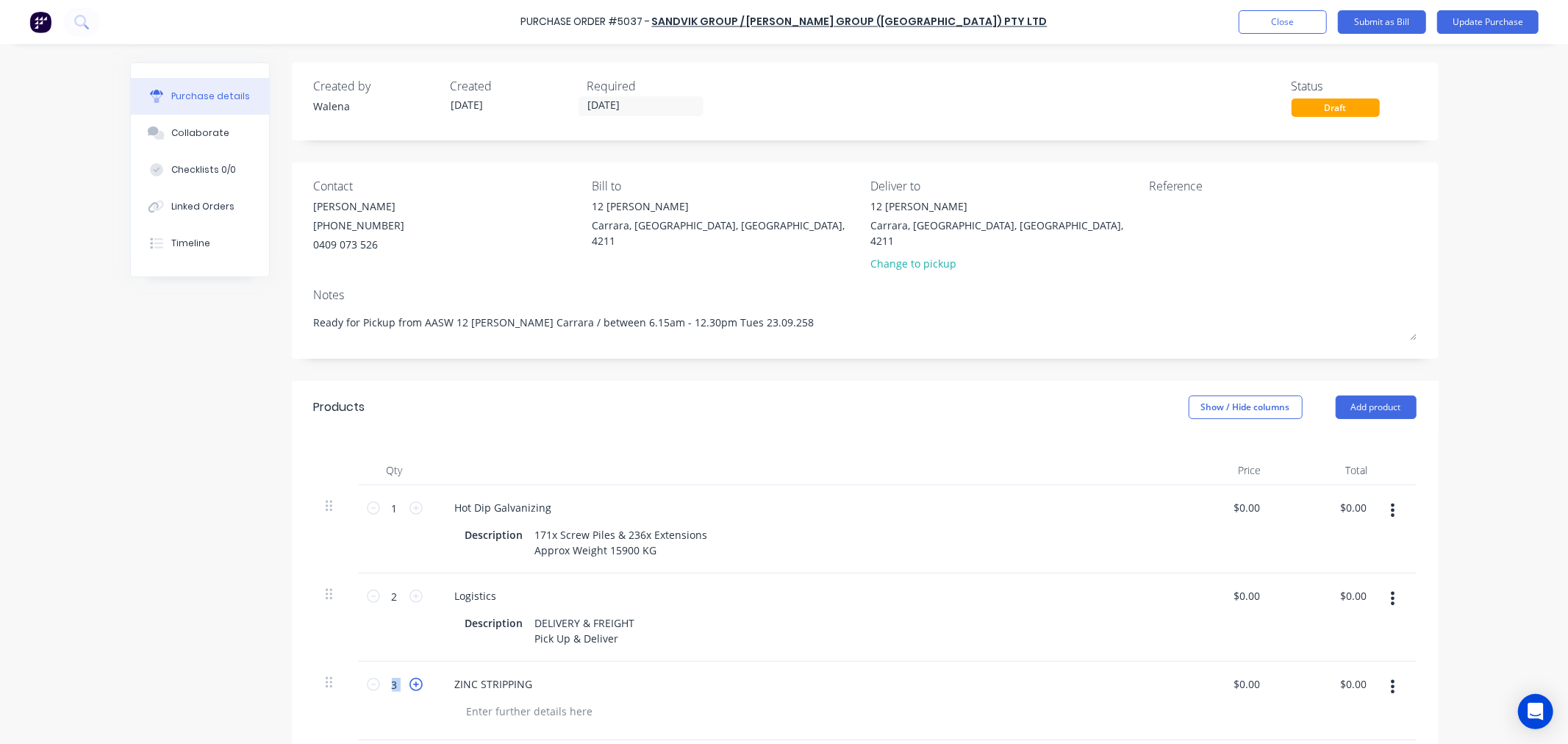
type textarea "x"
type input "4"
click at [367, 678] on icon at bounding box center [373, 684] width 14 height 14
type textarea "x"
type input "3"
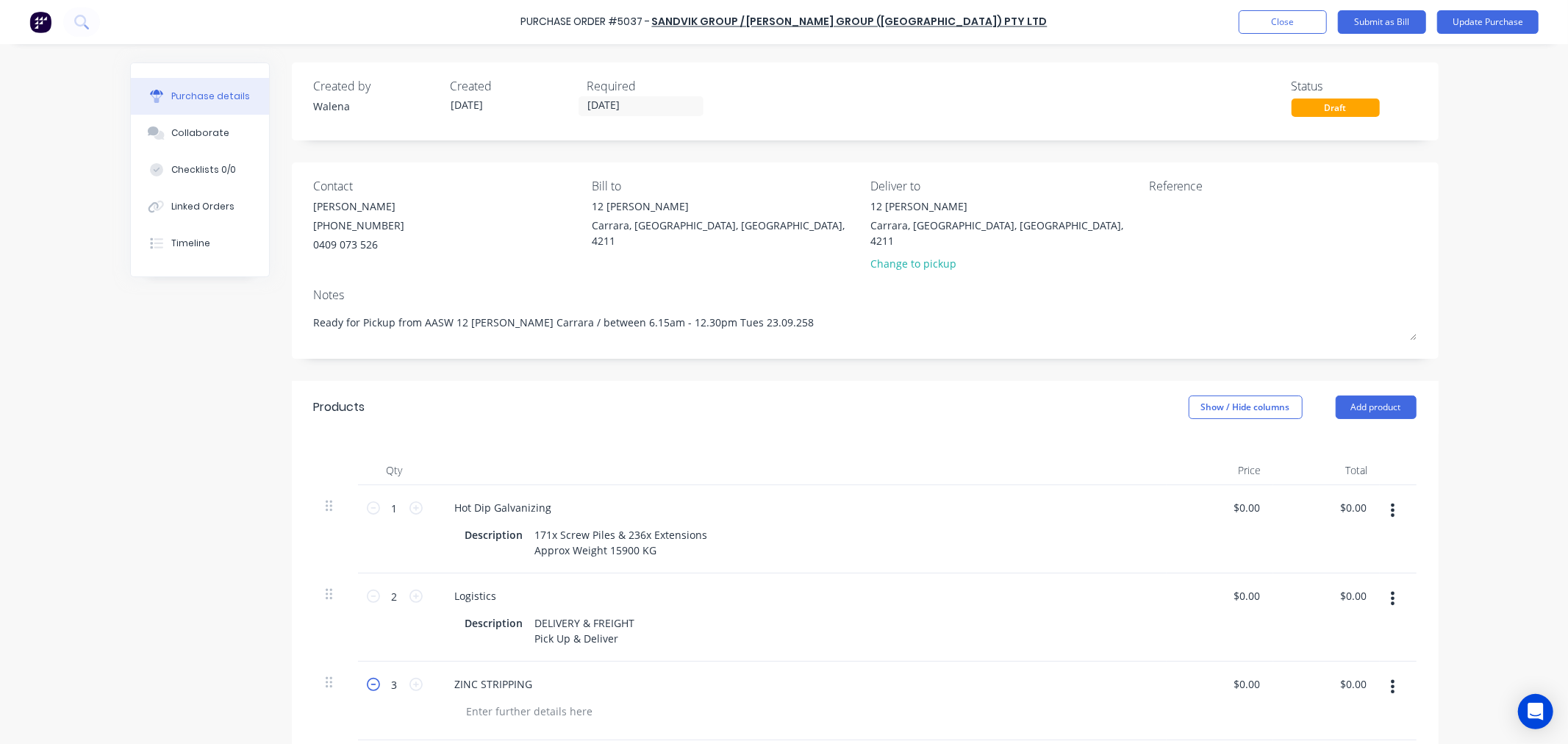
click at [367, 678] on icon at bounding box center [373, 684] width 14 height 14
type textarea "x"
type input "2"
click at [367, 678] on icon at bounding box center [373, 684] width 14 height 14
type textarea "x"
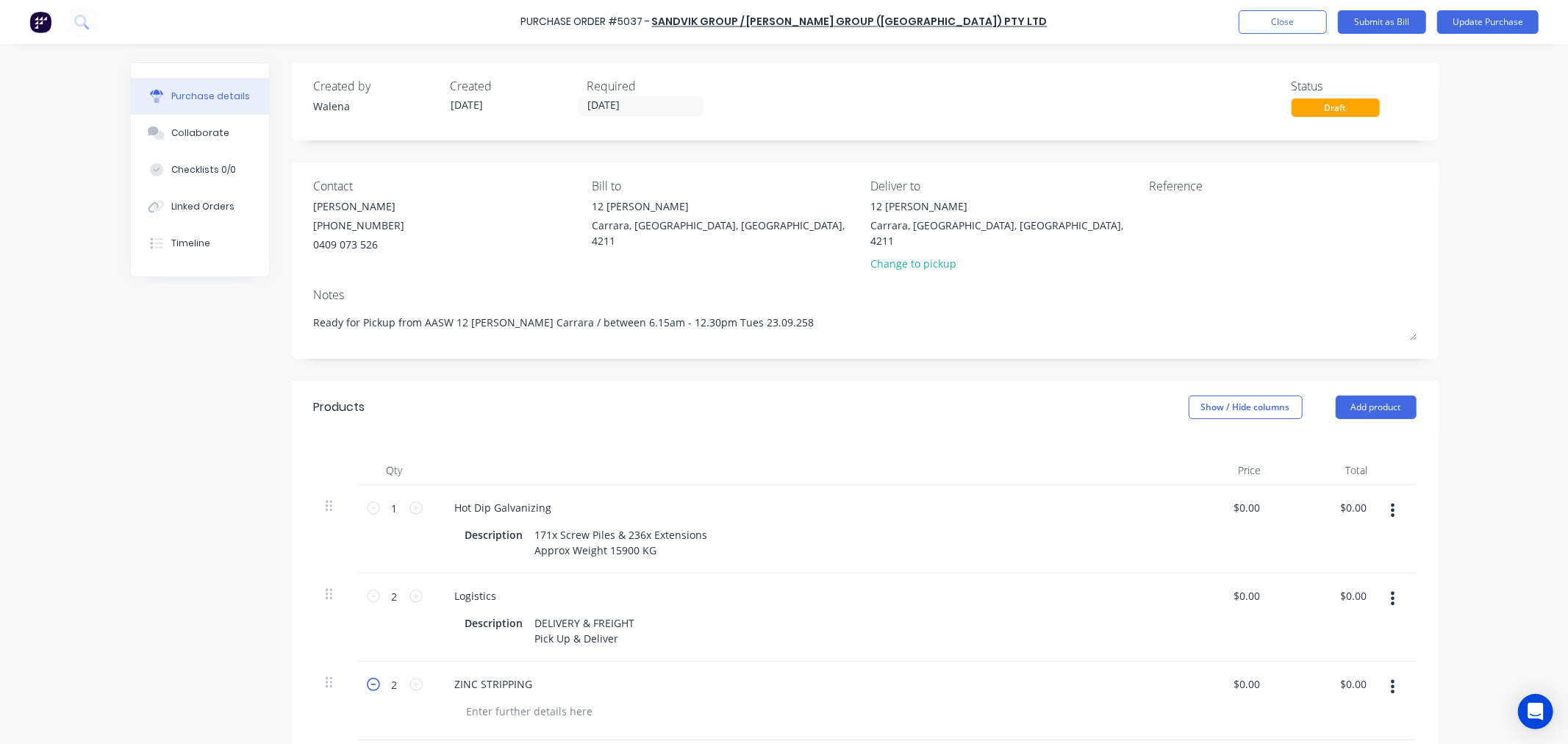
type input "1"
click at [223, 631] on div "Created by Walena Created 17/09/25 Required 30/09/25 Status Draft Contact Megan…" at bounding box center [784, 549] width 1308 height 973
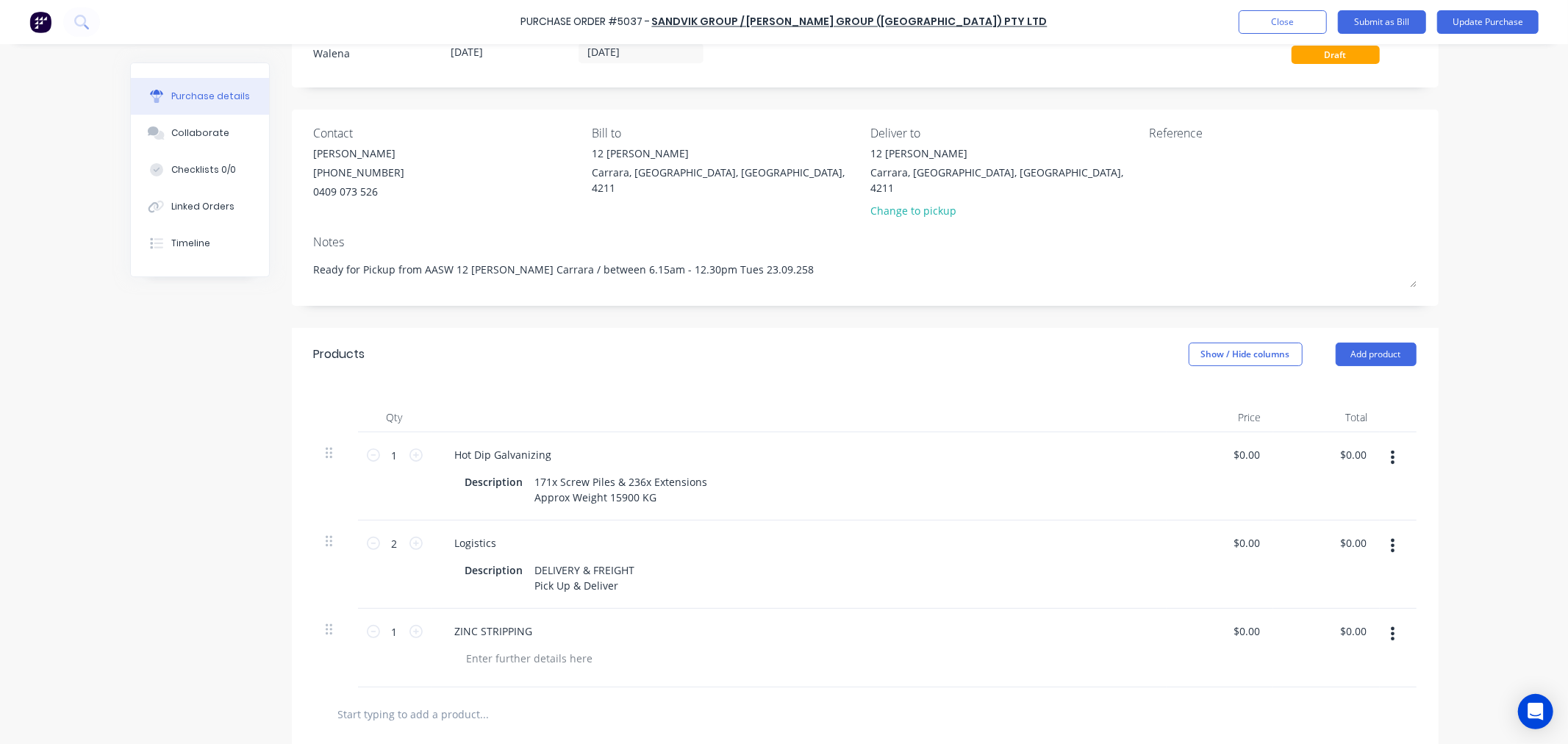
scroll to position [82, 0]
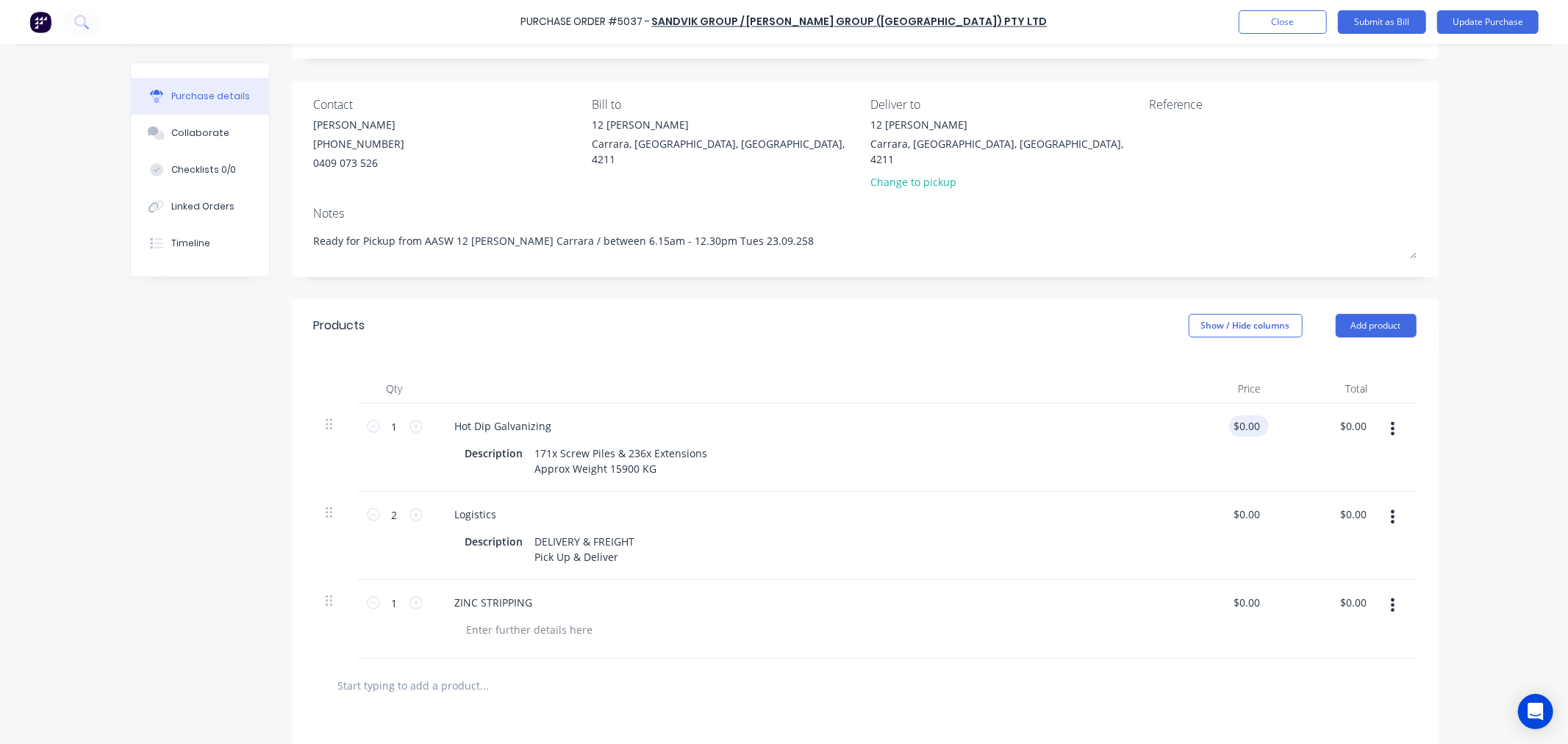
type textarea "x"
type input "0.00"
click at [1248, 415] on input "0.00" at bounding box center [1248, 426] width 28 height 22
type textarea "x"
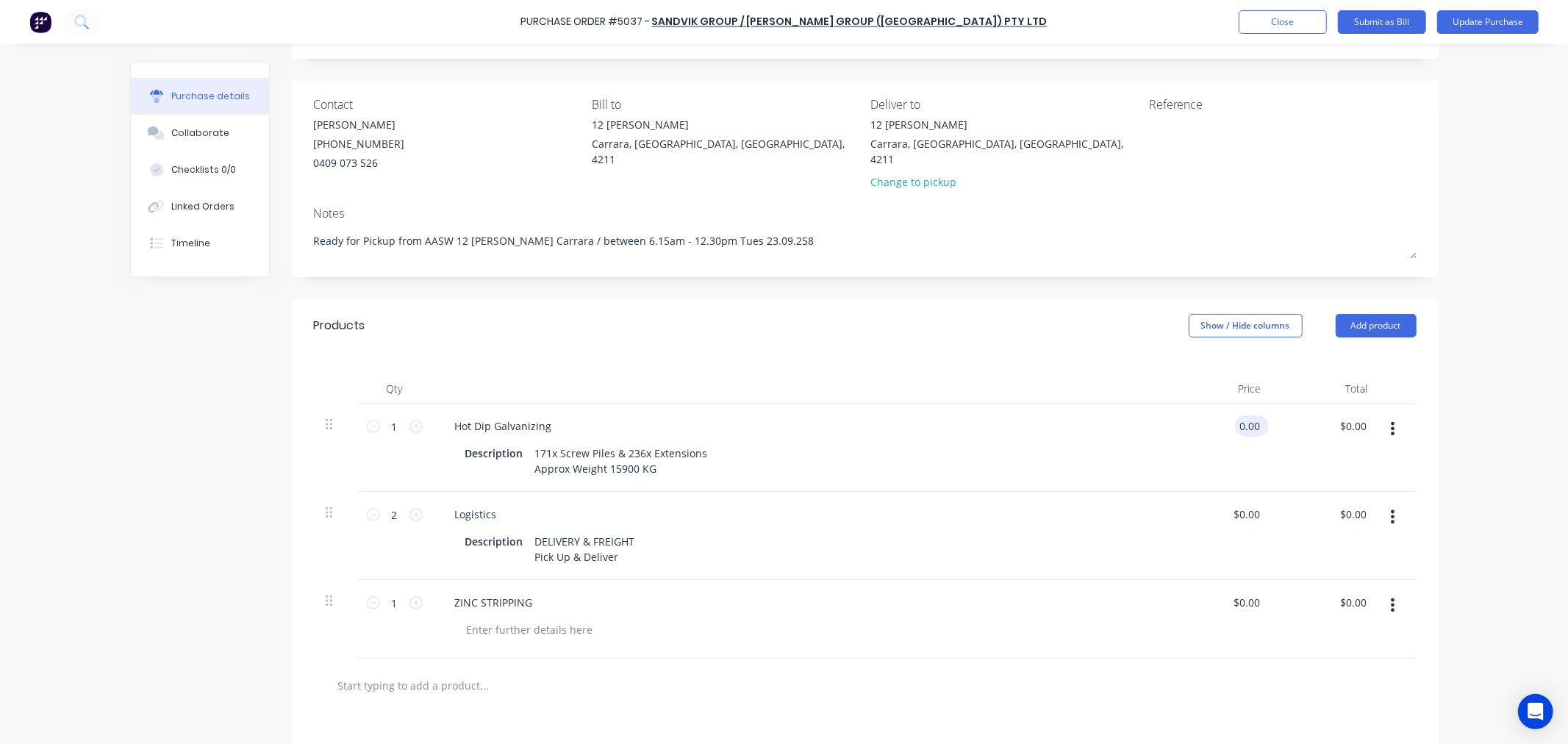
click at [1248, 415] on input "0.00" at bounding box center [1248, 426] width 28 height 22
type input "21945.74"
click at [1244, 503] on input "$0.00" at bounding box center [1245, 514] width 34 height 22
type textarea "x"
type input "$21,945.74"
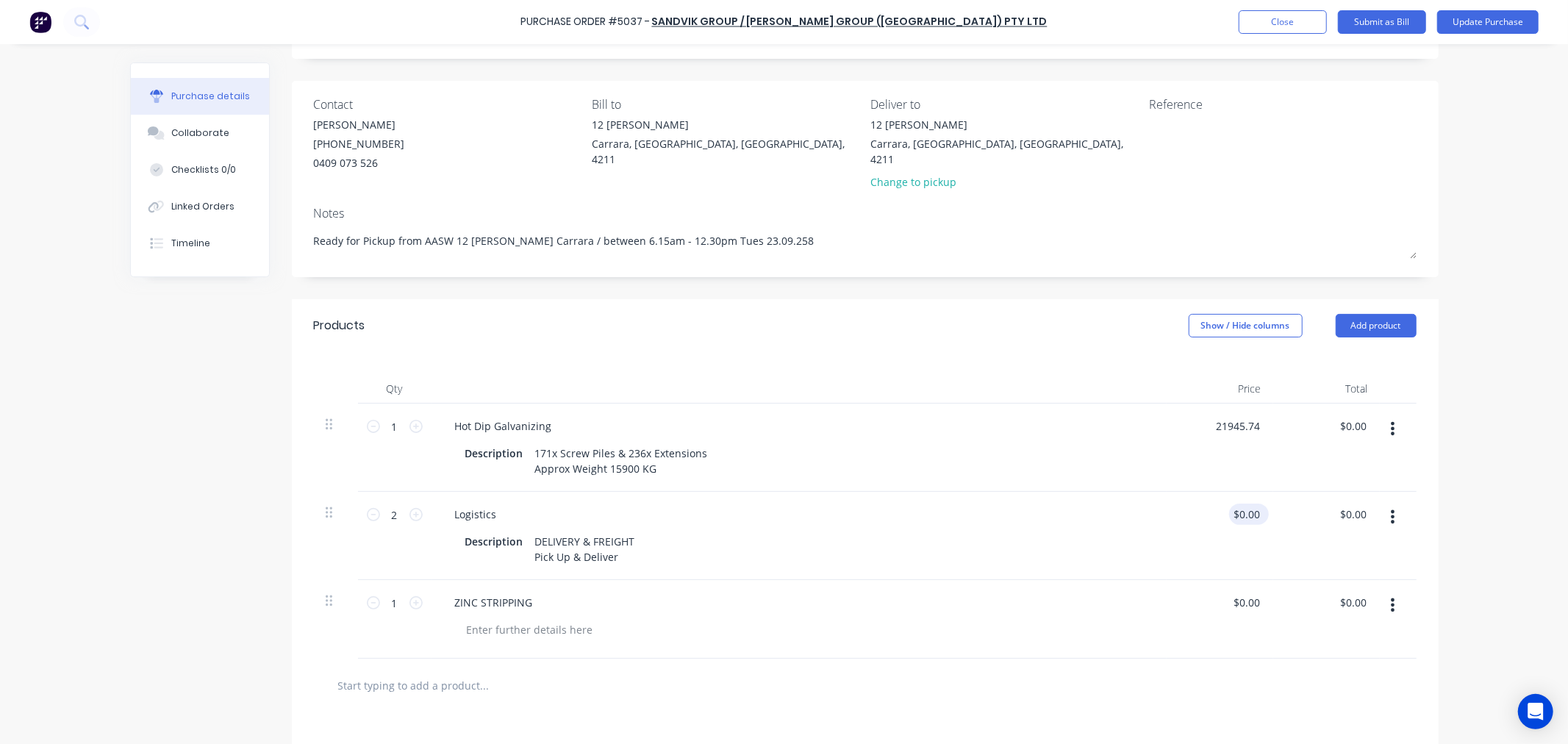
type input "$21,945.74"
type input "0.00"
type textarea "x"
click at [1244, 503] on input "0.00" at bounding box center [1248, 514] width 28 height 22
type input "4213"
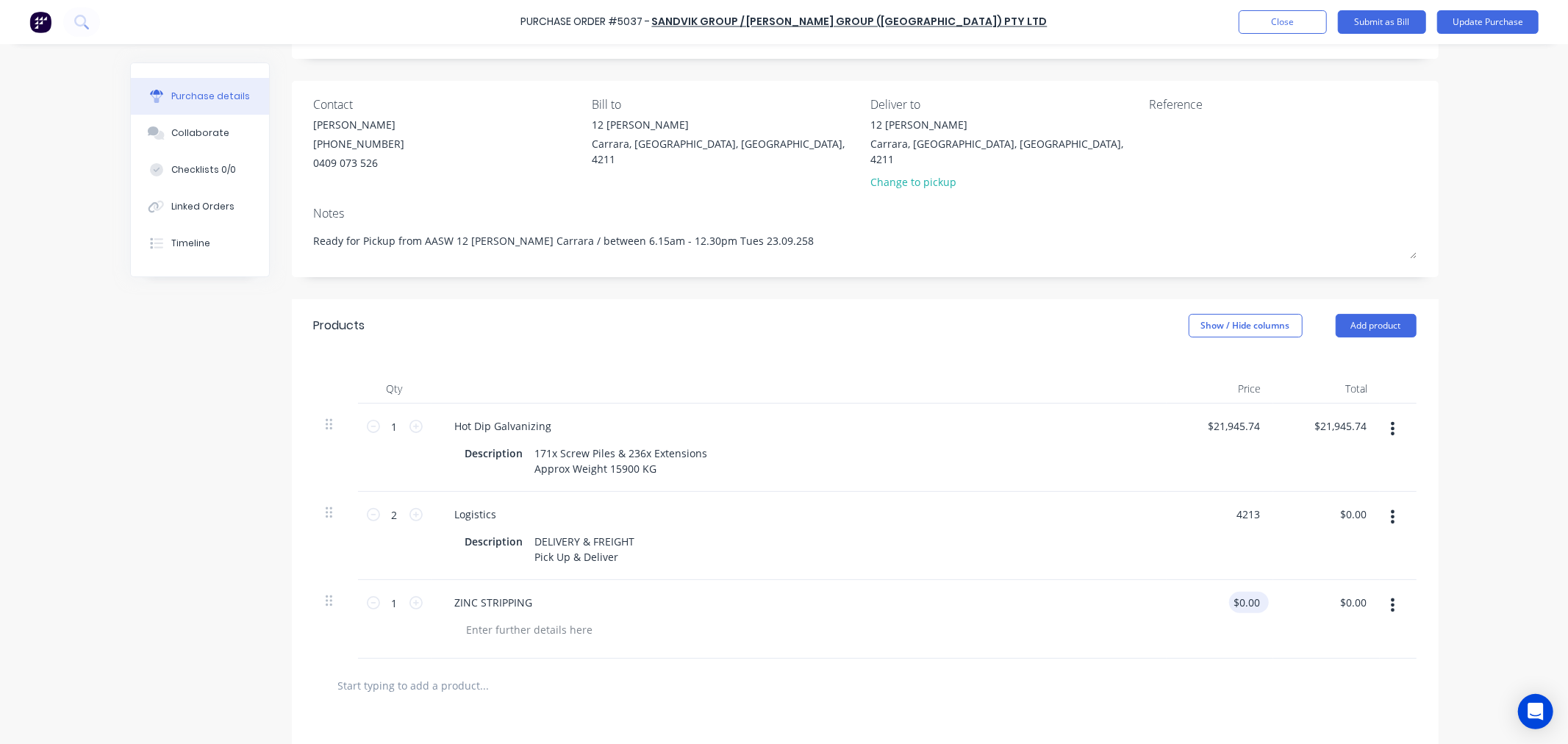
type textarea "x"
type input "$4,213.00"
type input "$8,426.00"
type input "0.00"
click at [1239, 592] on input "0.00" at bounding box center [1248, 603] width 28 height 22
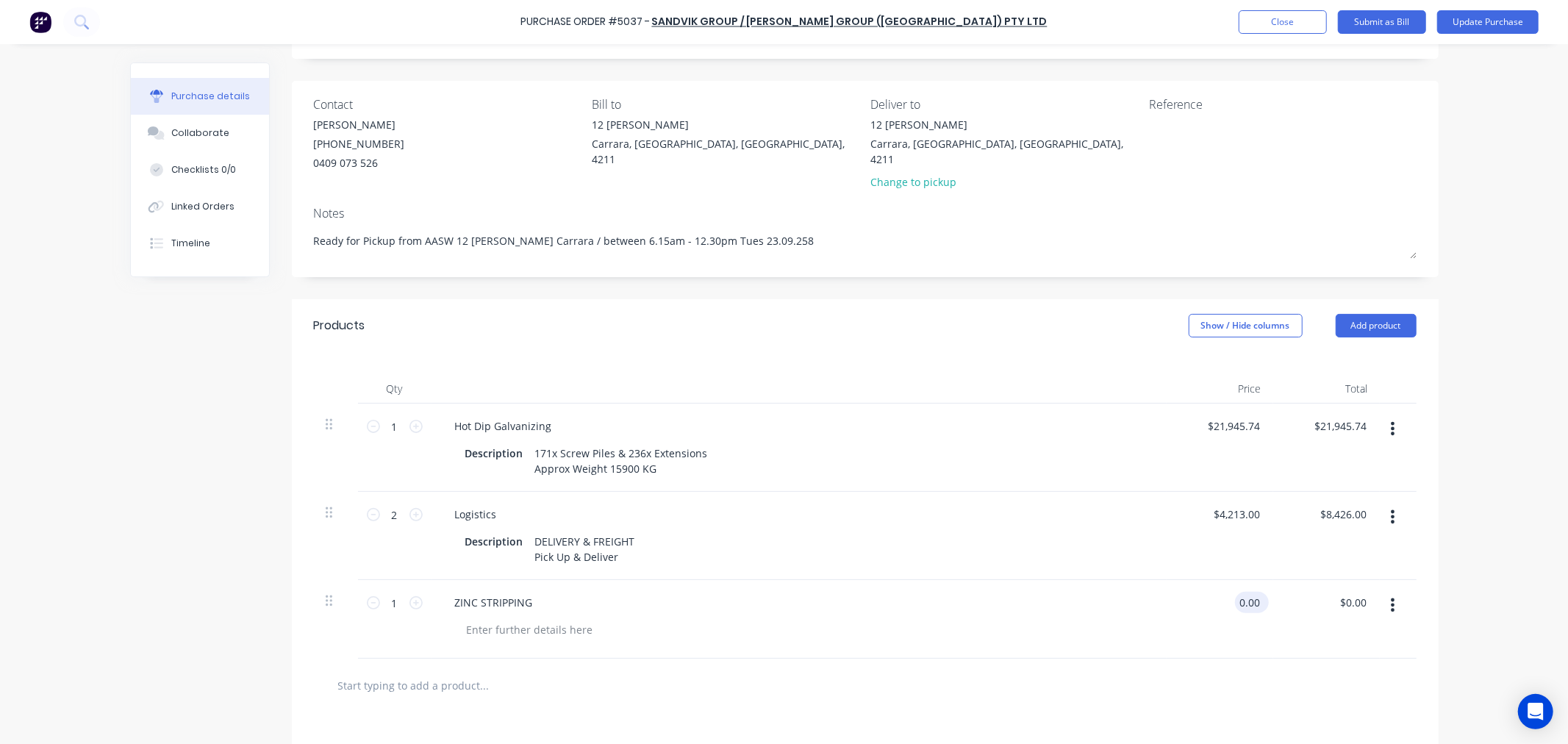
type textarea "x"
click at [1239, 592] on input "0.00" at bounding box center [1248, 603] width 28 height 22
type input "1645.5"
click at [1235, 503] on input "$4,213.00" at bounding box center [1235, 514] width 53 height 22
type textarea "x"
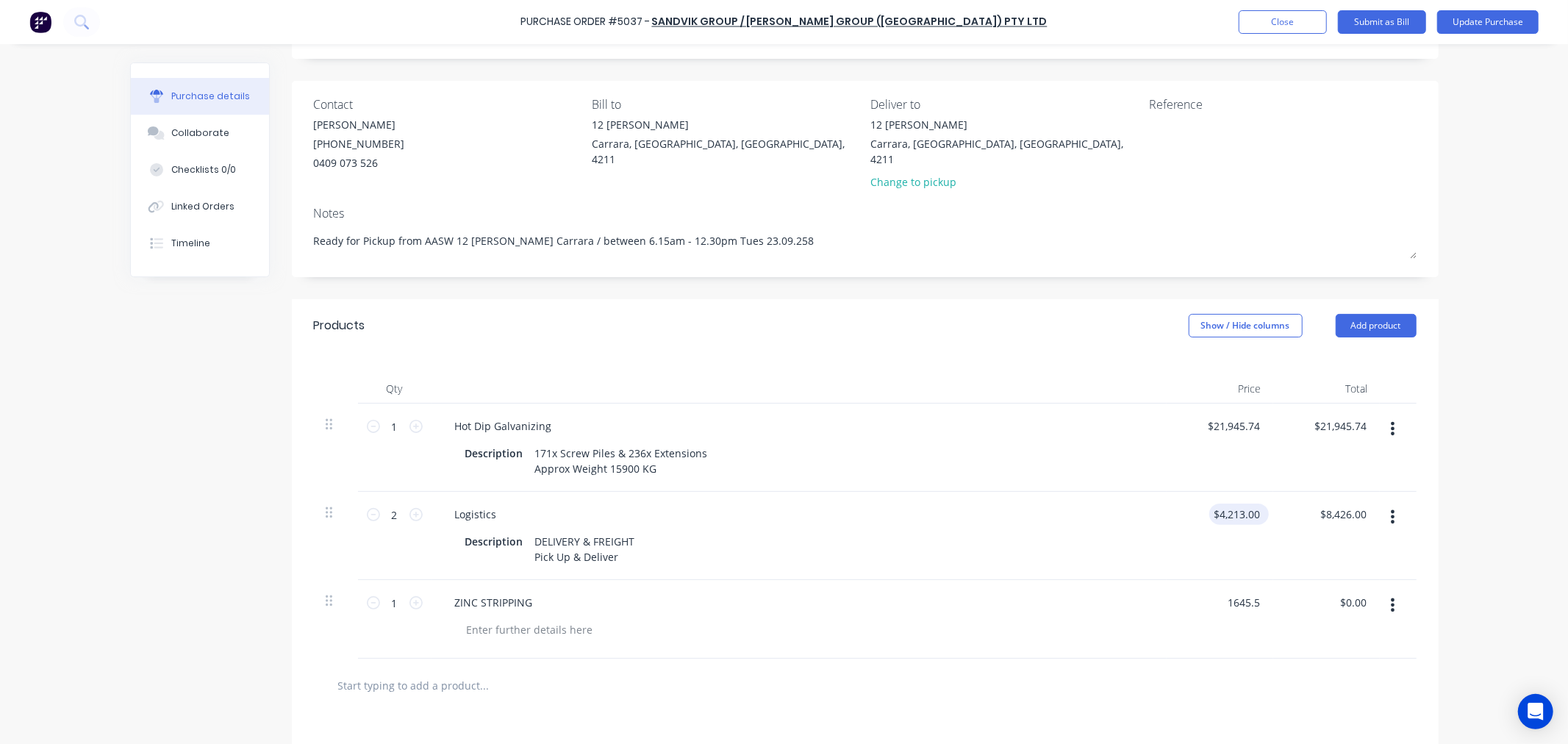
type input "4213.00"
type input "$1,645.50"
type textarea "x"
click at [1235, 503] on input "4213.00" at bounding box center [1240, 514] width 45 height 22
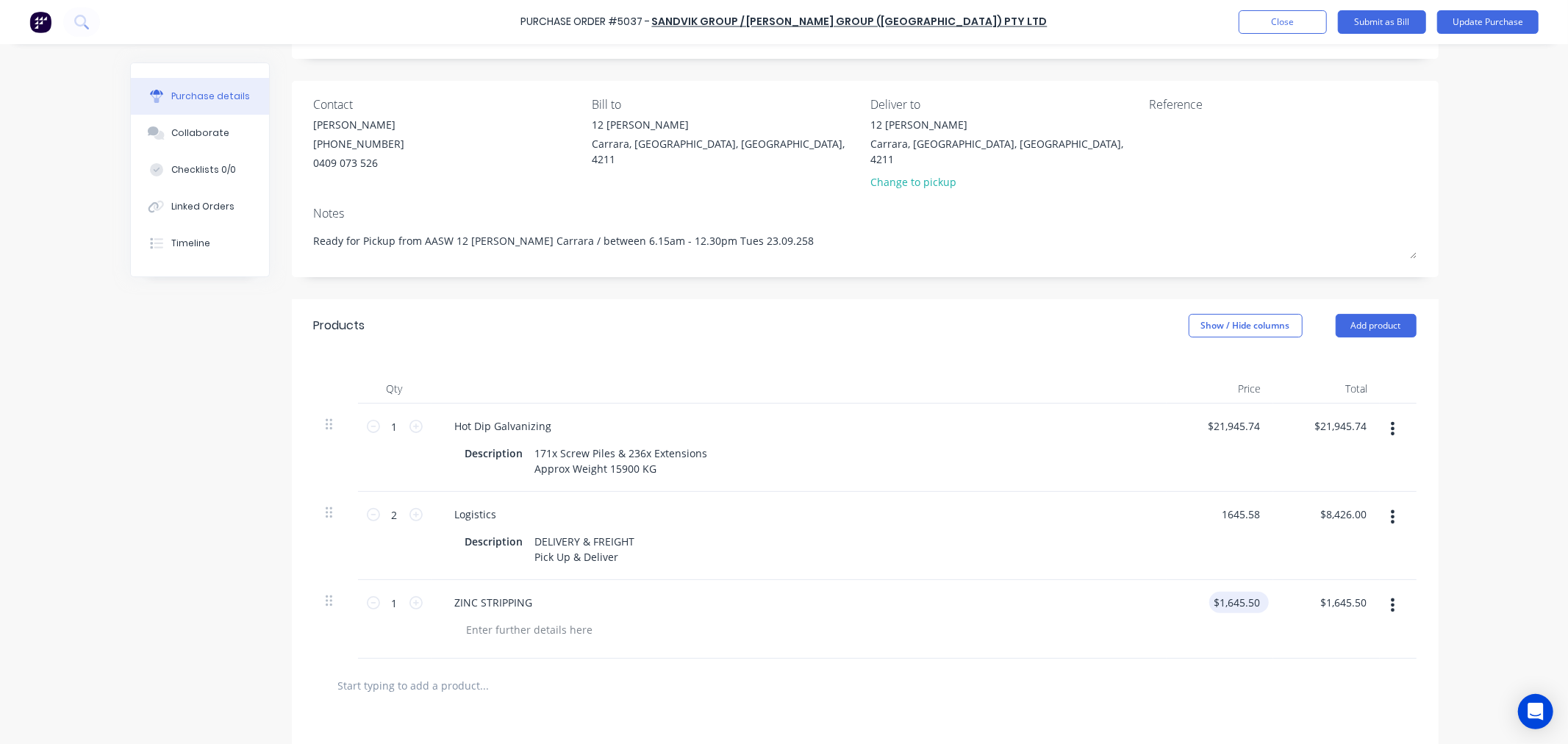
type input "1645.58"
type textarea "x"
type input "$1,645.58"
type input "$3,291.16"
type input "1645.50"
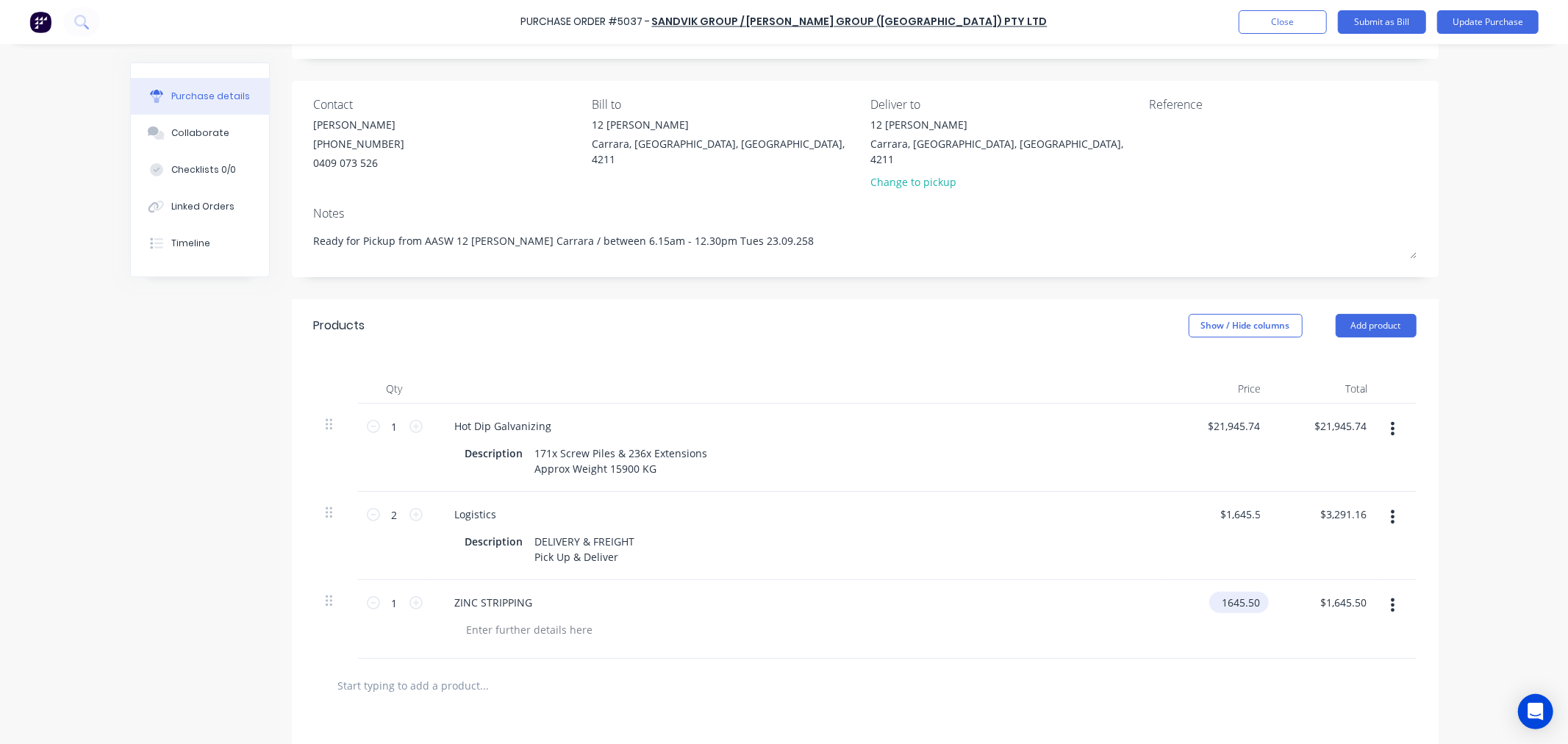
click at [1231, 592] on input "1645.50" at bounding box center [1235, 603] width 53 height 22
type textarea "x"
click at [1231, 592] on input "1645.50" at bounding box center [1240, 603] width 45 height 22
type input "4213"
type textarea "x"
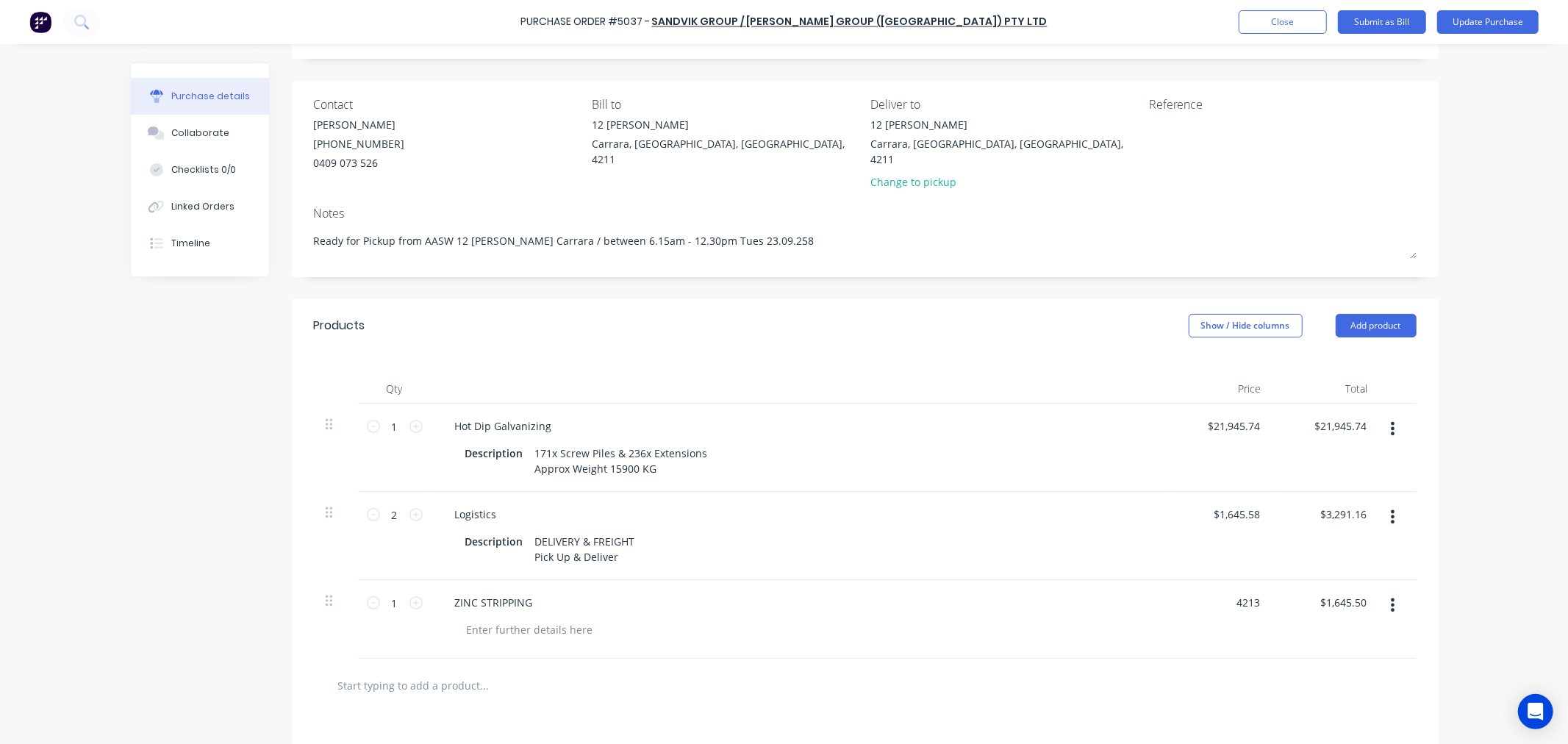
type input "$4,213.00"
click at [1553, 515] on div "Purchase Order #5037 - Sandvik Group / Fero Group (Queensland) Pty Ltd Add prod…" at bounding box center [784, 372] width 1568 height 744
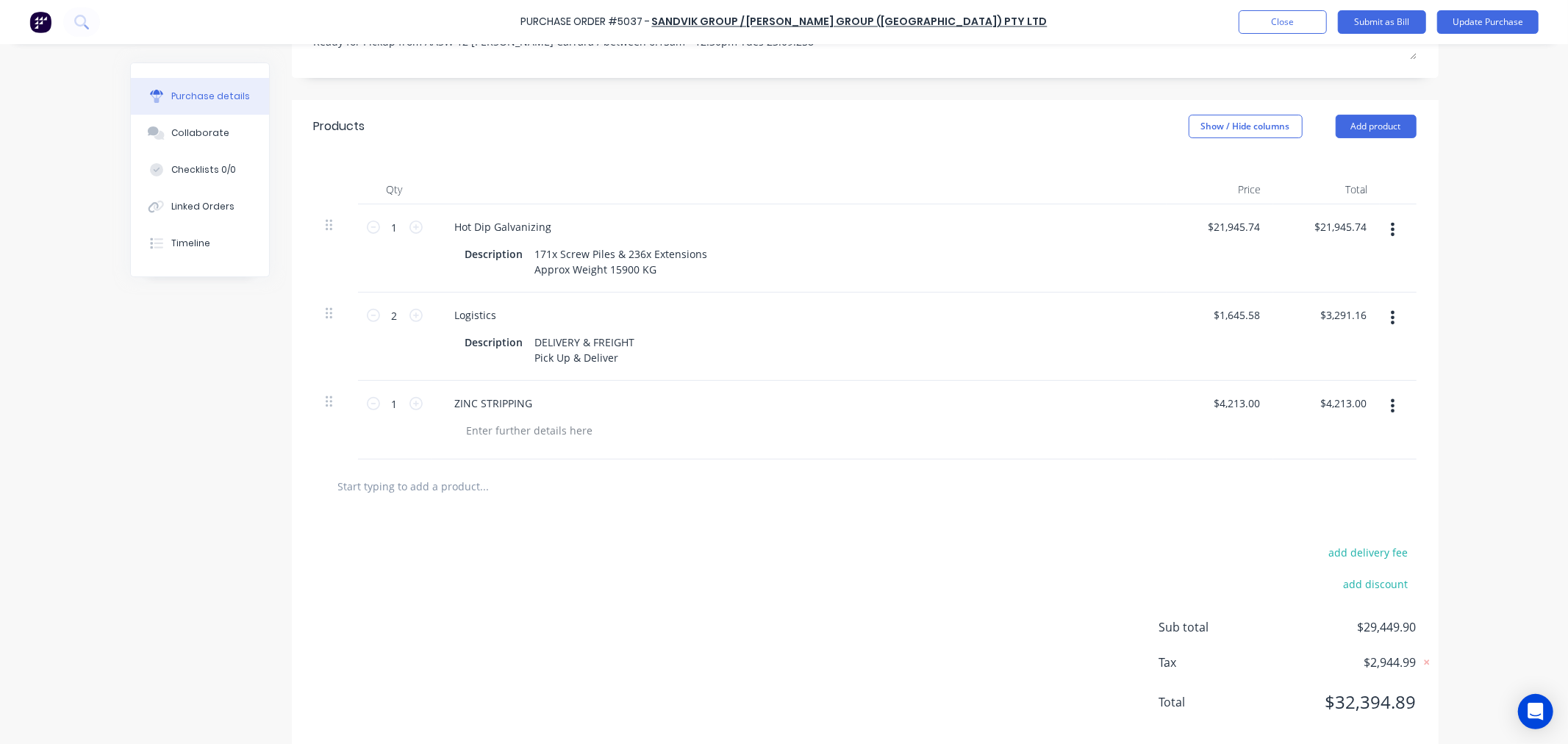
scroll to position [293, 0]
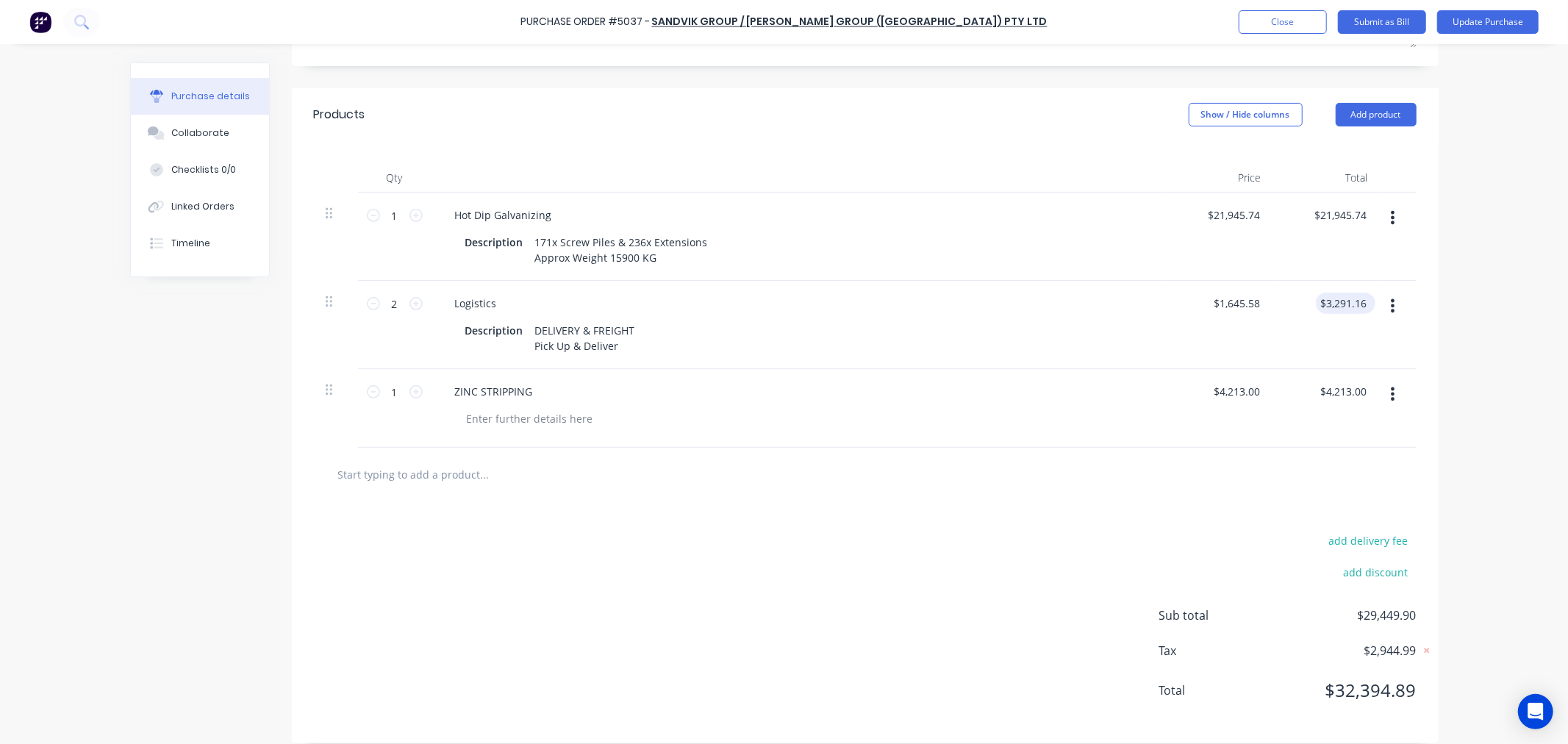
type textarea "x"
type input "3291.16"
click at [1348, 293] on input "3291.16" at bounding box center [1346, 304] width 45 height 22
type textarea "x"
click at [1348, 293] on input "3291.16" at bounding box center [1346, 304] width 45 height 22
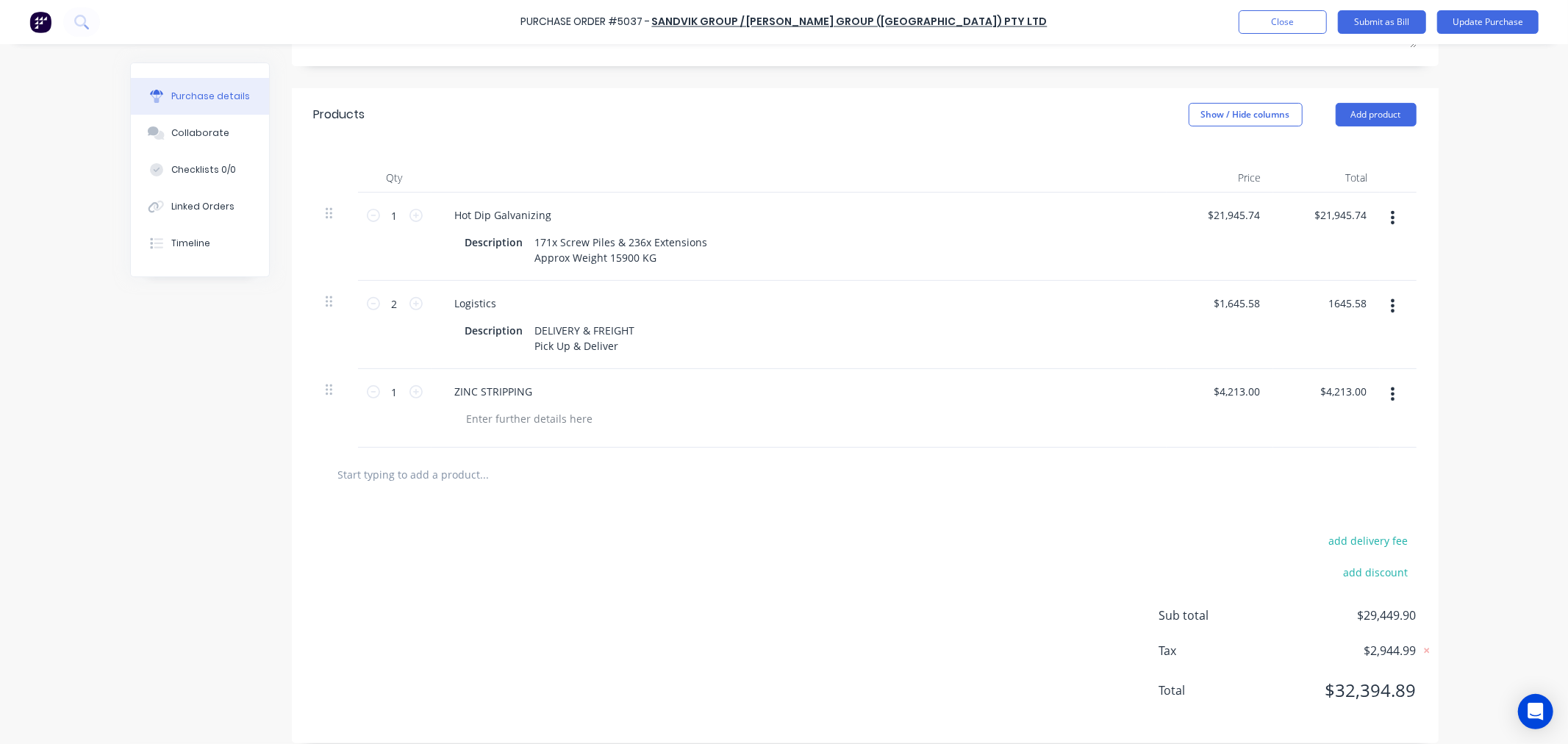
type input "1645.58"
type textarea "x"
type input "$822.79"
type input "$1,645.58"
click at [1495, 306] on div "Purchase Order #5037 - Sandvik Group / Fero Group (Queensland) Pty Ltd Add prod…" at bounding box center [784, 372] width 1568 height 744
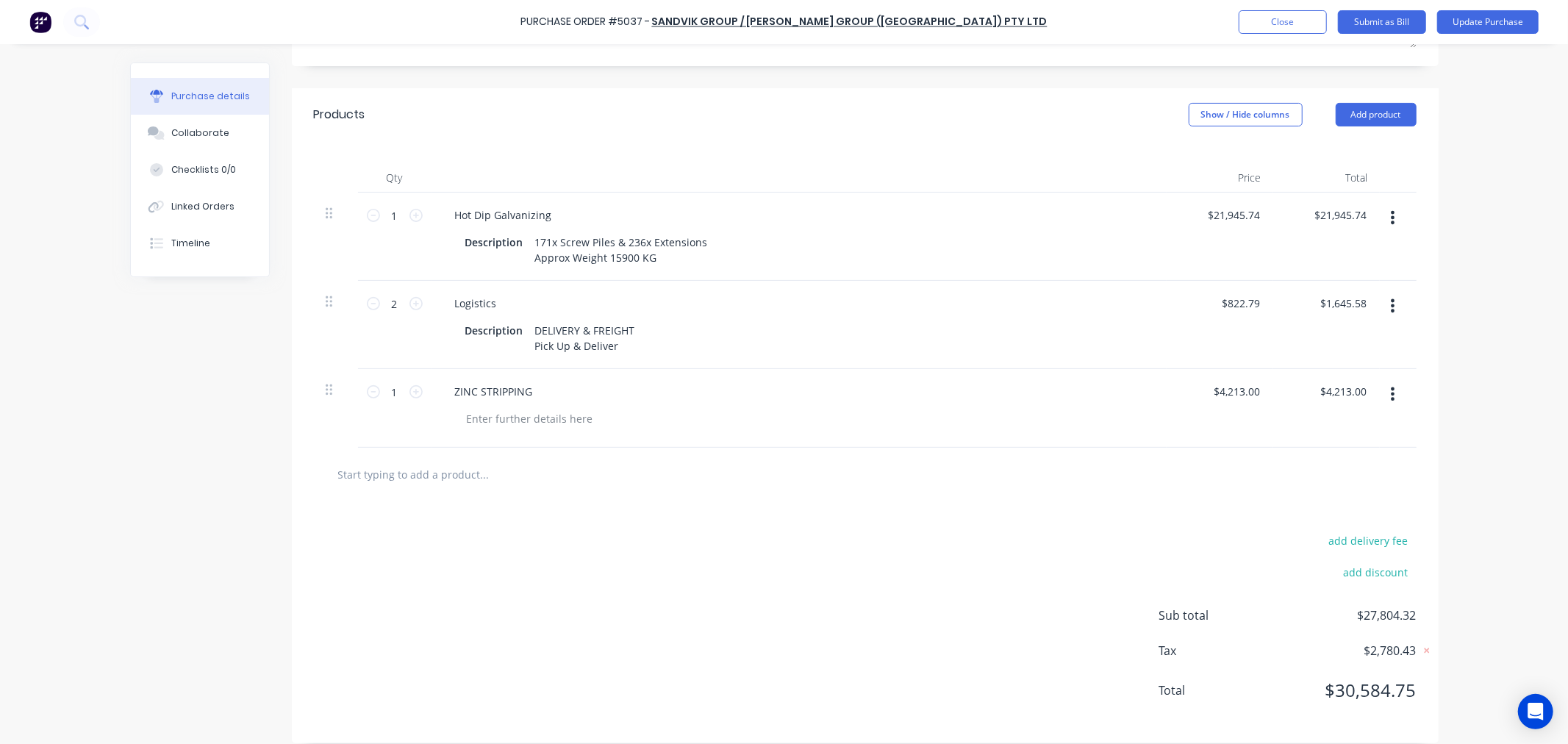
scroll to position [0, 0]
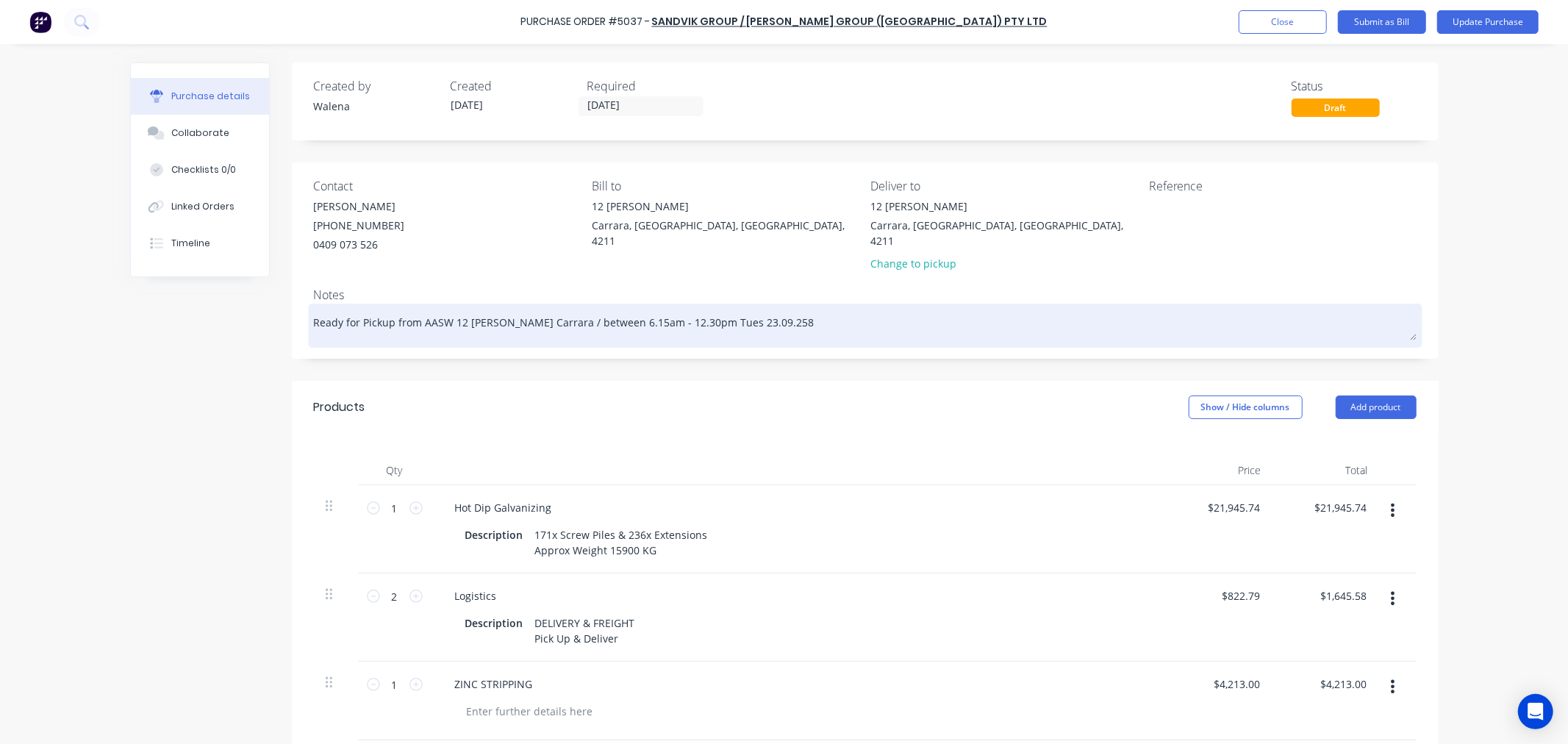
click at [314, 307] on textarea "Ready for Pickup from AASW 12 Keller Cres Carrara / between 6.15am - 12.30pm Tu…" at bounding box center [865, 324] width 1102 height 33
type textarea "x"
type textarea "Ready for Pickup from AASW 12 Keller Cres Carrara / between 6.15am - 12.30pm Tu…"
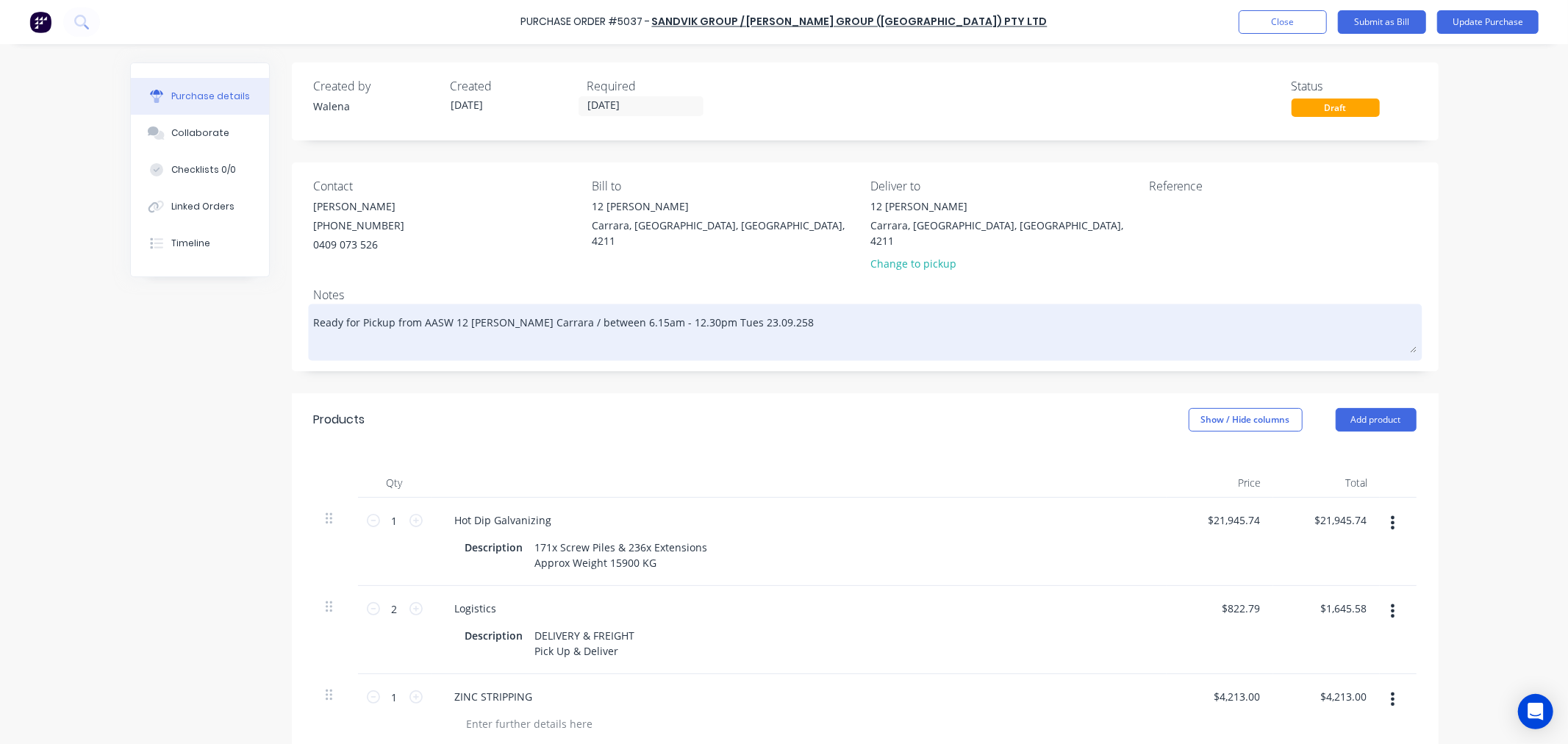
type textarea "x"
type textarea "P Ready for Pickup from AASW 12 Keller Cres Carrara / between 6.15am - 12.30pm …"
type textarea "x"
type textarea "PO Ready for Pickup from AASW 12 Keller Cres Carrara / between 6.15am - 12.30pm…"
type textarea "x"
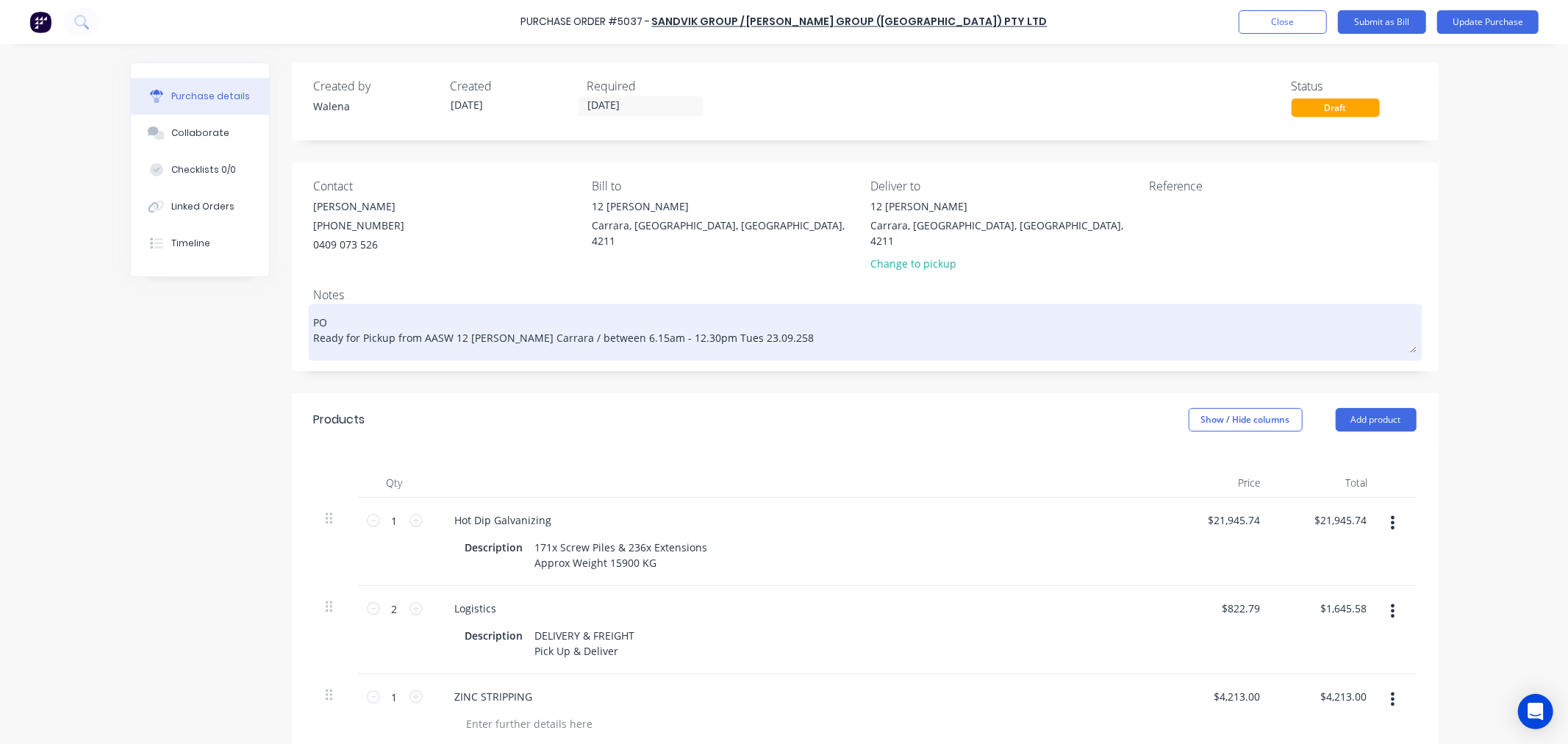
type textarea "PO Ready for Pickup from AASW 12 Keller Cres Carrara / between 6.15am - 12.30pm…"
type textarea "x"
type textarea "PO 5 Ready for Pickup from AASW 12 Keller Cres Carrara / between 6.15am - 12.30…"
type textarea "x"
type textarea "PO 50 Ready for Pickup from AASW 12 Keller Cres Carrara / between 6.15am - 12.3…"
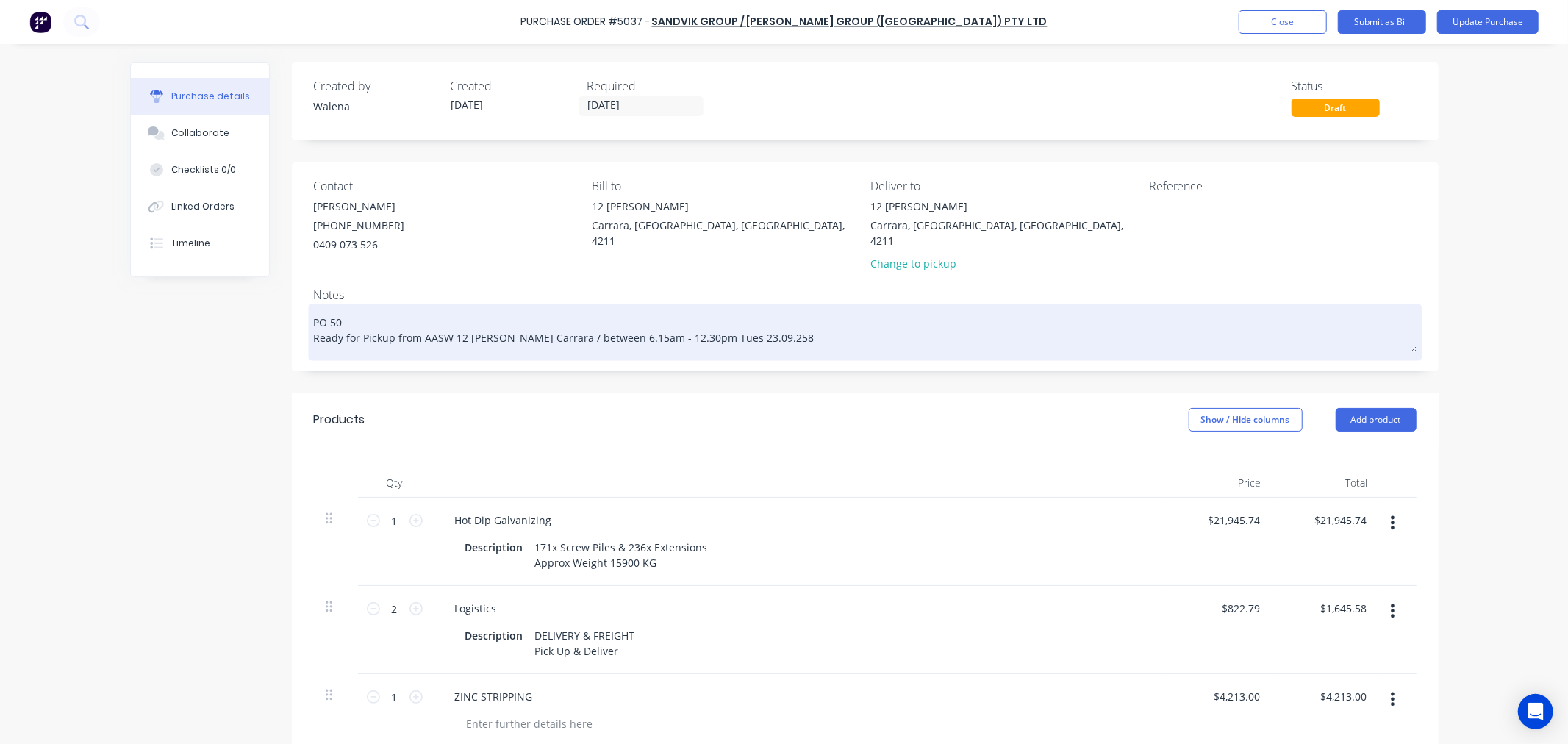
type textarea "x"
type textarea "PO 503 Ready for Pickup from AASW 12 Keller Cres Carrara / between 6.15am - 12.…"
type textarea "x"
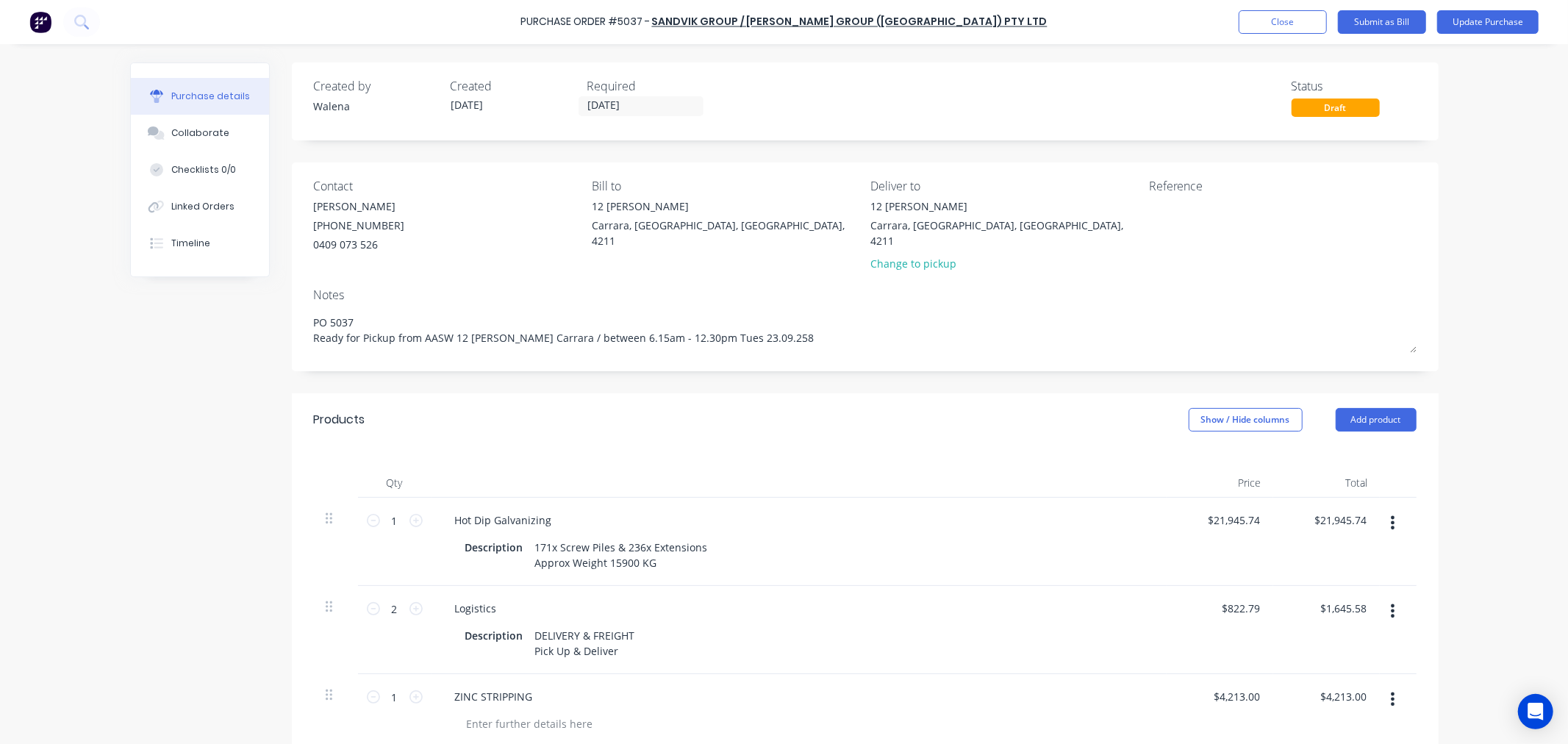
click at [1507, 140] on div "Purchase Order #5037 - Sandvik Group / Fero Group (Queensland) Pty Ltd Add prod…" at bounding box center [784, 372] width 1568 height 744
click at [1502, 20] on button "Update Purchase" at bounding box center [1487, 22] width 102 height 24
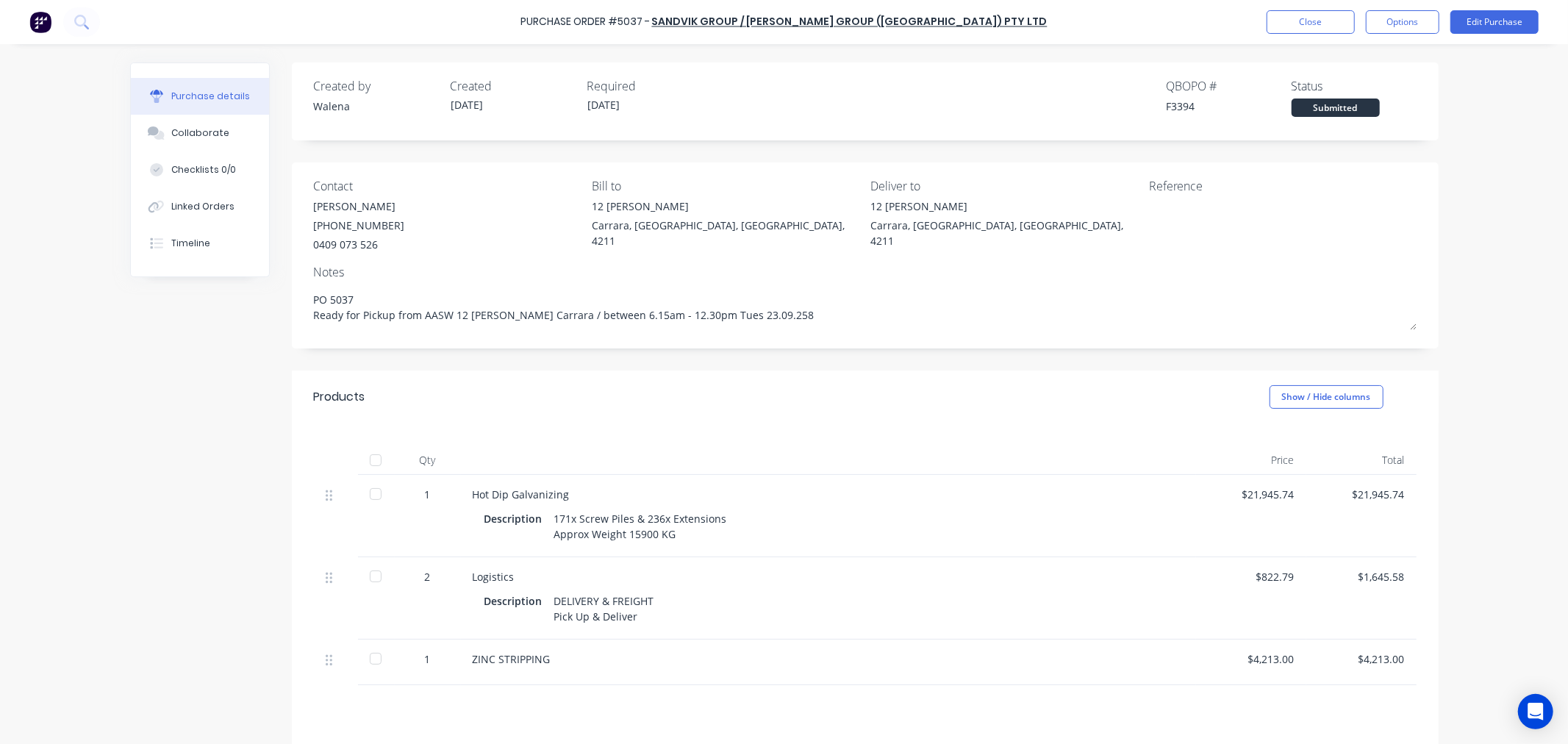
click at [370, 457] on div at bounding box center [375, 459] width 29 height 29
click at [1317, 16] on button "Close" at bounding box center [1310, 22] width 88 height 24
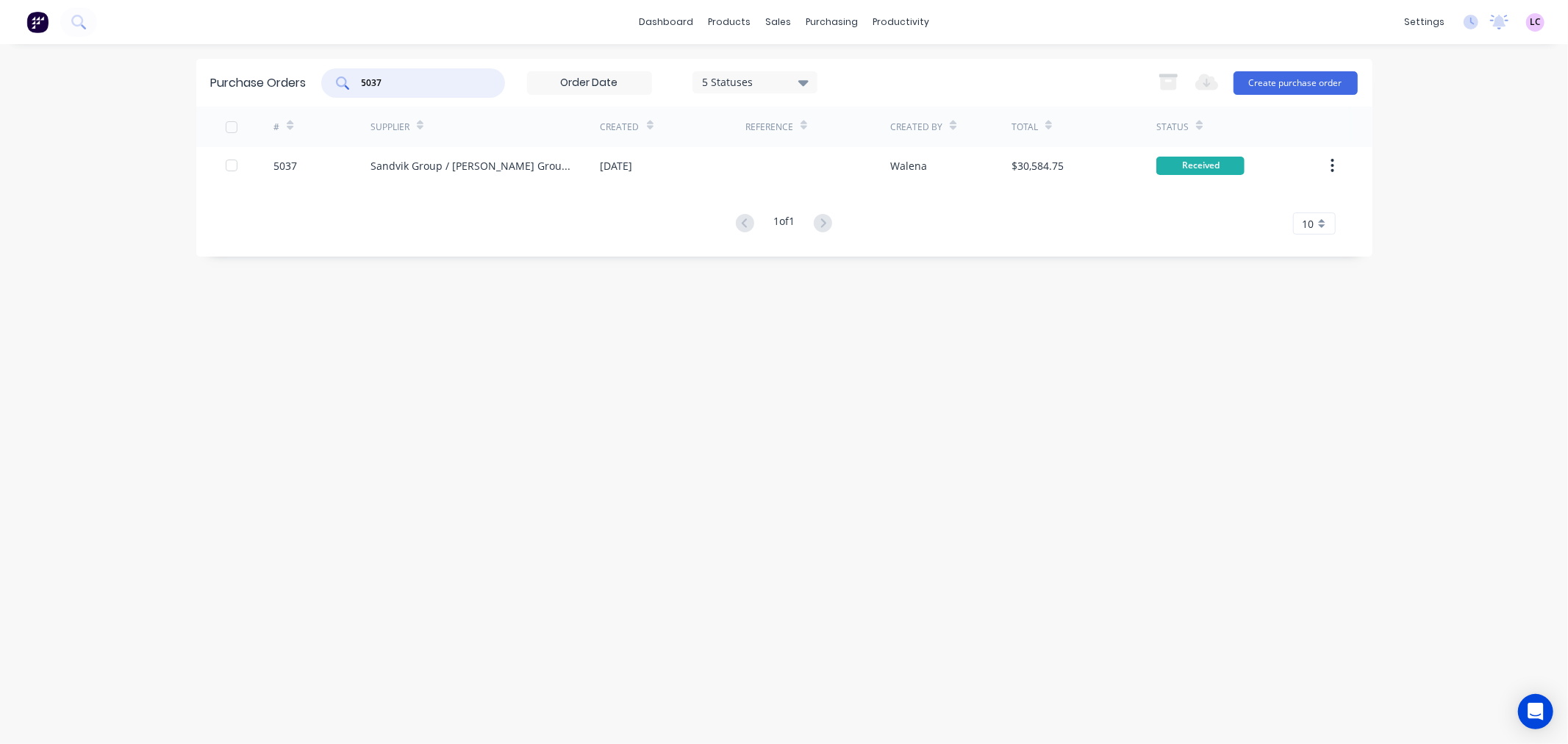
drag, startPoint x: 422, startPoint y: 86, endPoint x: 269, endPoint y: 92, distance: 153.1
click at [269, 92] on div "Purchase Orders 5037 5 Statuses 5 Statuses Export to Excel (XLSX) Create purcha…" at bounding box center [784, 82] width 1176 height 48
click at [752, 67] on div "Product Catalogue" at bounding box center [794, 71] width 92 height 14
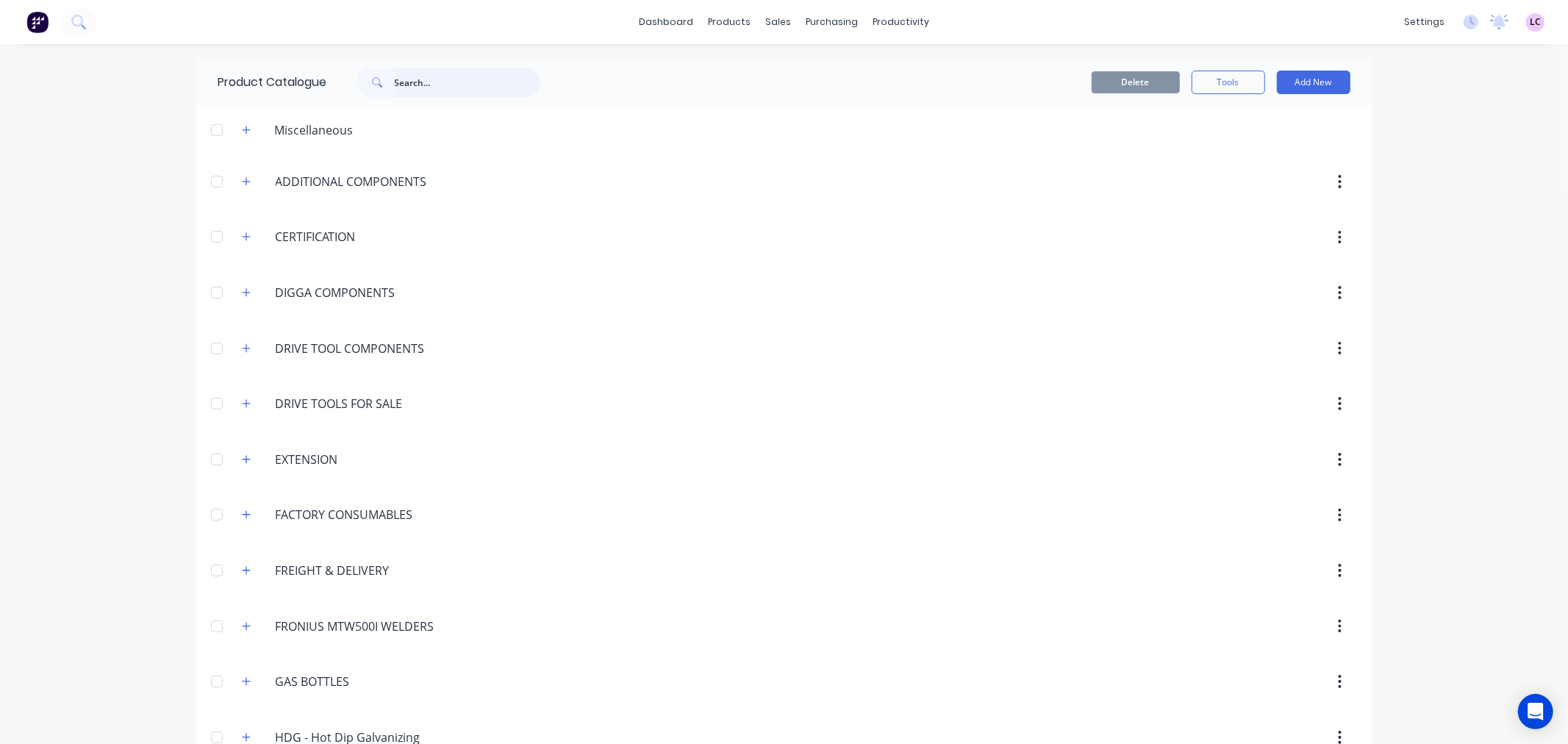
click at [431, 83] on input "text" at bounding box center [467, 82] width 146 height 29
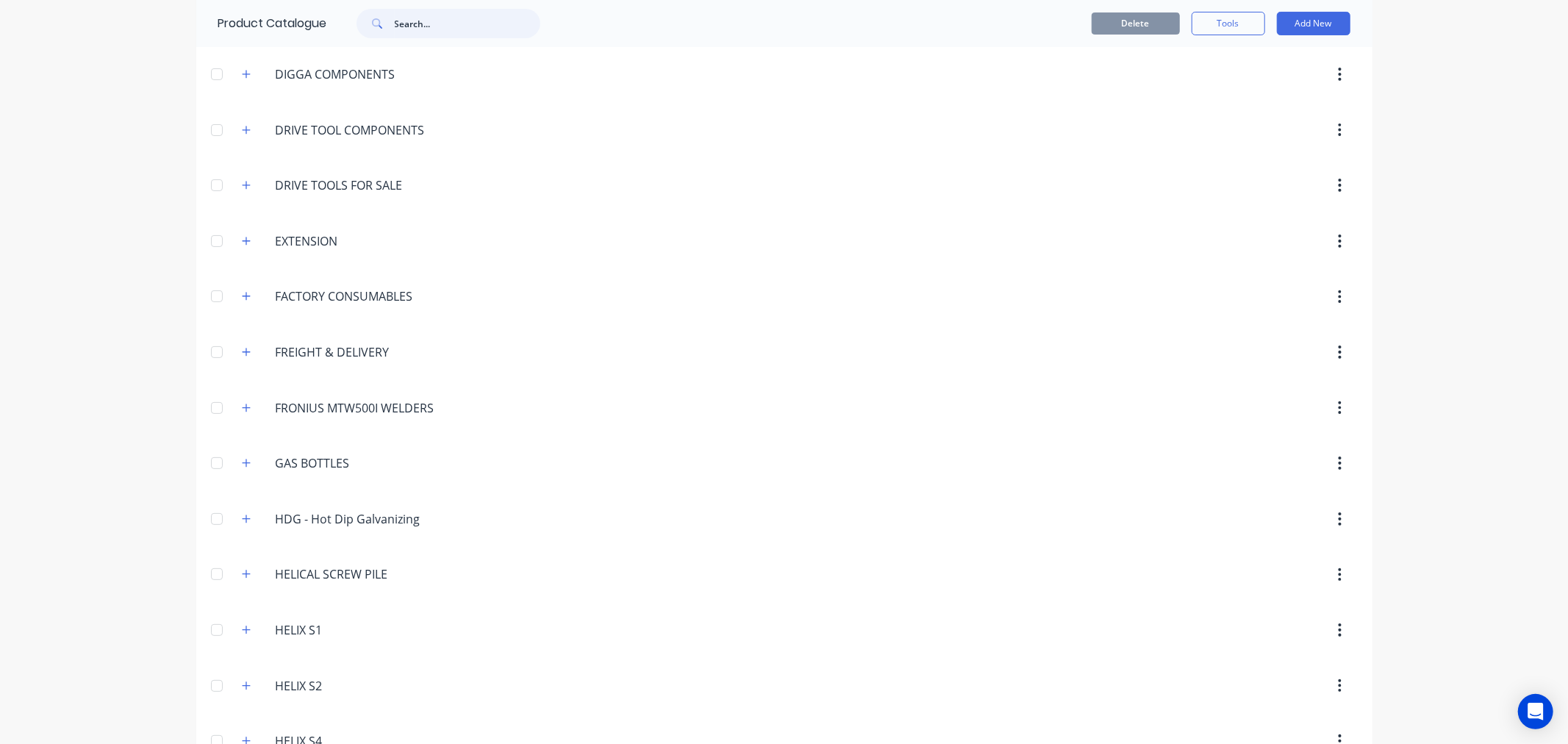
scroll to position [245, 0]
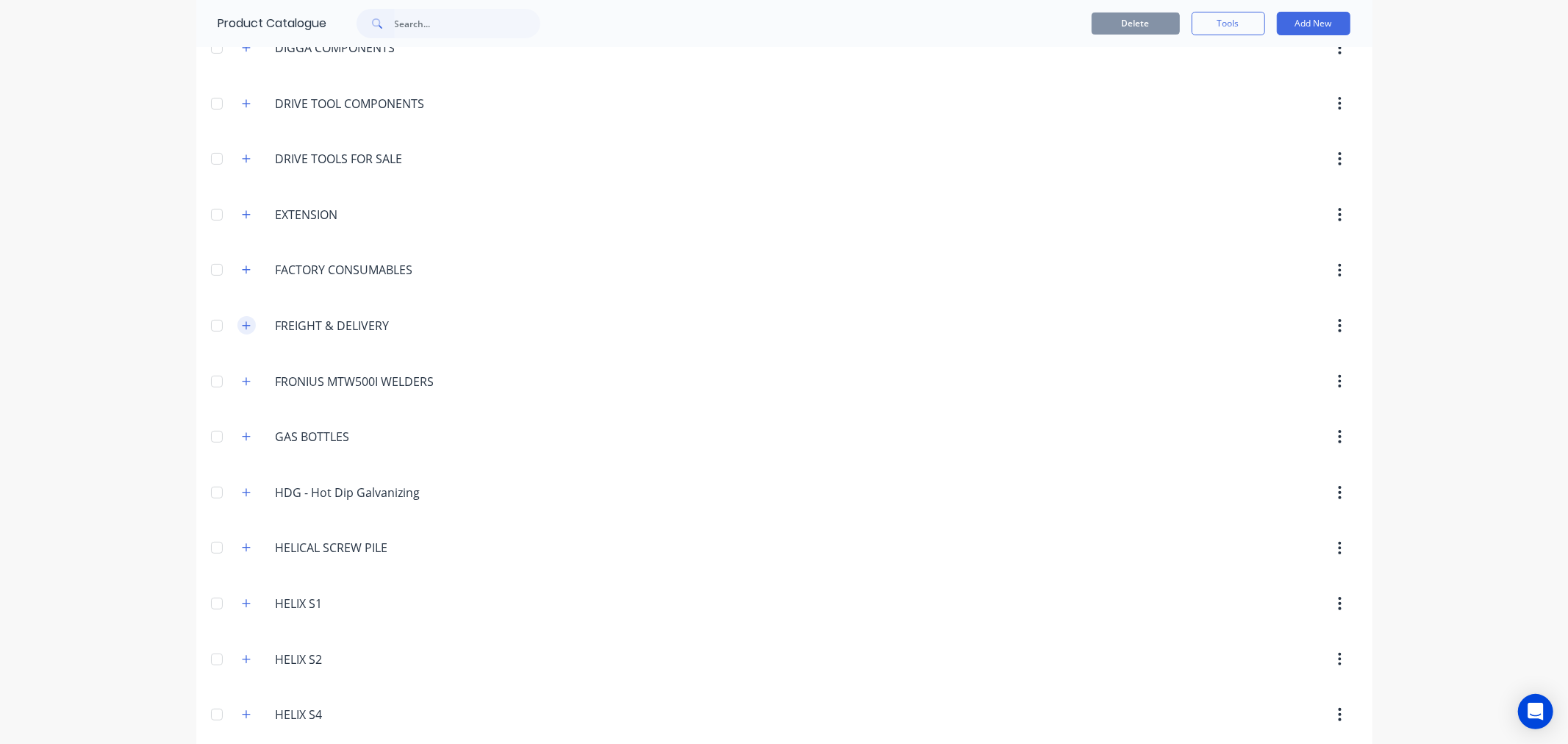
click at [242, 324] on icon "button" at bounding box center [247, 325] width 9 height 10
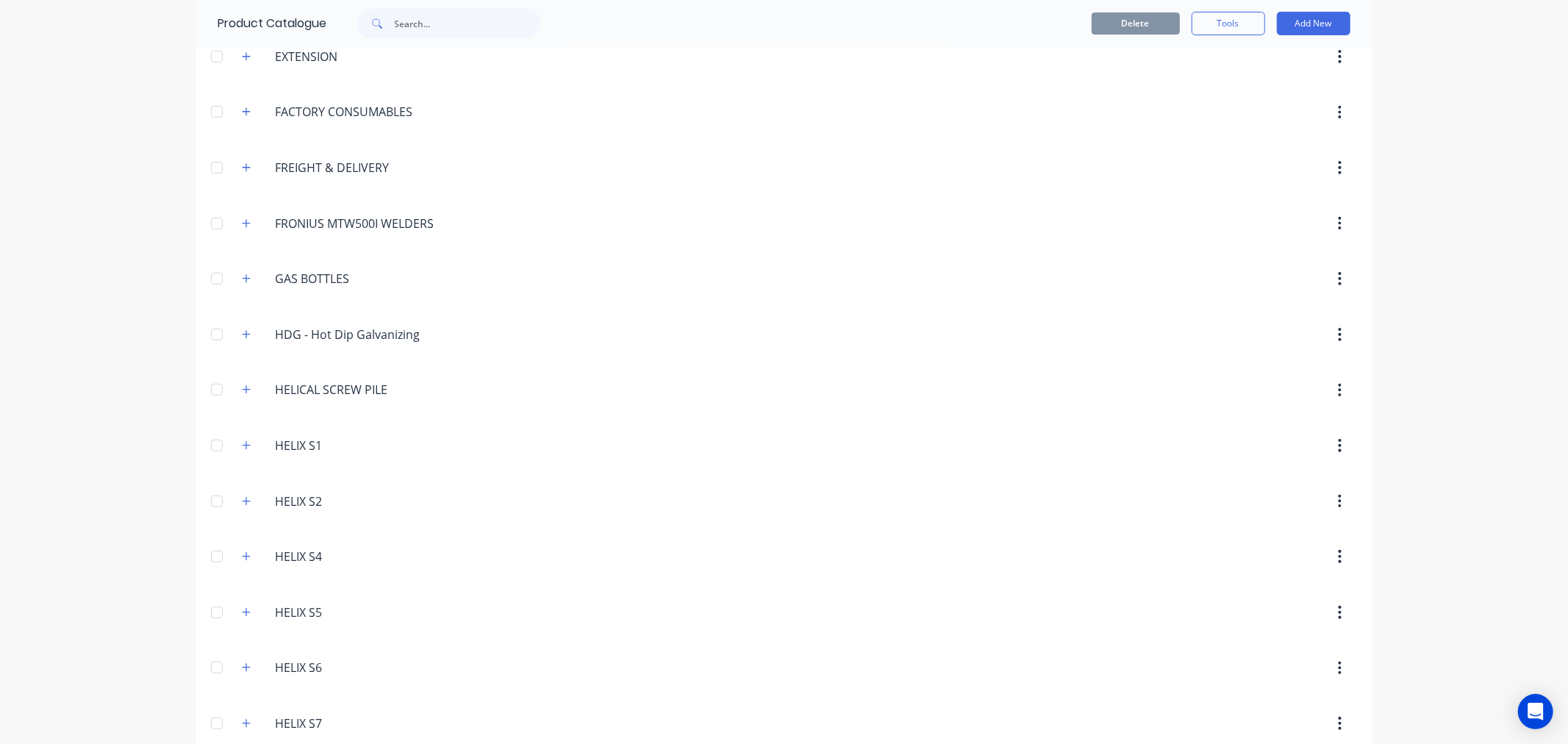
scroll to position [326, 0]
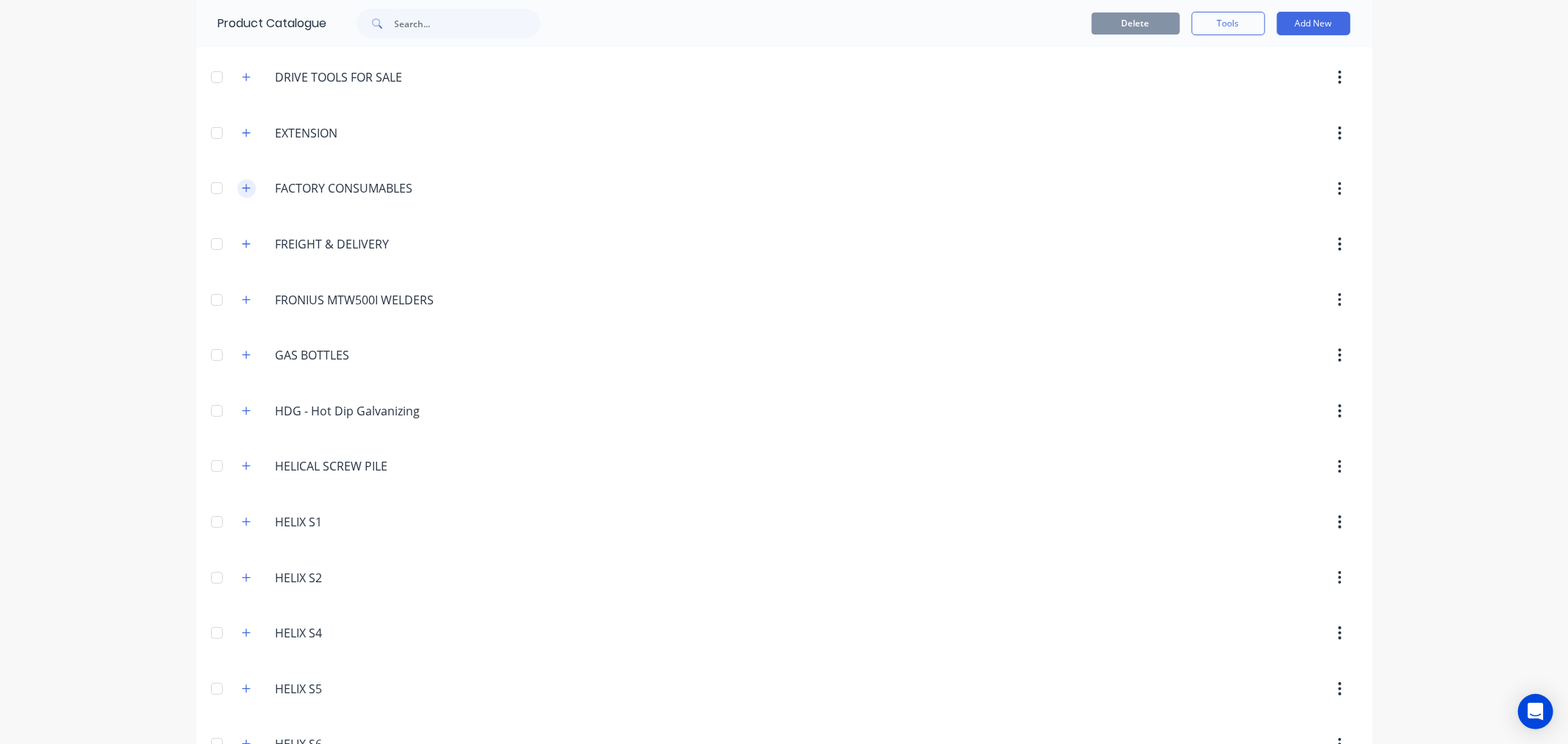
click at [237, 180] on button "button" at bounding box center [247, 188] width 18 height 18
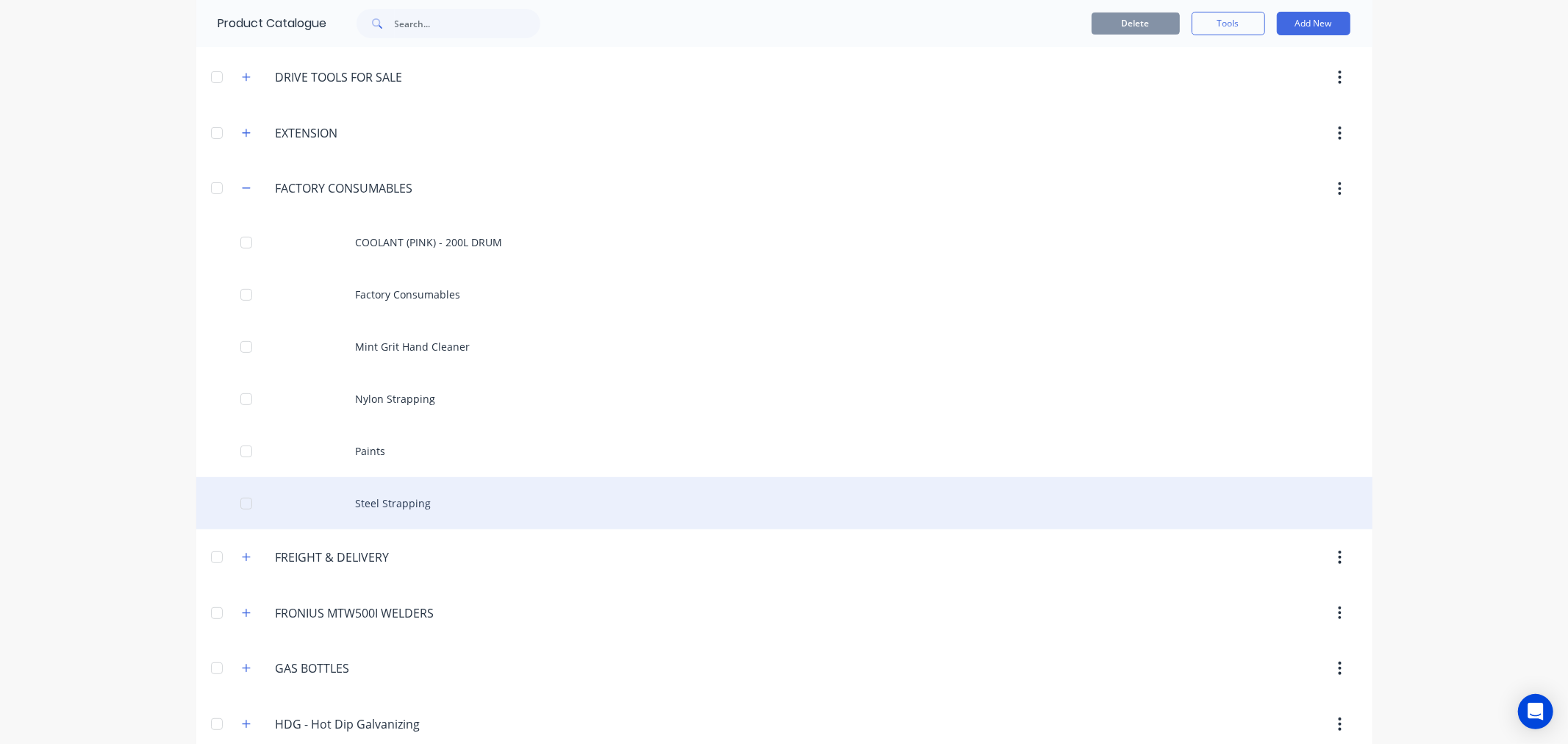
click at [412, 503] on div "Steel Strapping" at bounding box center [784, 503] width 1176 height 53
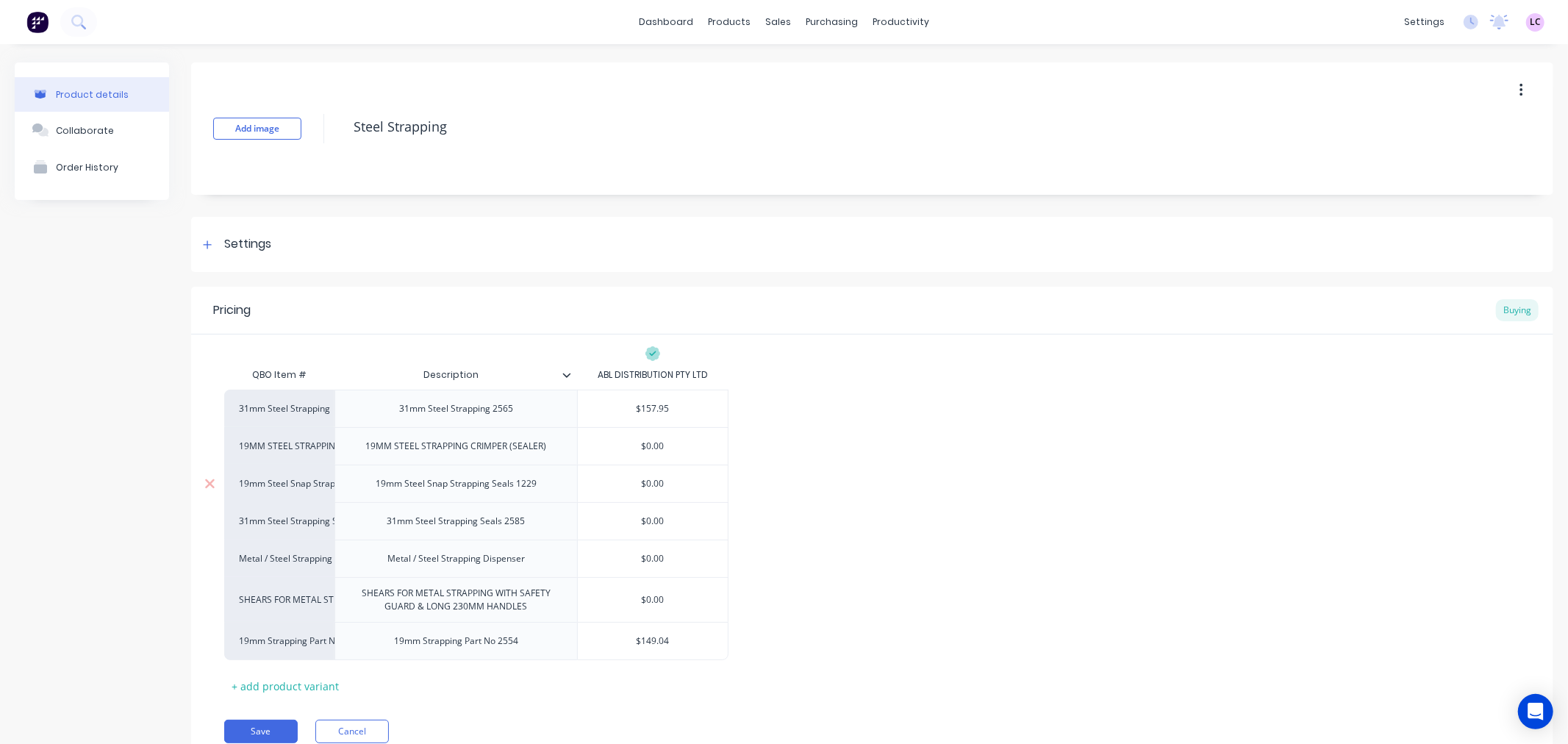
click at [665, 483] on input "$0.00" at bounding box center [652, 483] width 150 height 14
click at [670, 523] on input "$0.00" at bounding box center [652, 521] width 150 height 14
click at [663, 483] on input "$0.00" at bounding box center [652, 483] width 150 height 14
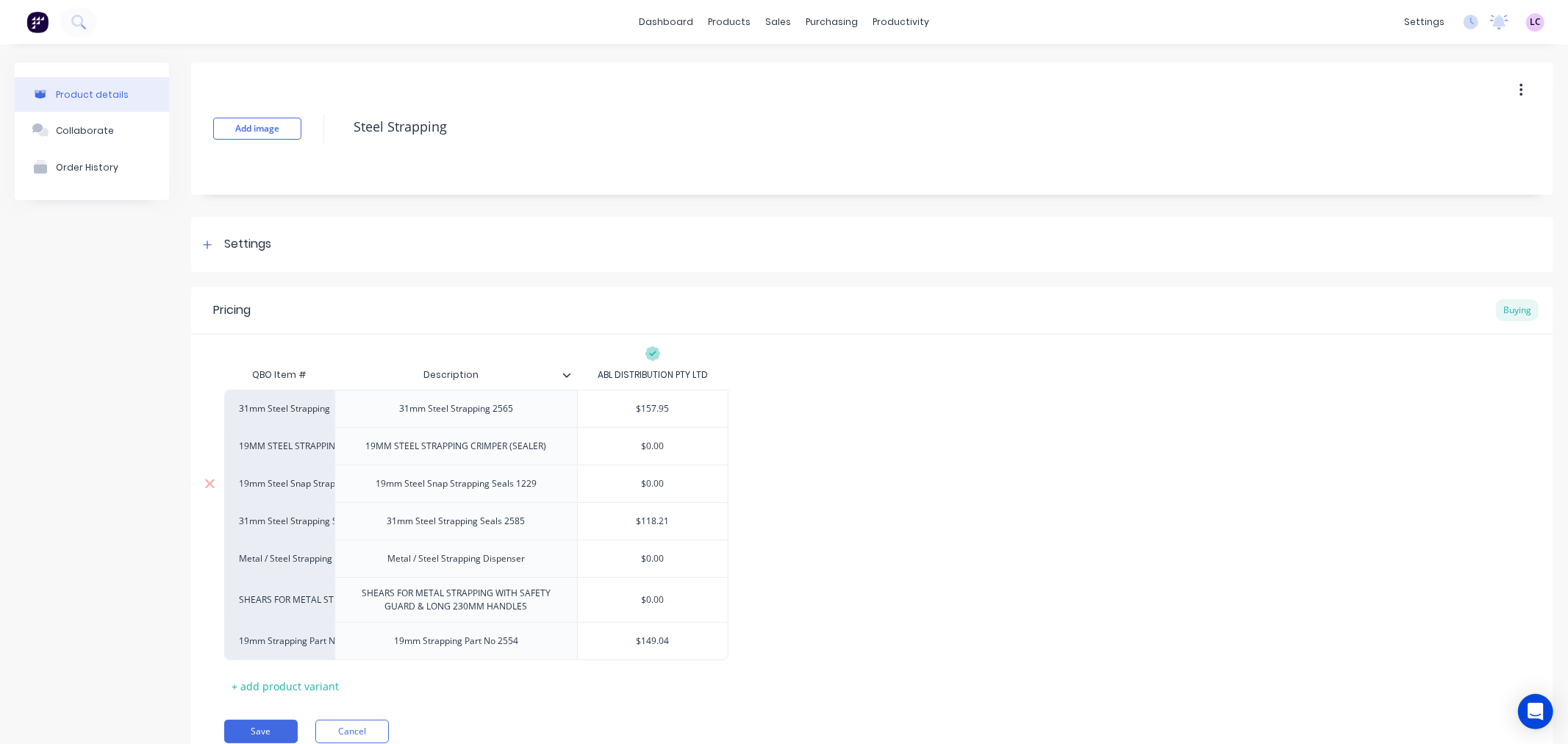
click at [663, 483] on input "$0.00" at bounding box center [652, 483] width 150 height 14
click at [818, 507] on div "31mm Steel Strapping 31mm Steel Strapping 2565 $157.95 19MM STEEL STRAPPING CRI…" at bounding box center [872, 525] width 1296 height 270
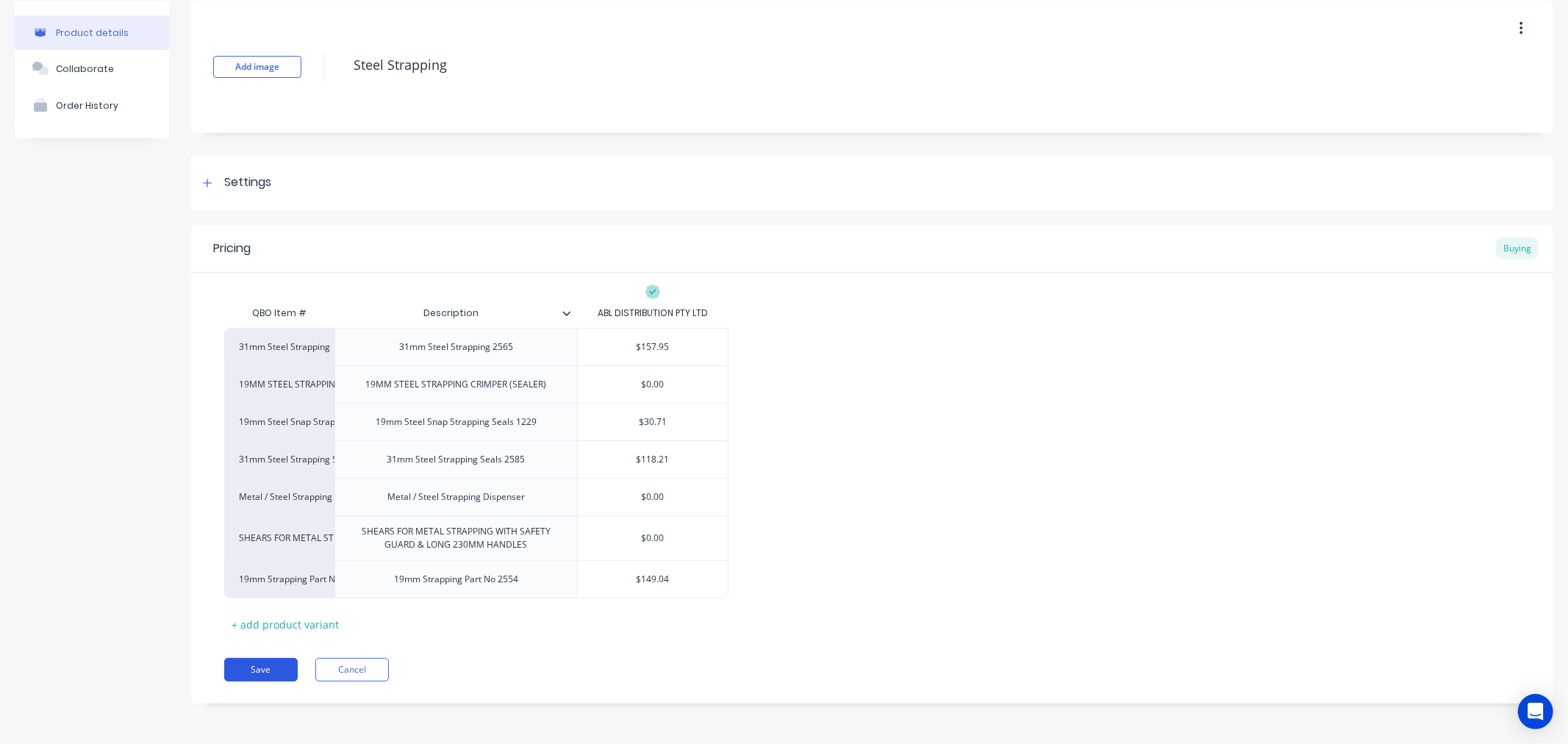
click at [239, 666] on button "Save" at bounding box center [260, 670] width 73 height 24
